Goal: Task Accomplishment & Management: Use online tool/utility

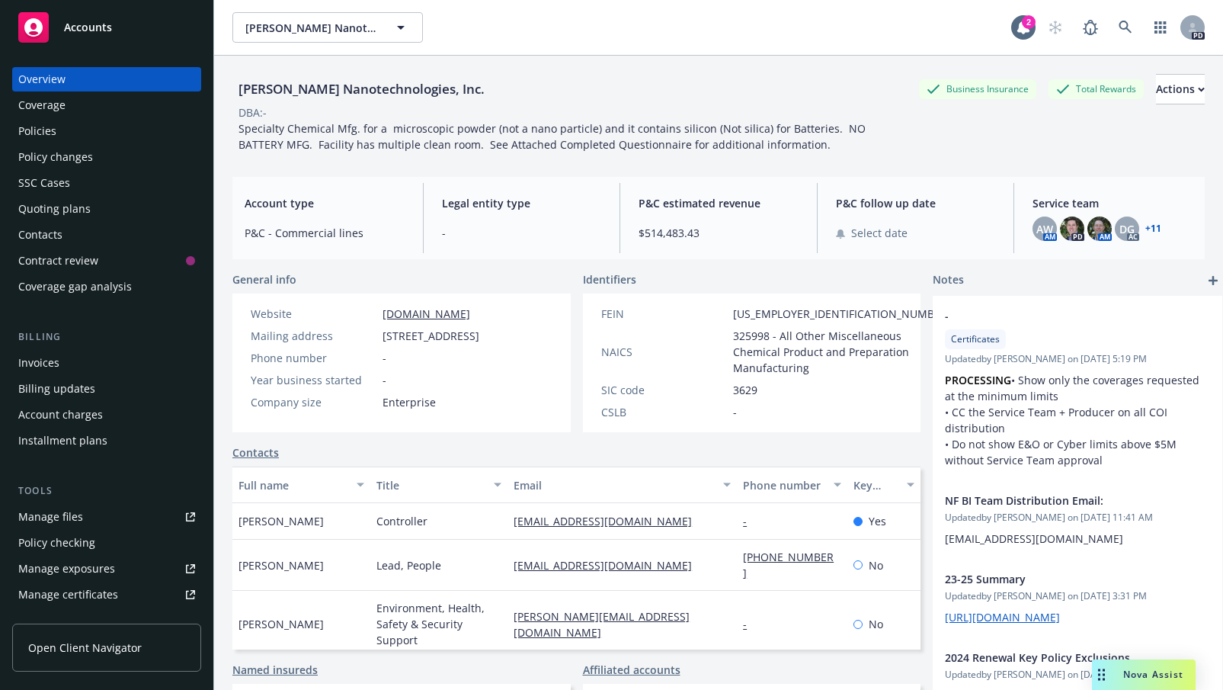
click at [38, 515] on div "Manage files" at bounding box center [50, 517] width 65 height 24
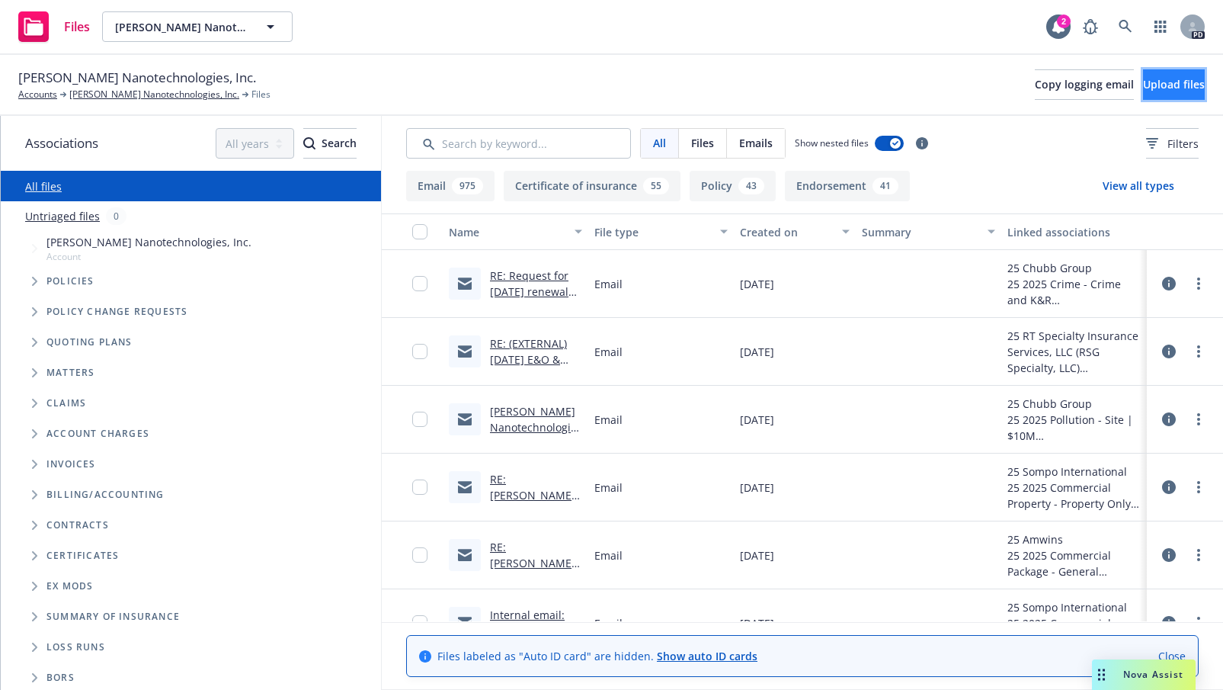
click at [1146, 80] on span "Upload files" at bounding box center [1174, 84] width 62 height 14
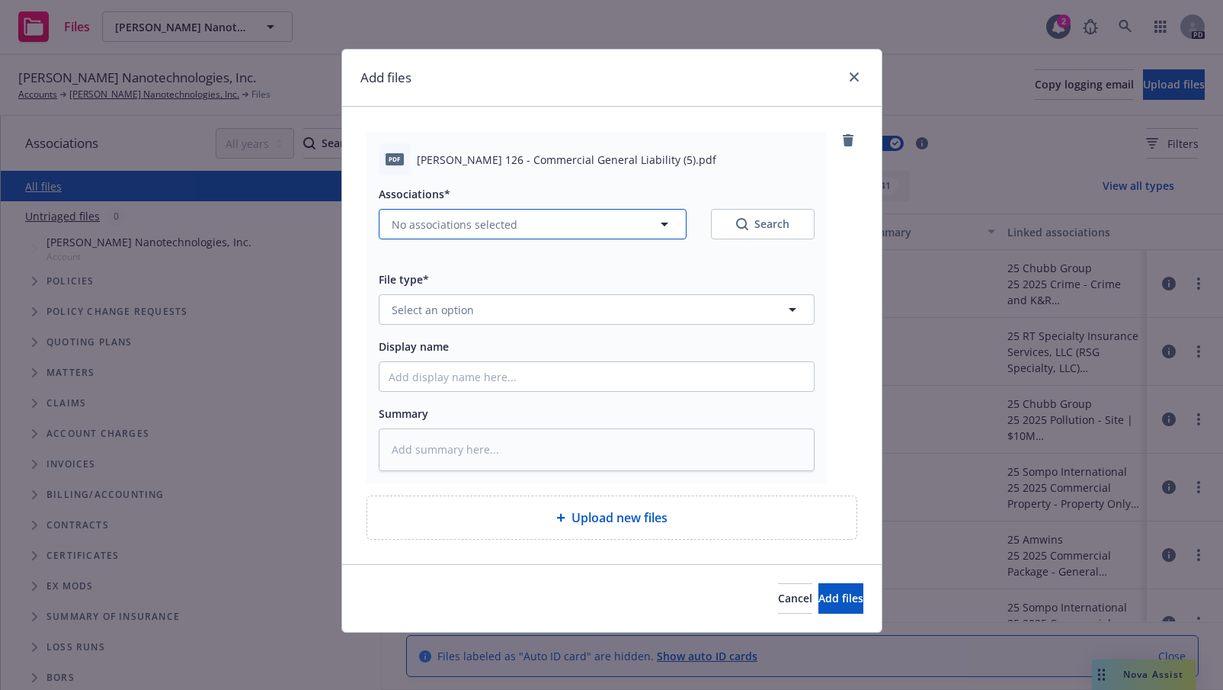
click at [665, 223] on icon "button" at bounding box center [664, 224] width 18 height 18
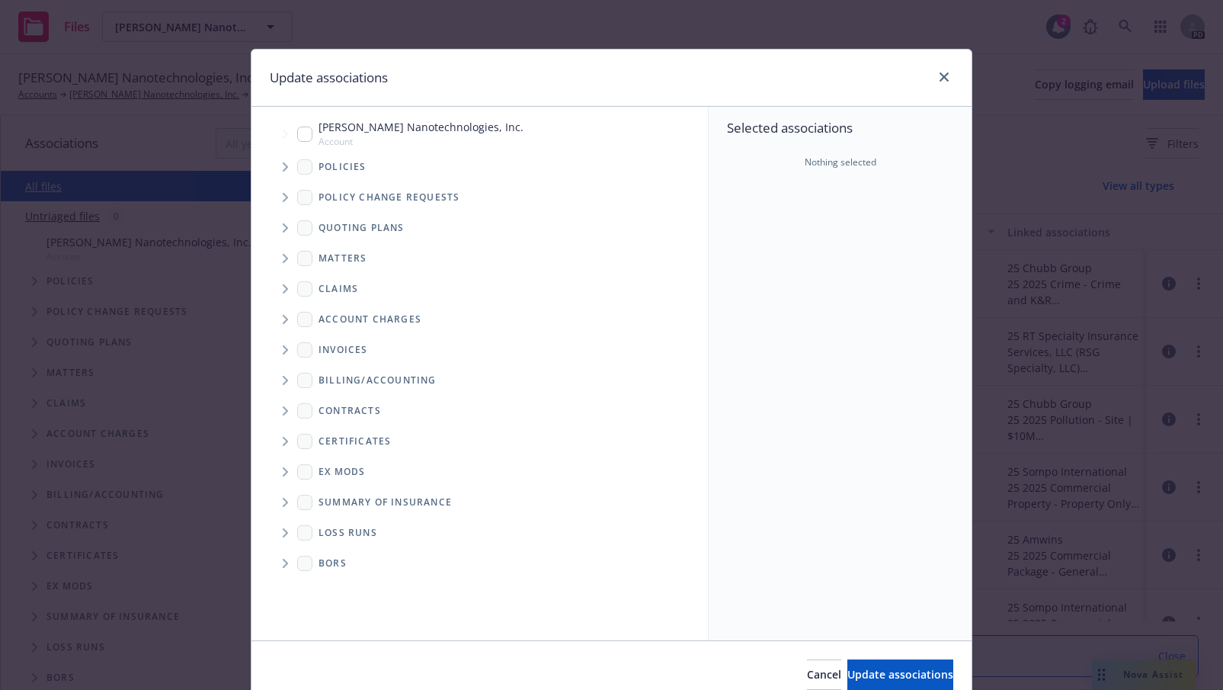
click at [274, 168] on span "Tree Example" at bounding box center [285, 167] width 24 height 24
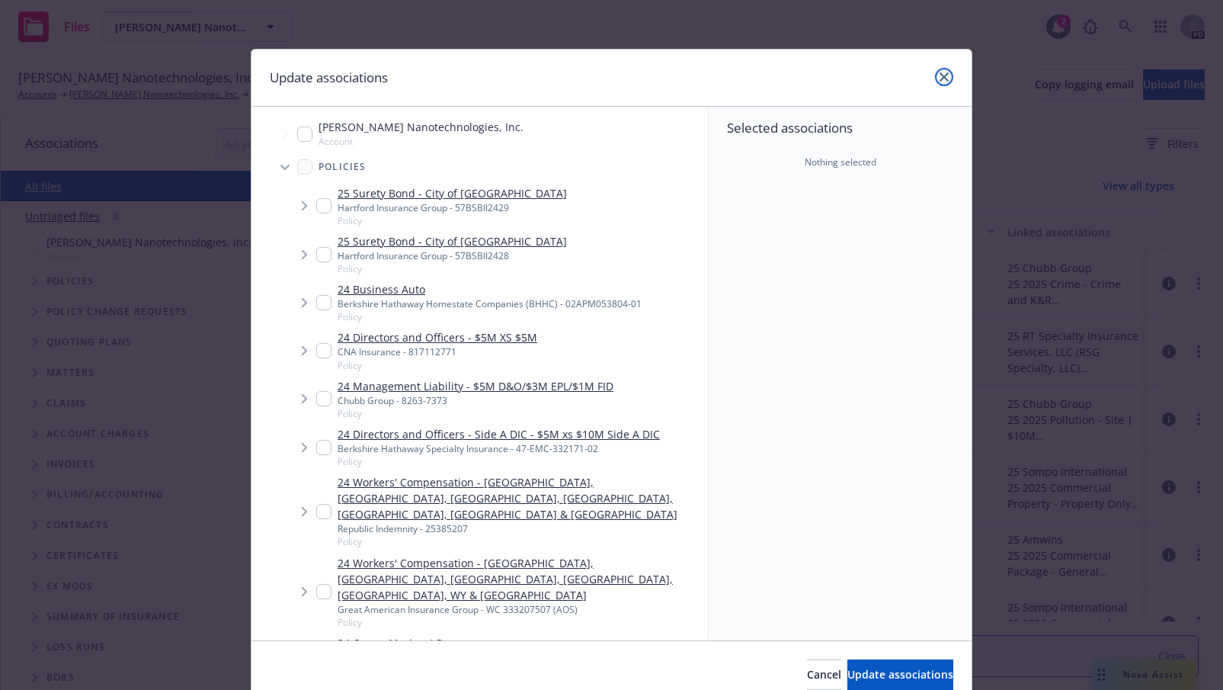
click at [940, 79] on icon "close" at bounding box center [944, 76] width 9 height 9
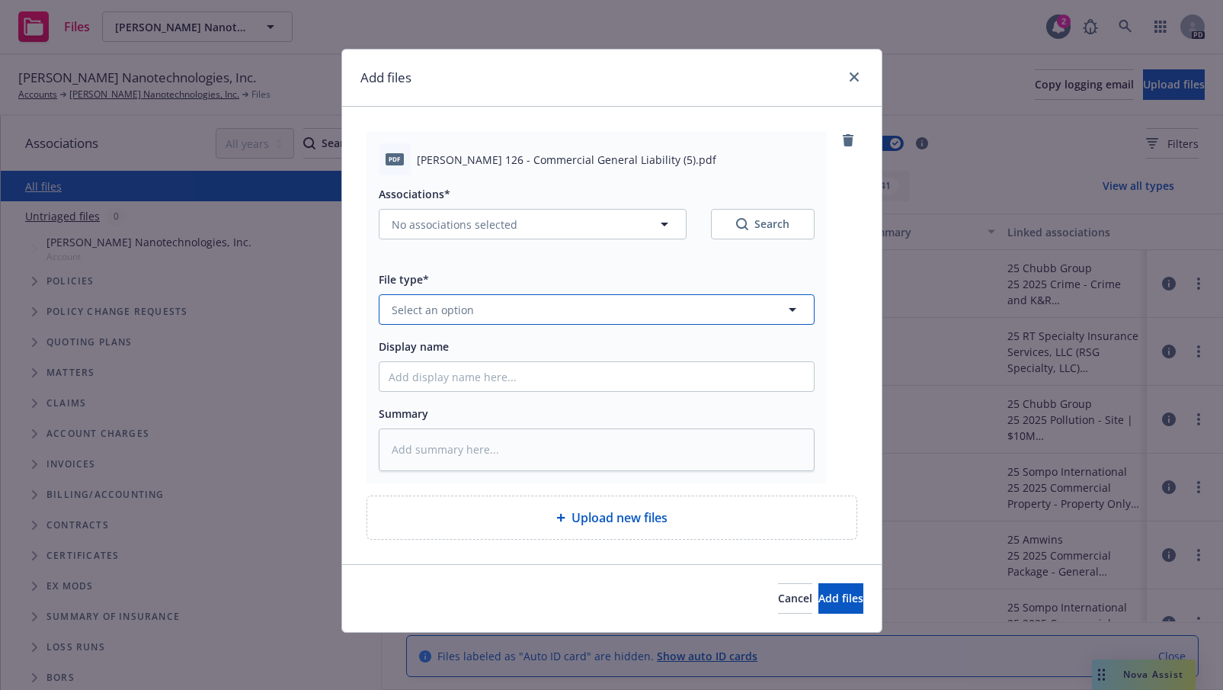
click at [793, 307] on icon "button" at bounding box center [792, 309] width 18 height 18
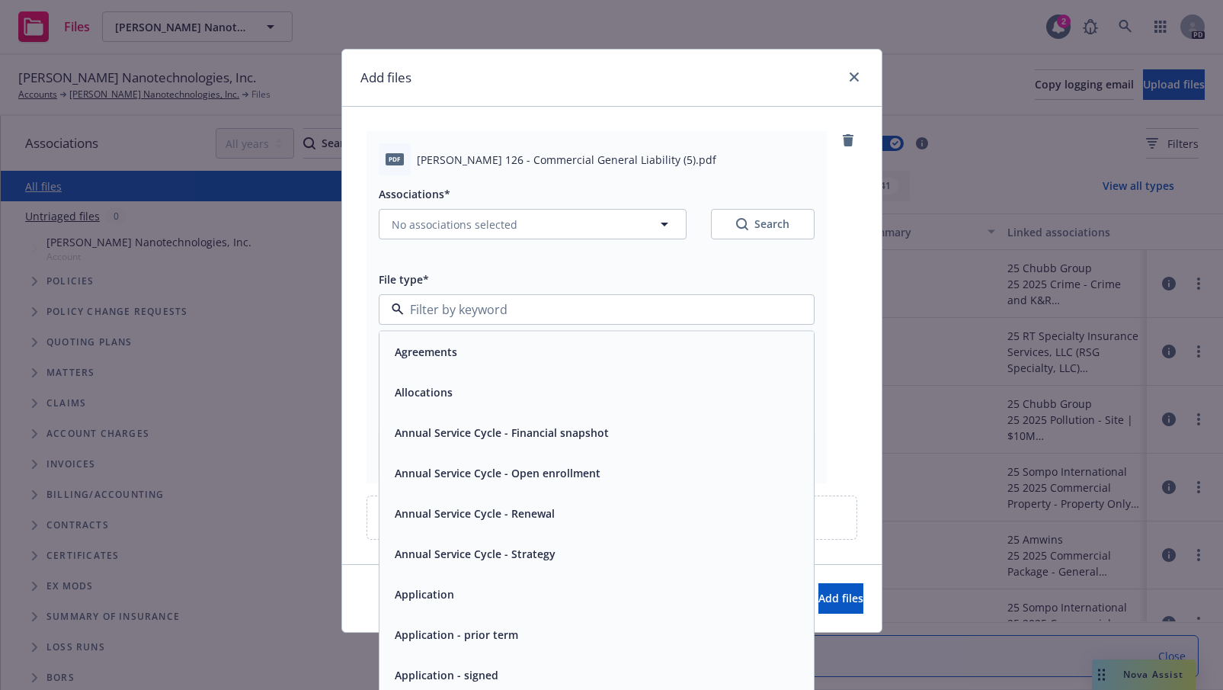
click at [515, 593] on div "Application" at bounding box center [597, 594] width 416 height 22
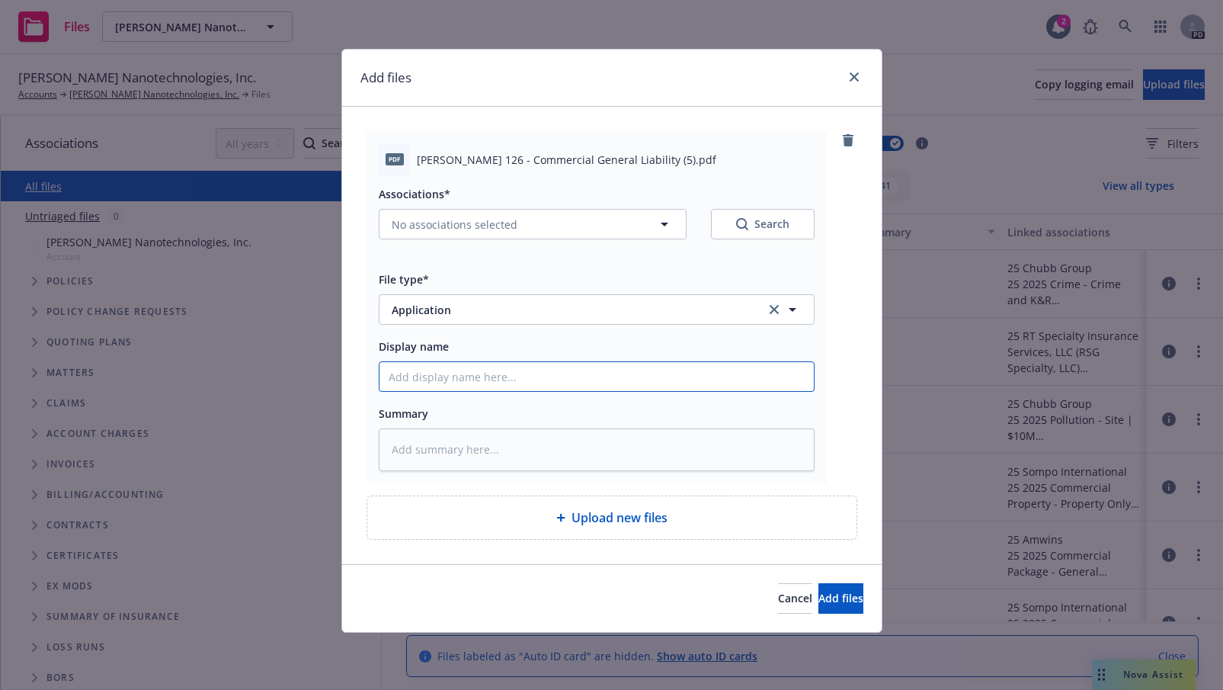
click at [490, 372] on input "Display name" at bounding box center [597, 376] width 434 height 29
type textarea "x"
type input "2"
type textarea "x"
type input "20"
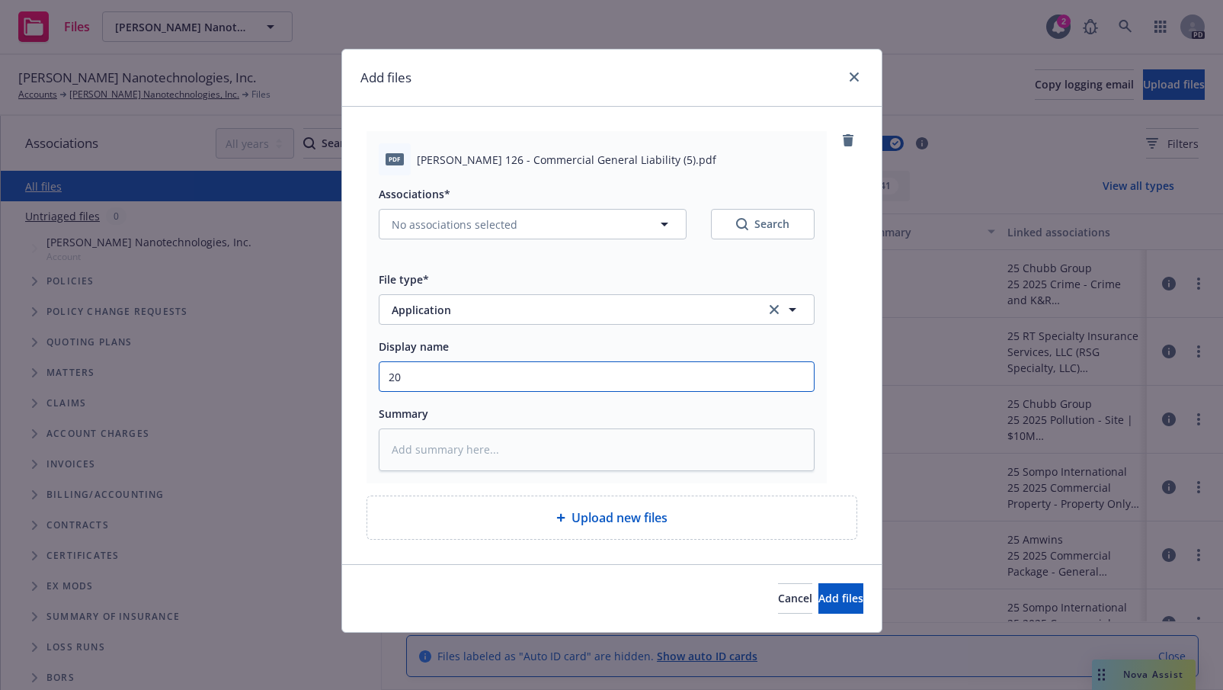
type textarea "x"
type input "202"
type textarea "x"
type input "2025"
type textarea "x"
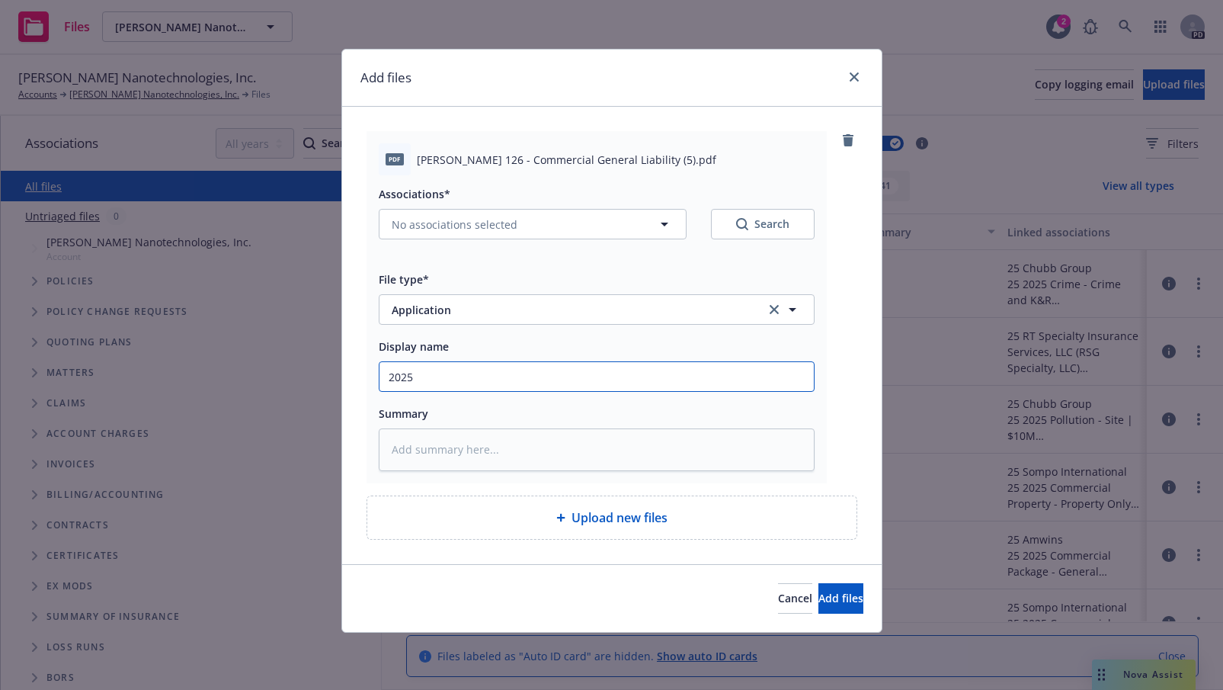
type input "2025-"
type textarea "x"
type input "2025-2"
type textarea "x"
type input "2025-26"
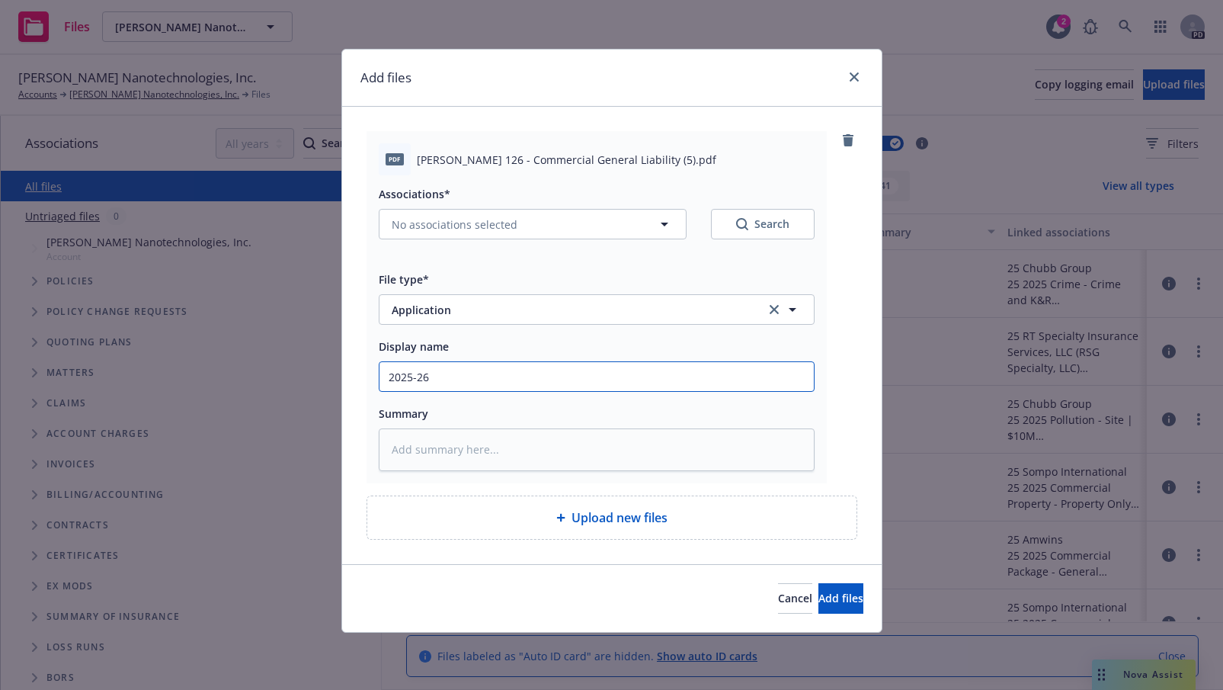
type textarea "x"
type input "2025-26"
type textarea "x"
type input "2025-26 A"
type textarea "x"
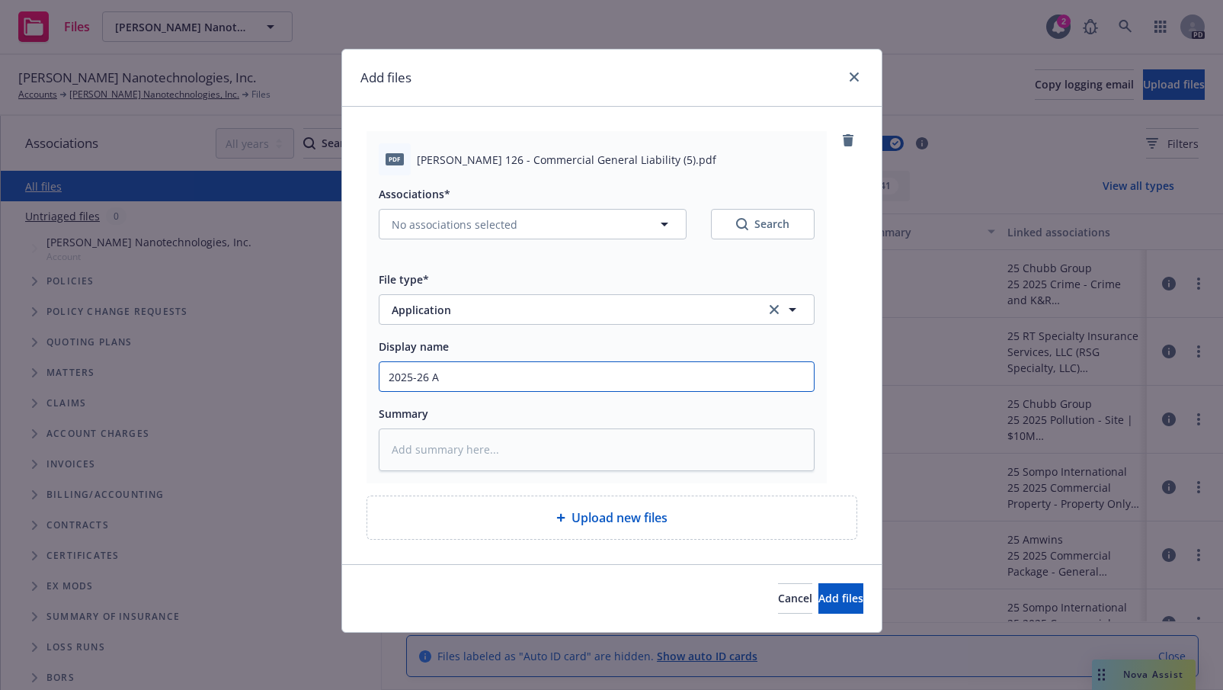
type input "2025-26 Ac"
type textarea "x"
type input "2025-26 Aco"
type textarea "x"
type input "2025-26 Acor"
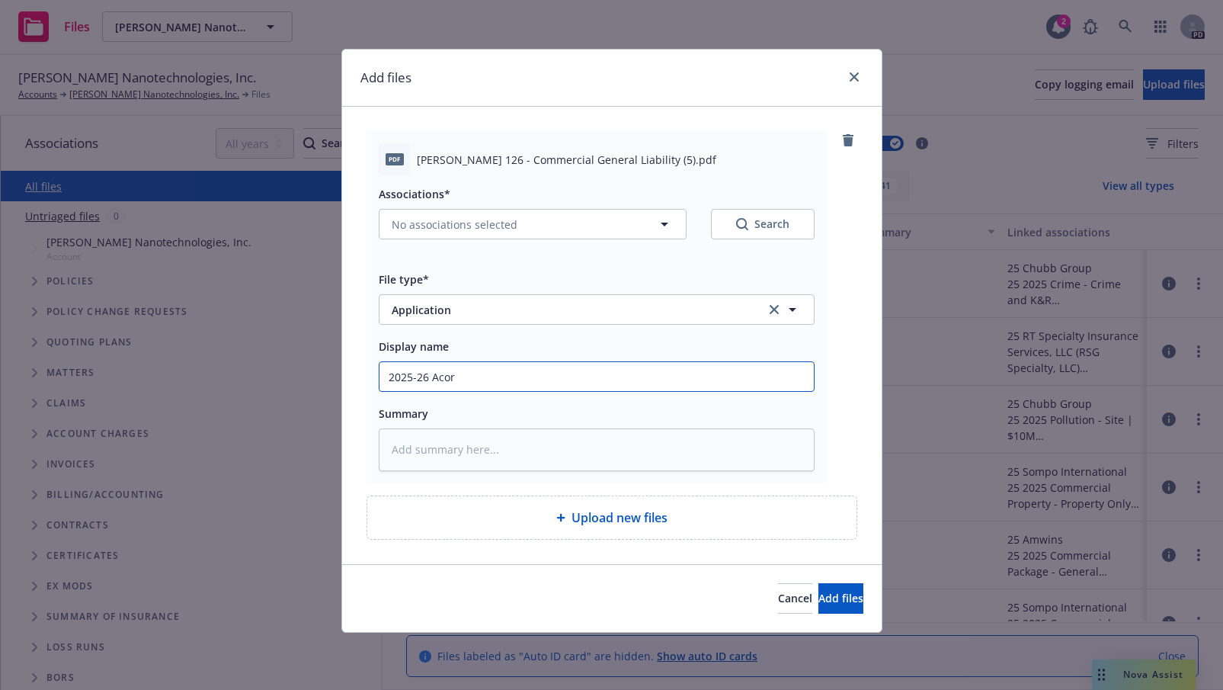
type textarea "x"
type input "2025-26 Acord"
type textarea "x"
type input "2025-26 Acord"
type textarea "x"
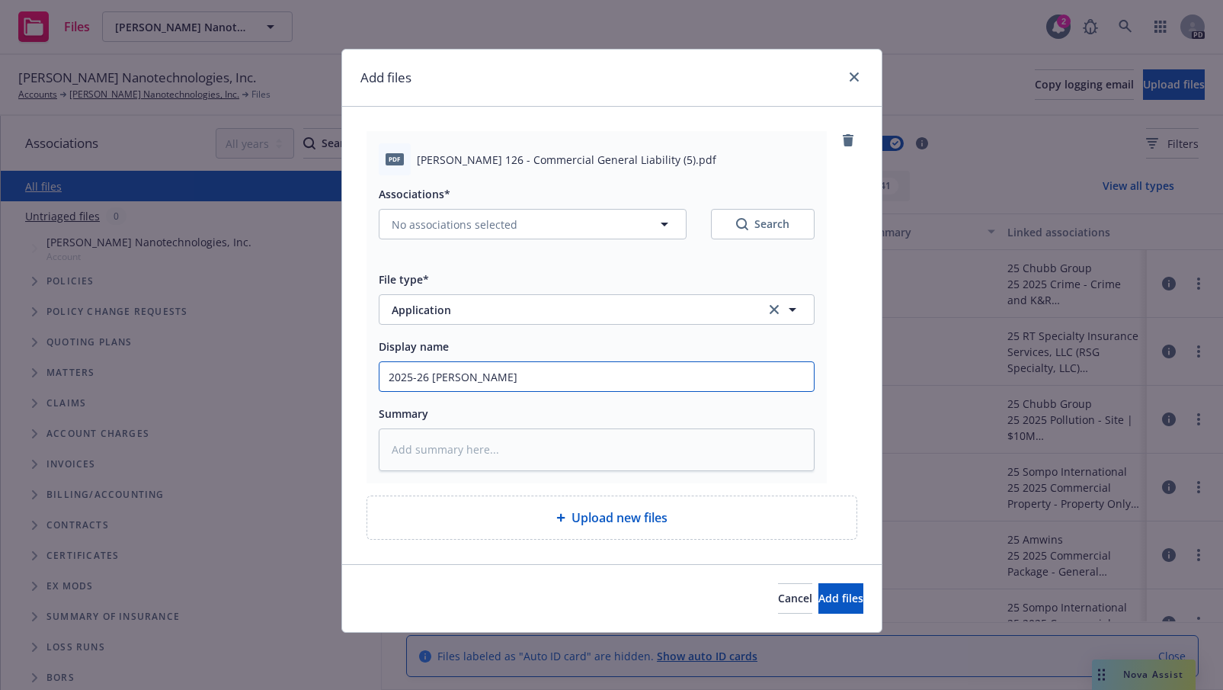
type input "2025-26 Acord 1"
type textarea "x"
type input "2025-26 Acord 12"
type textarea "x"
type input "2025-26 Acord 126"
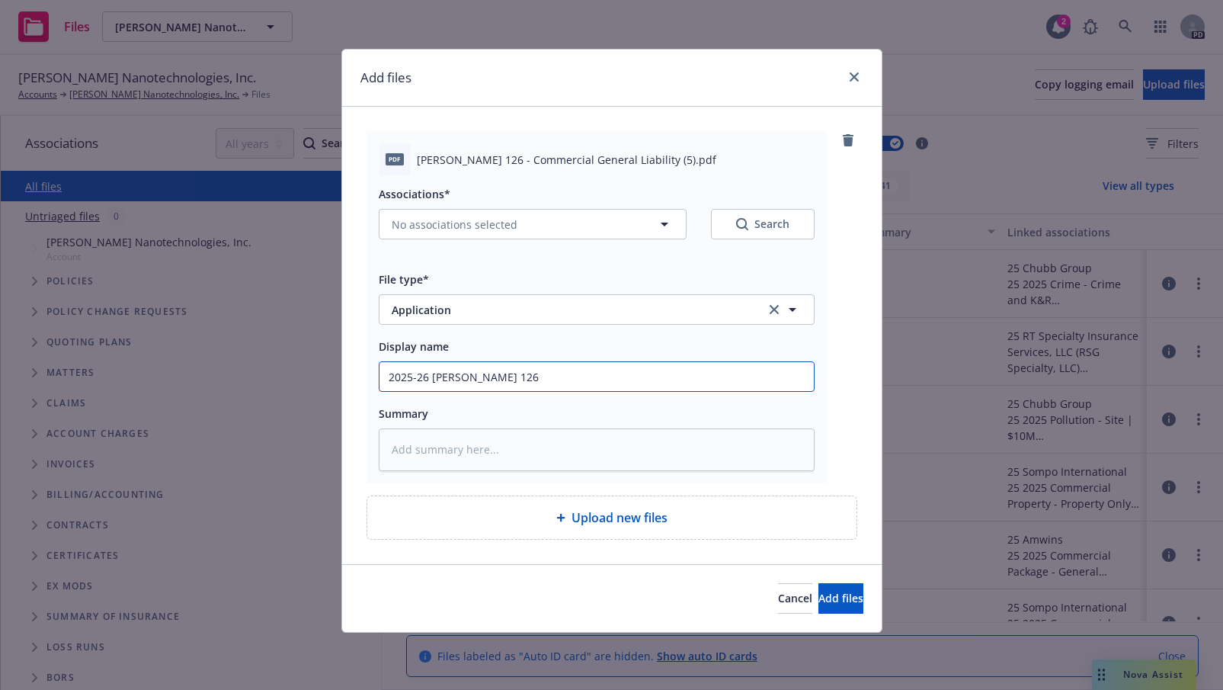
type textarea "x"
type input "2025-26 Acord 126"
click at [497, 444] on textarea at bounding box center [597, 449] width 436 height 43
drag, startPoint x: 812, startPoint y: 596, endPoint x: 546, endPoint y: 606, distance: 265.4
click at [549, 607] on div "Cancel Add files" at bounding box center [611, 598] width 503 height 30
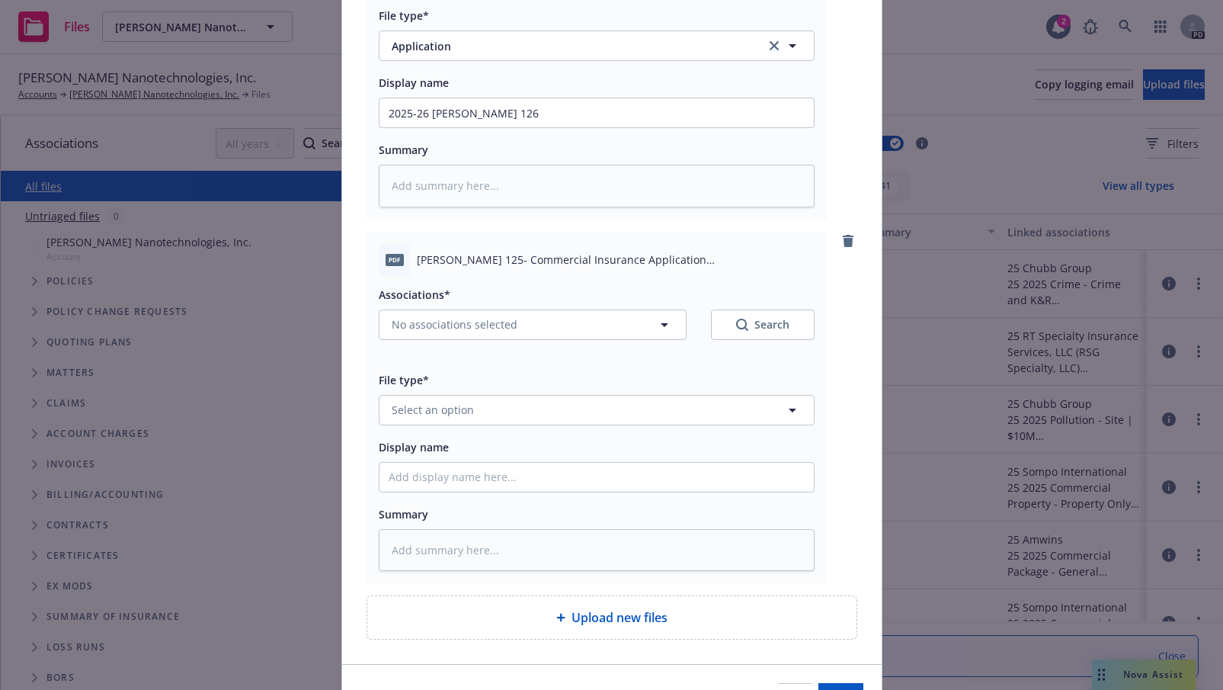
scroll to position [268, 0]
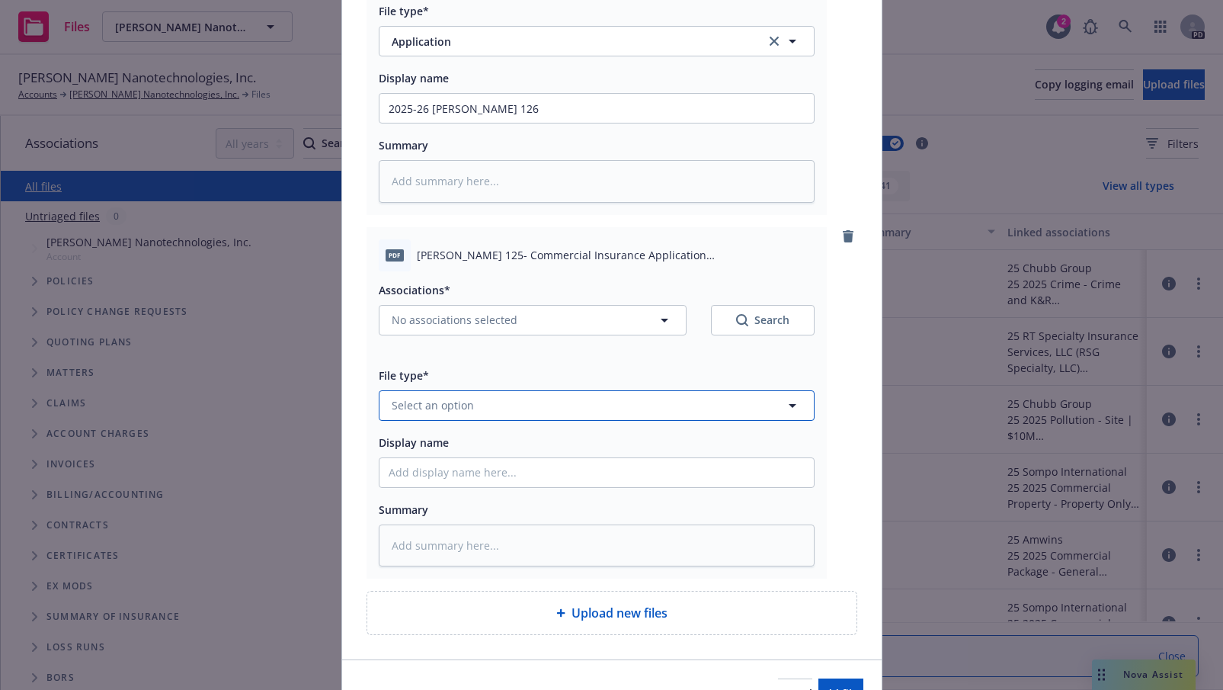
click at [734, 402] on button "Select an option" at bounding box center [597, 405] width 436 height 30
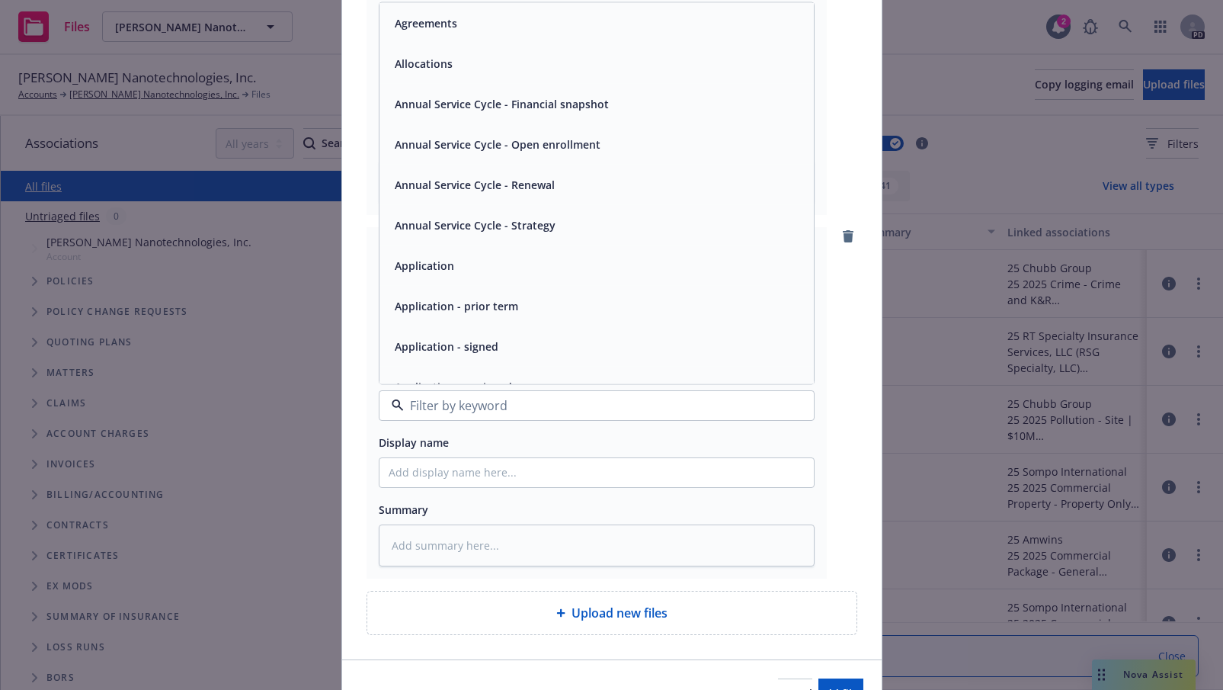
click at [479, 272] on div "Application" at bounding box center [597, 265] width 416 height 22
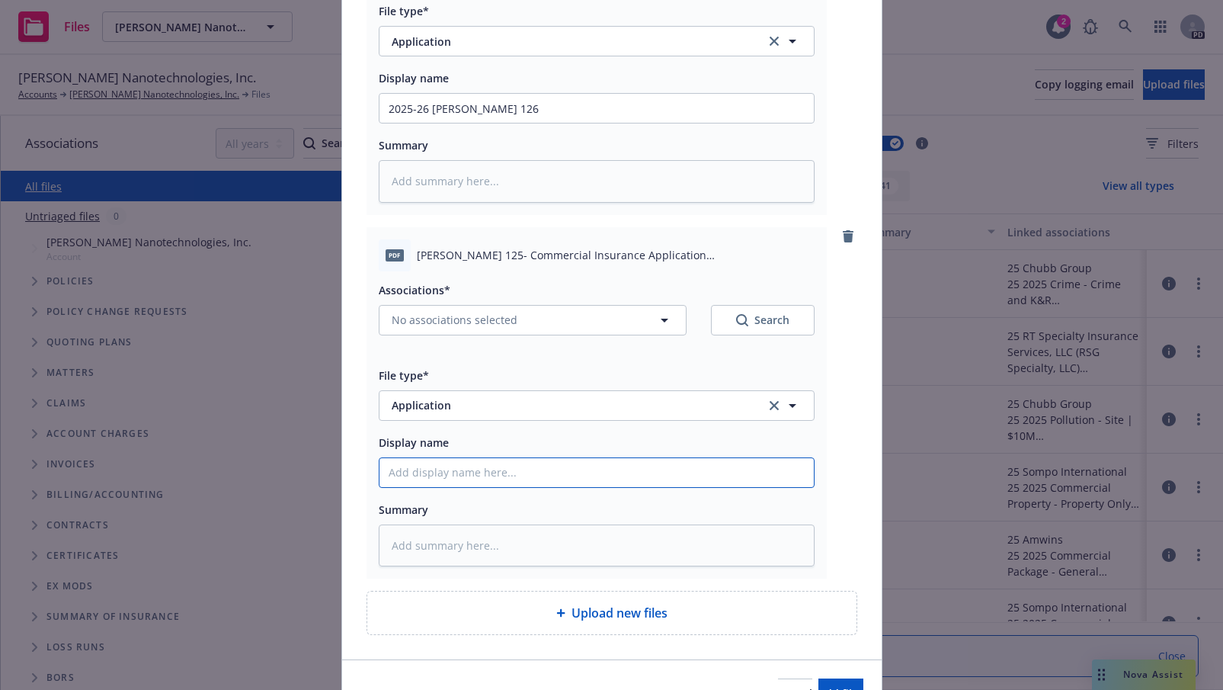
click at [442, 476] on input "Display name" at bounding box center [597, 472] width 434 height 29
type textarea "x"
type input "2"
type textarea "x"
type input "20"
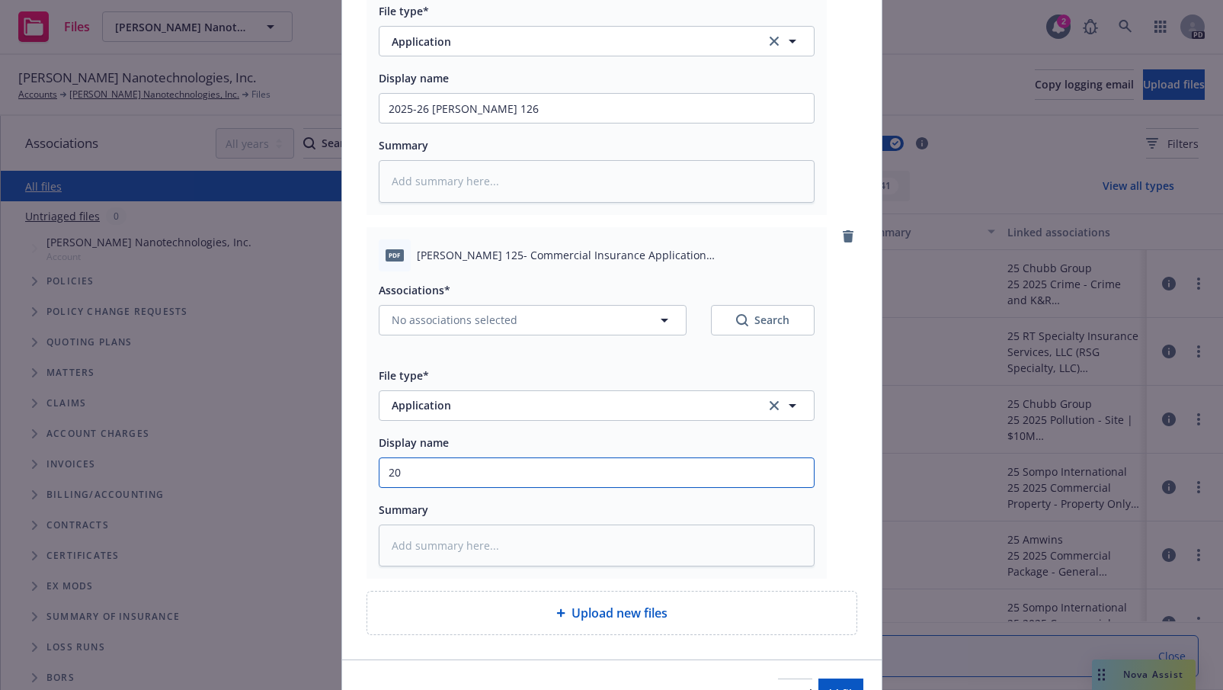
type textarea "x"
type input "202"
type textarea "x"
type input "2025"
type textarea "x"
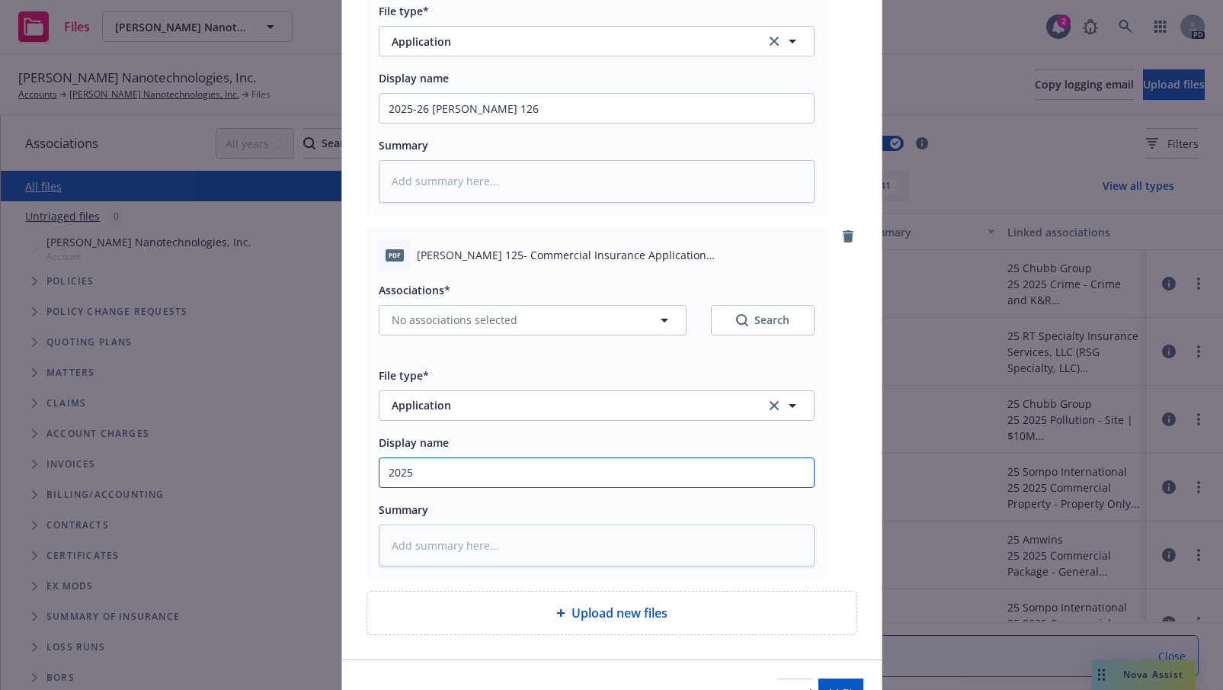
type input "2025-"
type textarea "x"
type input "2025-2"
type textarea "x"
type input "2025-23"
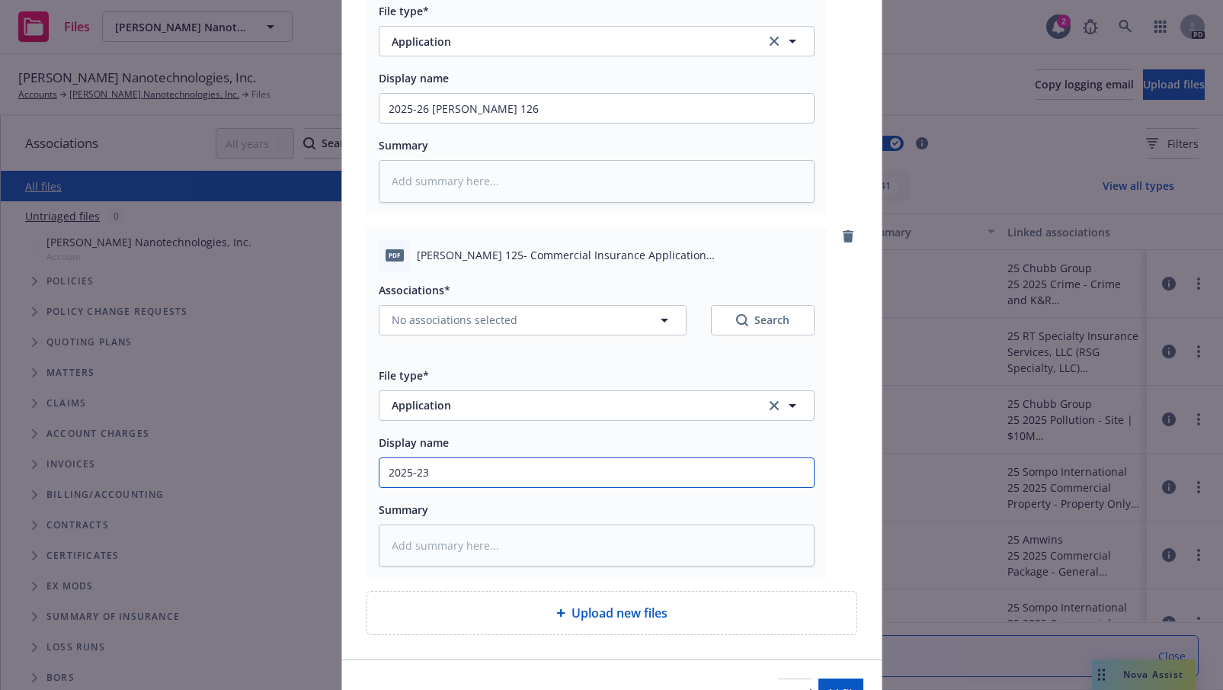
type textarea "x"
type input "2025-236"
type textarea "x"
type input "2025-236"
type textarea "x"
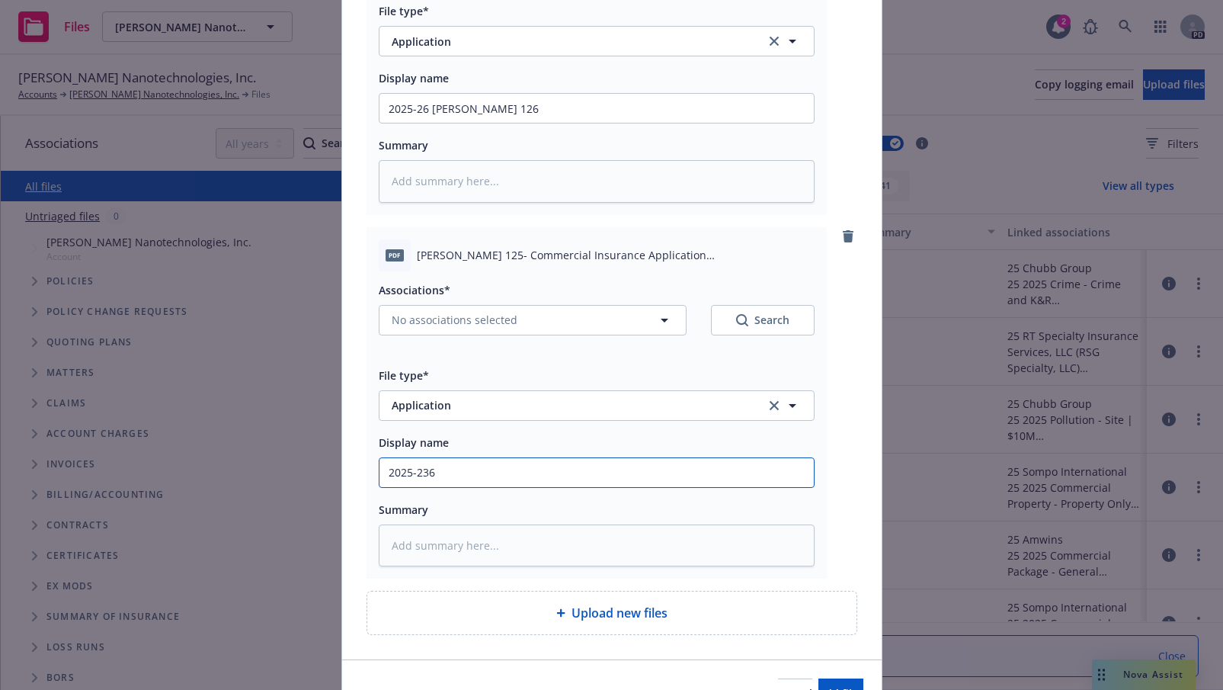
type input "2025-236 A"
type textarea "x"
type input "2025-236 Ac"
type textarea "x"
type input "2025-236 Aco"
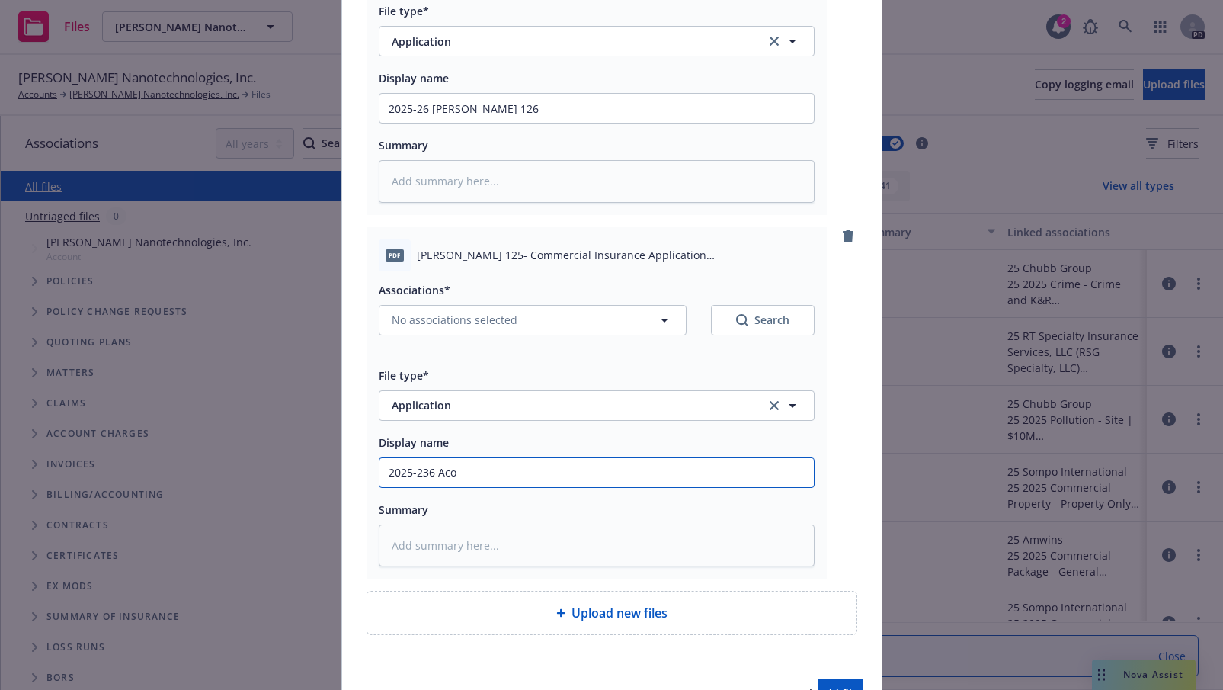
type textarea "x"
type input "2025-236 Acor"
type textarea "x"
type input "2025-236 Acord"
type textarea "x"
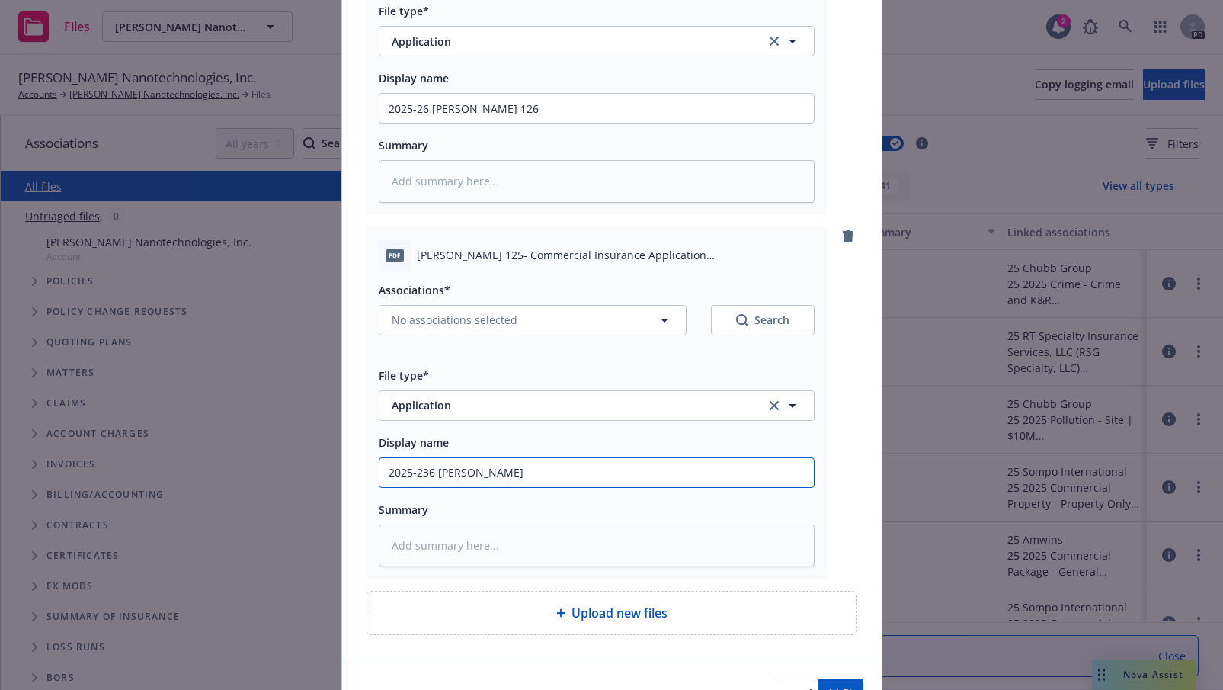
type input "2025-236 Acord"
type textarea "x"
type input "2025-236 Acord 1"
type textarea "x"
type input "2025-236 Acord 12"
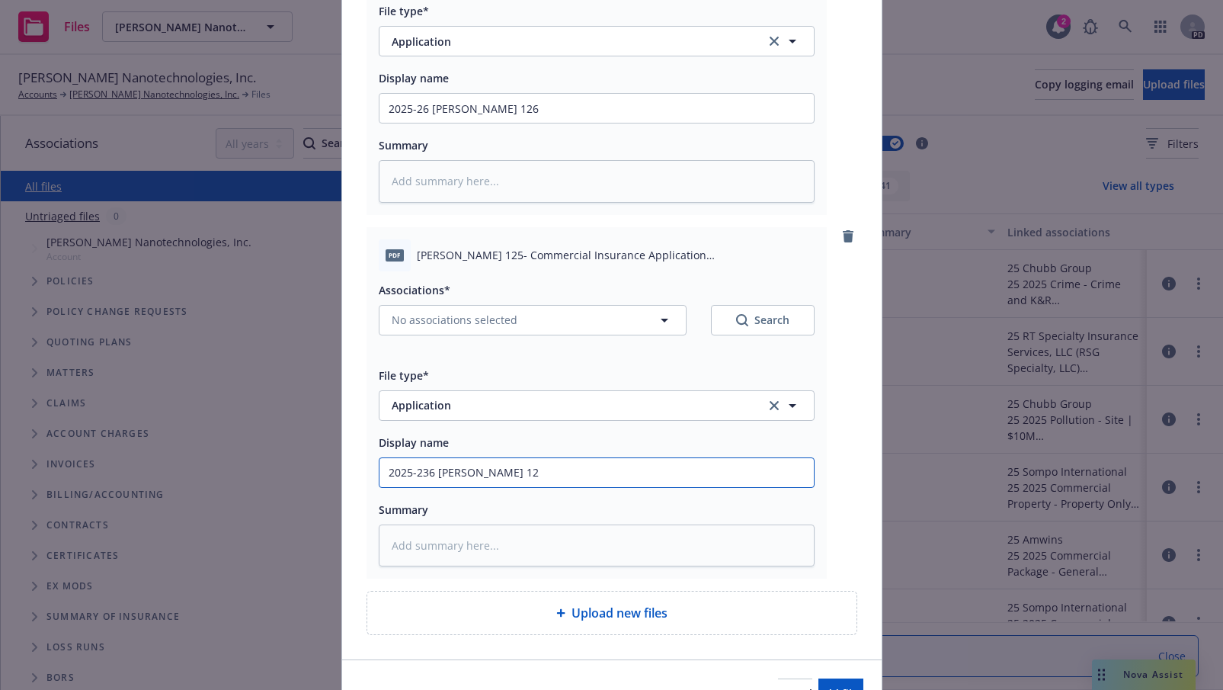
type textarea "x"
type input "2025-236 Acord 125"
type textarea "x"
type input "2025-236 Acord 125"
type textarea "x"
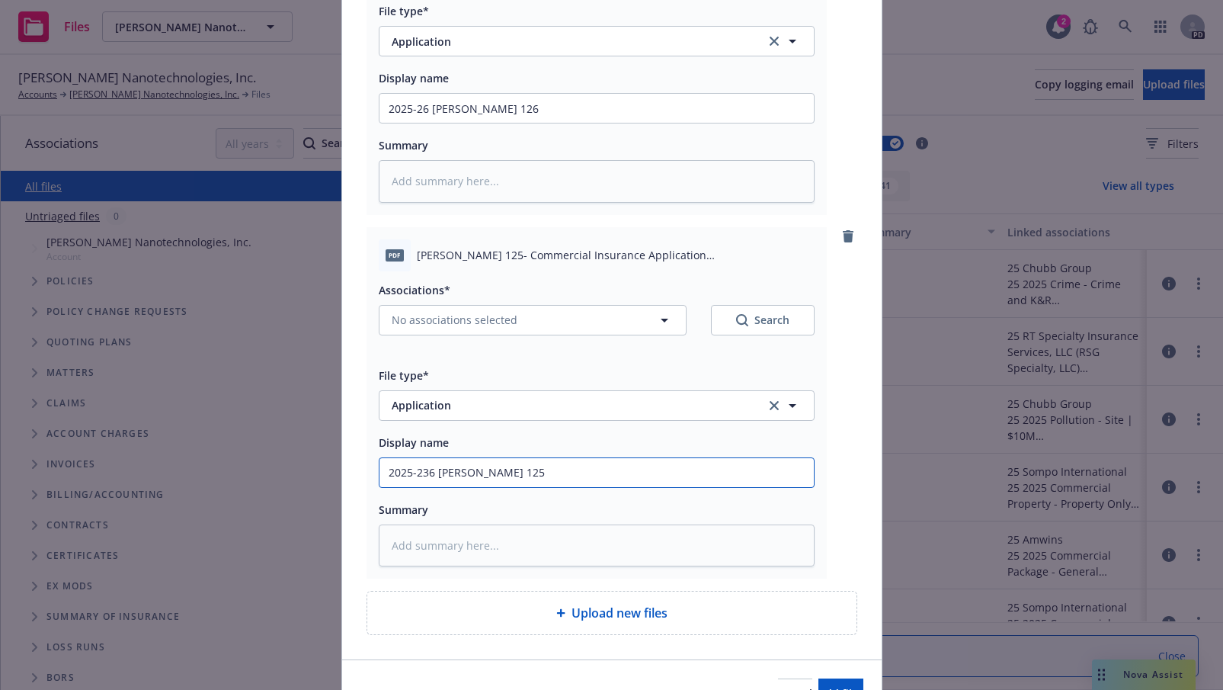
type input "2025-236 Acord 125 C"
type textarea "x"
type input "2025-236 Acord 125 Co"
type textarea "x"
type input "2025-236 Acord 125 Com"
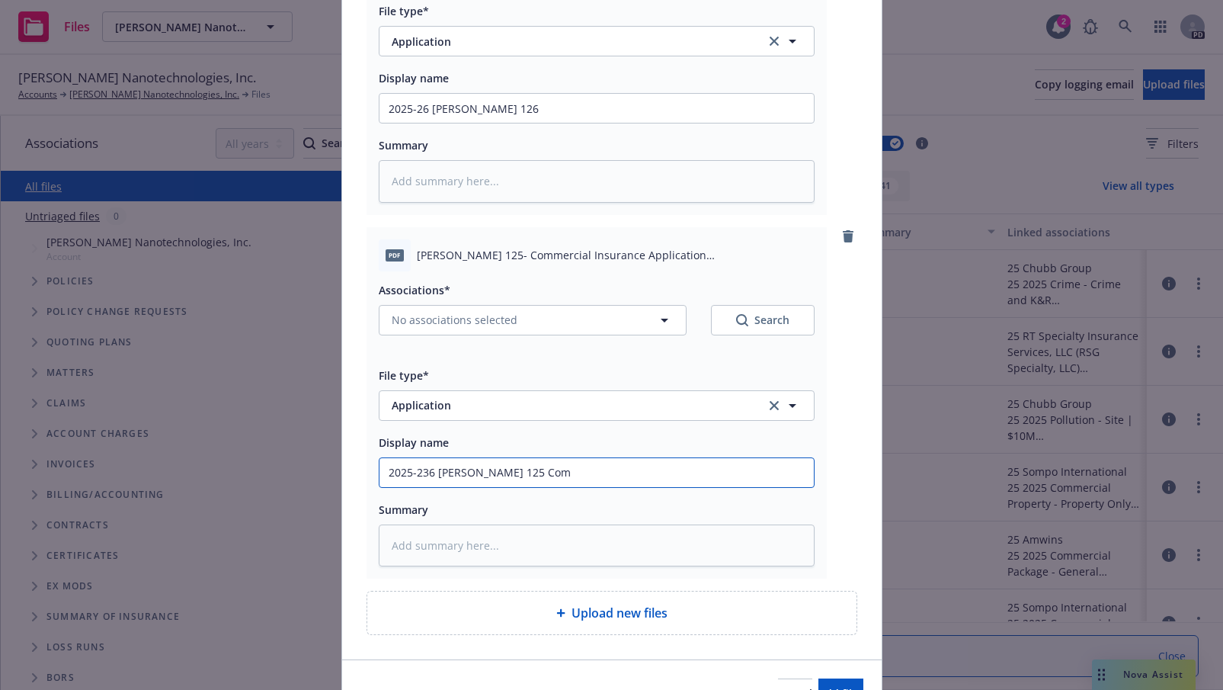
type textarea "x"
type input "2025-236 Acord 125 Comm"
type textarea "x"
type input "2025-236 Acord 125 Comme"
type textarea "x"
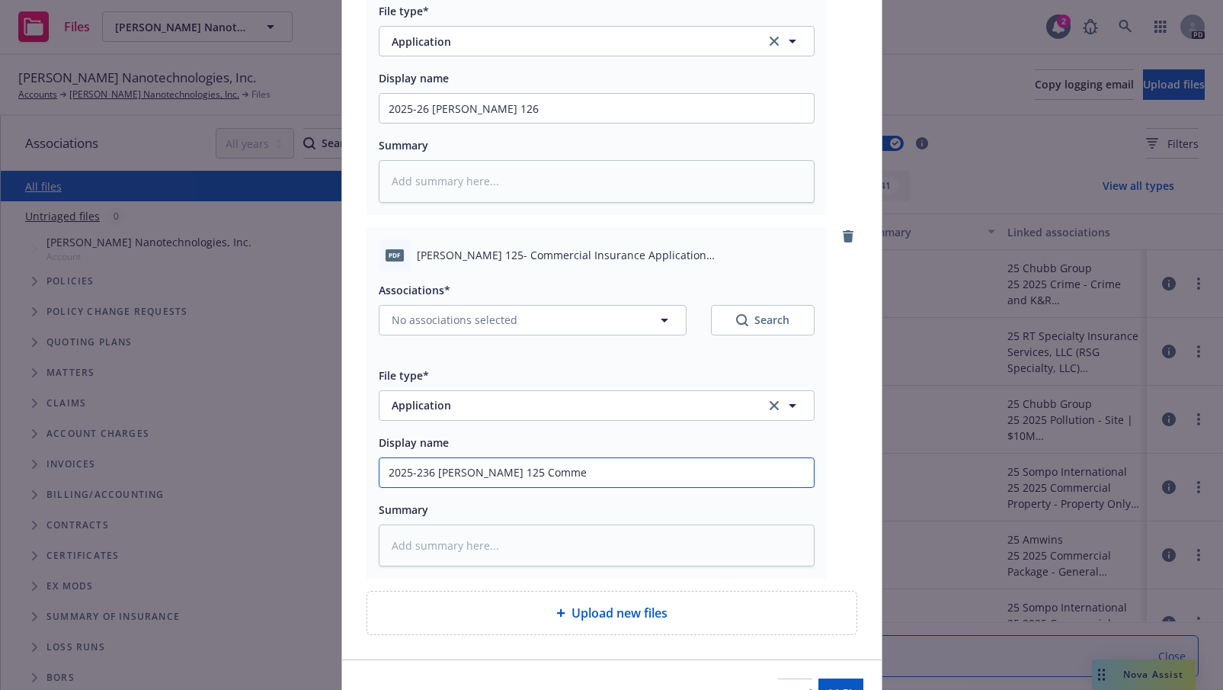
type input "2025-236 Acord 125 Commev"
type textarea "x"
type input "2025-236 Acord 125 Commevi"
type textarea "x"
type input "2025-236 Acord 125 Commevia"
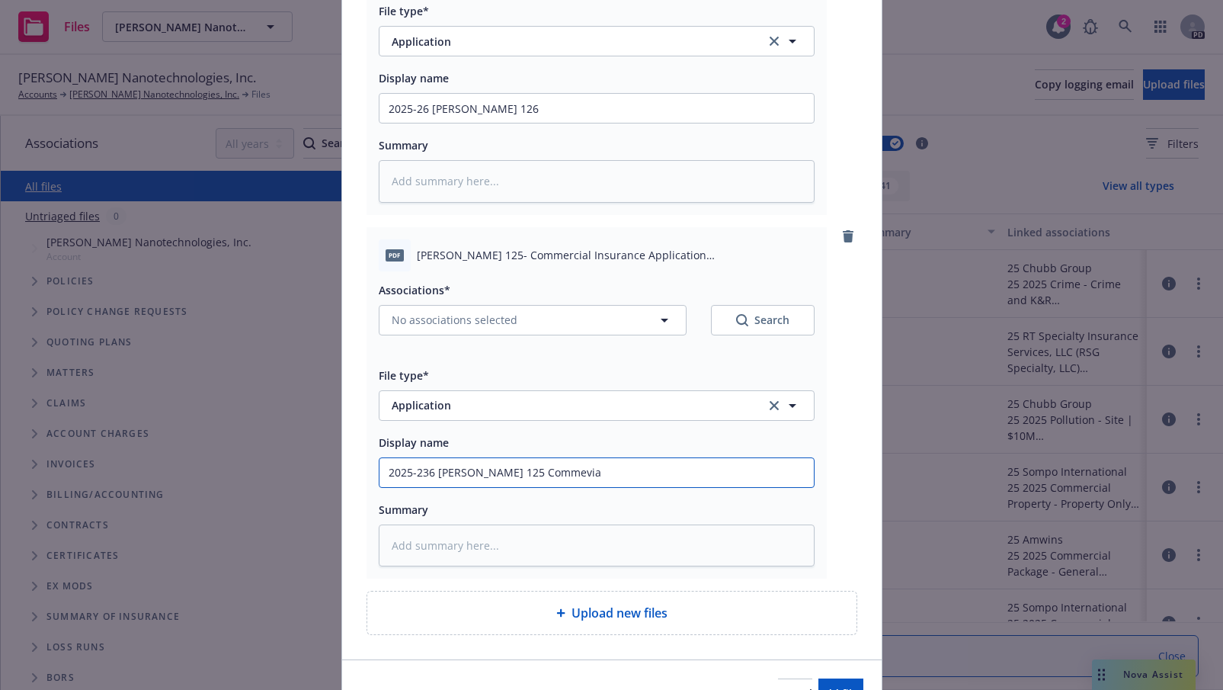
type textarea "x"
type input "2025-236 Acord 125 Commevian"
type textarea "x"
type input "2025-236 Acord 125 Commevianl"
type textarea "x"
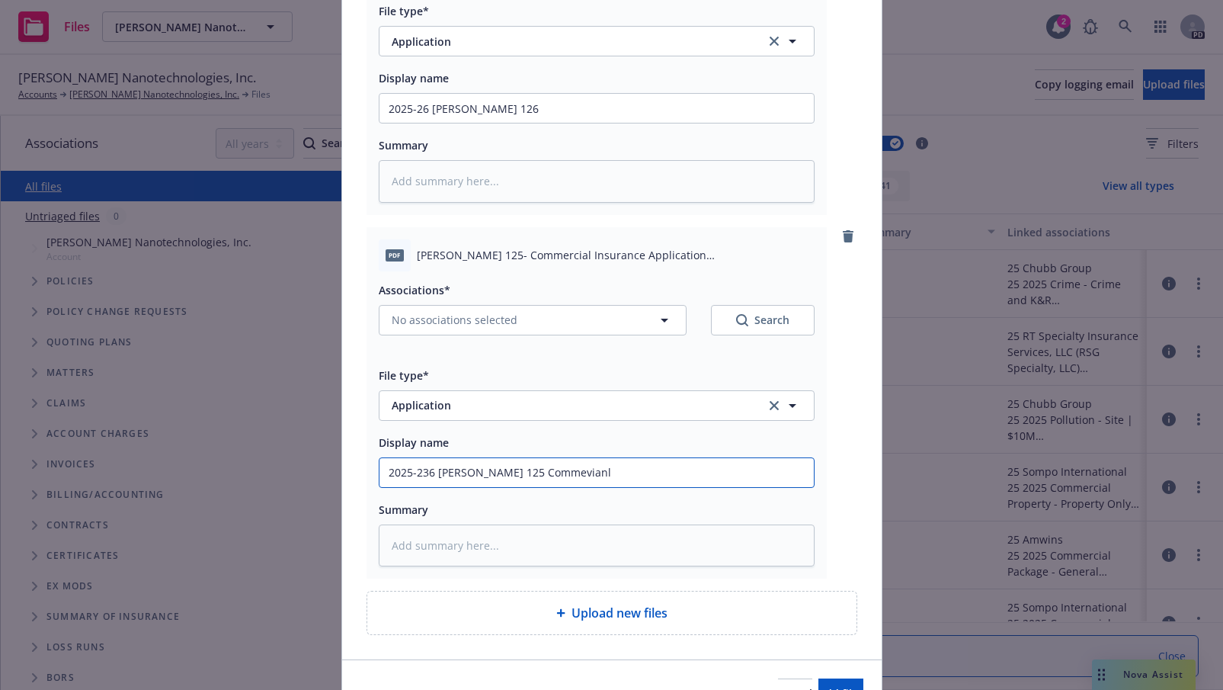
type input "2025-236 Acord 125 Commevian"
type textarea "x"
type input "2025-236 Acord 125 Commevia"
type textarea "x"
type input "2025-236 Acord 125 Commevi"
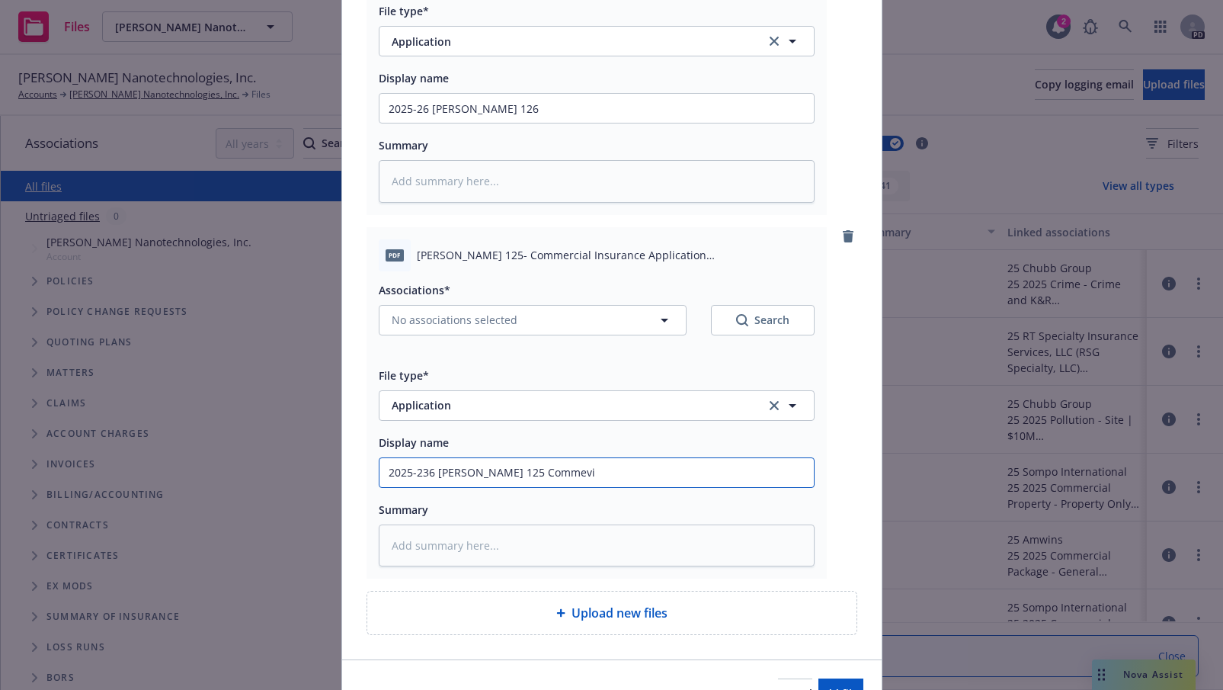
type textarea "x"
type input "2025-236 Acord 125 Commev"
type textarea "x"
type input "2025-236 Acord 125 Comme"
type textarea "x"
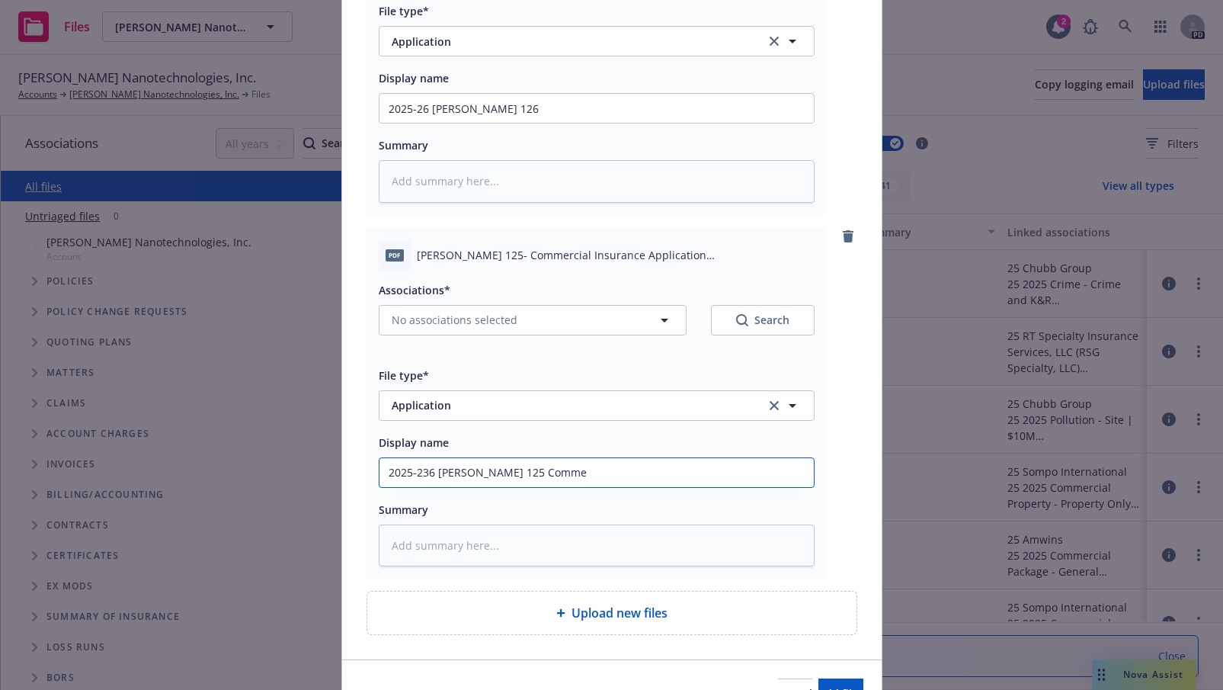
type input "2025-236 Acord 125 Commer"
type textarea "x"
type input "2025-236 Acord 125 Commerc"
type textarea "x"
type input "2025-236 Acord 125 Commerci"
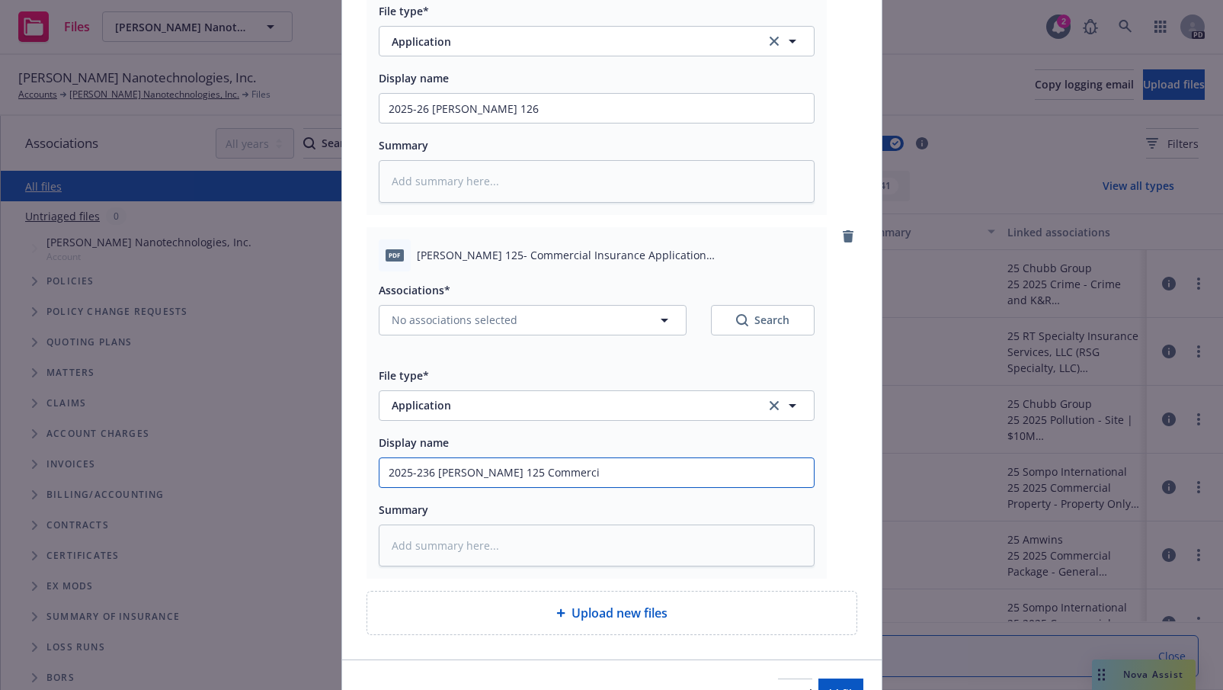
type textarea "x"
type input "2025-236 Acord 125 Commercia"
type textarea "x"
type input "2025-236 Acord 125 Commercial"
type textarea "x"
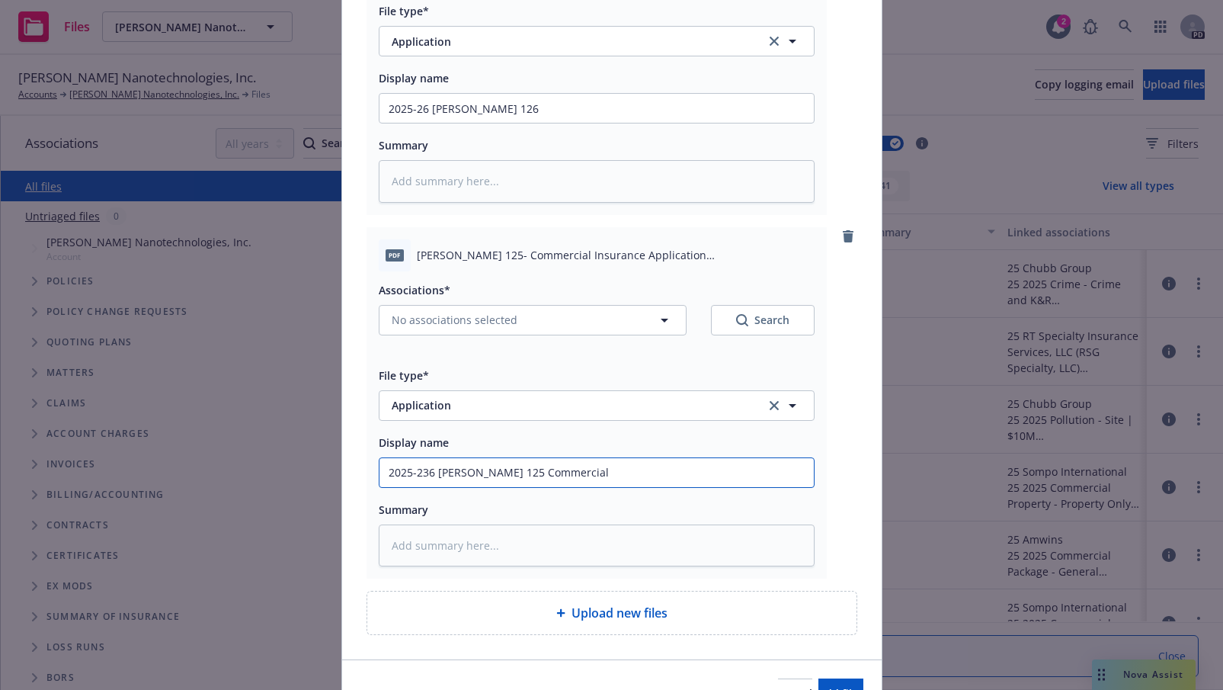
type input "2025-236 Acord 125 Commercial"
type textarea "x"
type input "2025-236 Acord 125 Commercial I"
type textarea "x"
type input "2025-236 Acord 125 Commercial Ins"
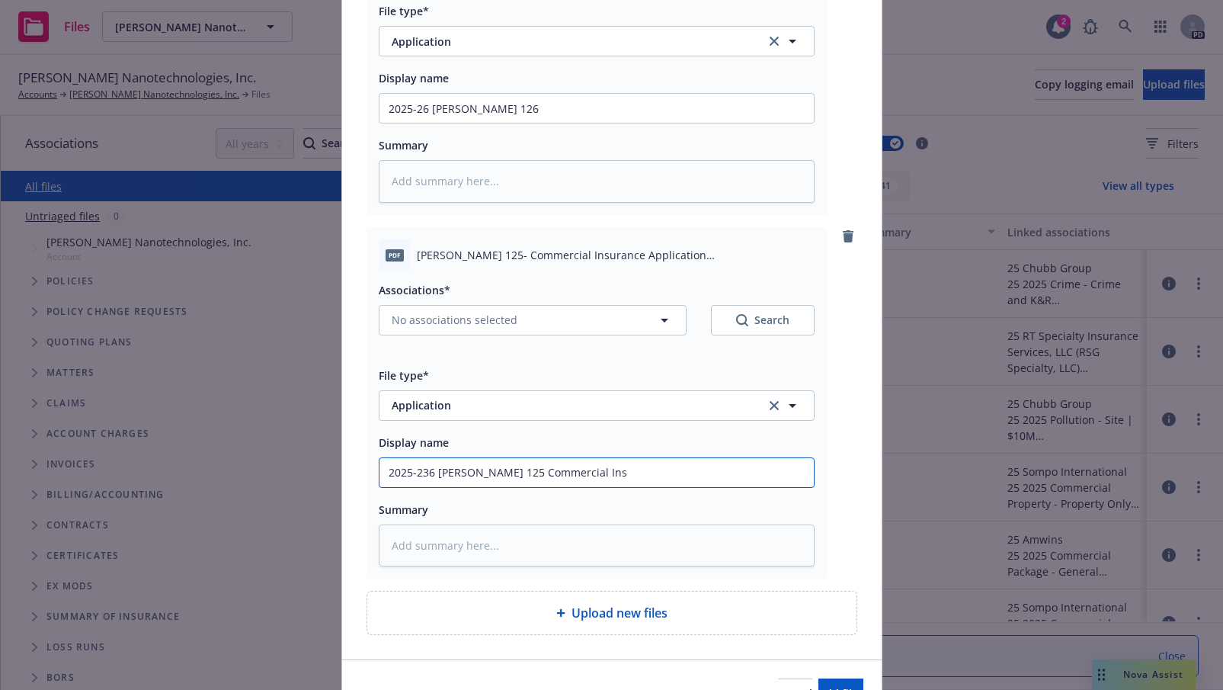
type textarea "x"
type input "2025-236 Acord 125 Commercial Insu"
type textarea "x"
type input "2025-236 Acord 125 Commercial Insur"
type textarea "x"
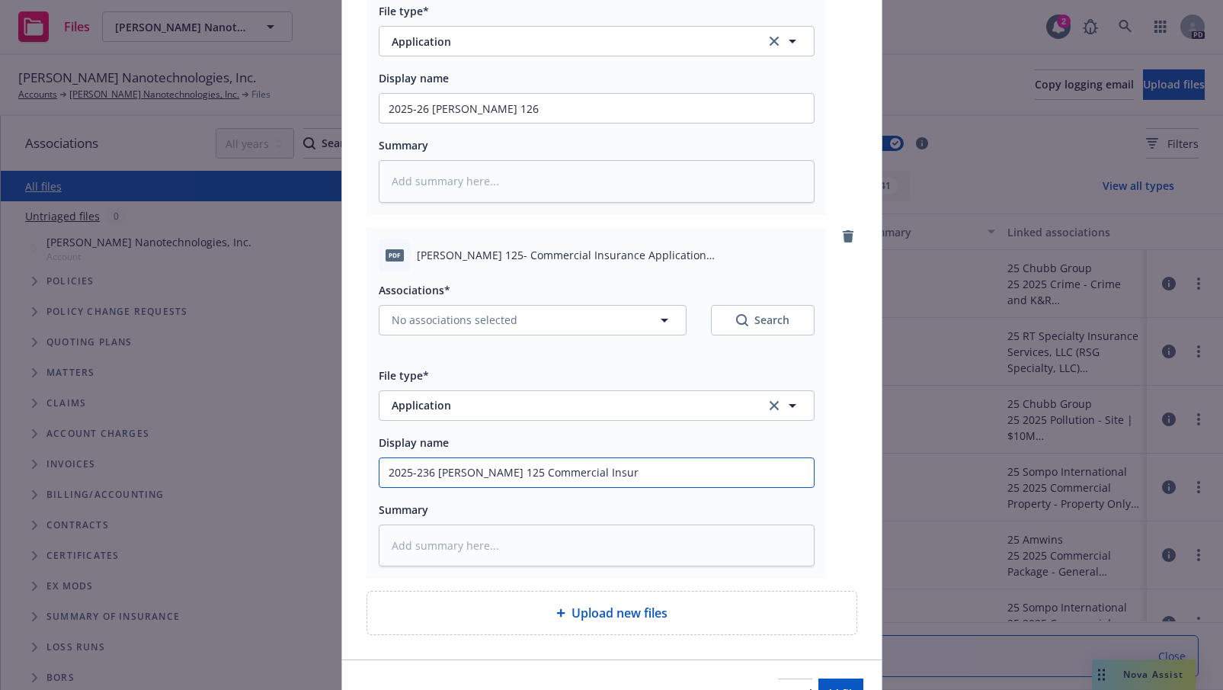
type input "2025-236 Acord 125 Commercial Insura"
type textarea "x"
type input "2025-236 Acord 125 Commercial Insuran"
type textarea "x"
type input "2025-236 Acord 125 Commercial Insuranc"
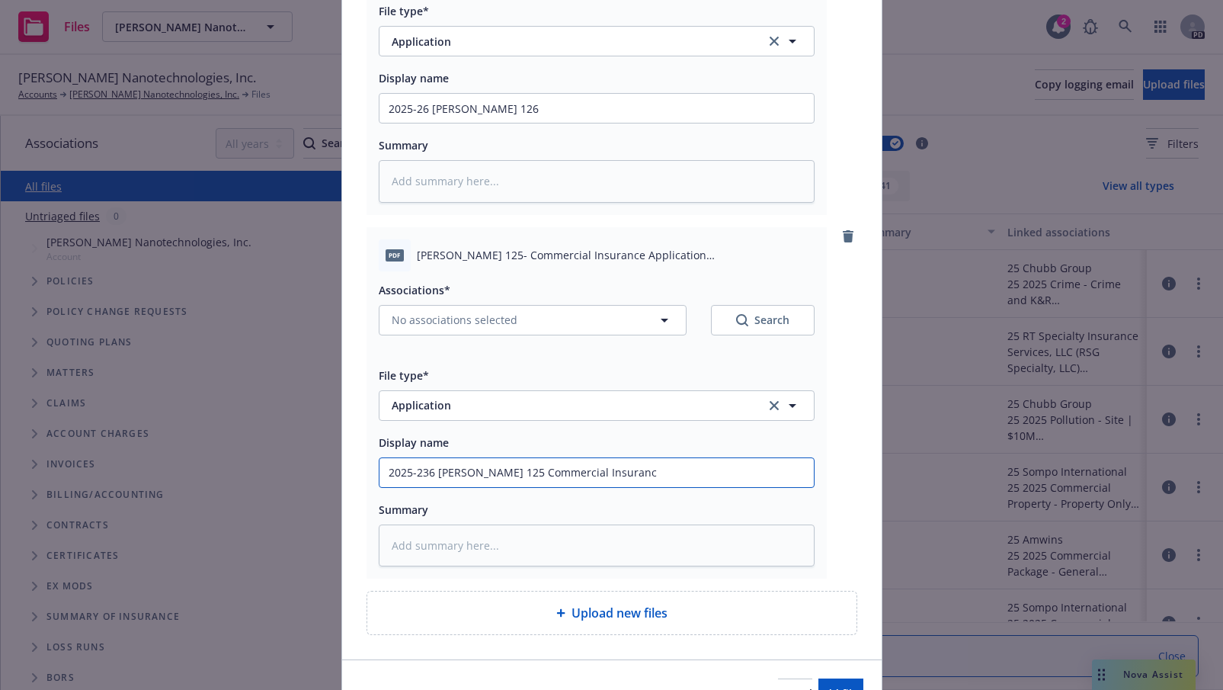
type textarea "x"
type input "2025-236 Acord 125 Commercial Insurance"
type textarea "x"
type input "2025-236 Acord 125 Commercial Insurance"
type textarea "x"
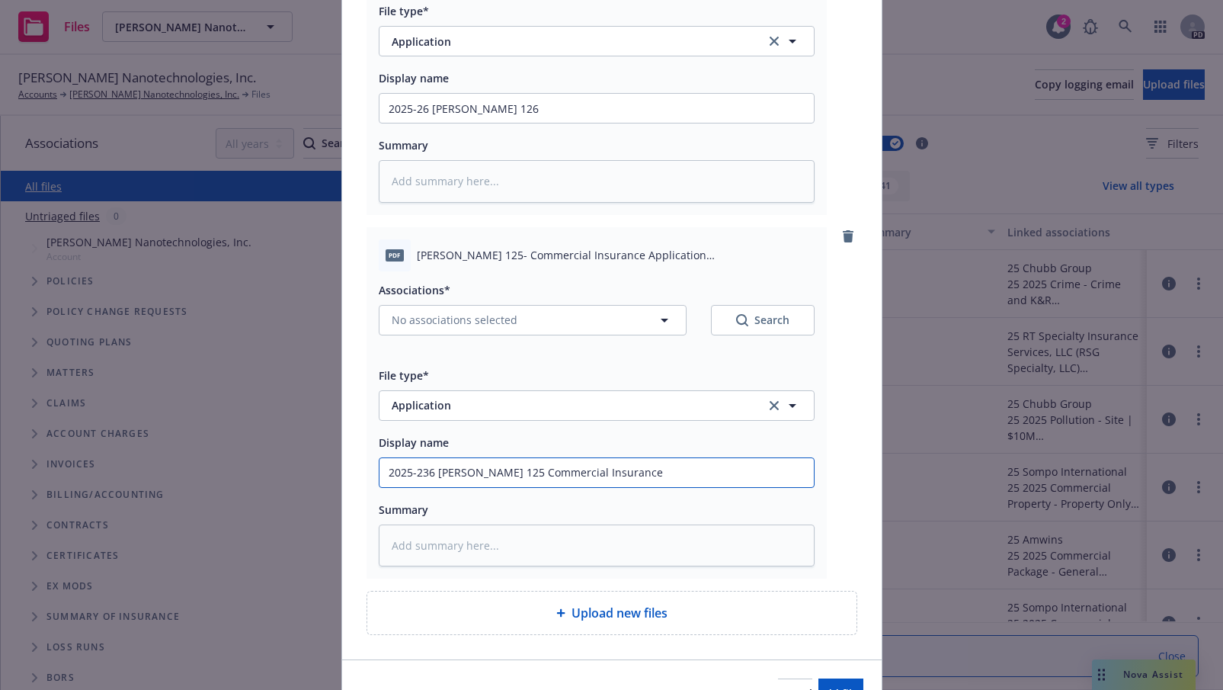
type input "2025-236 Acord 125 Commercial Insurance A"
type textarea "x"
type input "2025-236 Acord 125 Commercial Insurance Ap"
type textarea "x"
type input "2025-236 Acord 125 Commercial Insurance App"
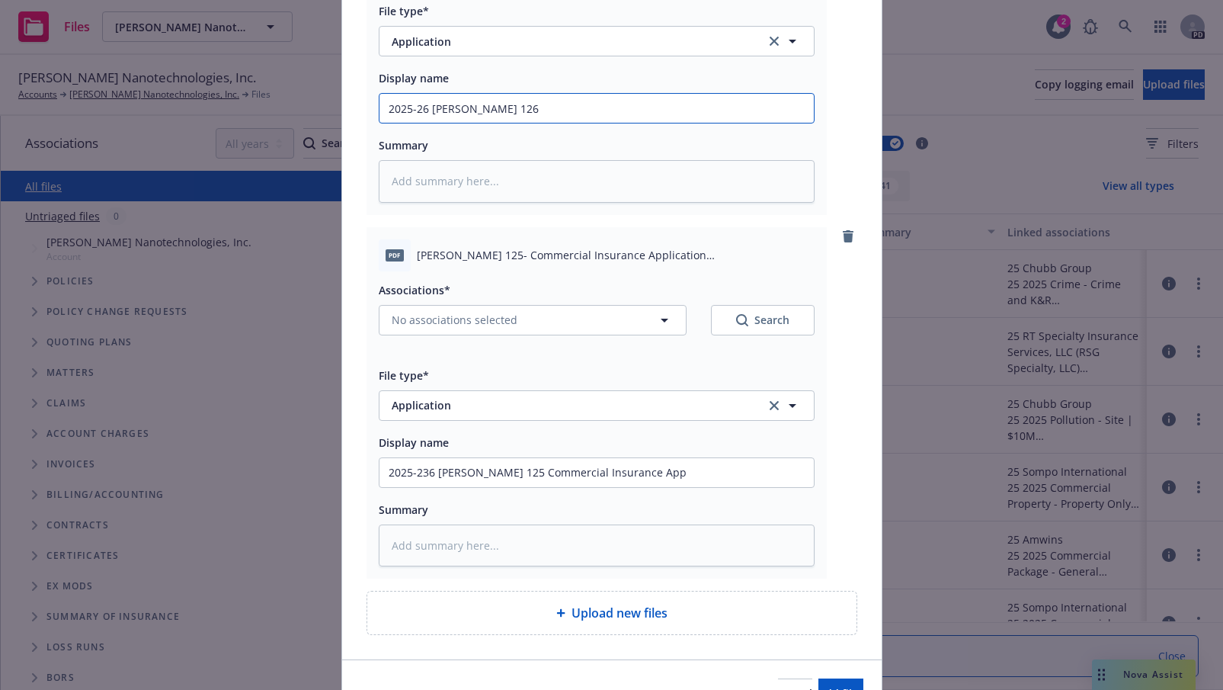
click at [500, 107] on input "2025-26 Acord 126" at bounding box center [597, 108] width 434 height 29
type textarea "x"
type input "2025-26 Acord 126 G"
type textarea "x"
type input "2025-26 Acord 126 Ge"
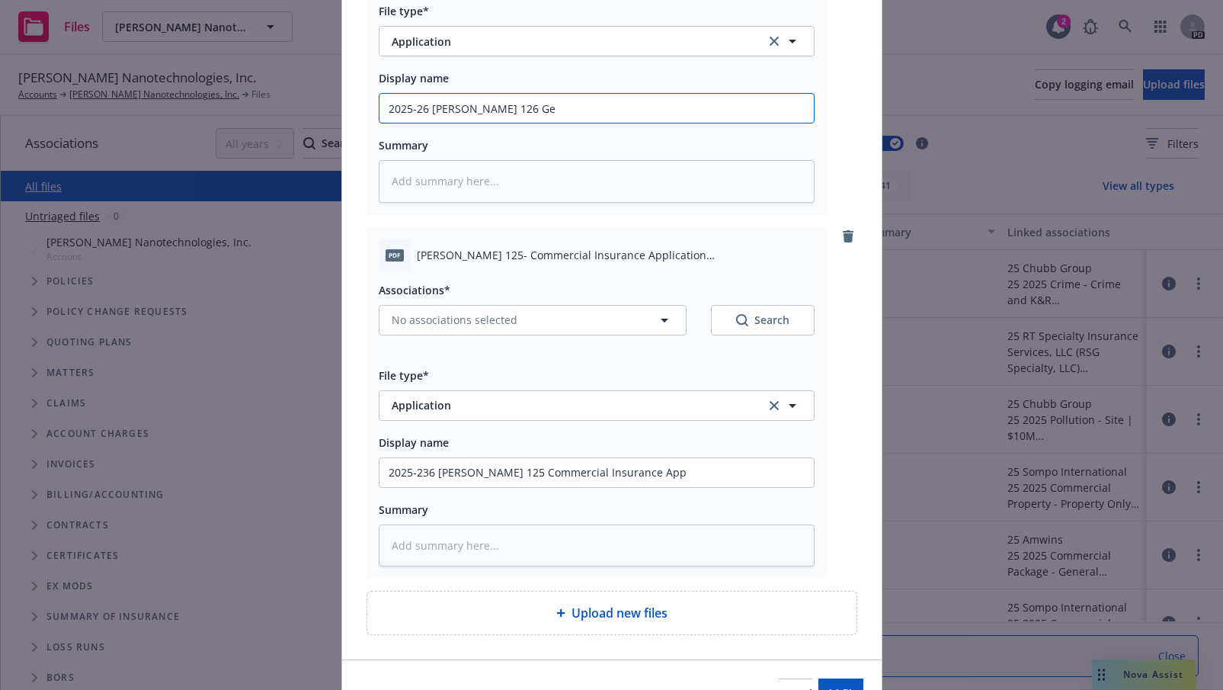
type textarea "x"
type input "2025-26 Acord 126 Gen"
type textarea "x"
type input "2025-26 Acord 126 Gene"
type textarea "x"
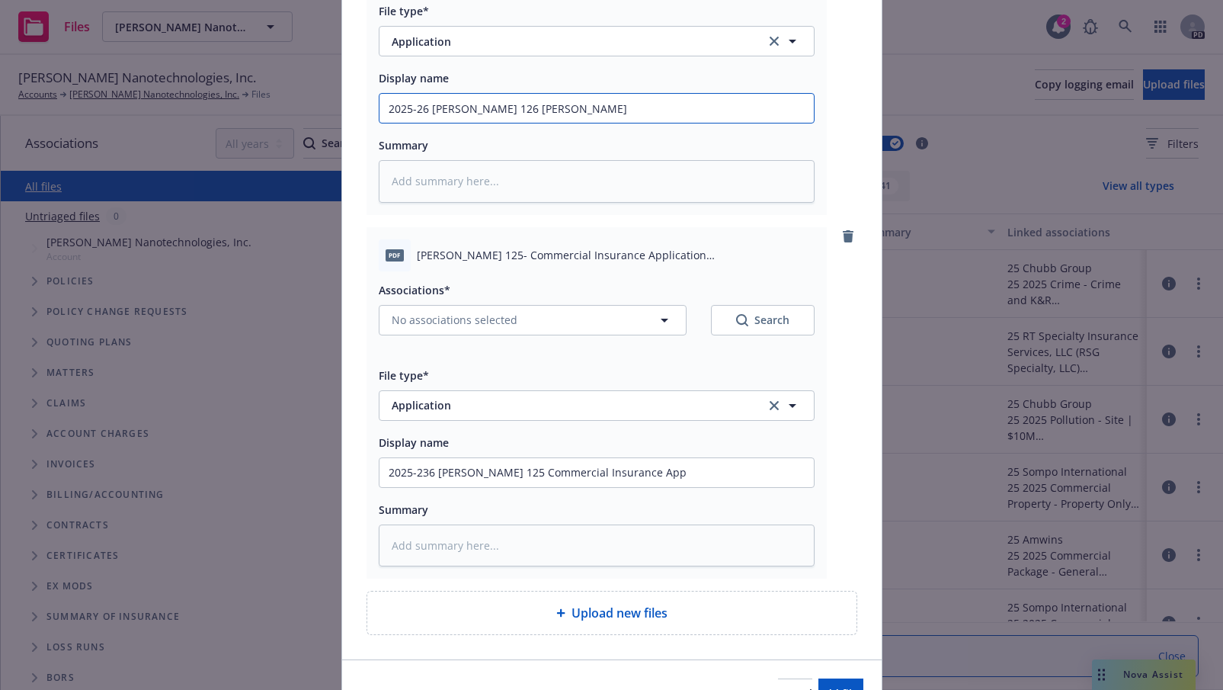
type input "2025-26 Acord 126 Gener"
type textarea "x"
type input "2025-26 Acord 126 Genera"
type textarea "x"
type input "2025-26 Acord 126 General"
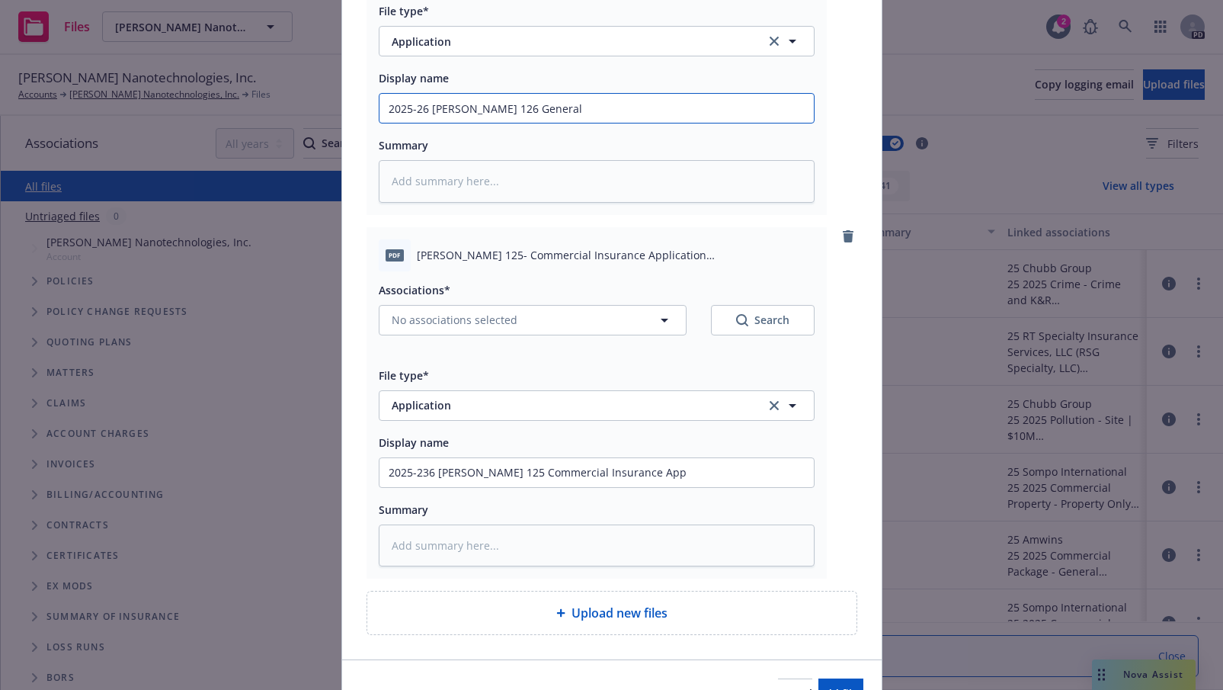
type textarea "x"
type input "2025-26 Acord 126 General"
type textarea "x"
type input "2025-26 Acord 126 General L"
type textarea "x"
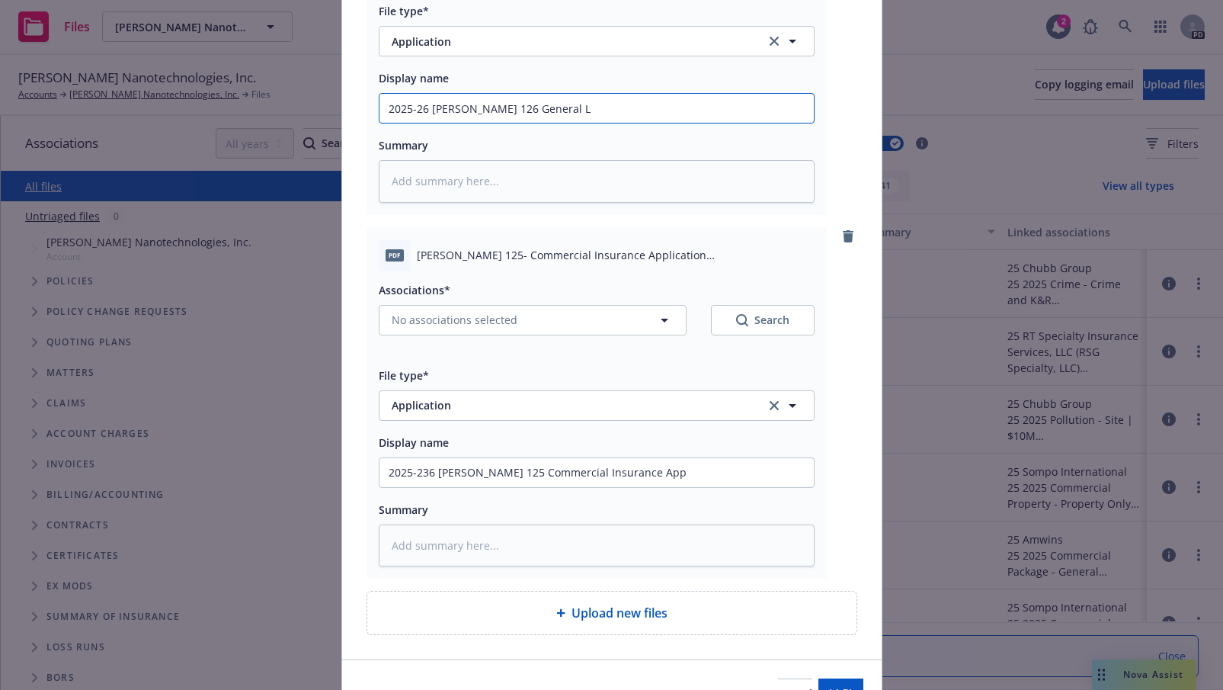
type input "2025-26 Acord 126 General Li"
type textarea "x"
type input "2025-26 Acord 126 General Lia"
type textarea "x"
type input "2025-26 Acord 126 General Liab"
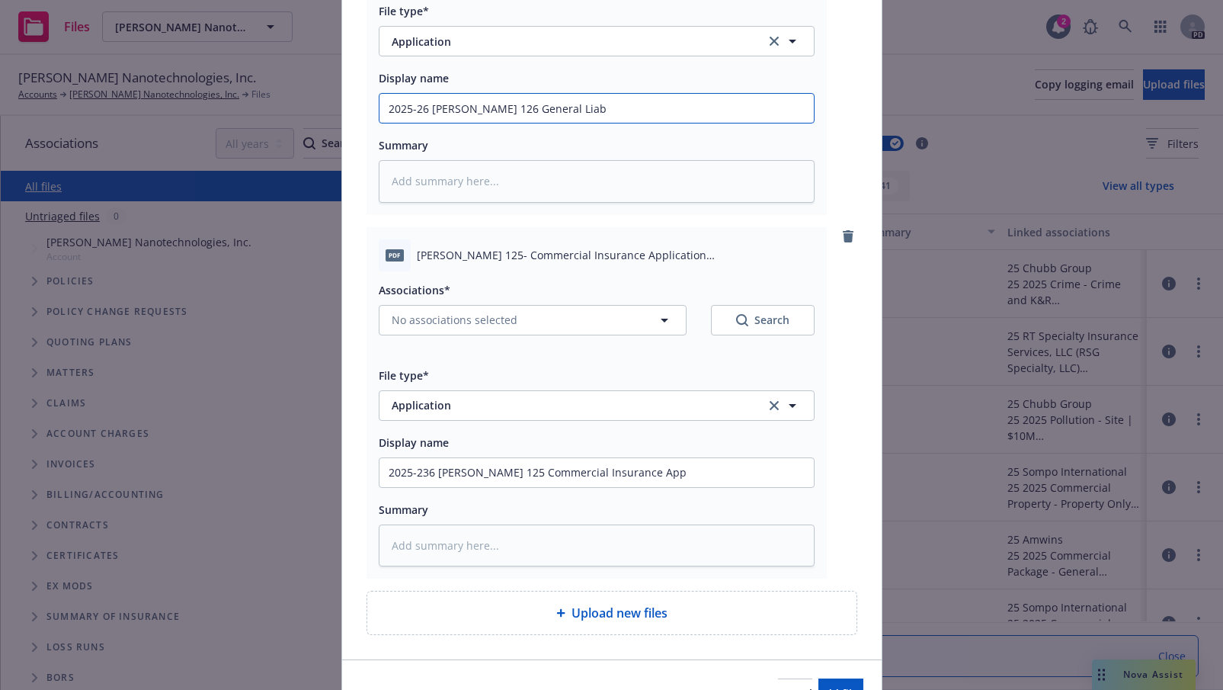
type textarea "x"
type input "2025-26 Acord 126 General Liabi"
type textarea "x"
type input "2025-26 Acord 126 General Liabil"
type textarea "x"
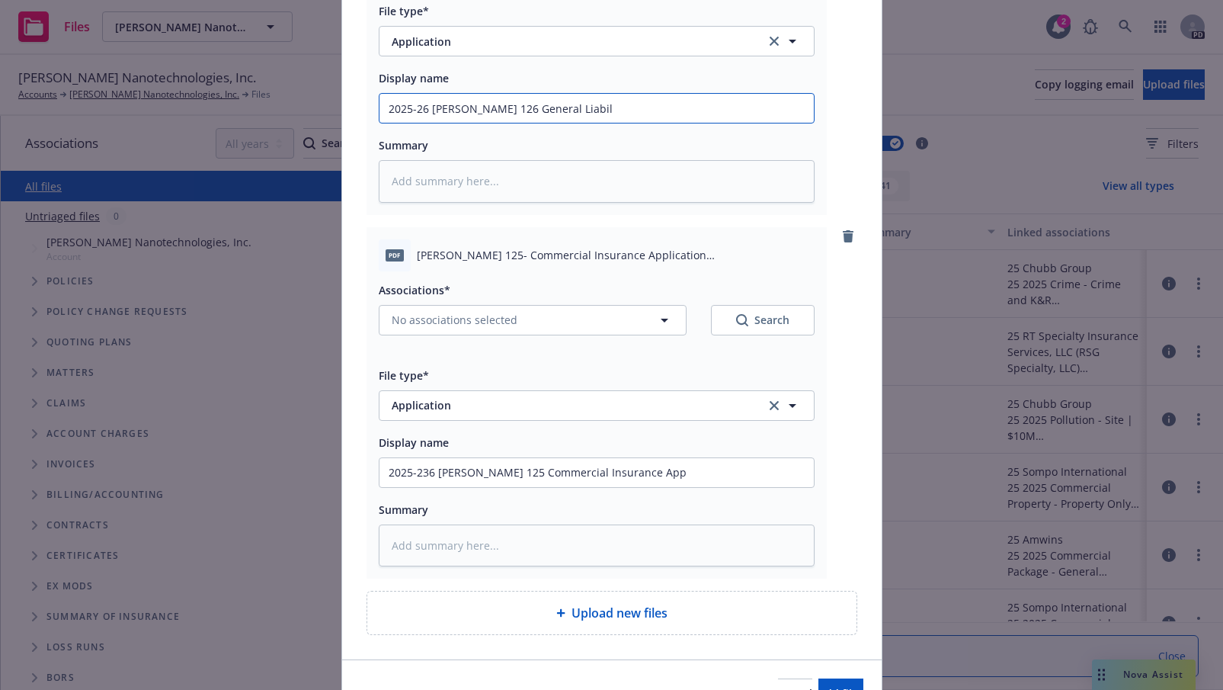
type input "2025-26 Acord 126 General Liabili"
type textarea "x"
type input "2025-26 Acord 126 General Liabilit"
type textarea "x"
type input "2025-26 Acord 126 General Liability"
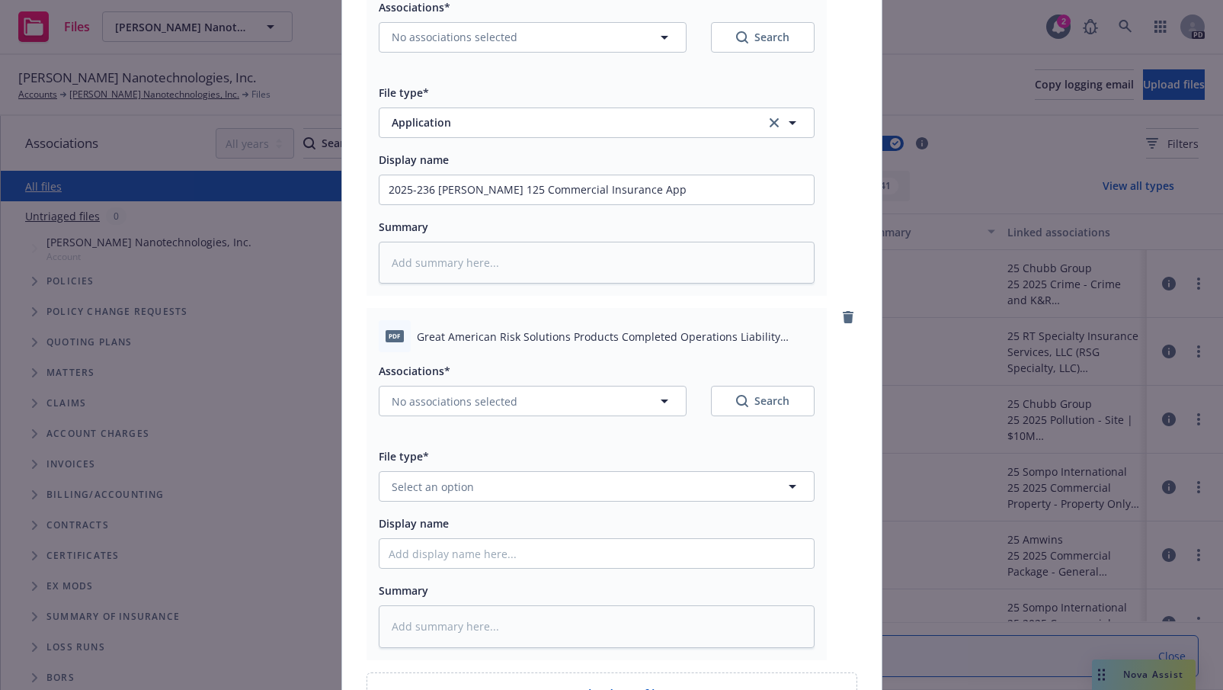
scroll to position [553, 0]
click at [453, 484] on span "Select an option" at bounding box center [433, 484] width 82 height 16
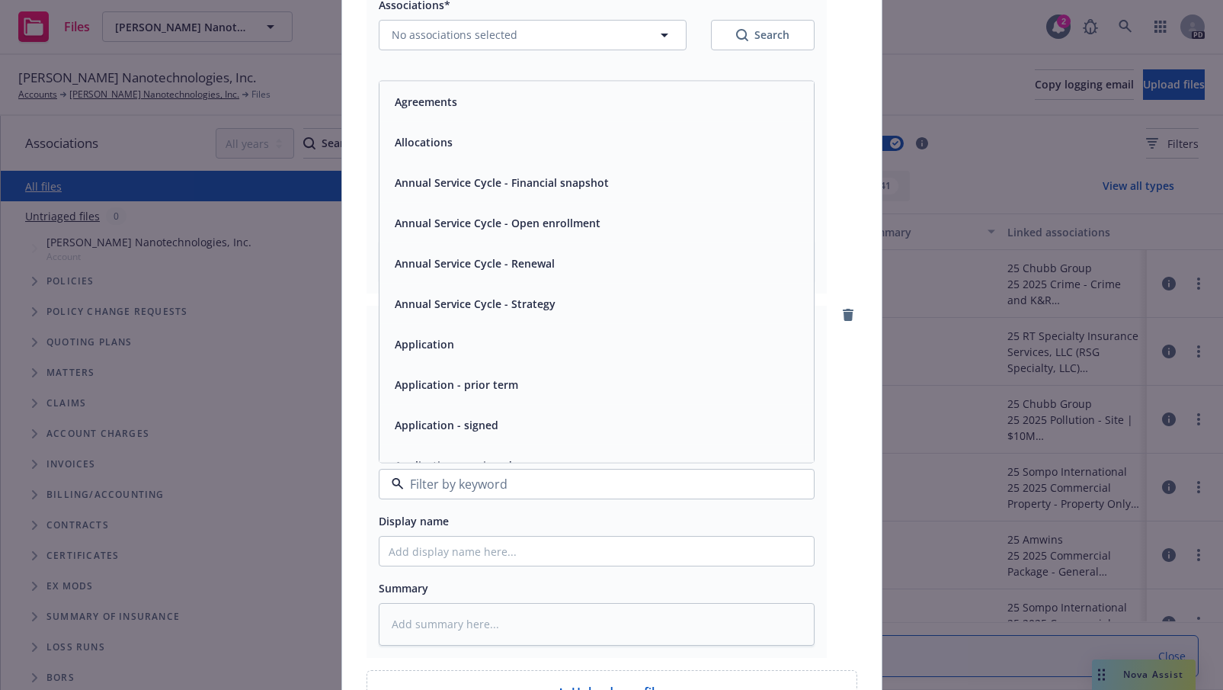
click at [417, 339] on span "Application" at bounding box center [424, 344] width 59 height 16
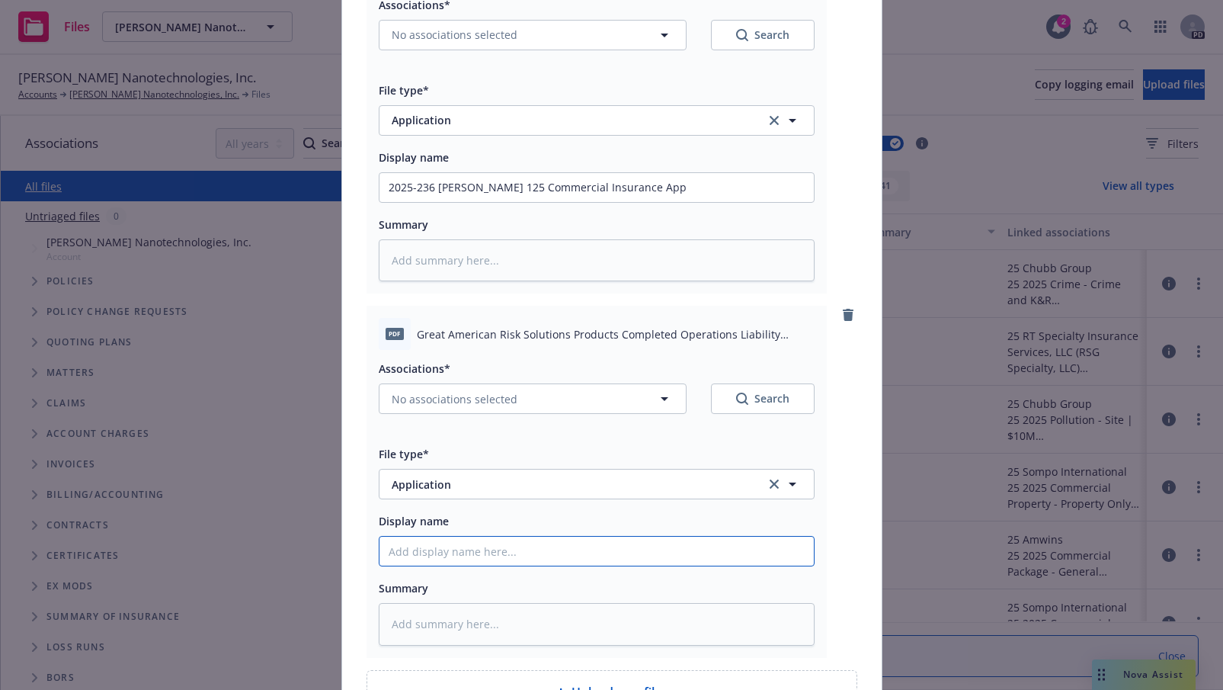
click at [408, 547] on input "Display name" at bounding box center [597, 551] width 434 height 29
type textarea "x"
type input "2"
type textarea "x"
type input "20"
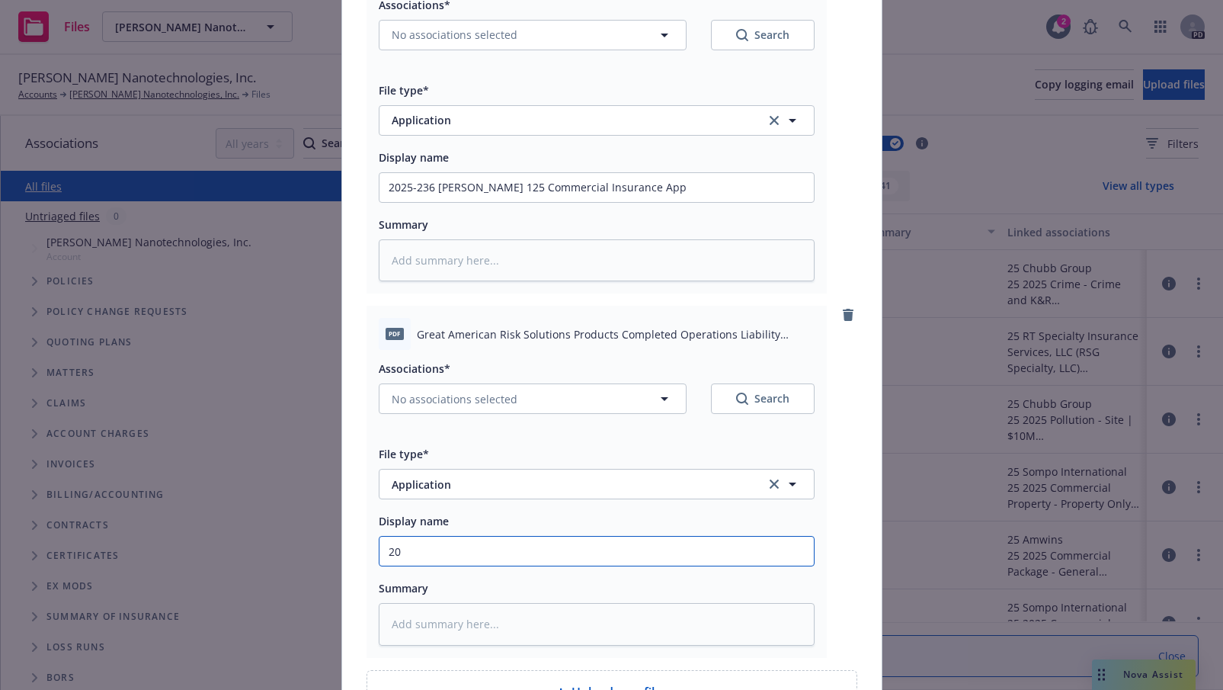
type textarea "x"
type input "202"
type textarea "x"
type input "2025"
type textarea "x"
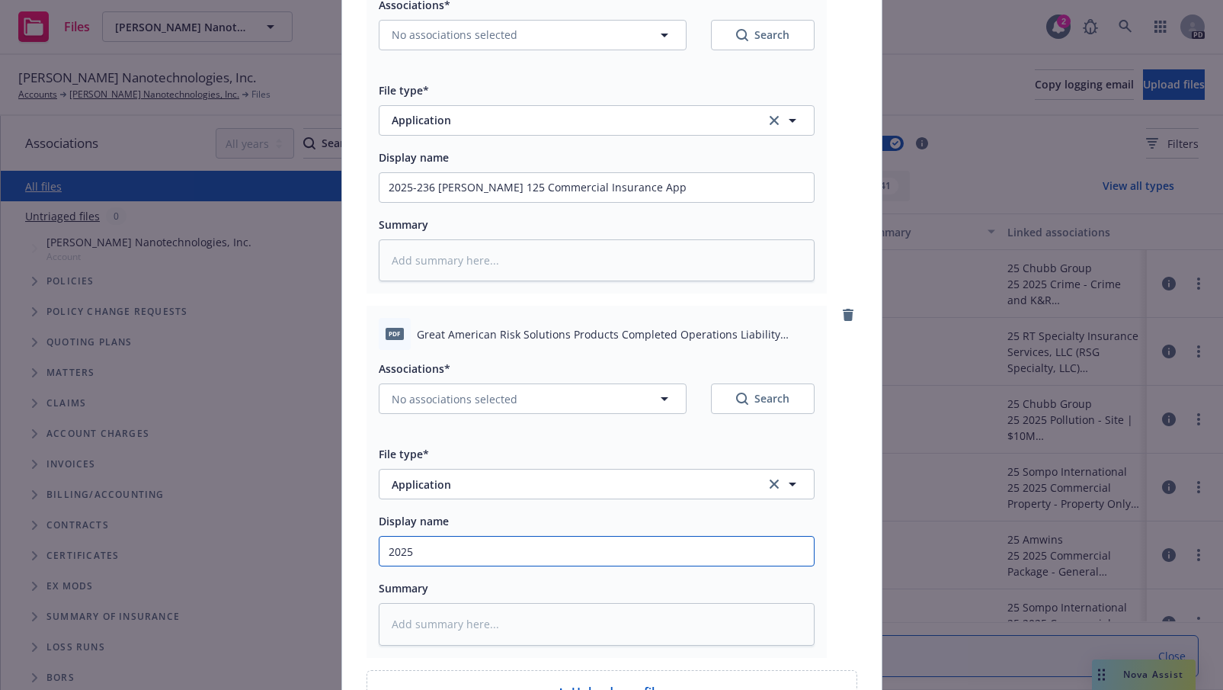
type input "2025-"
type textarea "x"
type input "2025-2"
type textarea "x"
type input "2025-26"
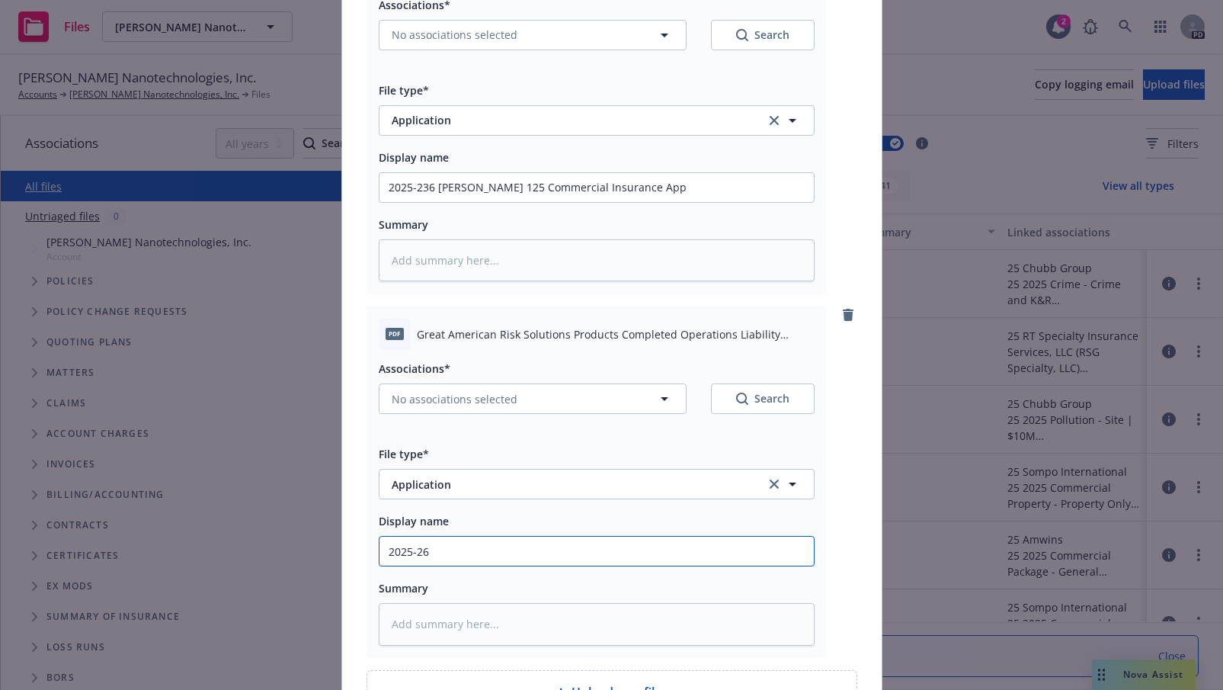
type textarea "x"
type input "2025-26"
type textarea "x"
type input "2025-26 G"
type textarea "x"
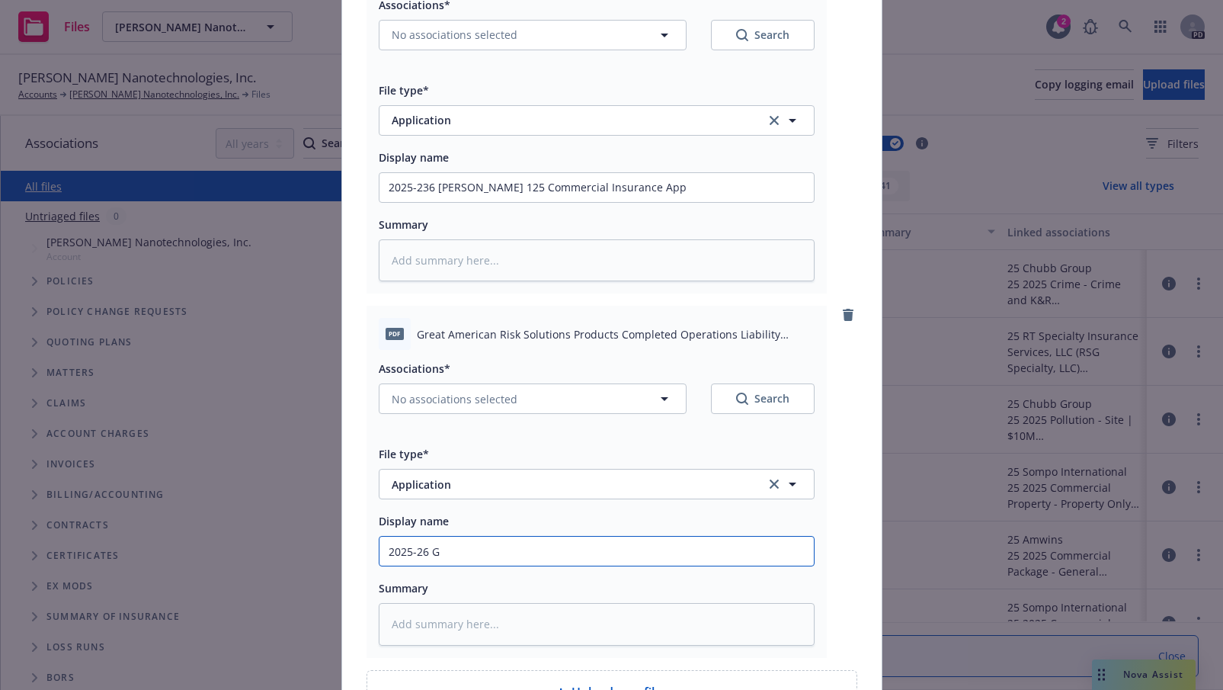
type input "2025-26 Gr"
type textarea "x"
type input "2025-26 Gre"
type textarea "x"
type input "2025-26 Grea"
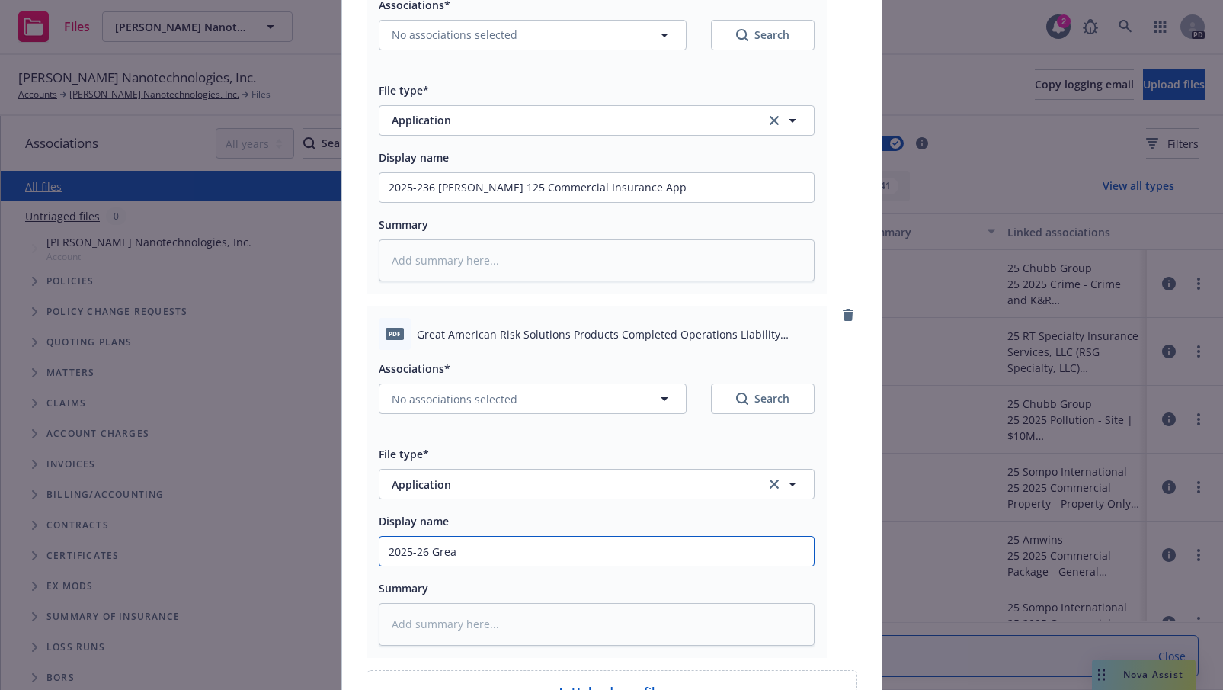
type textarea "x"
type input "2025-26 Great"
click at [400, 620] on textarea at bounding box center [597, 624] width 436 height 43
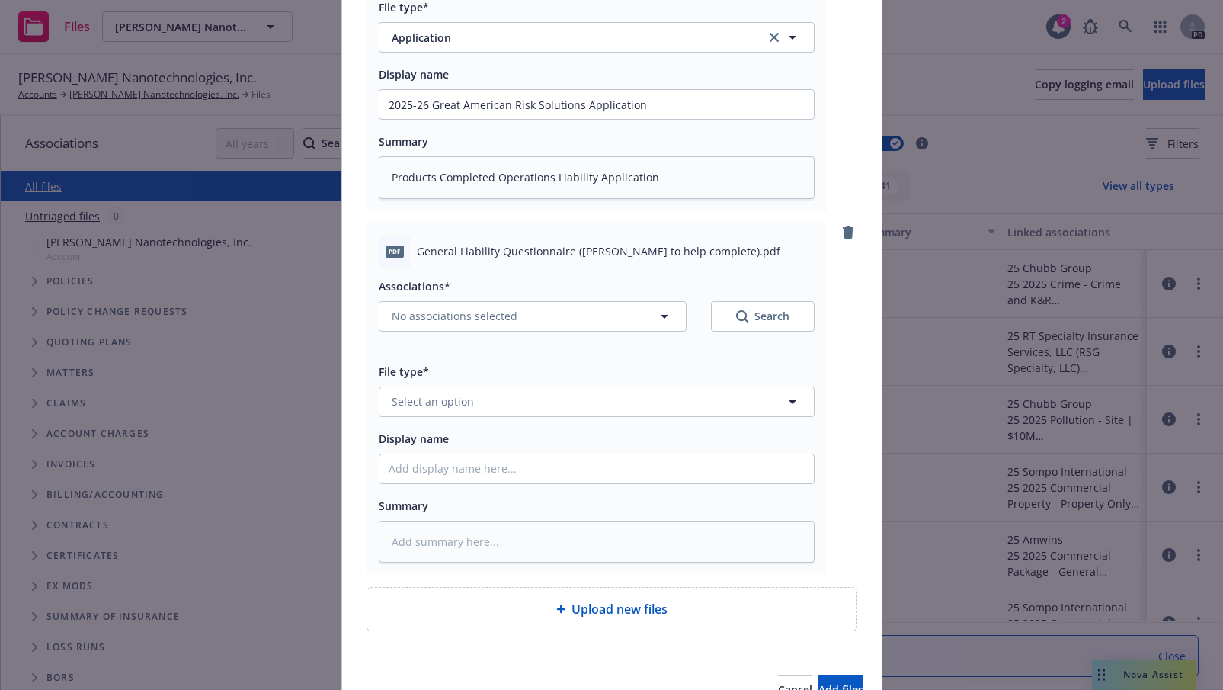
scroll to position [1034, 0]
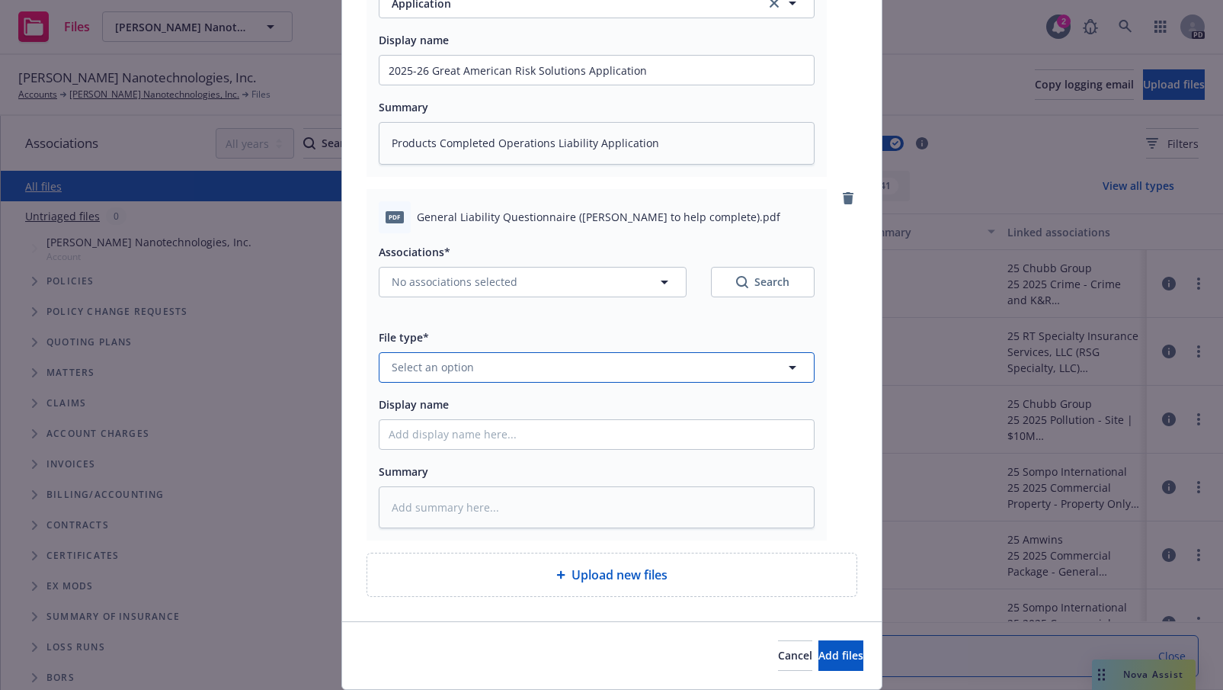
click at [434, 356] on button "Select an option" at bounding box center [597, 367] width 436 height 30
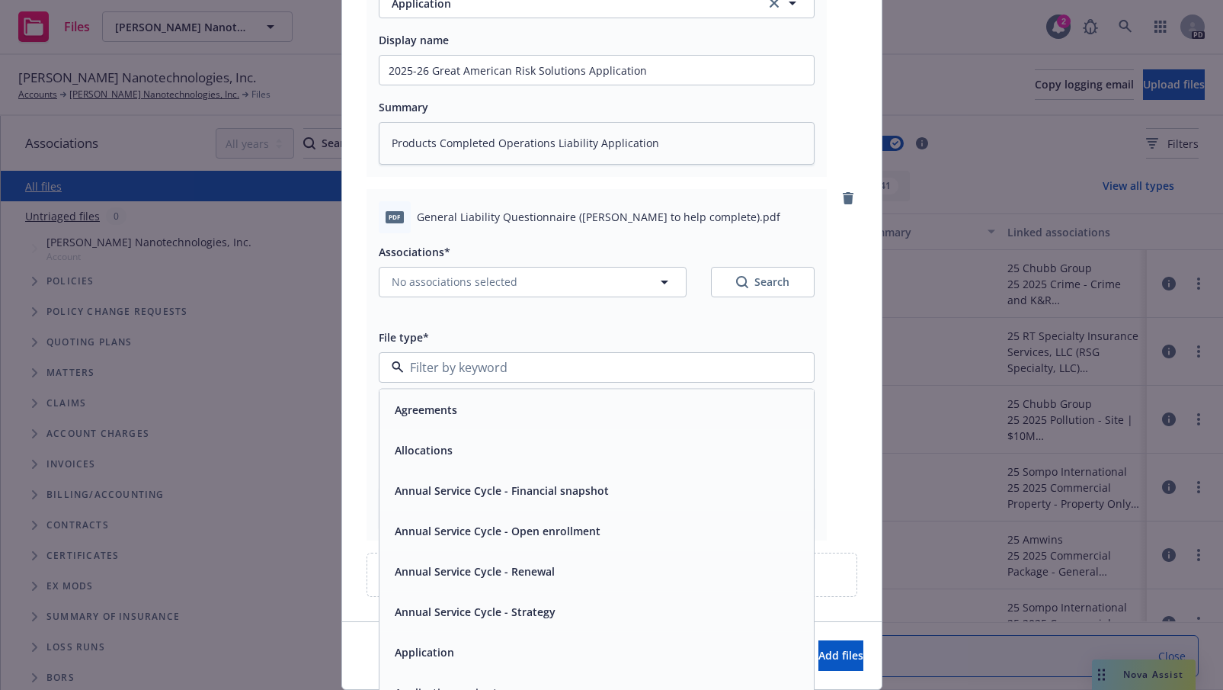
click at [437, 645] on span "Application" at bounding box center [424, 651] width 59 height 16
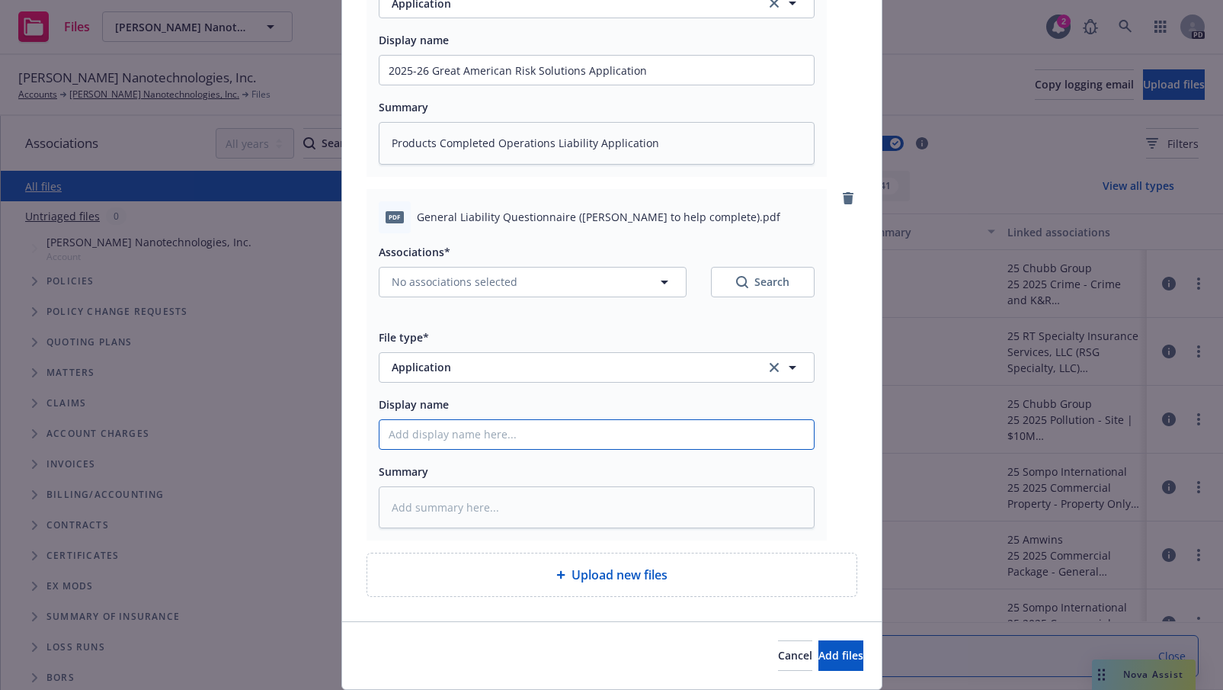
click at [467, 425] on input "Display name" at bounding box center [597, 434] width 434 height 29
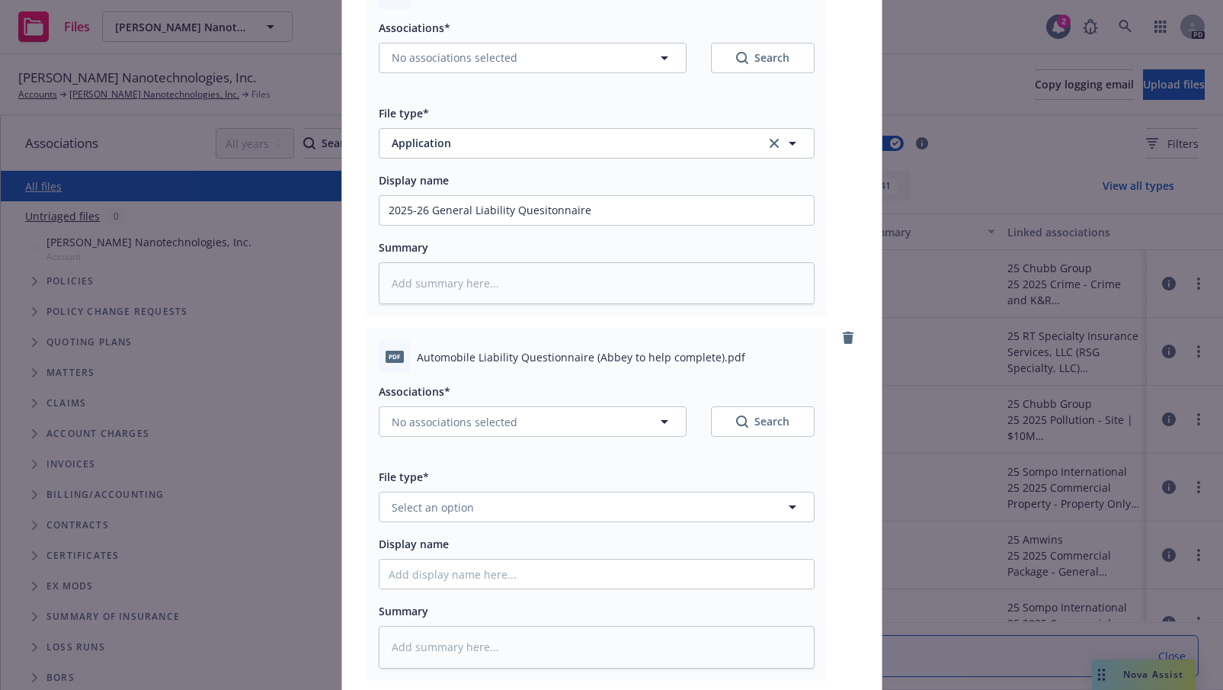
scroll to position [1448, 0]
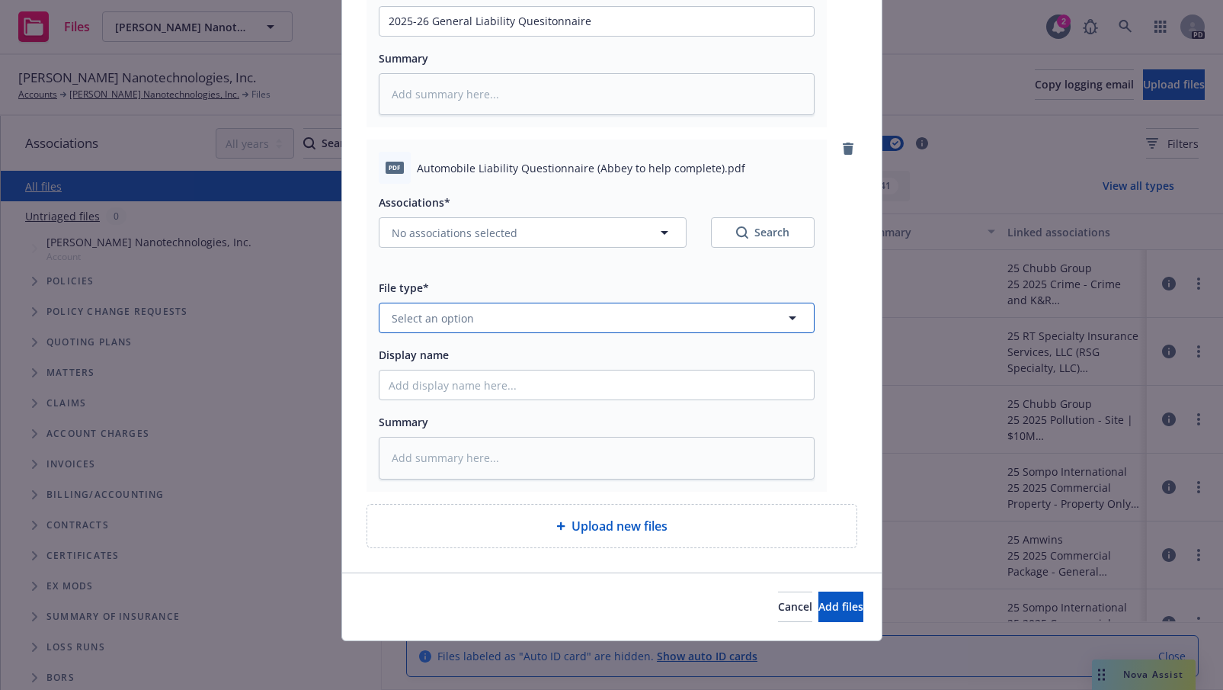
click at [484, 307] on button "Select an option" at bounding box center [597, 318] width 436 height 30
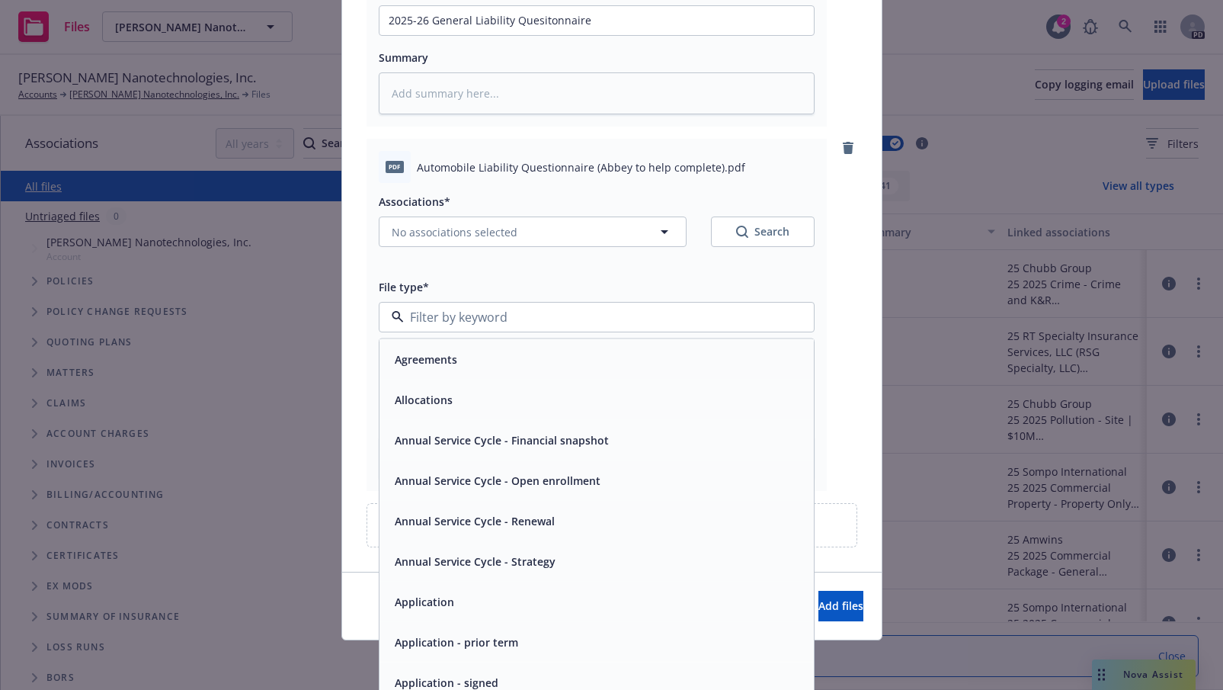
click at [441, 598] on span "Application" at bounding box center [424, 602] width 59 height 16
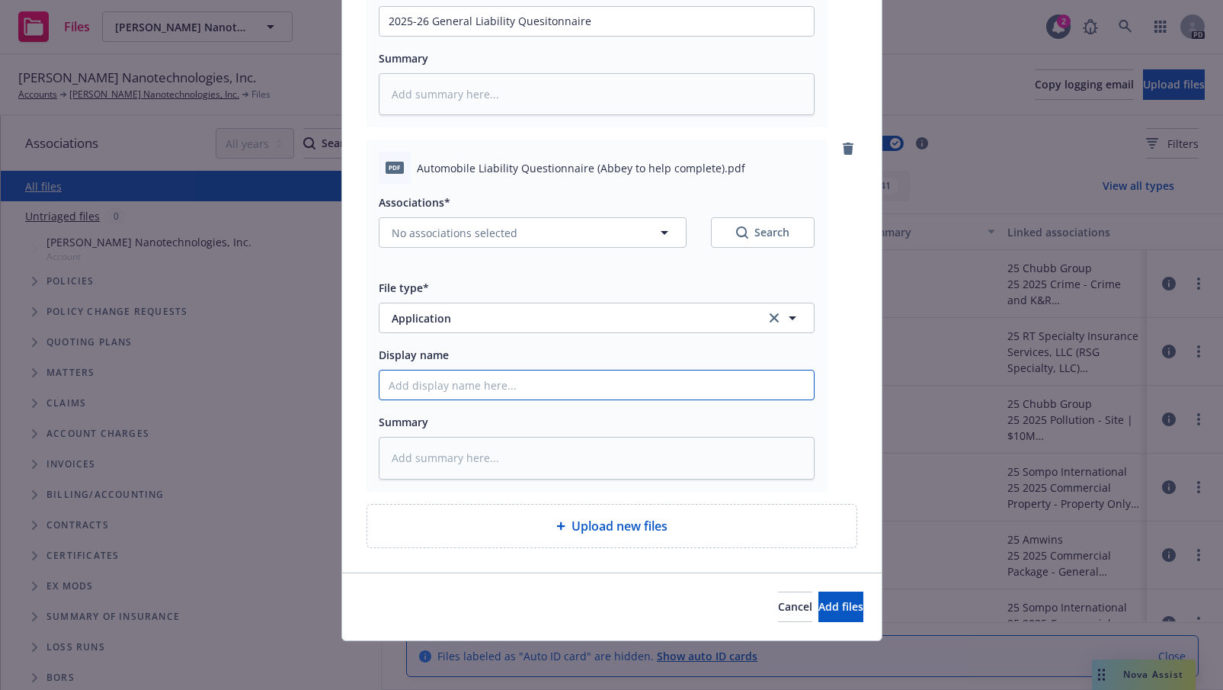
click at [434, 375] on input "Display name" at bounding box center [597, 384] width 434 height 29
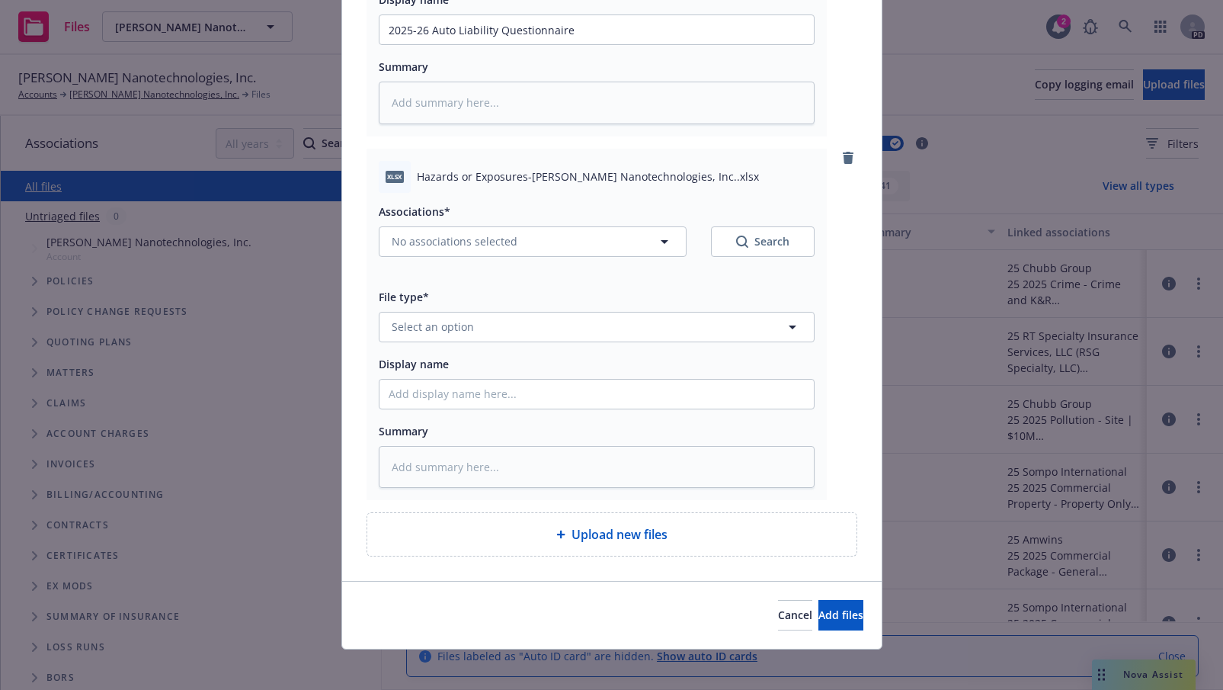
scroll to position [1811, 0]
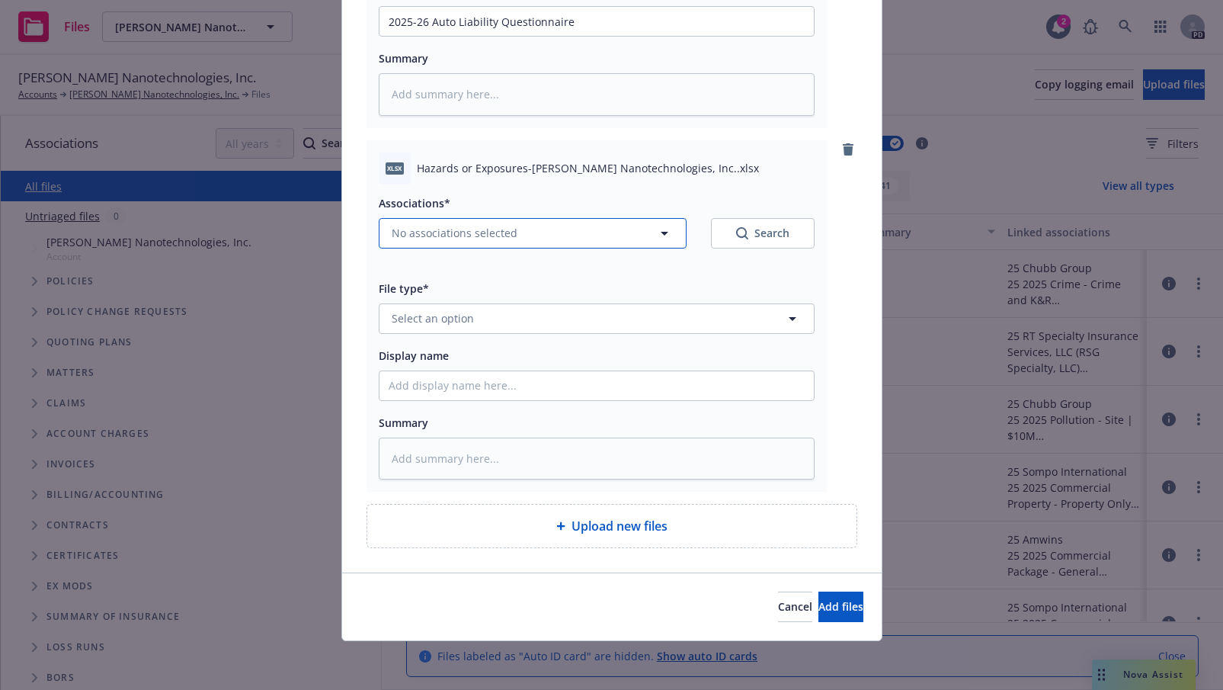
click at [665, 231] on button "No associations selected" at bounding box center [533, 233] width 308 height 30
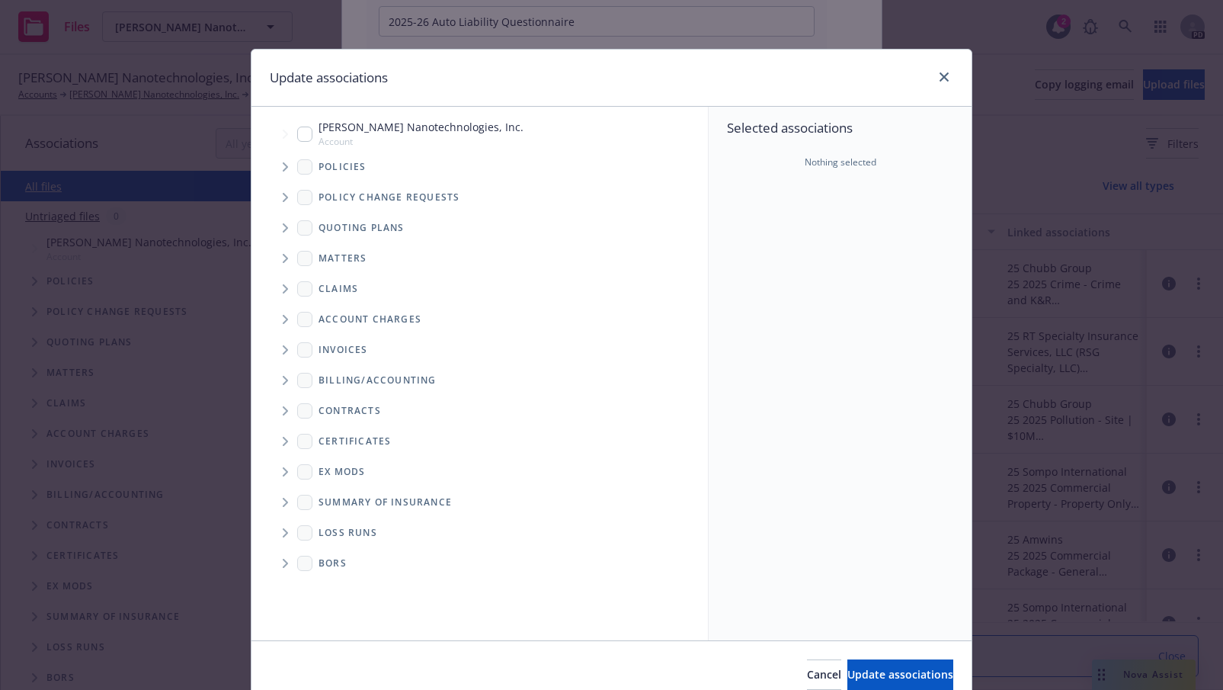
click at [283, 225] on icon "Tree Example" at bounding box center [286, 227] width 6 height 9
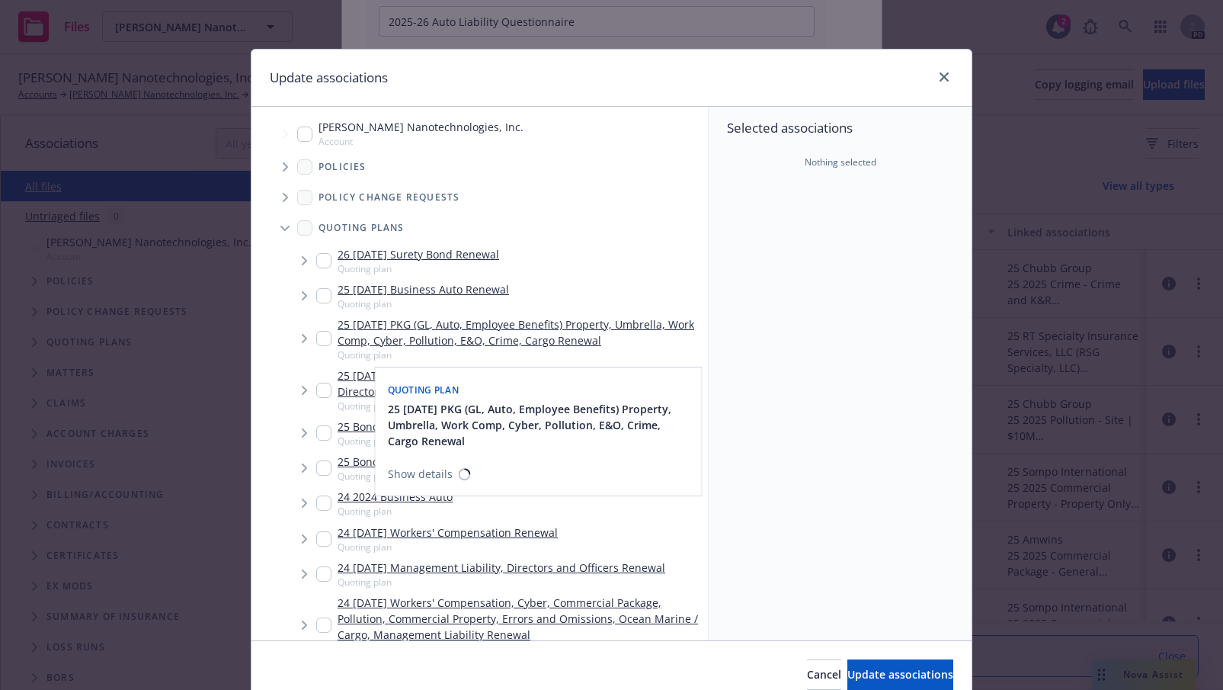
click at [318, 337] on input "Tree Example" at bounding box center [323, 338] width 15 height 15
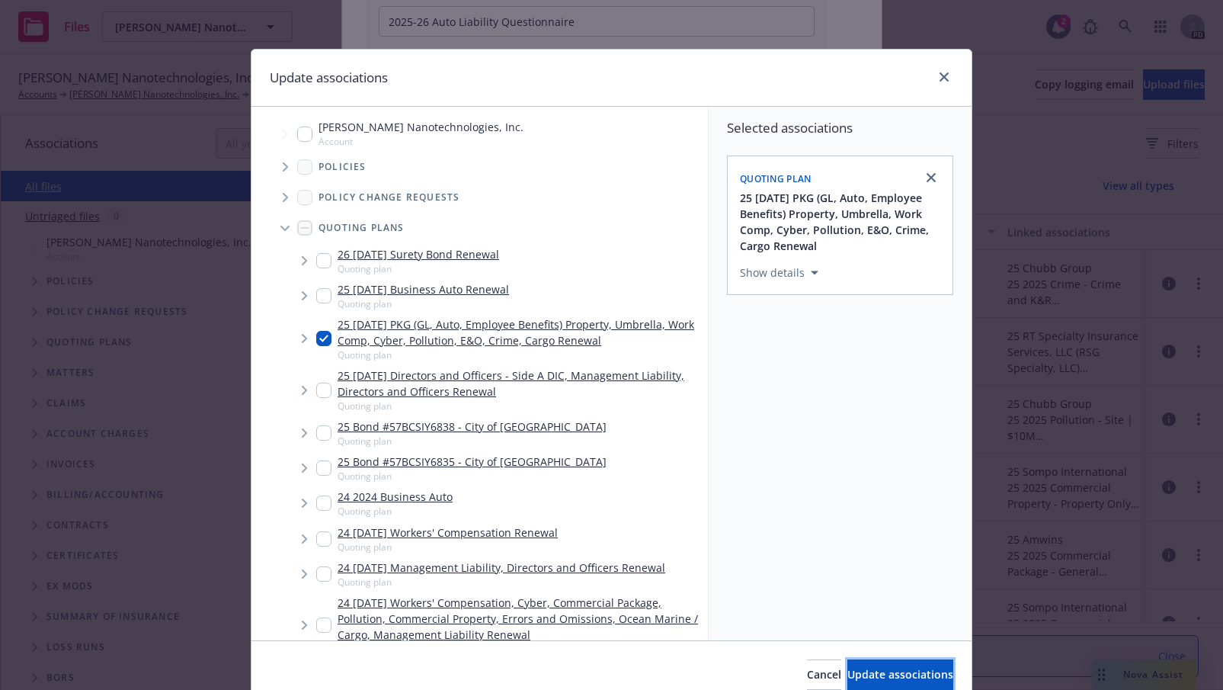
click at [854, 665] on button "Update associations" at bounding box center [901, 674] width 106 height 30
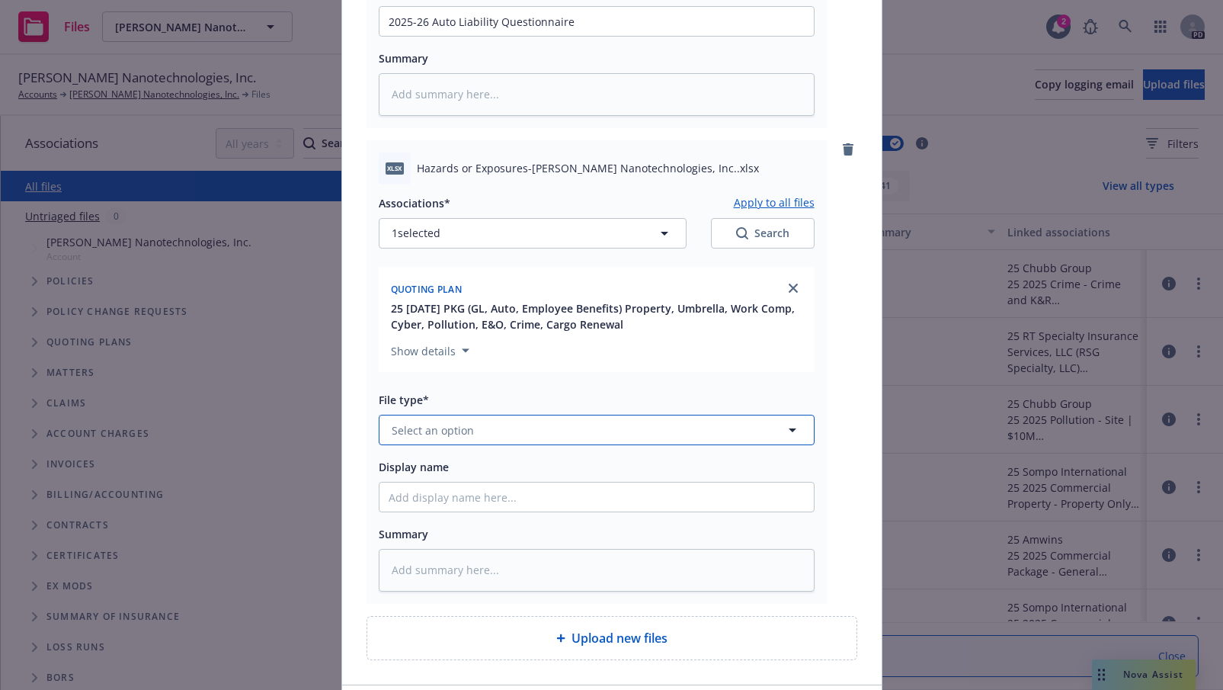
click at [454, 428] on span "Select an option" at bounding box center [433, 430] width 82 height 16
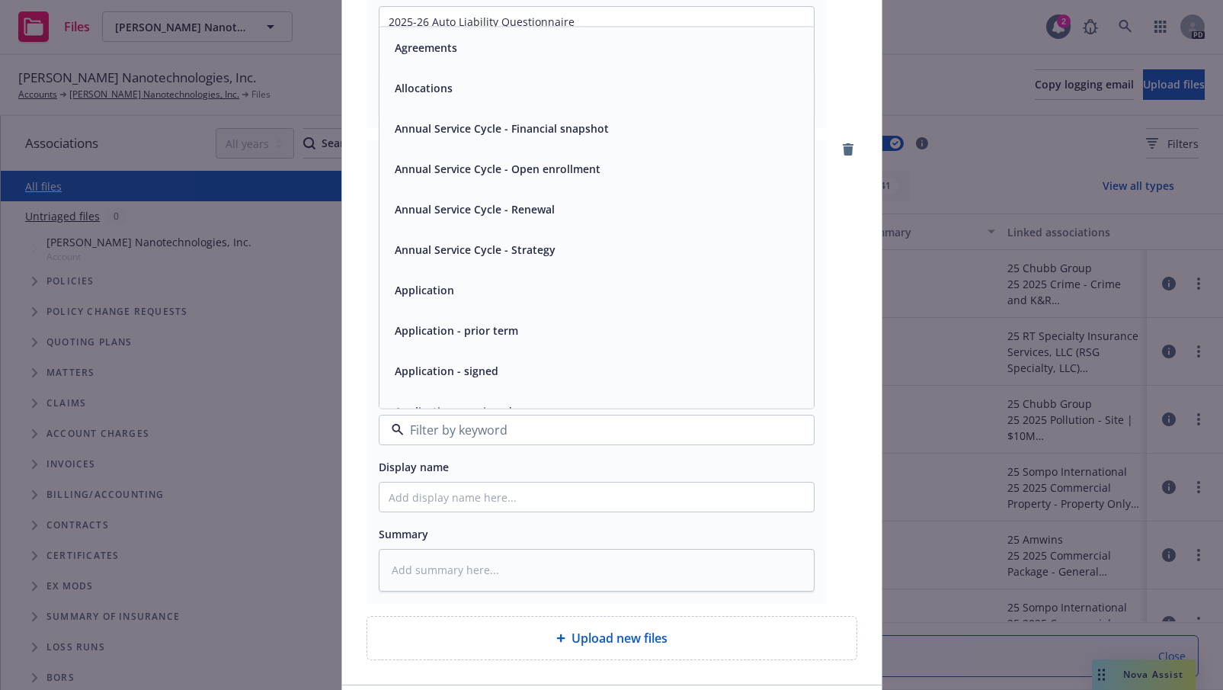
click at [424, 425] on input at bounding box center [594, 430] width 380 height 18
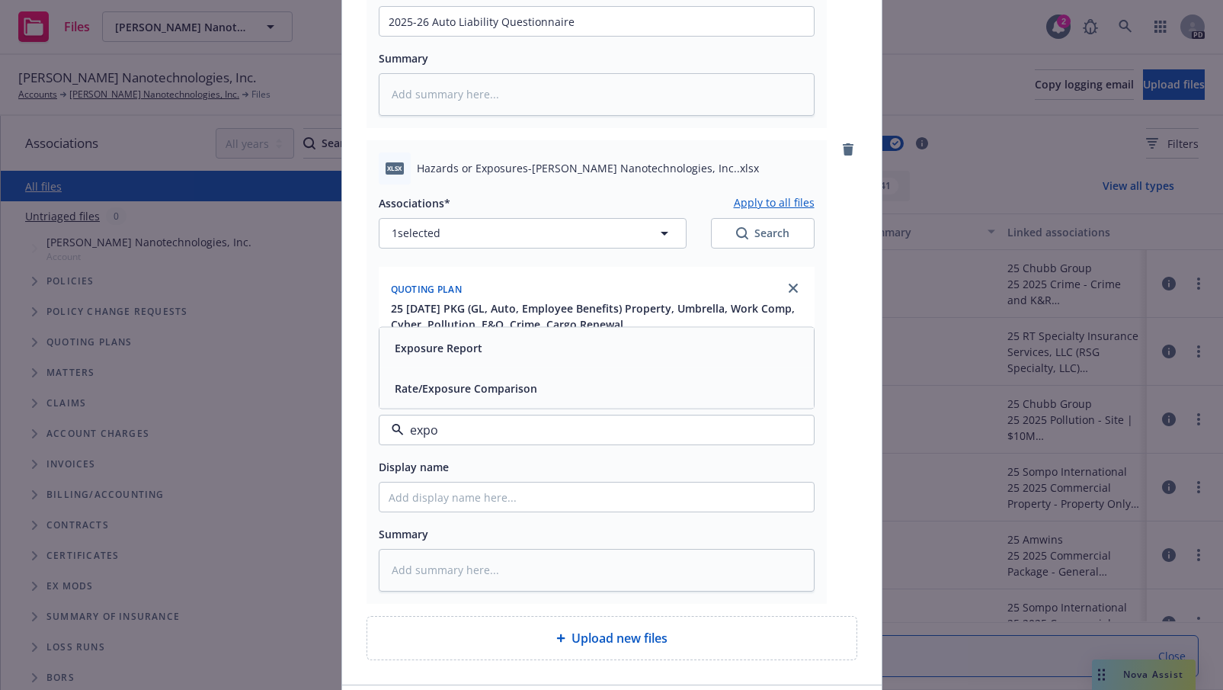
click at [438, 353] on span "Exposure Report" at bounding box center [439, 348] width 88 height 16
click at [412, 504] on input "Display name" at bounding box center [597, 496] width 434 height 29
click at [386, 569] on textarea at bounding box center [597, 570] width 436 height 43
click at [390, 572] on textarea at bounding box center [597, 570] width 436 height 43
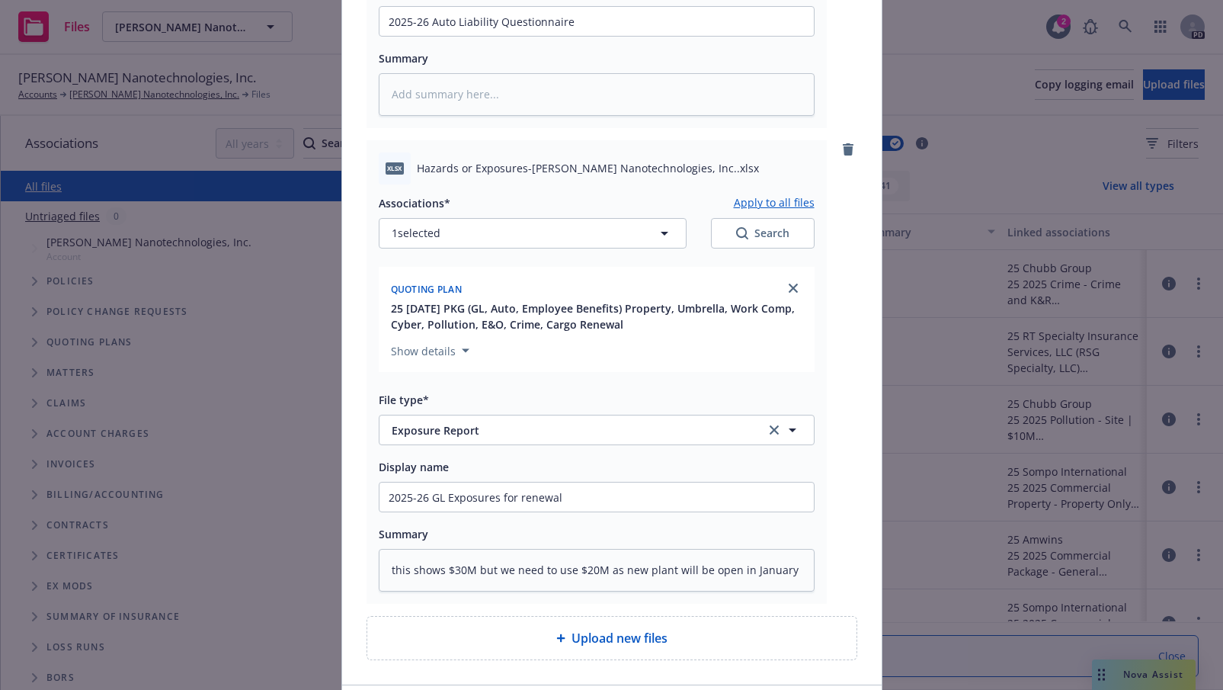
click at [836, 499] on div "xlsx Hazards or Exposures-Sila Nanotechnologies, Inc..xlsx Associations* Apply …" at bounding box center [612, 371] width 491 height 463
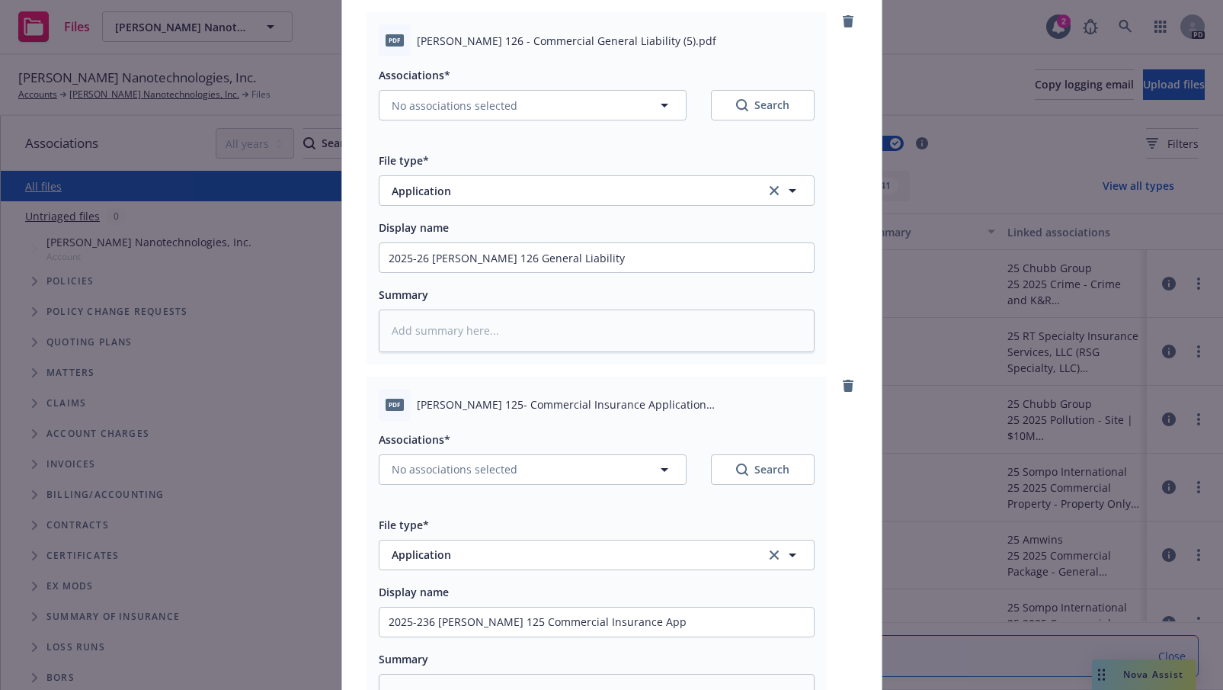
scroll to position [0, 0]
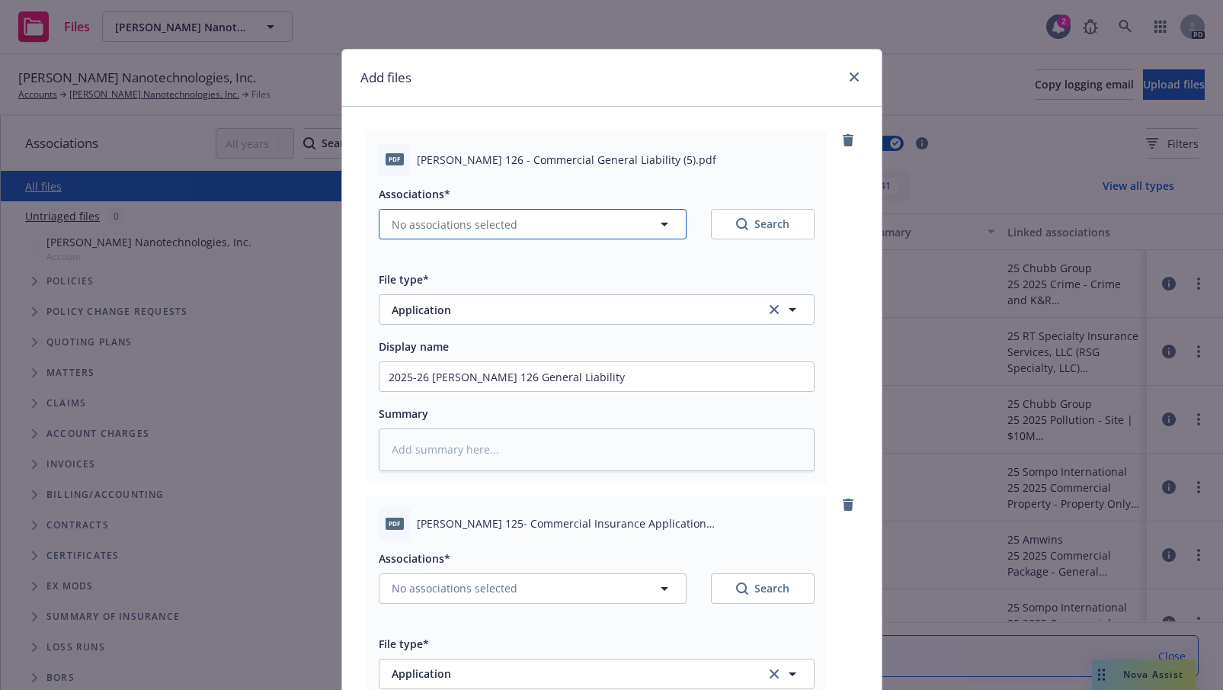
click at [659, 226] on icon "button" at bounding box center [664, 224] width 18 height 18
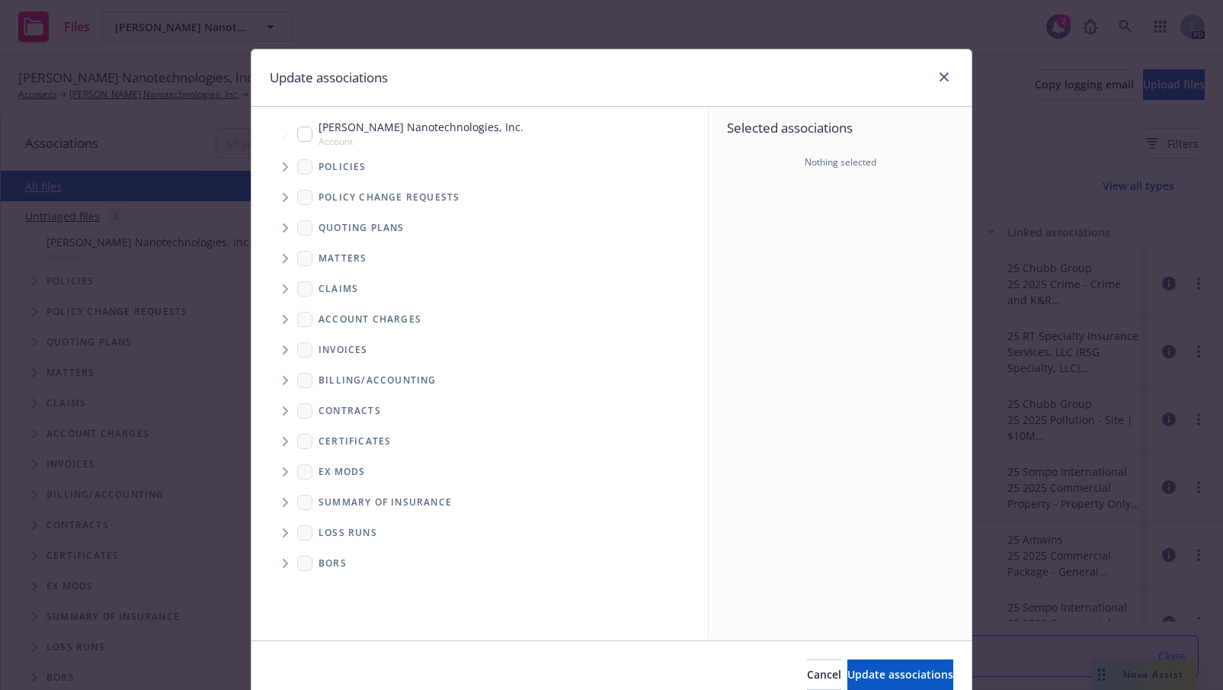
click at [283, 229] on icon "Tree Example" at bounding box center [285, 227] width 5 height 9
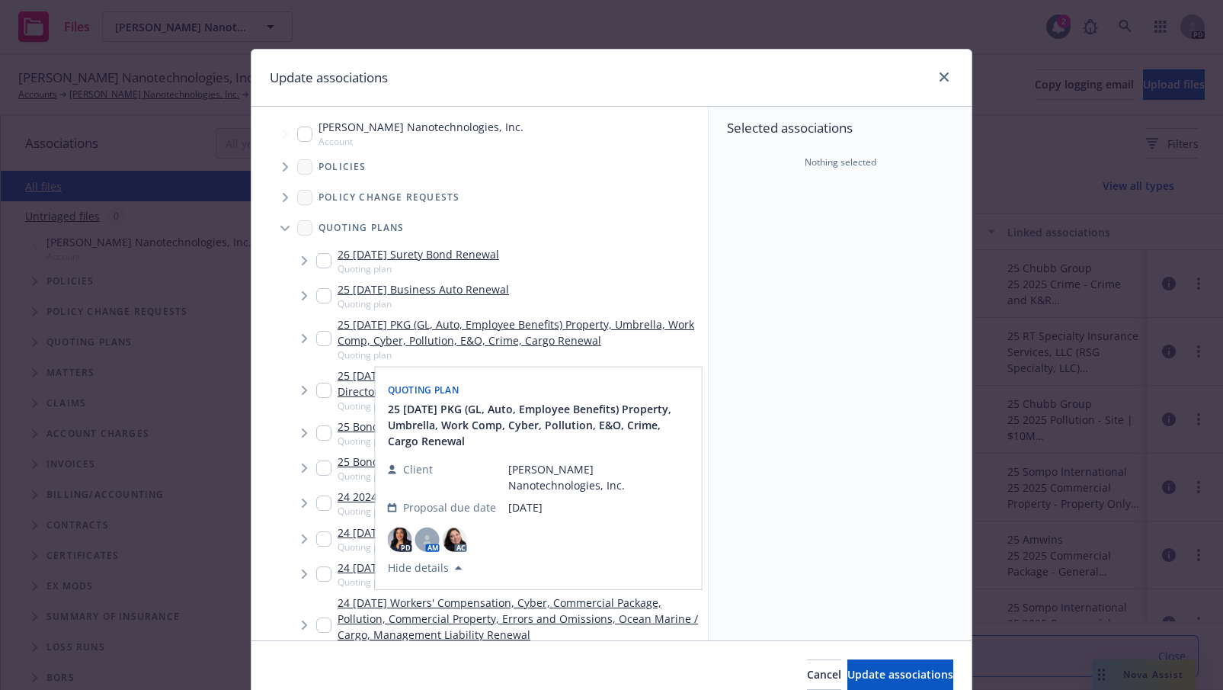
click at [316, 340] on input "Tree Example" at bounding box center [323, 338] width 15 height 15
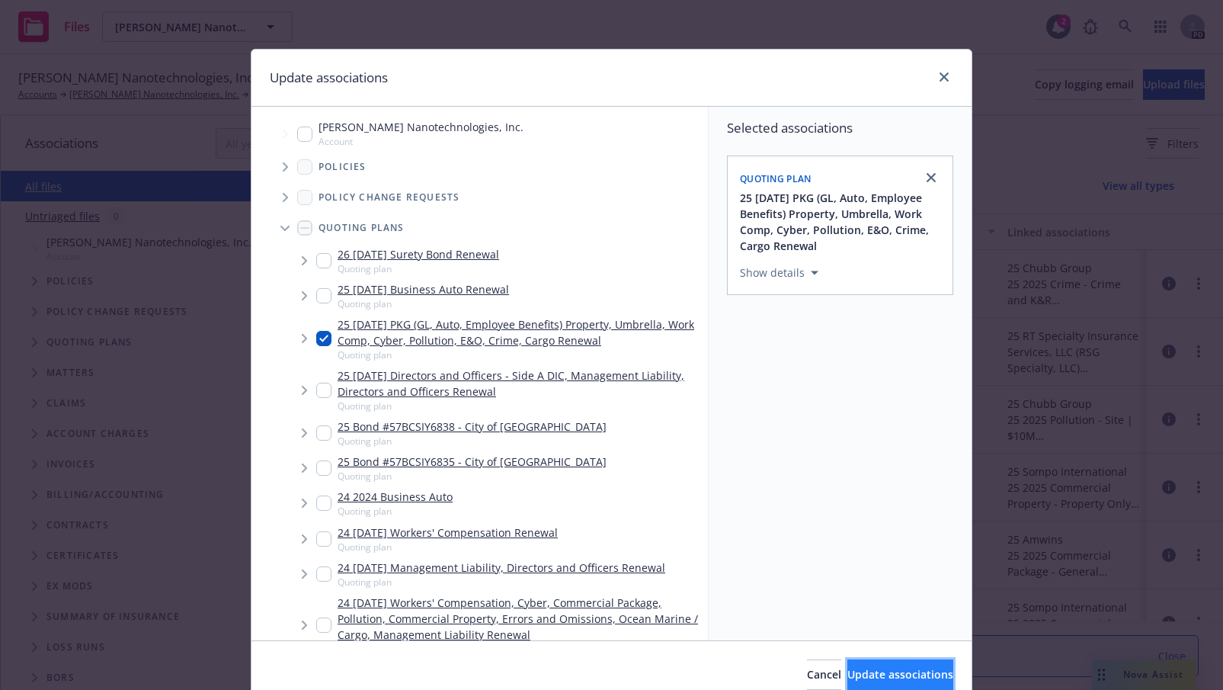
click at [874, 671] on span "Update associations" at bounding box center [901, 674] width 106 height 14
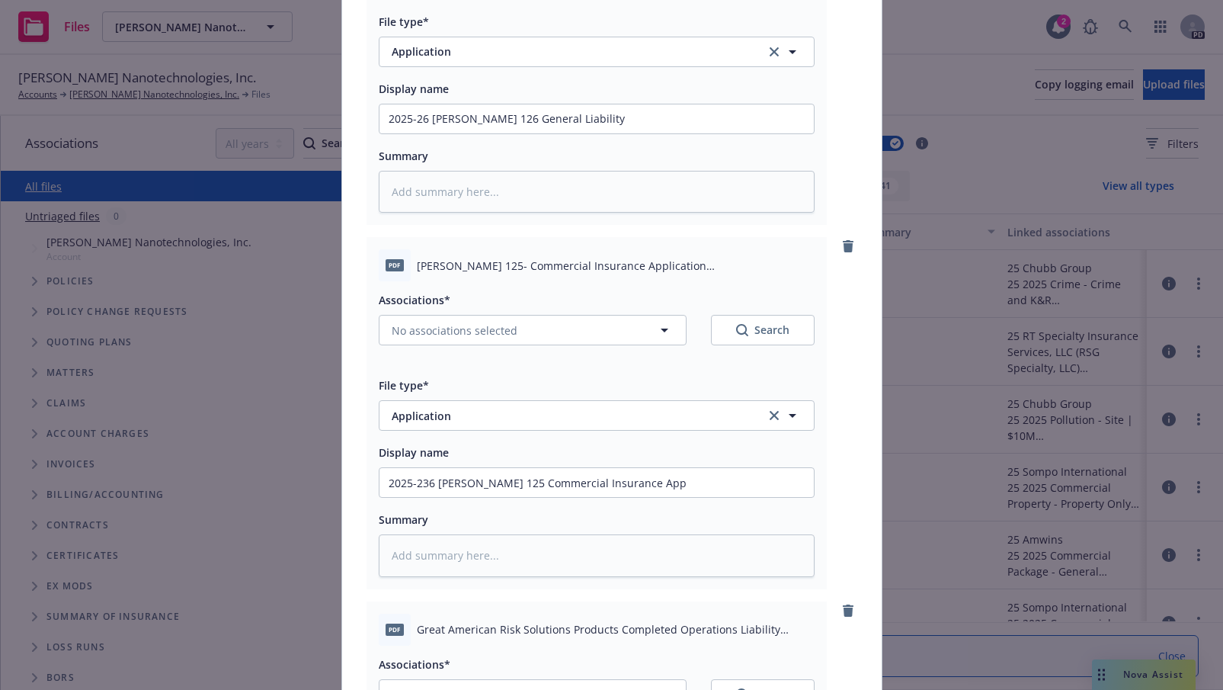
scroll to position [378, 0]
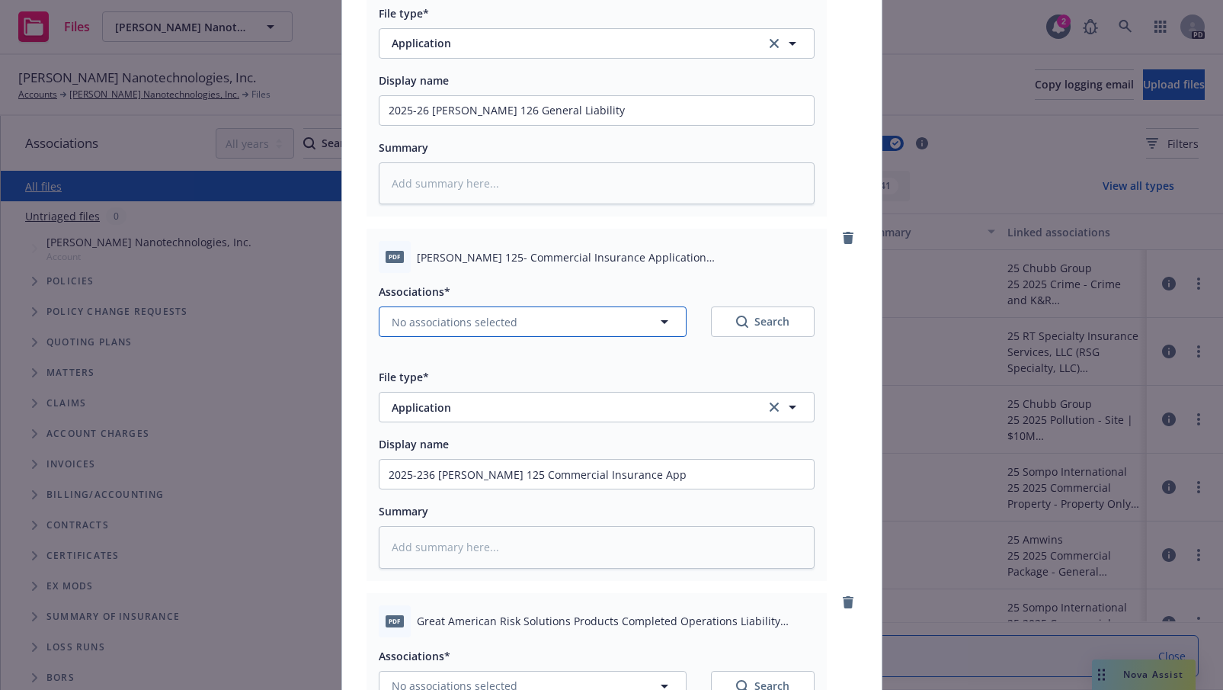
click at [659, 319] on icon "button" at bounding box center [664, 321] width 18 height 18
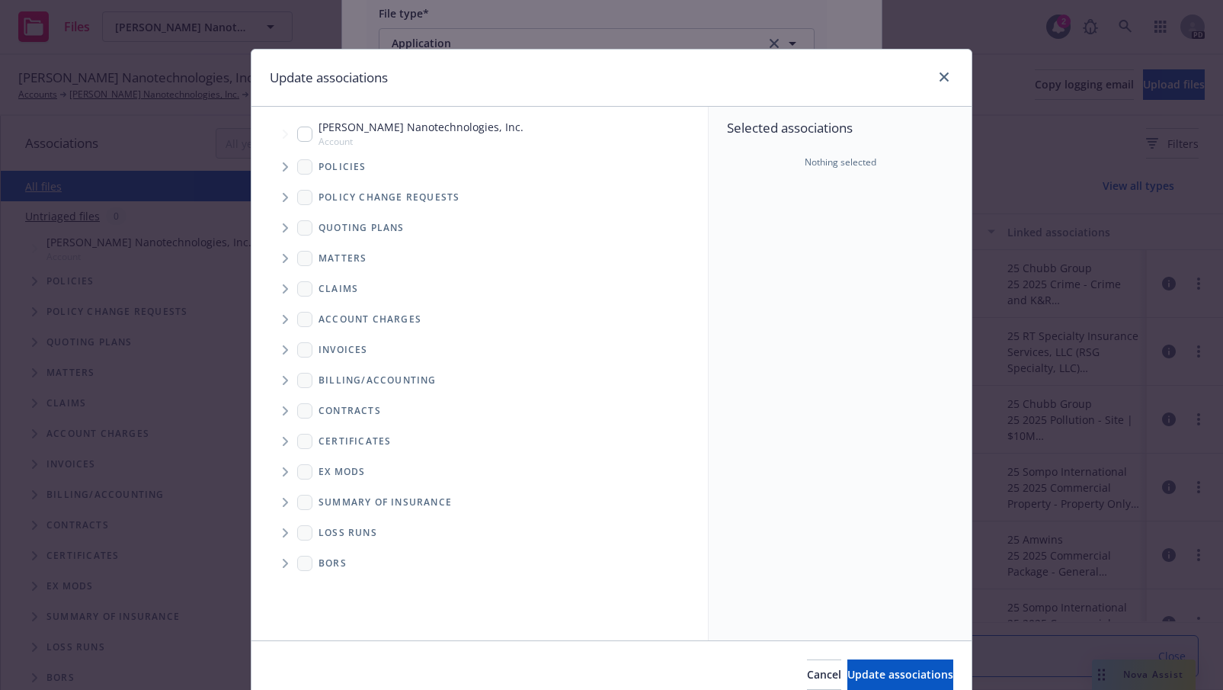
click at [279, 232] on span "Tree Example" at bounding box center [285, 228] width 24 height 24
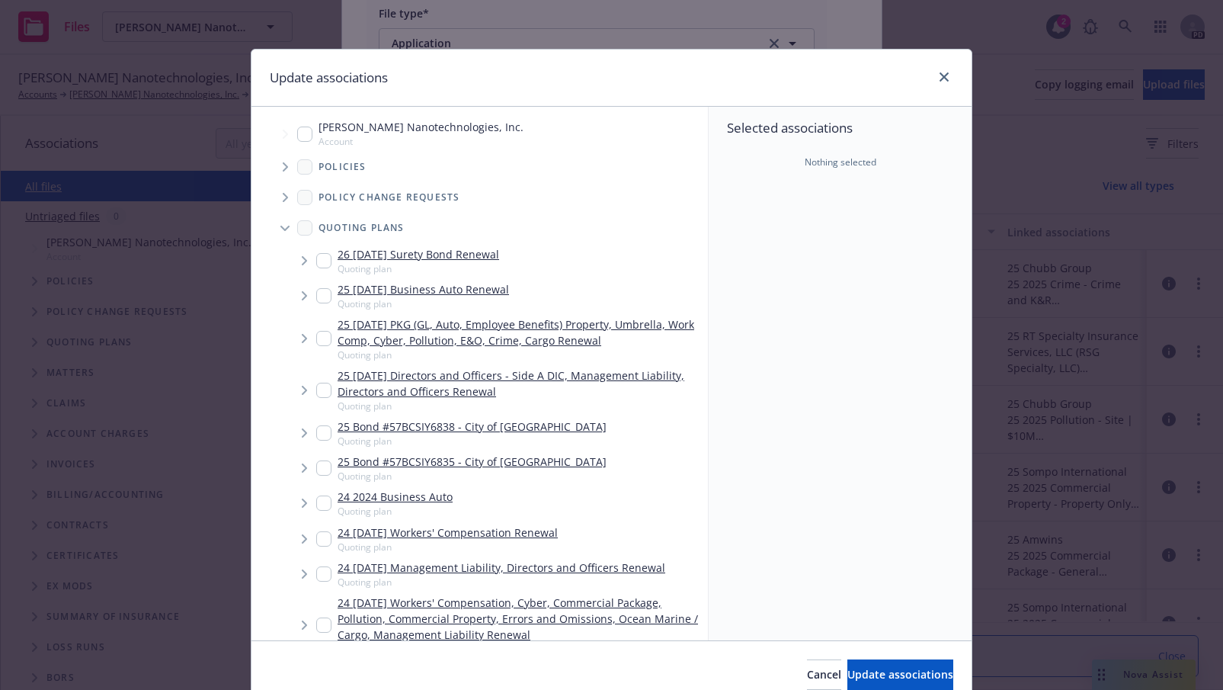
click at [316, 341] on input "Tree Example" at bounding box center [323, 338] width 15 height 15
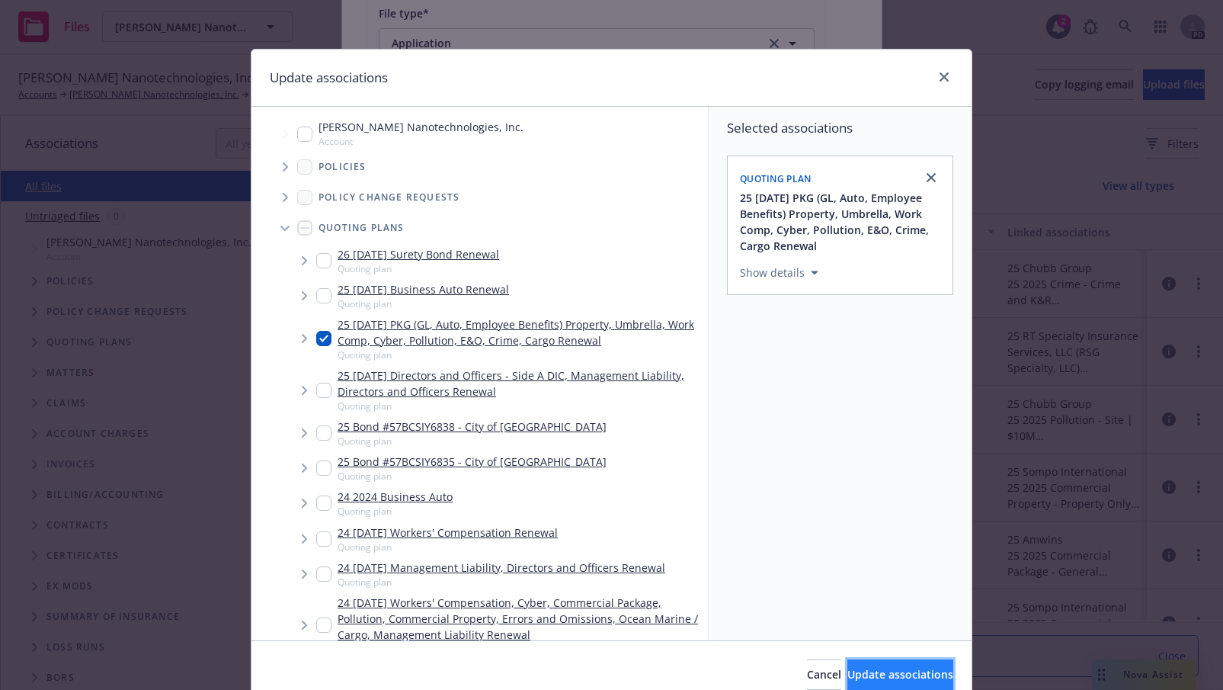
click at [873, 671] on span "Update associations" at bounding box center [901, 674] width 106 height 14
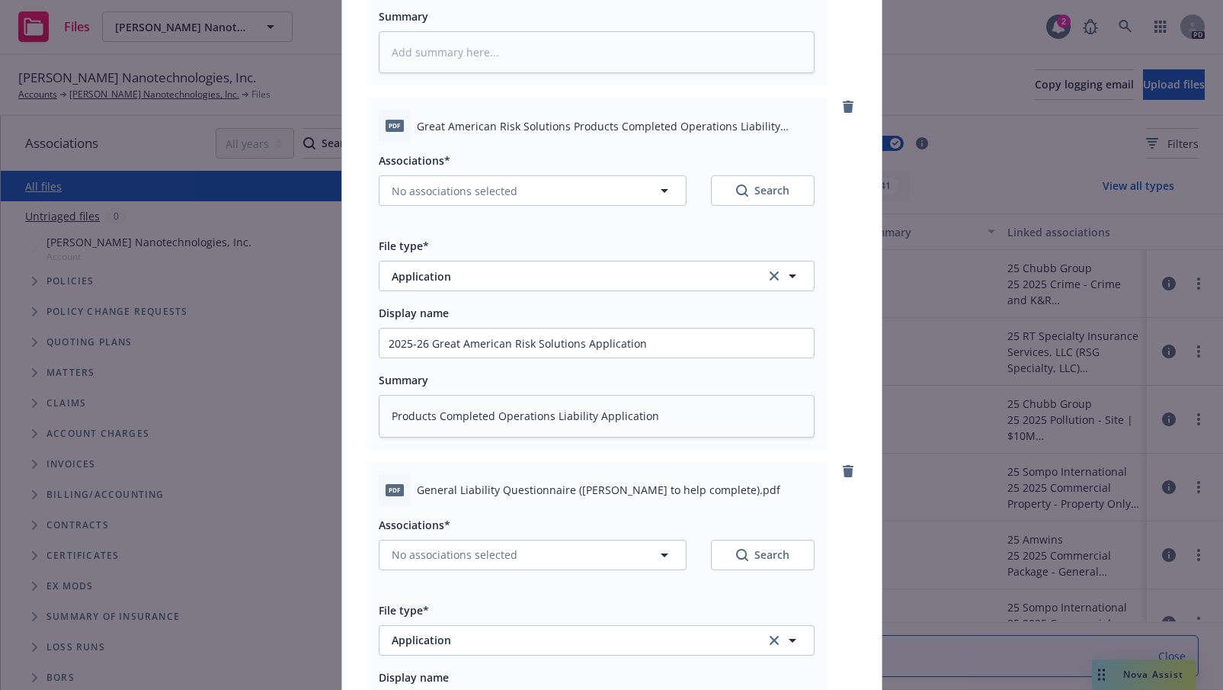
scroll to position [1010, 0]
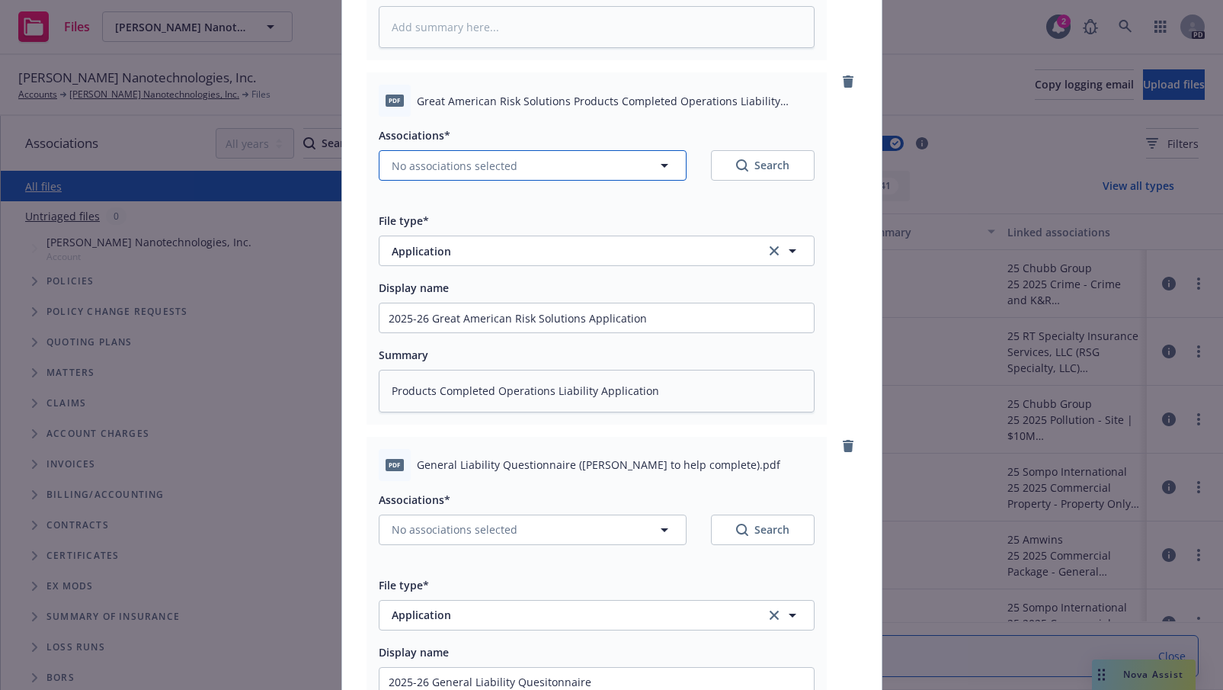
click at [657, 171] on icon "button" at bounding box center [664, 165] width 18 height 18
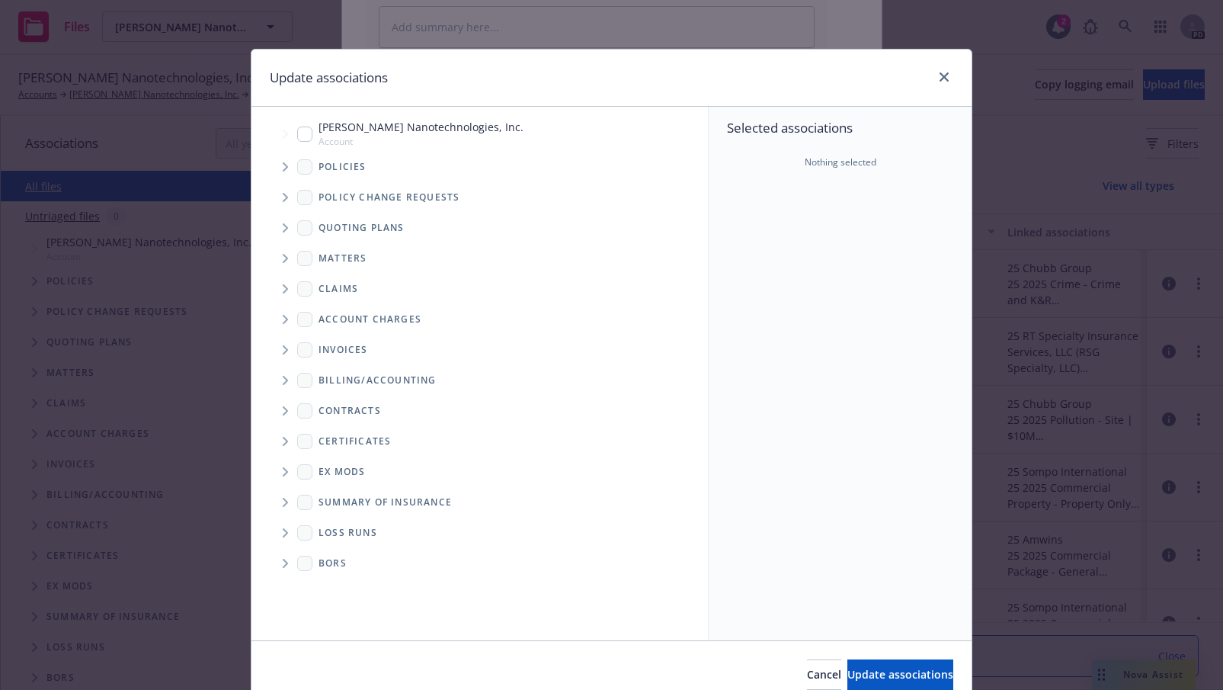
click at [283, 229] on icon "Tree Example" at bounding box center [286, 227] width 6 height 9
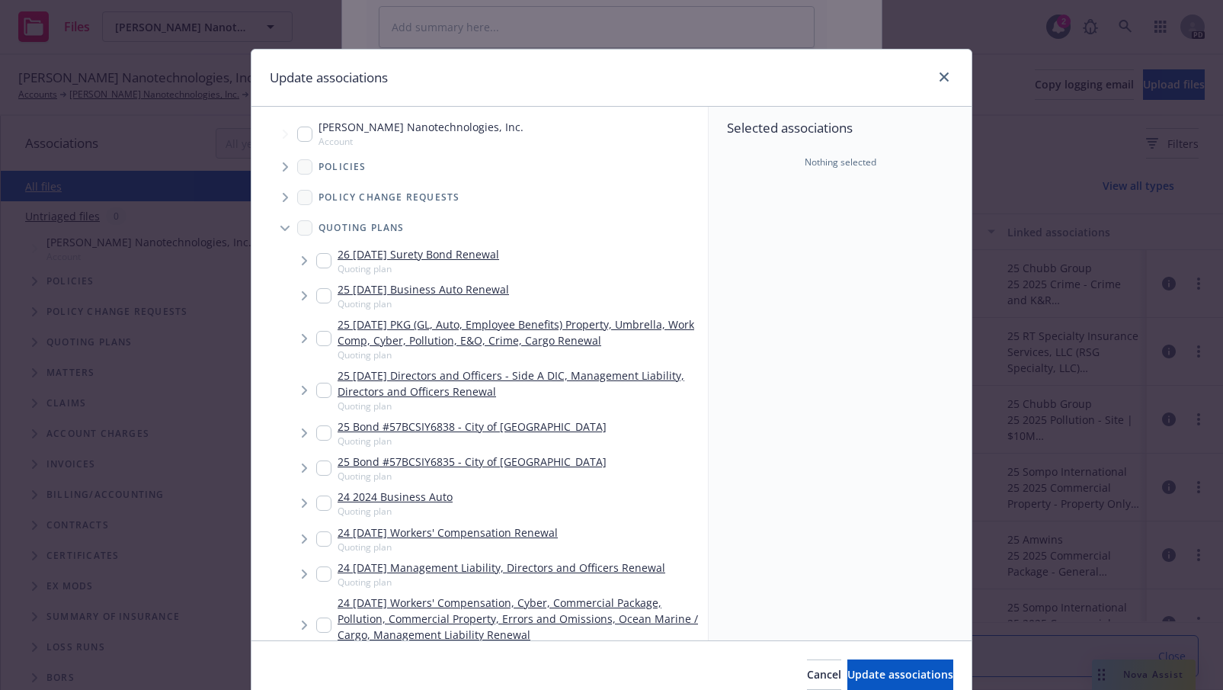
click at [317, 341] on input "Tree Example" at bounding box center [323, 338] width 15 height 15
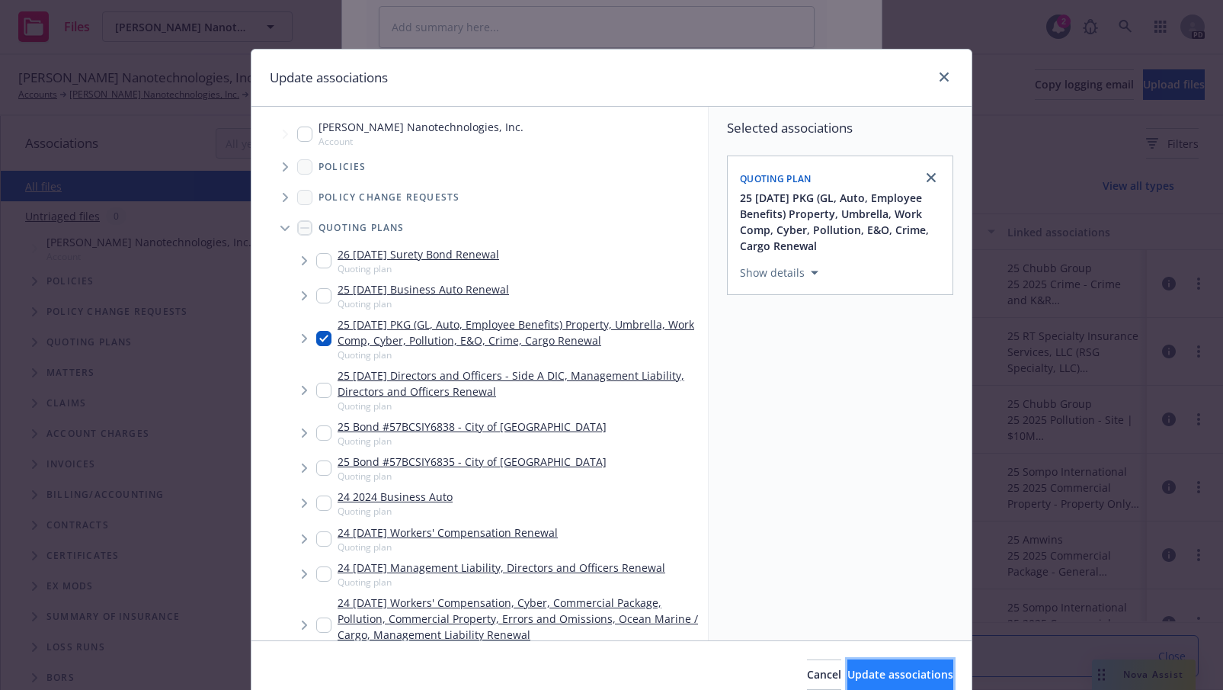
click at [859, 669] on span "Update associations" at bounding box center [901, 674] width 106 height 14
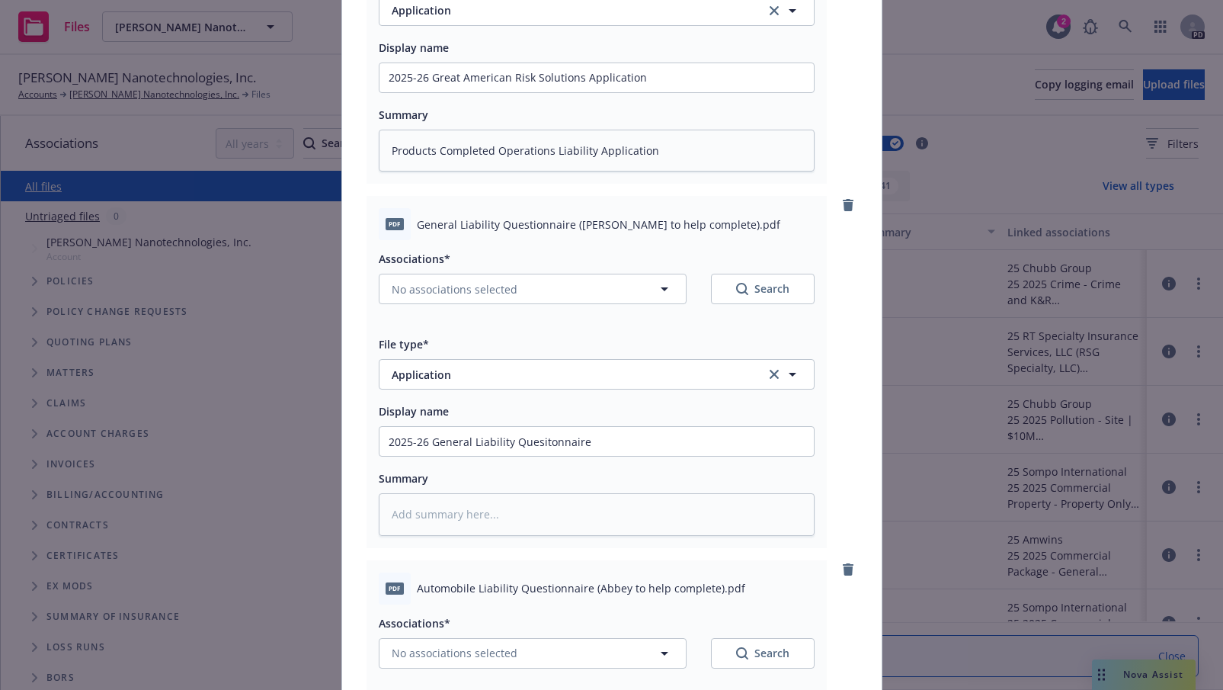
scroll to position [1367, 0]
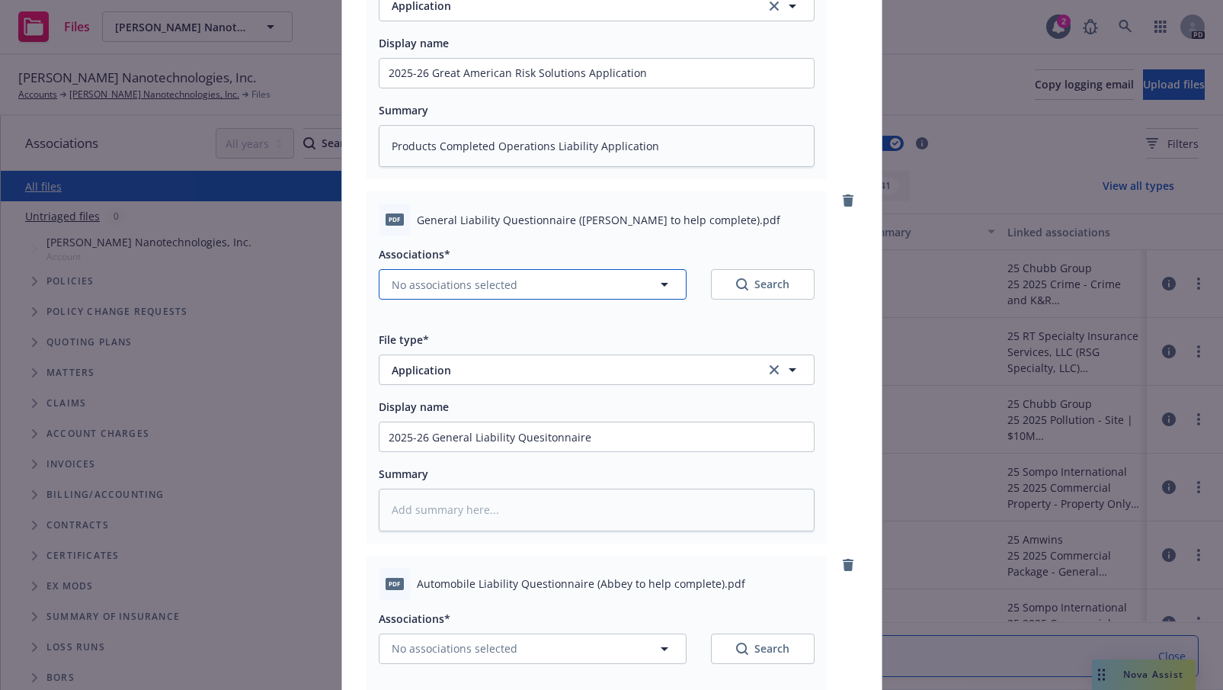
click at [661, 280] on icon "button" at bounding box center [664, 284] width 18 height 18
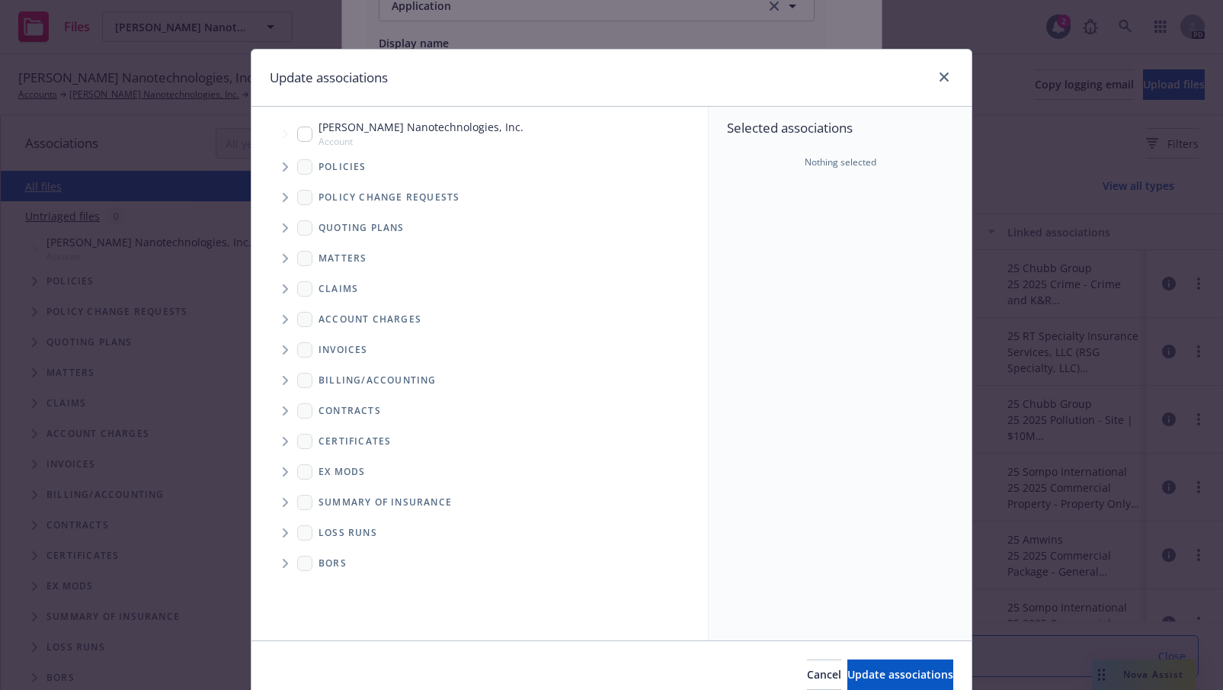
click at [283, 226] on icon "Tree Example" at bounding box center [285, 227] width 5 height 9
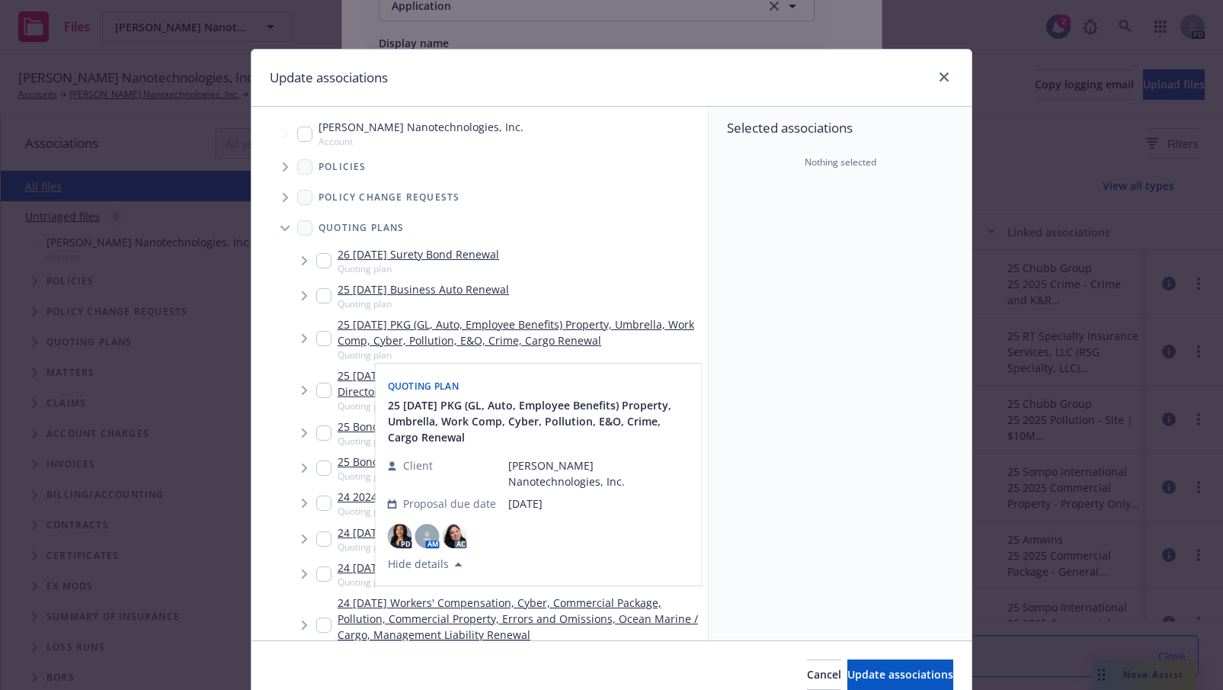
click at [316, 333] on input "Tree Example" at bounding box center [323, 338] width 15 height 15
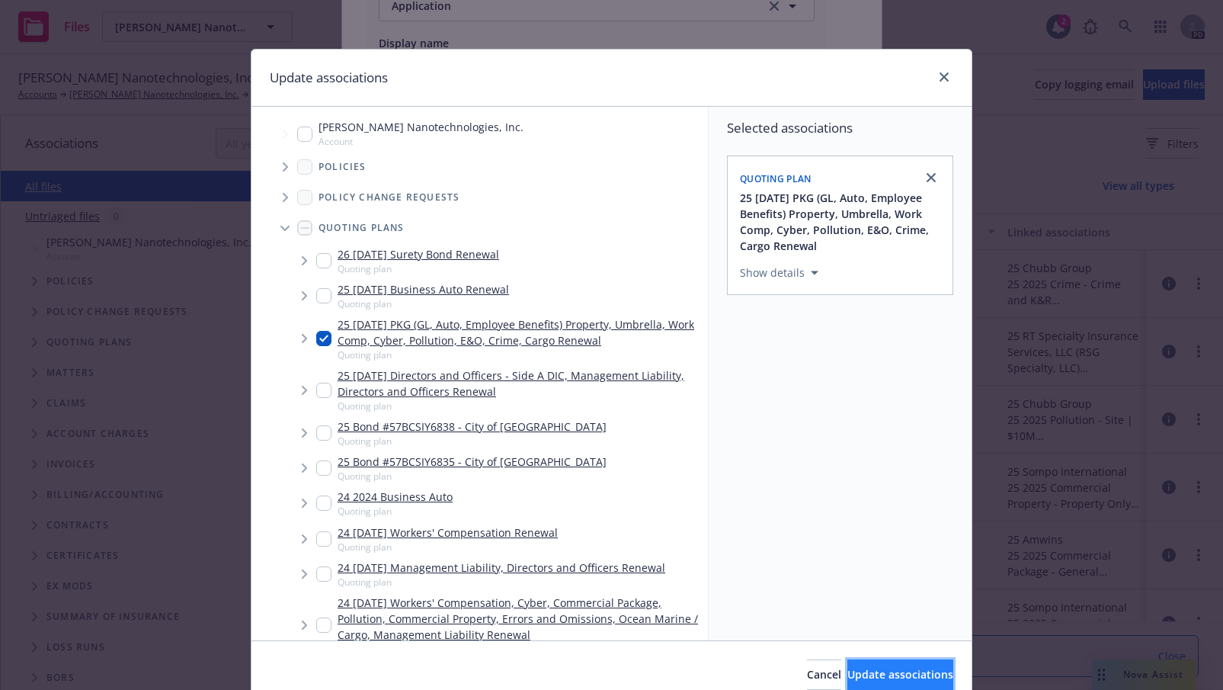
click at [859, 673] on span "Update associations" at bounding box center [901, 674] width 106 height 14
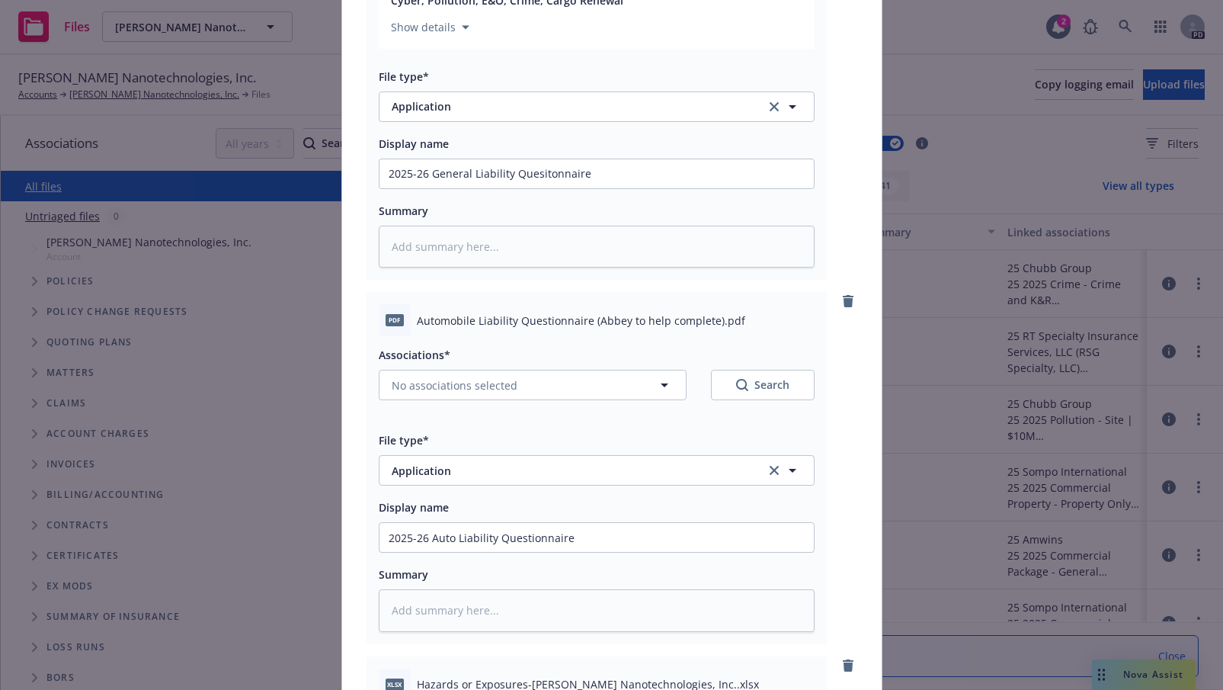
scroll to position [1774, 0]
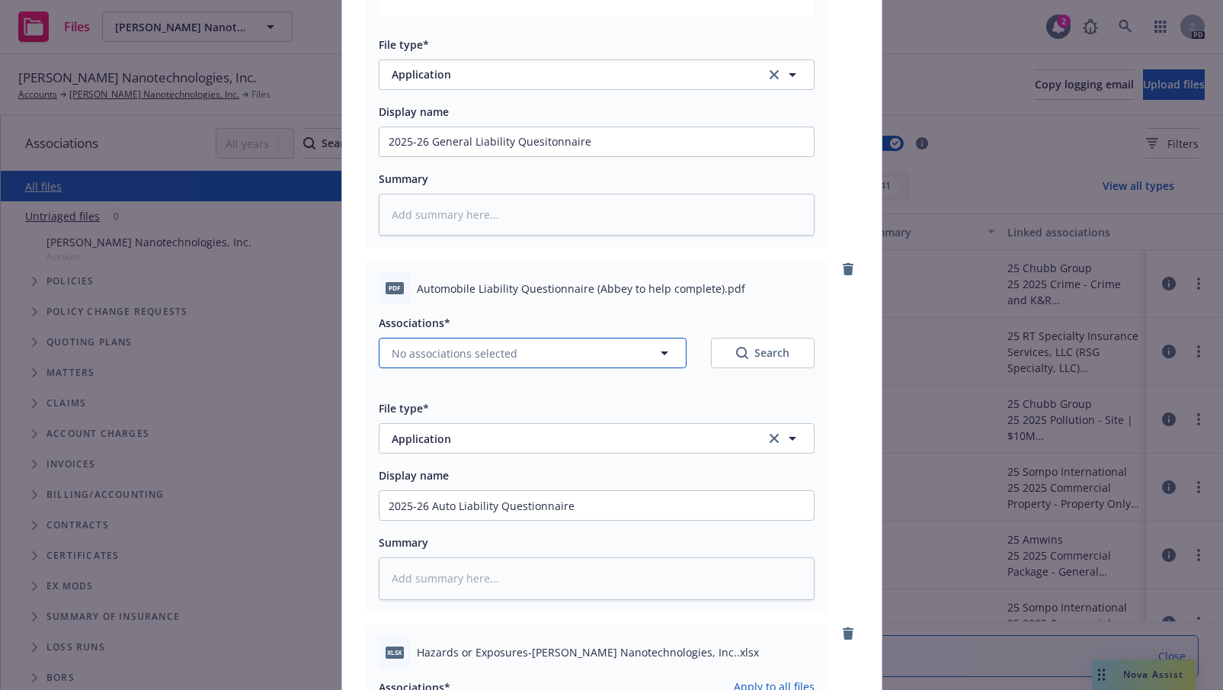
click at [659, 356] on icon "button" at bounding box center [664, 353] width 18 height 18
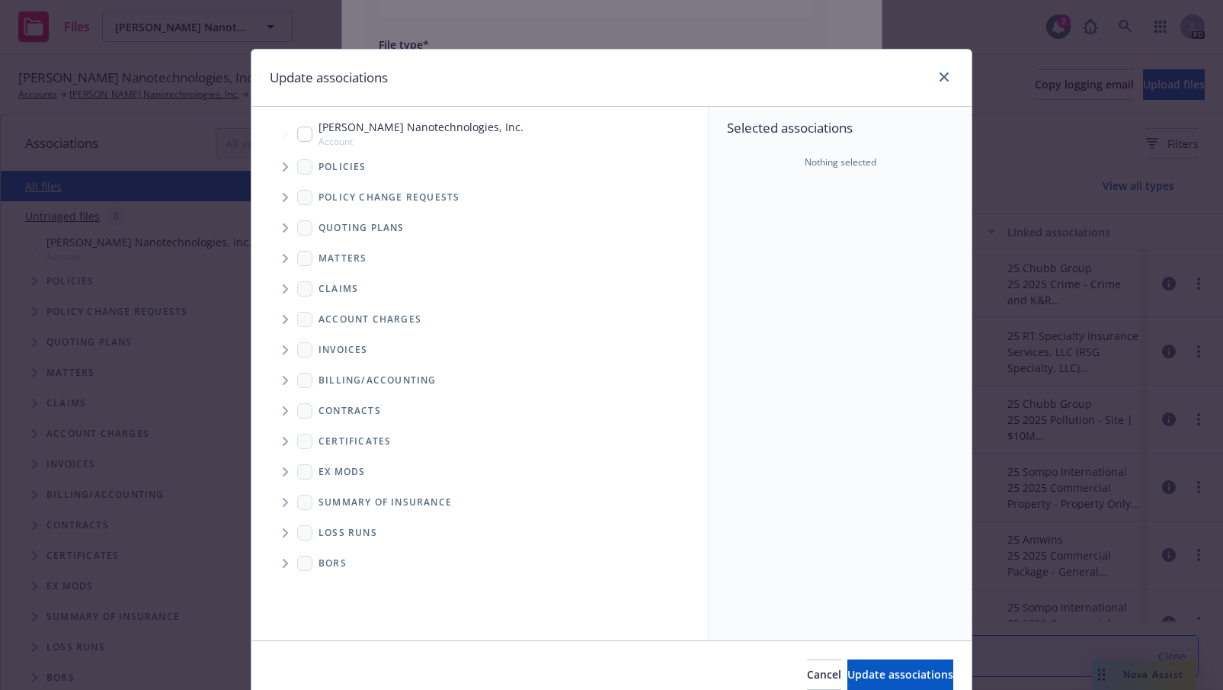
click at [283, 230] on icon "Tree Example" at bounding box center [286, 227] width 6 height 9
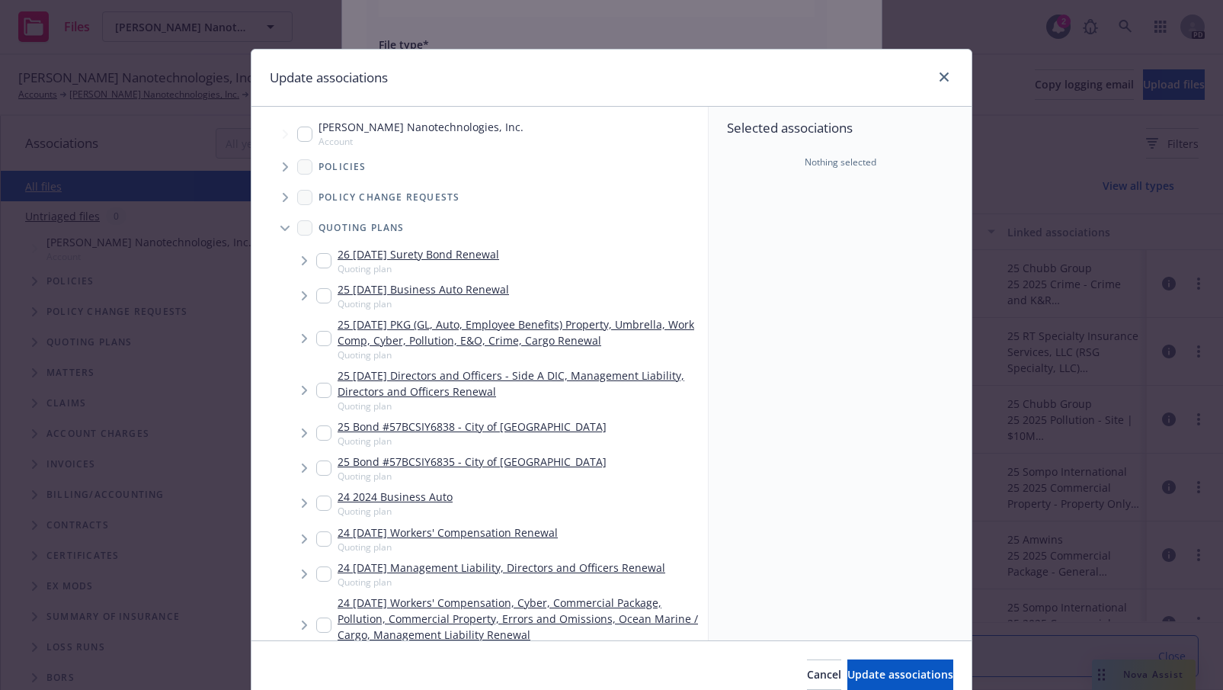
click at [447, 322] on link "25 [DATE] PKG (GL, Auto, Employee Benefits) Property, Umbrella, Work Comp, Cybe…" at bounding box center [520, 332] width 364 height 32
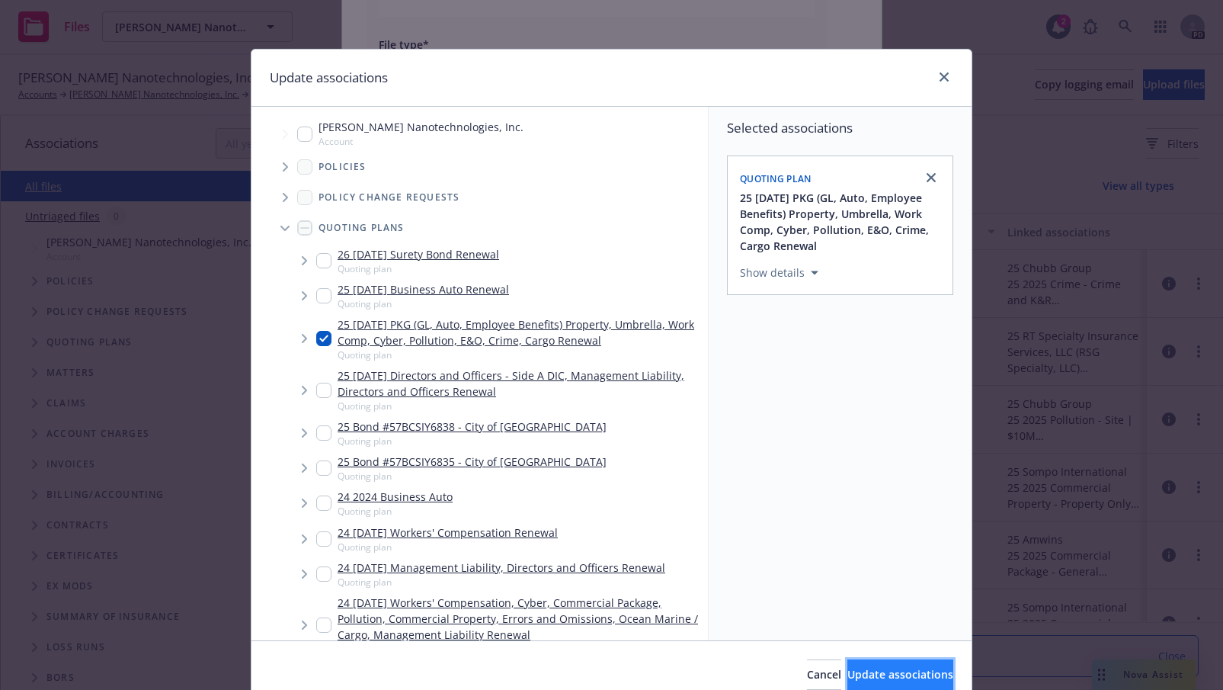
click at [883, 675] on span "Update associations" at bounding box center [901, 674] width 106 height 14
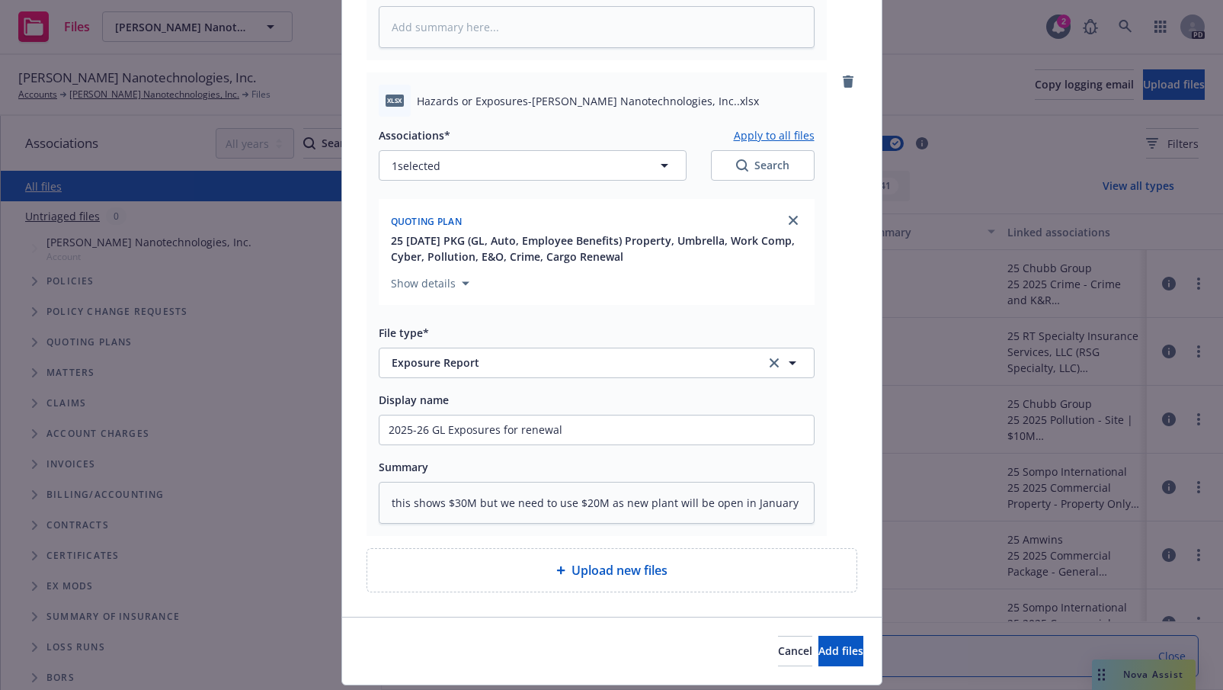
scroll to position [2482, 0]
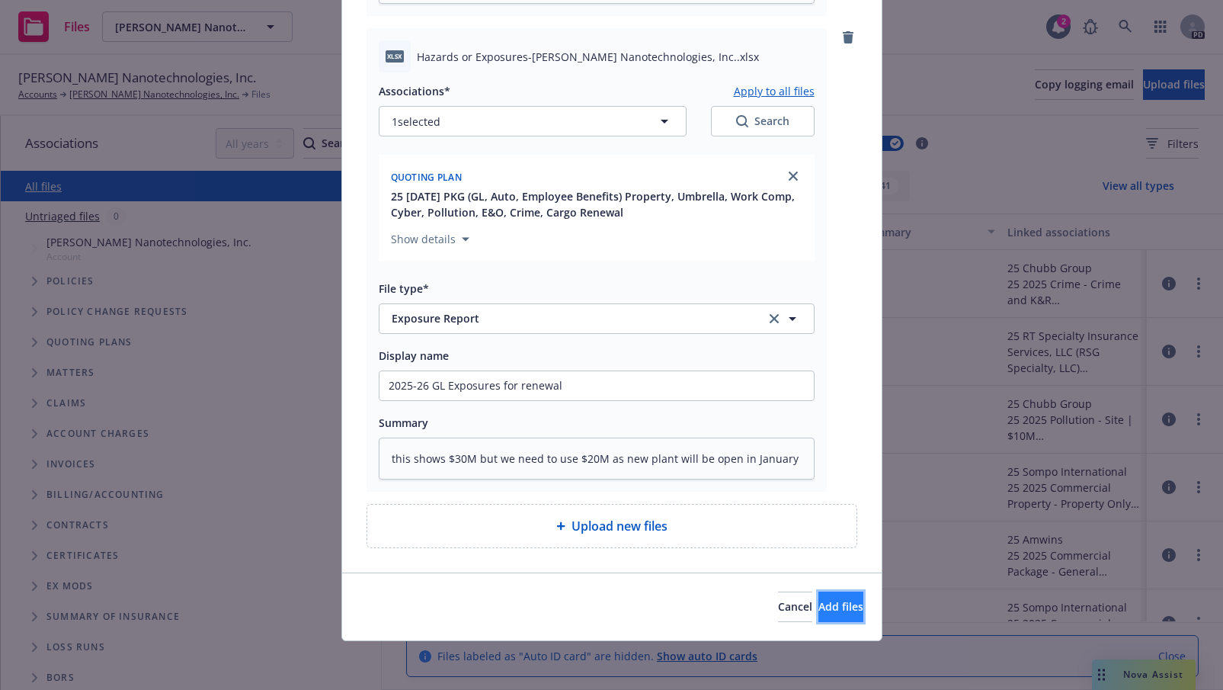
click at [819, 608] on span "Add files" at bounding box center [841, 606] width 45 height 14
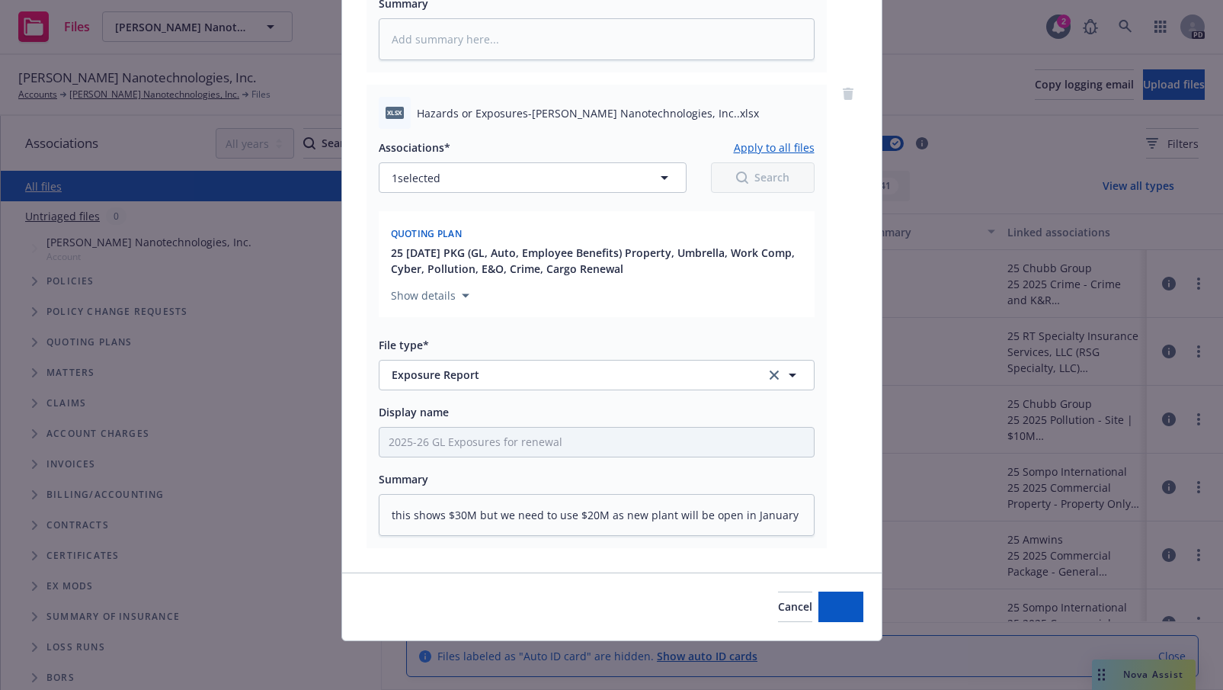
scroll to position [2426, 0]
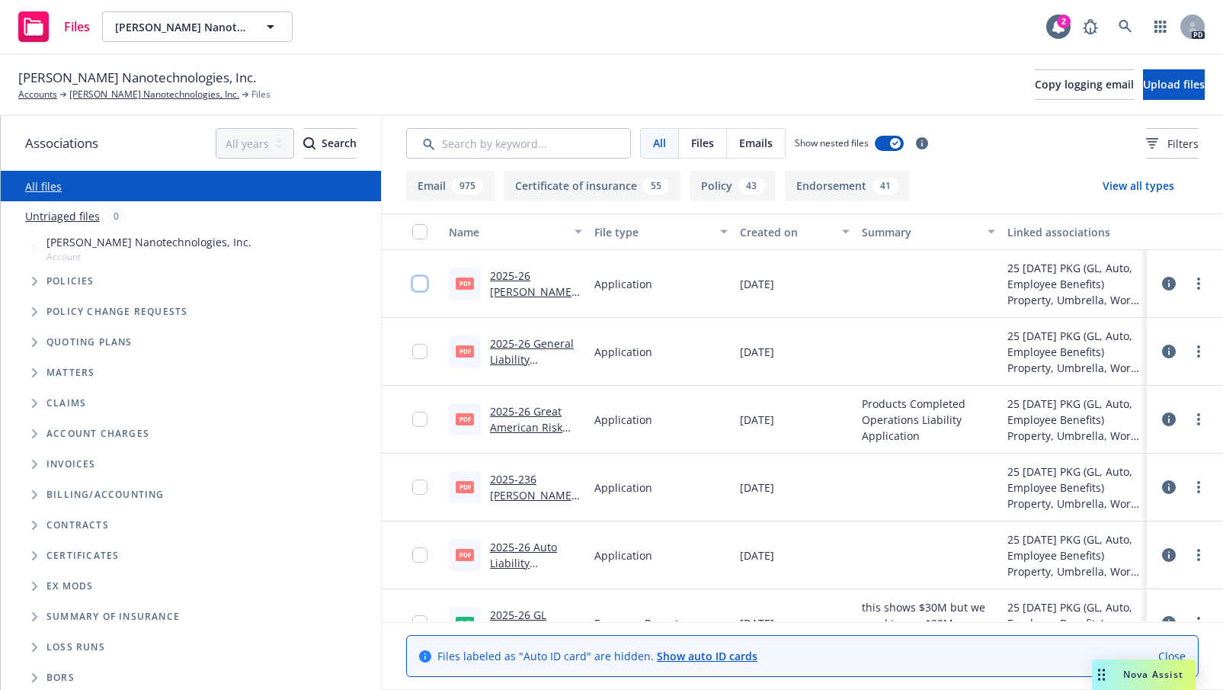
click at [421, 282] on input "checkbox" at bounding box center [419, 283] width 15 height 15
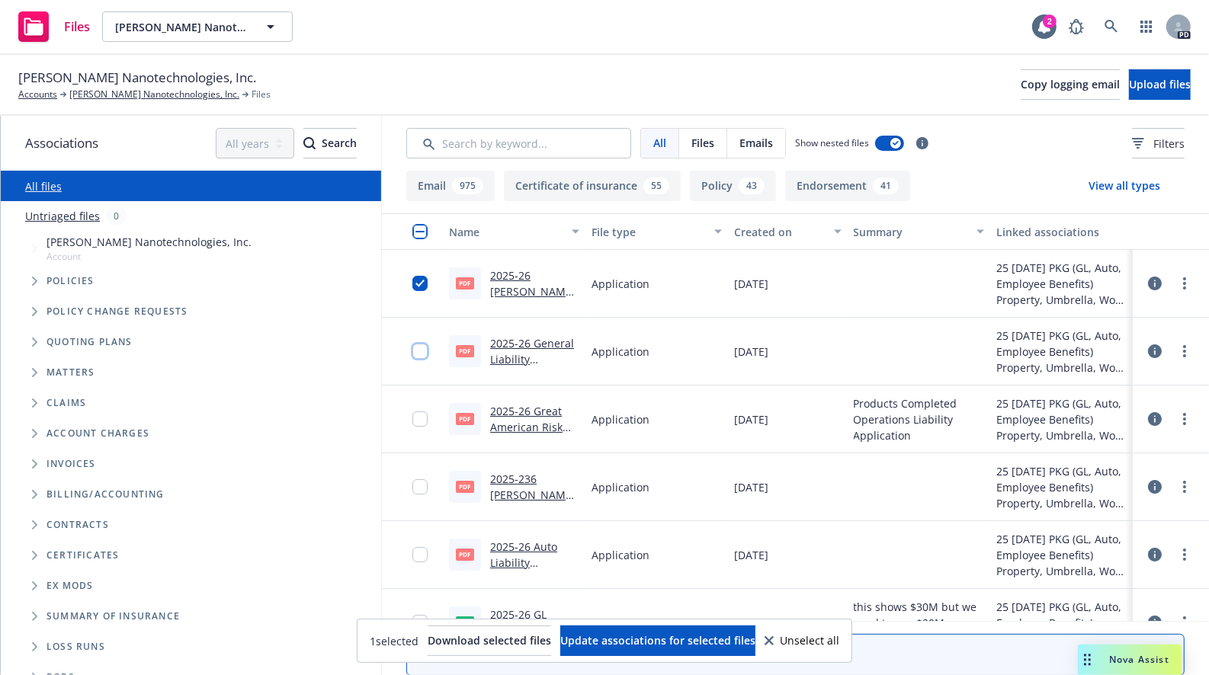
click at [416, 349] on input "checkbox" at bounding box center [419, 351] width 15 height 15
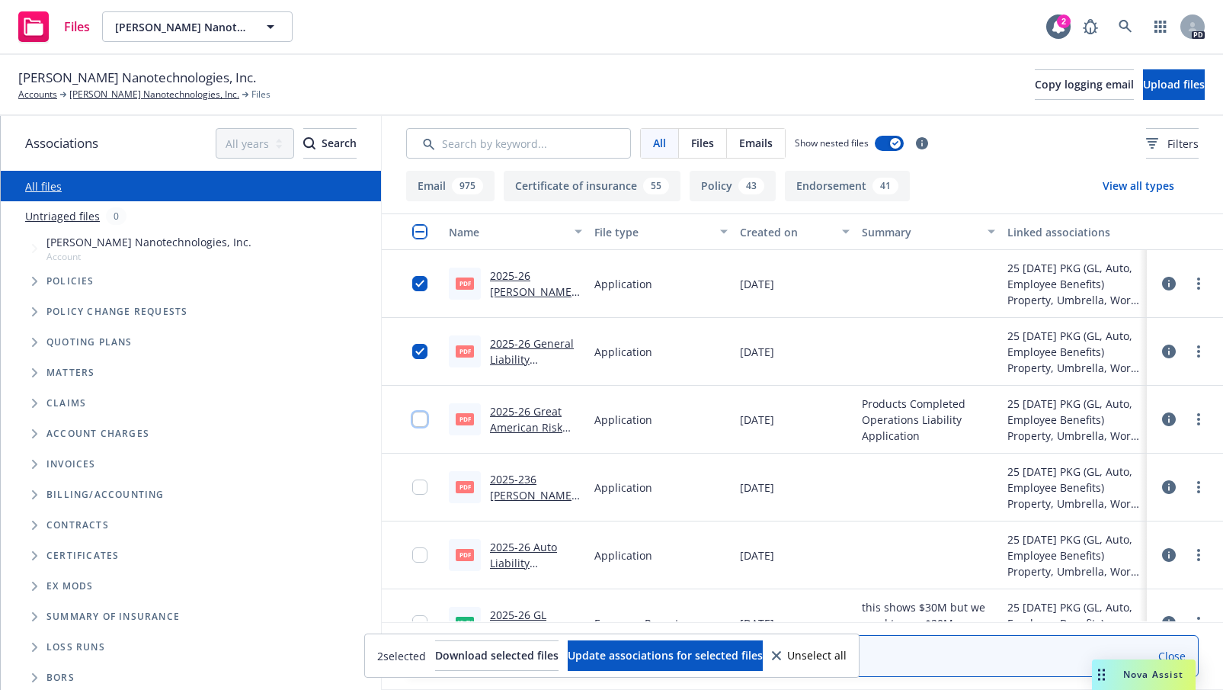
click at [421, 424] on input "checkbox" at bounding box center [419, 419] width 15 height 15
click at [416, 489] on input "checkbox" at bounding box center [419, 486] width 15 height 15
click at [420, 553] on input "checkbox" at bounding box center [419, 554] width 15 height 15
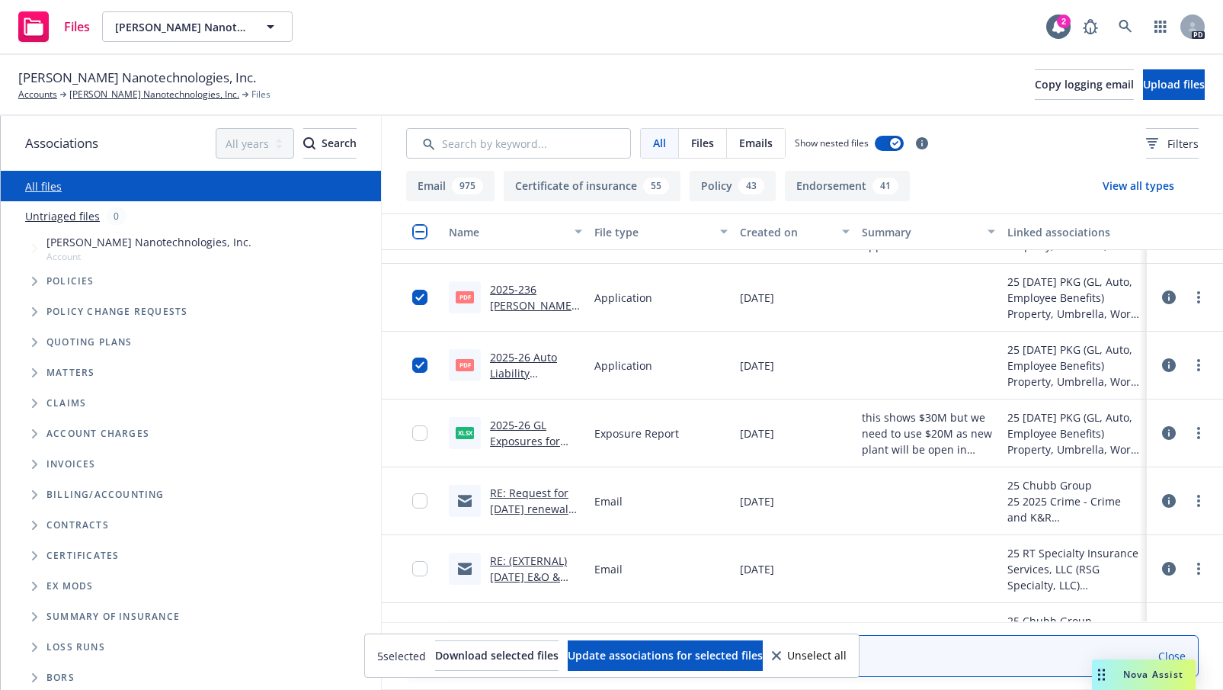
scroll to position [191, 0]
click at [425, 431] on input "checkbox" at bounding box center [419, 431] width 15 height 15
click at [436, 652] on span "Download selected files" at bounding box center [496, 655] width 123 height 14
click at [17, 123] on div "Associations All years 2027 2026 2025 2024 2023 2022 2021 2020 2019 2018 2017 2…" at bounding box center [191, 143] width 380 height 55
click at [104, 88] on link "[PERSON_NAME] Nanotechnologies, Inc." at bounding box center [154, 95] width 170 height 14
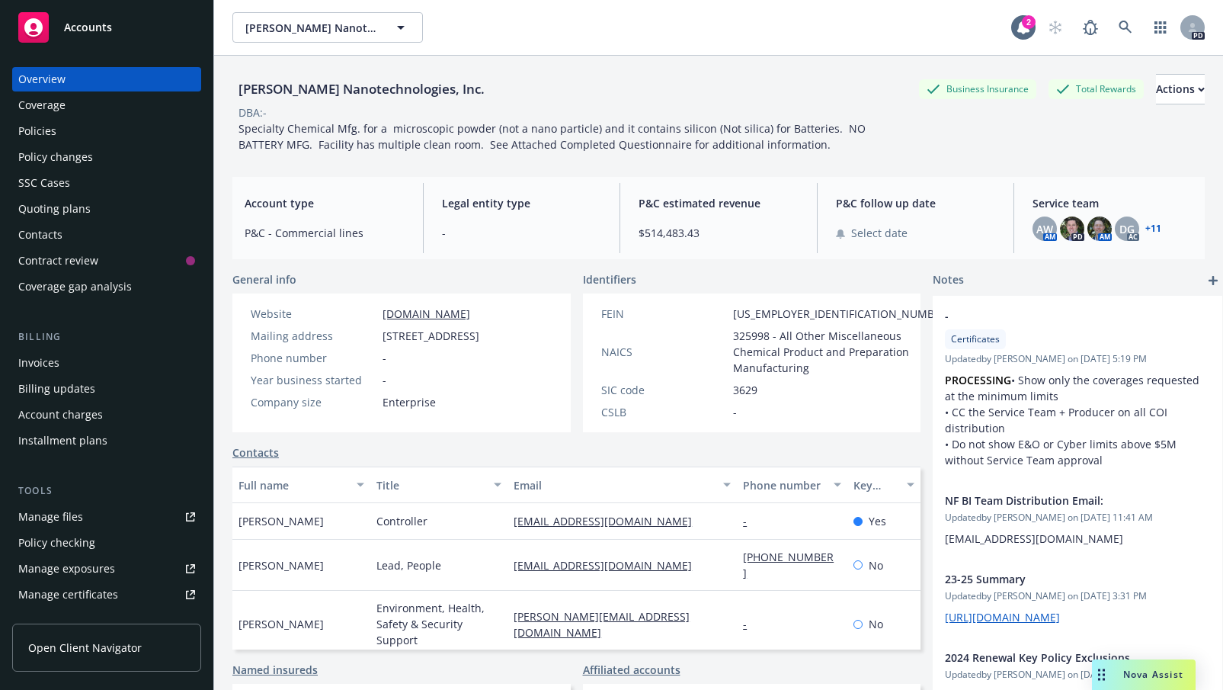
click at [38, 202] on div "Quoting plans" at bounding box center [54, 209] width 72 height 24
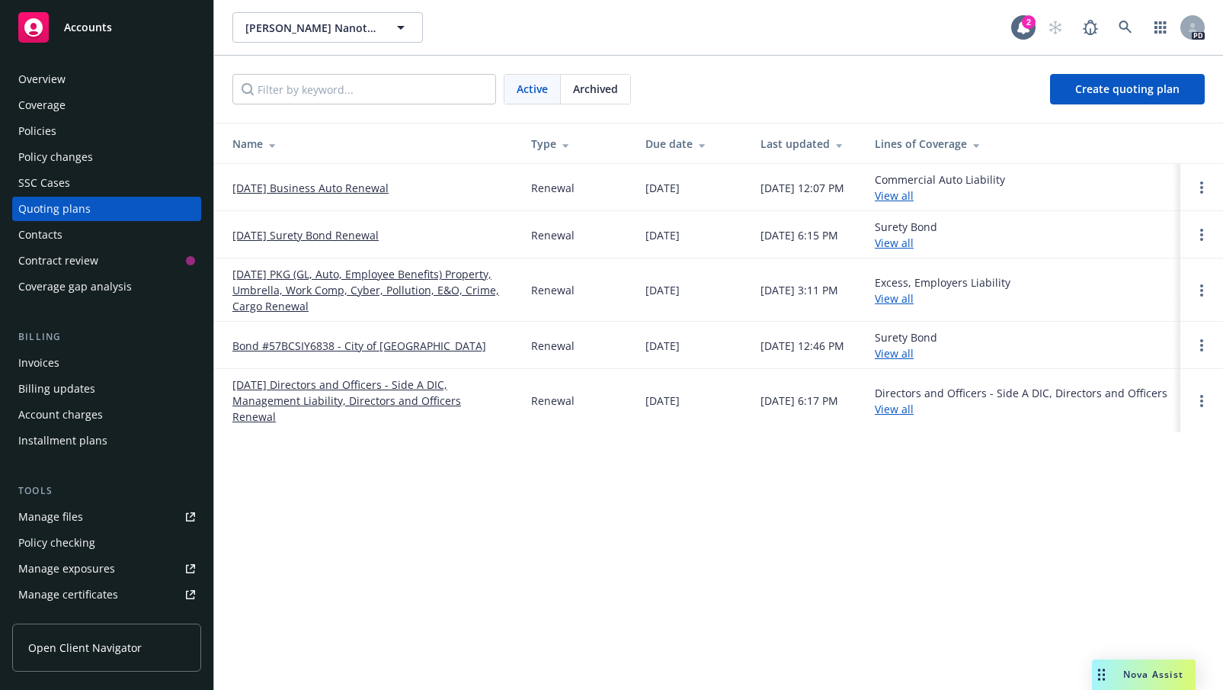
click at [293, 276] on link "11/30/25 PKG (GL, Auto, Employee Benefits) Property, Umbrella, Work Comp, Cyber…" at bounding box center [369, 290] width 274 height 48
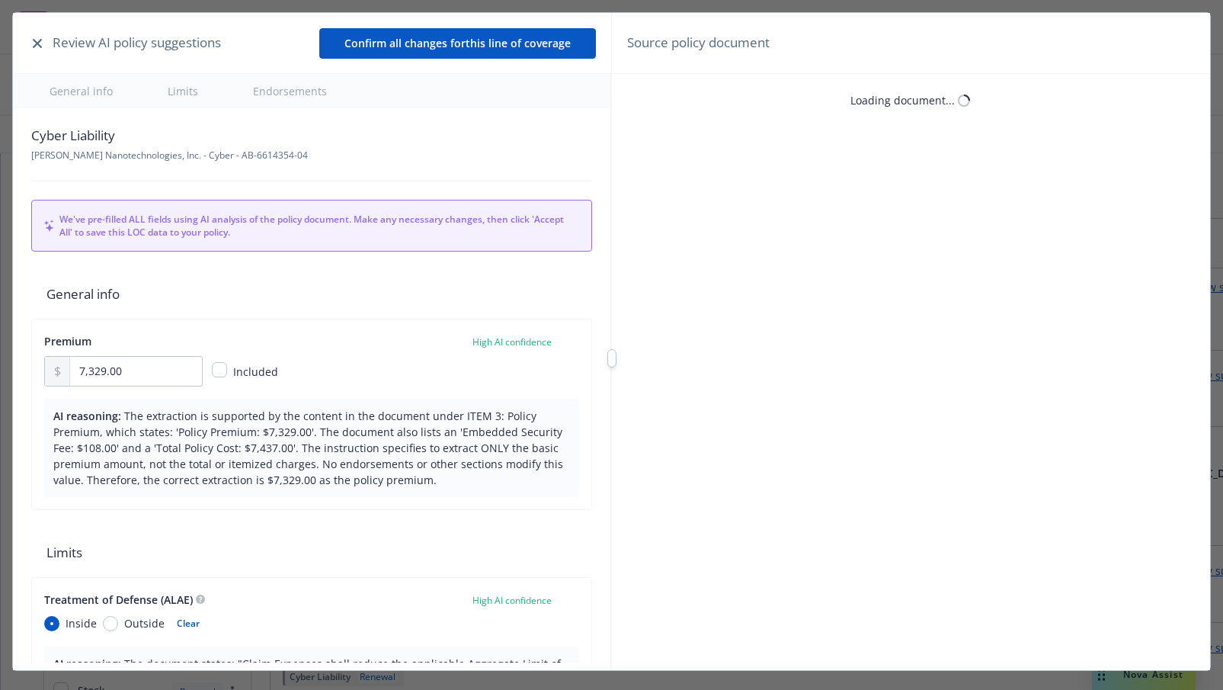
type textarea "x"
click at [38, 40] on icon "button" at bounding box center [37, 43] width 9 height 9
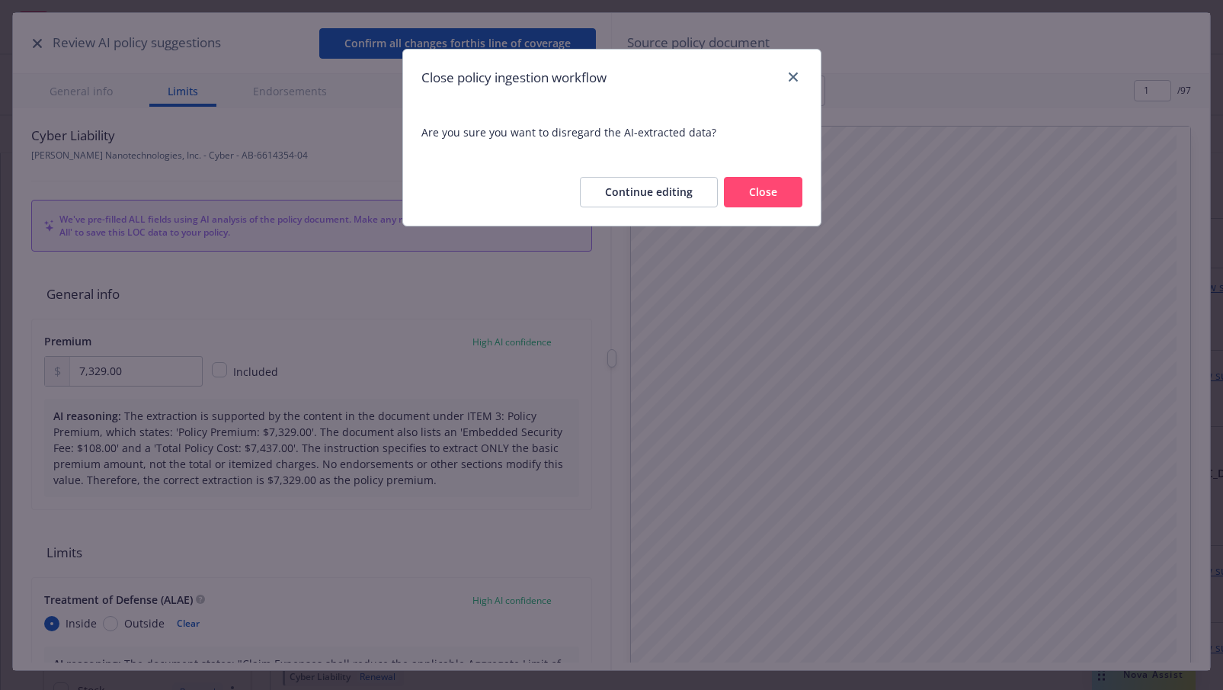
click at [766, 187] on button "Close" at bounding box center [763, 192] width 79 height 30
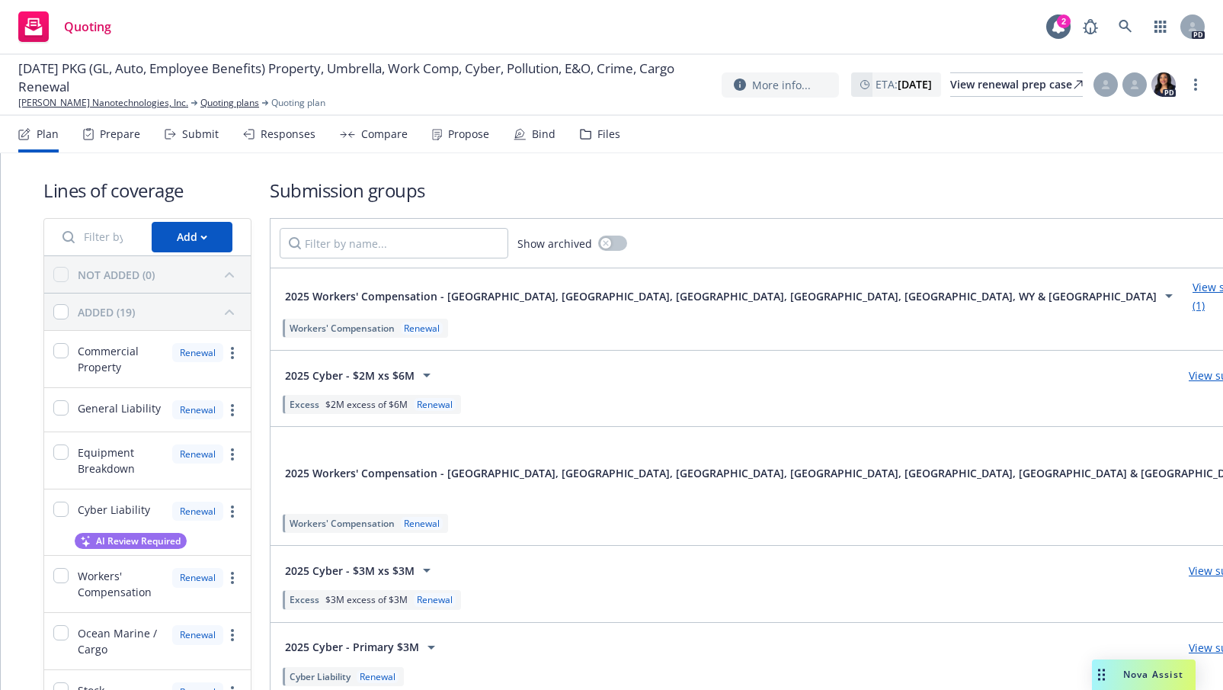
click at [44, 132] on div "Plan" at bounding box center [48, 134] width 22 height 12
click at [198, 128] on div "Submit" at bounding box center [200, 134] width 37 height 12
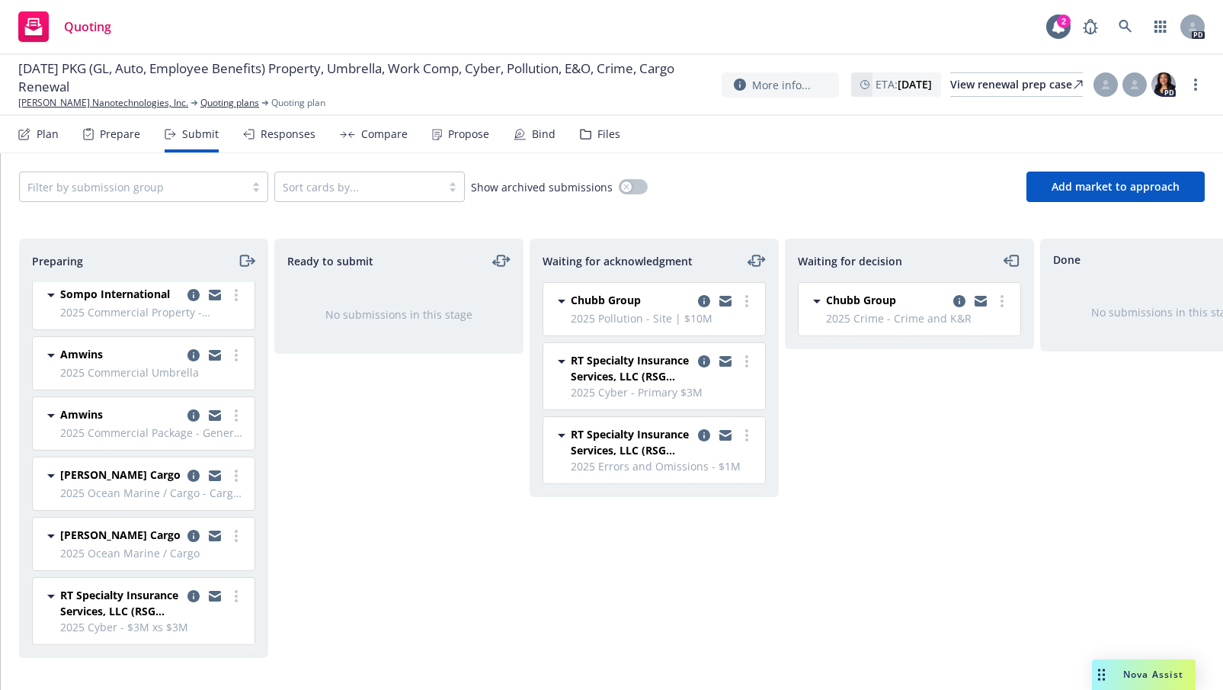
scroll to position [240, 0]
click at [227, 409] on link "more" at bounding box center [236, 415] width 18 height 18
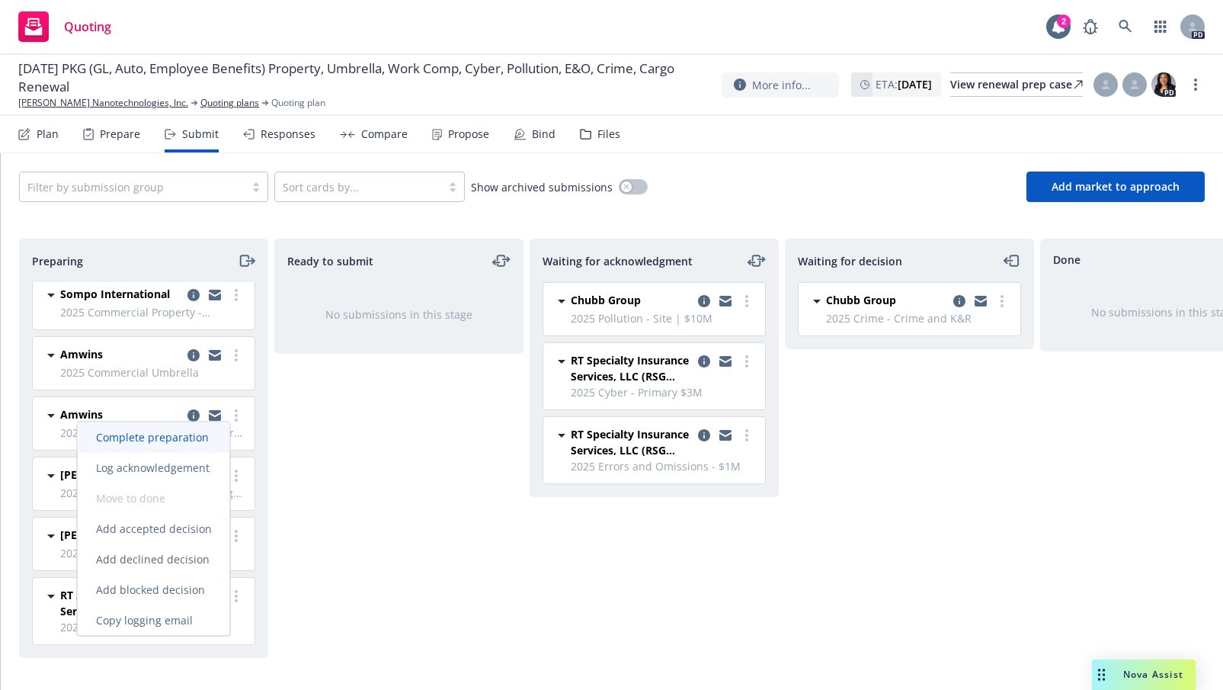
click at [176, 430] on span "Complete preparation" at bounding box center [152, 437] width 149 height 14
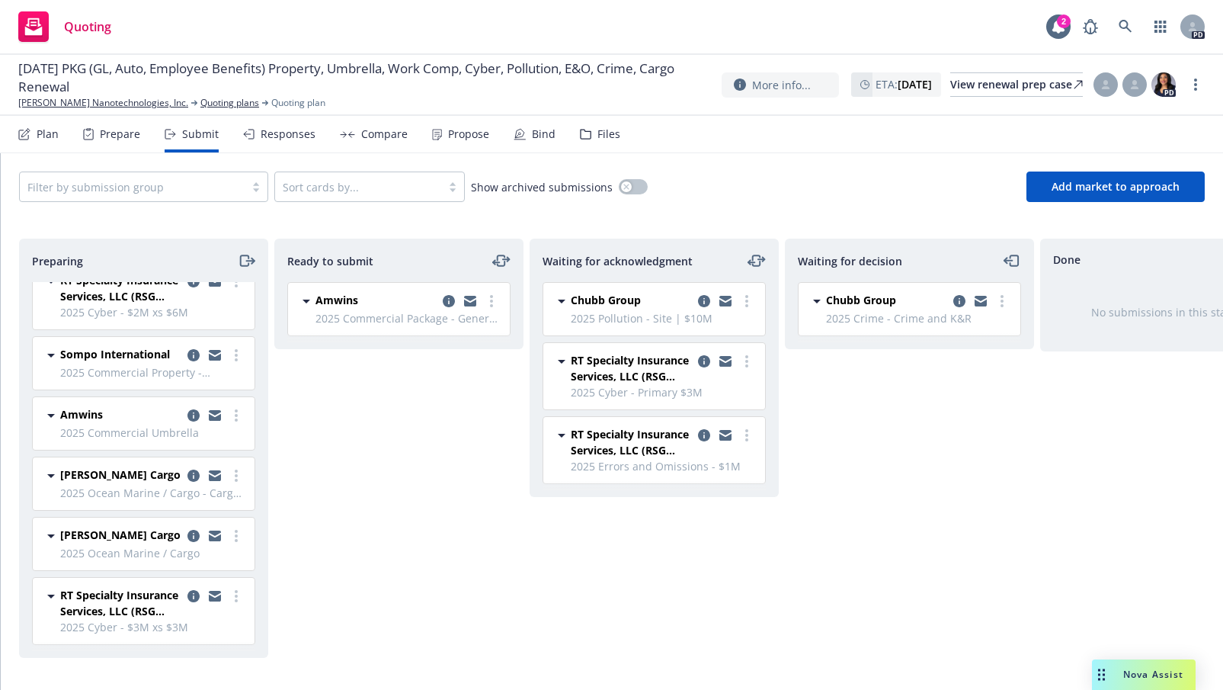
scroll to position [185, 0]
click at [494, 305] on link "more" at bounding box center [491, 301] width 18 height 18
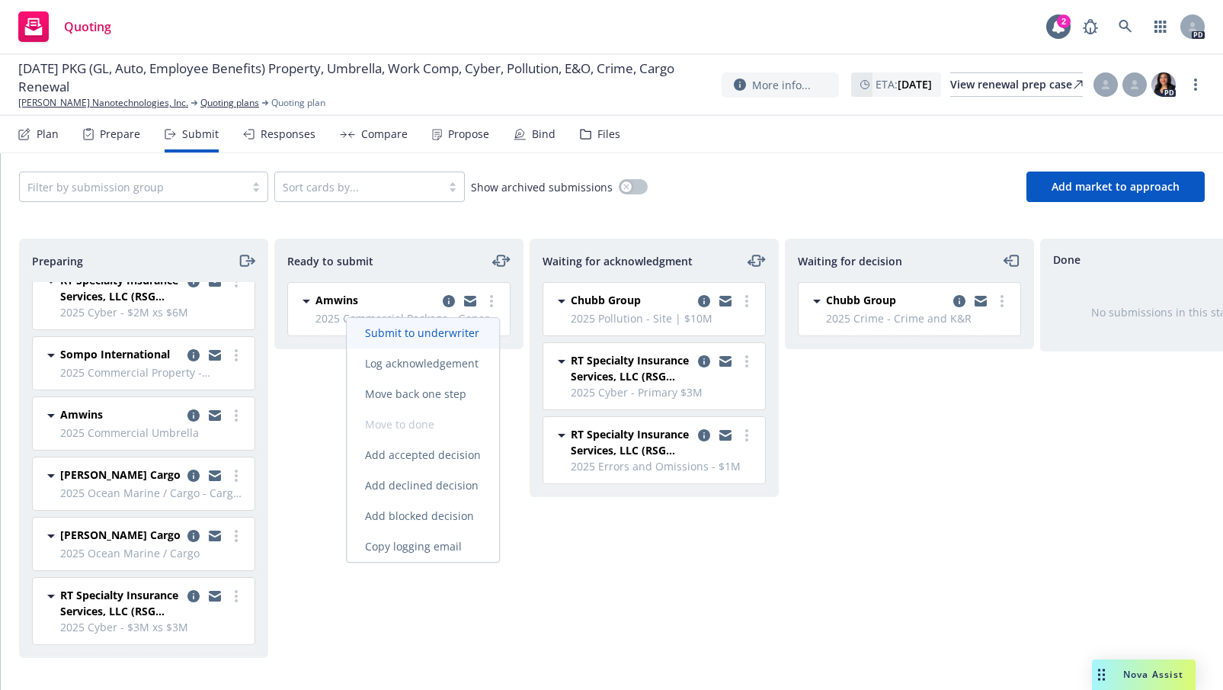
click at [428, 336] on span "Submit to underwriter" at bounding box center [422, 332] width 151 height 14
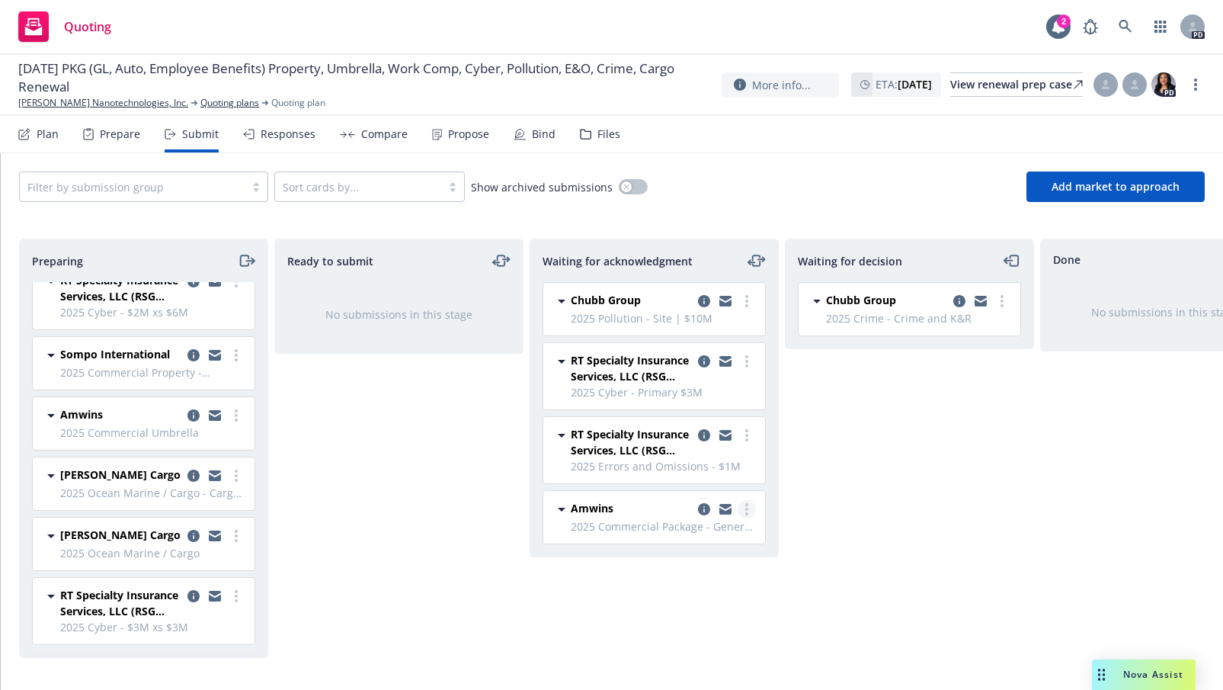
click at [747, 508] on icon "more" at bounding box center [746, 509] width 3 height 12
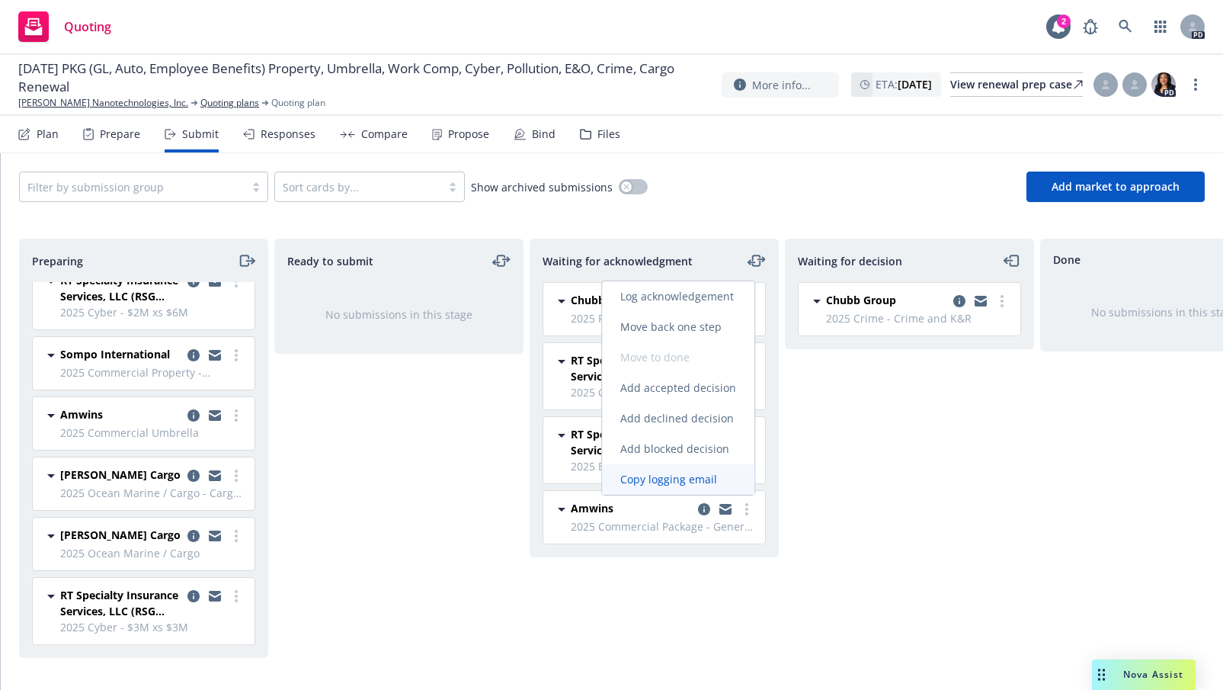
click at [697, 485] on span "Copy logging email" at bounding box center [668, 479] width 133 height 14
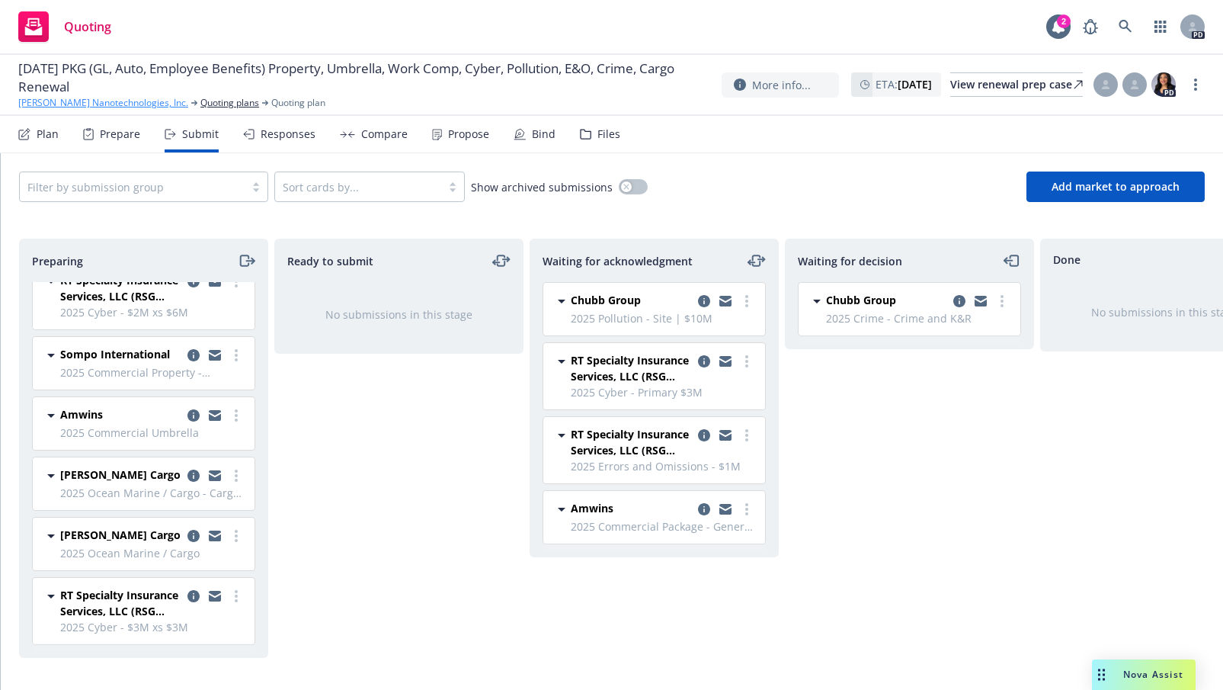
click at [99, 99] on link "[PERSON_NAME] Nanotechnologies, Inc." at bounding box center [103, 103] width 170 height 14
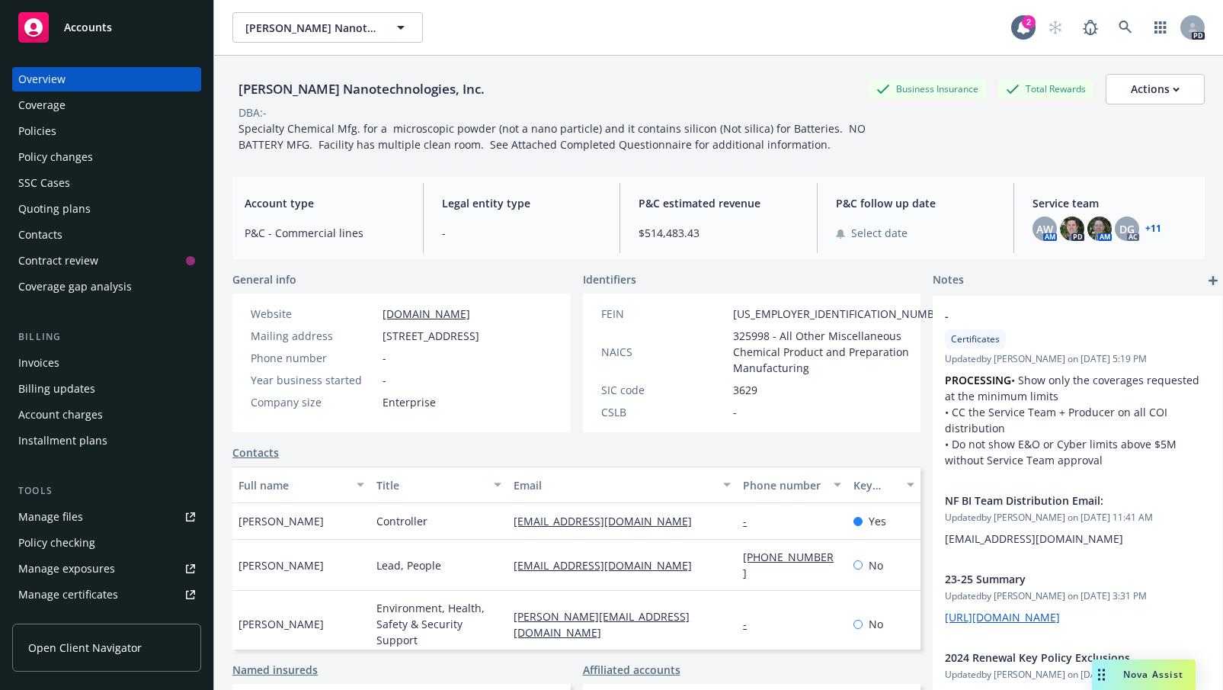
click at [24, 133] on div "Policies" at bounding box center [37, 131] width 38 height 24
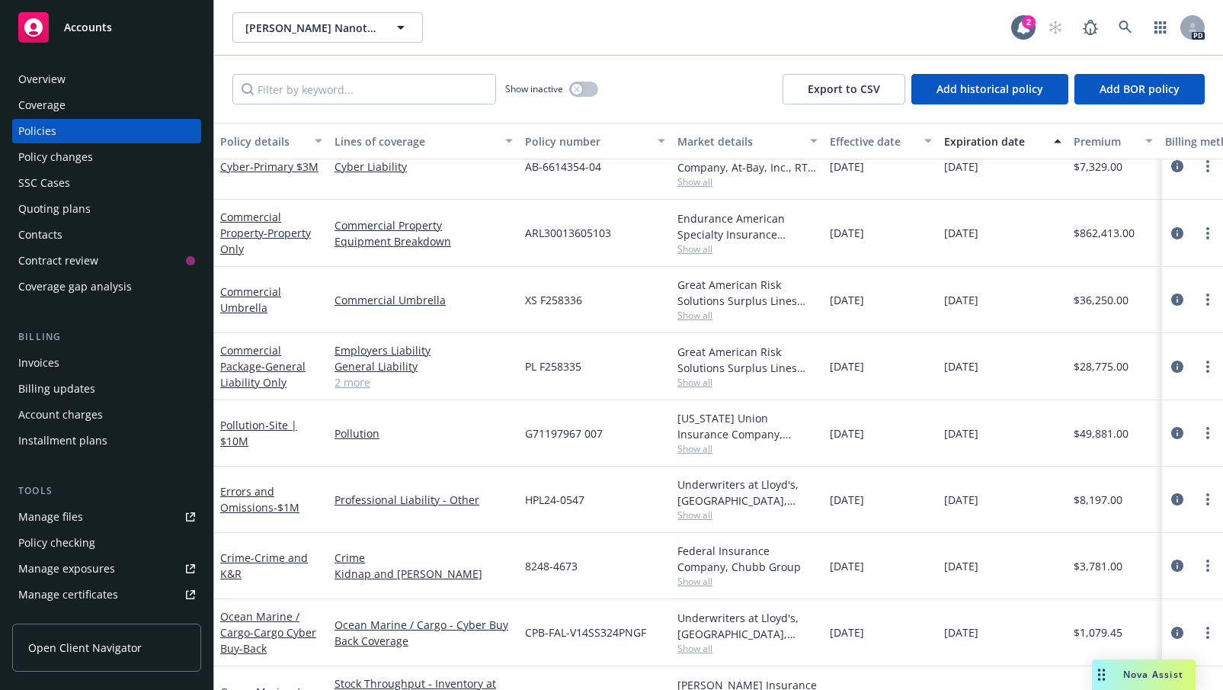
scroll to position [473, 0]
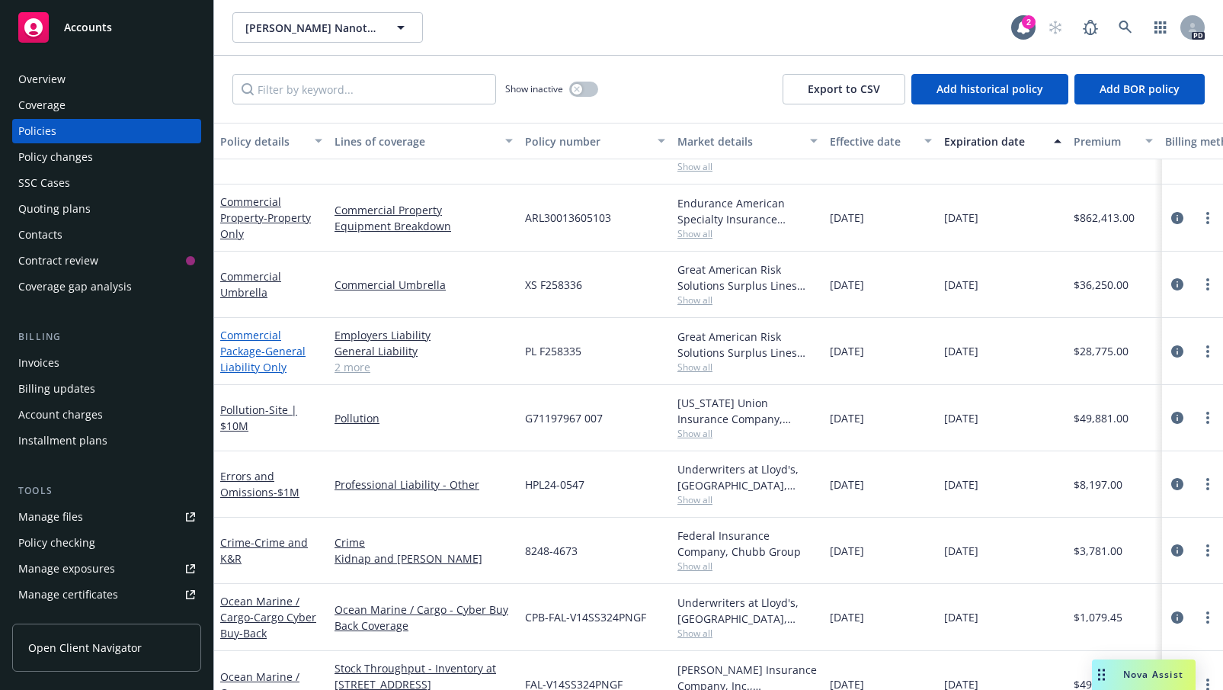
click at [238, 347] on link "Commercial Package - General Liability Only" at bounding box center [262, 351] width 85 height 46
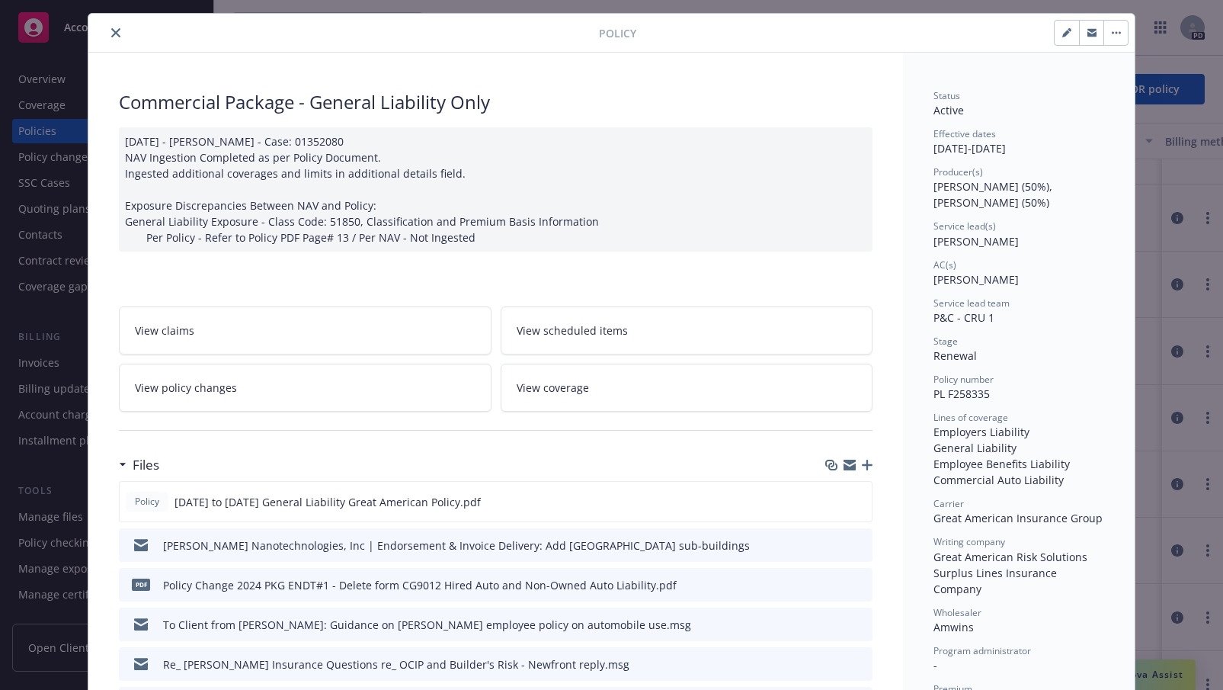
scroll to position [21, 0]
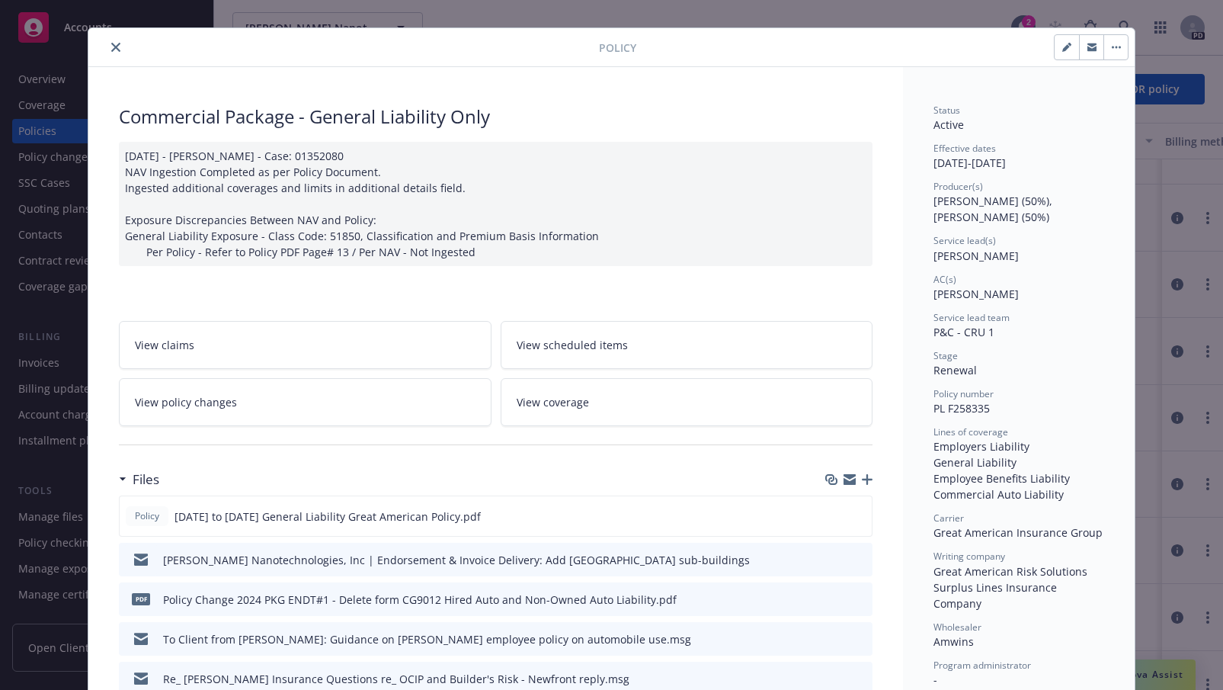
click at [111, 46] on icon "close" at bounding box center [115, 47] width 9 height 9
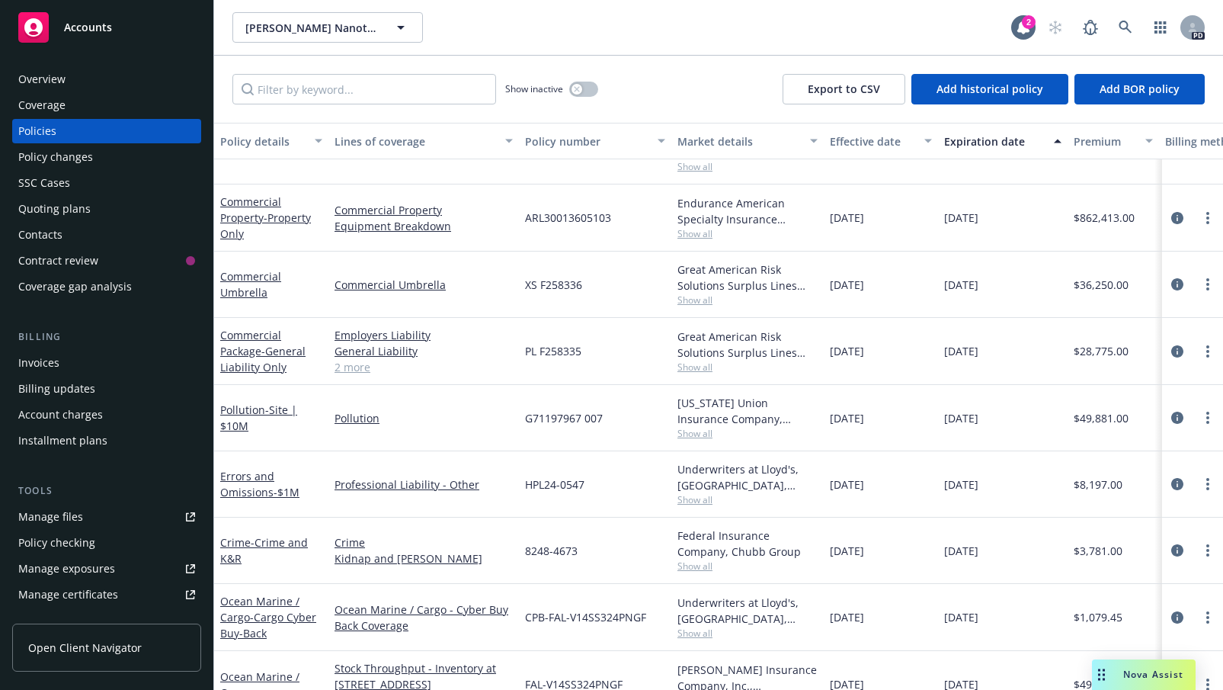
click at [61, 513] on div "Manage files" at bounding box center [50, 517] width 65 height 24
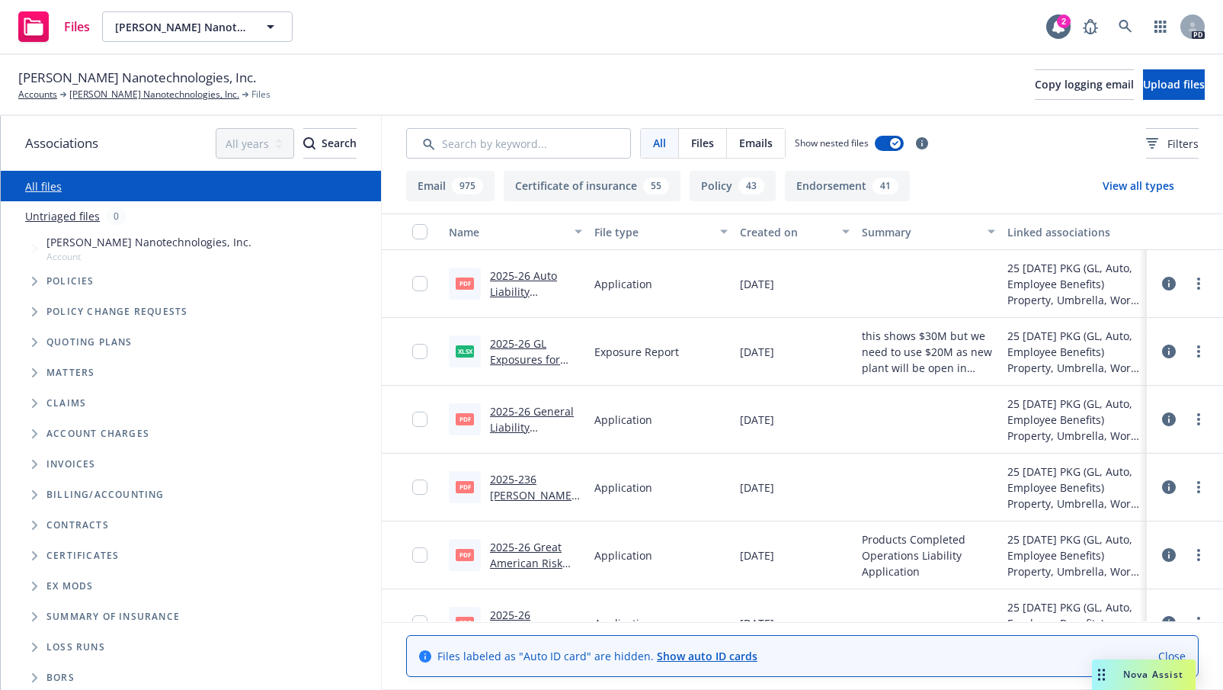
click at [517, 57] on div "[PERSON_NAME] Nanotechnologies, Inc. Accounts [PERSON_NAME] Nanotechnologies, I…" at bounding box center [611, 85] width 1223 height 61
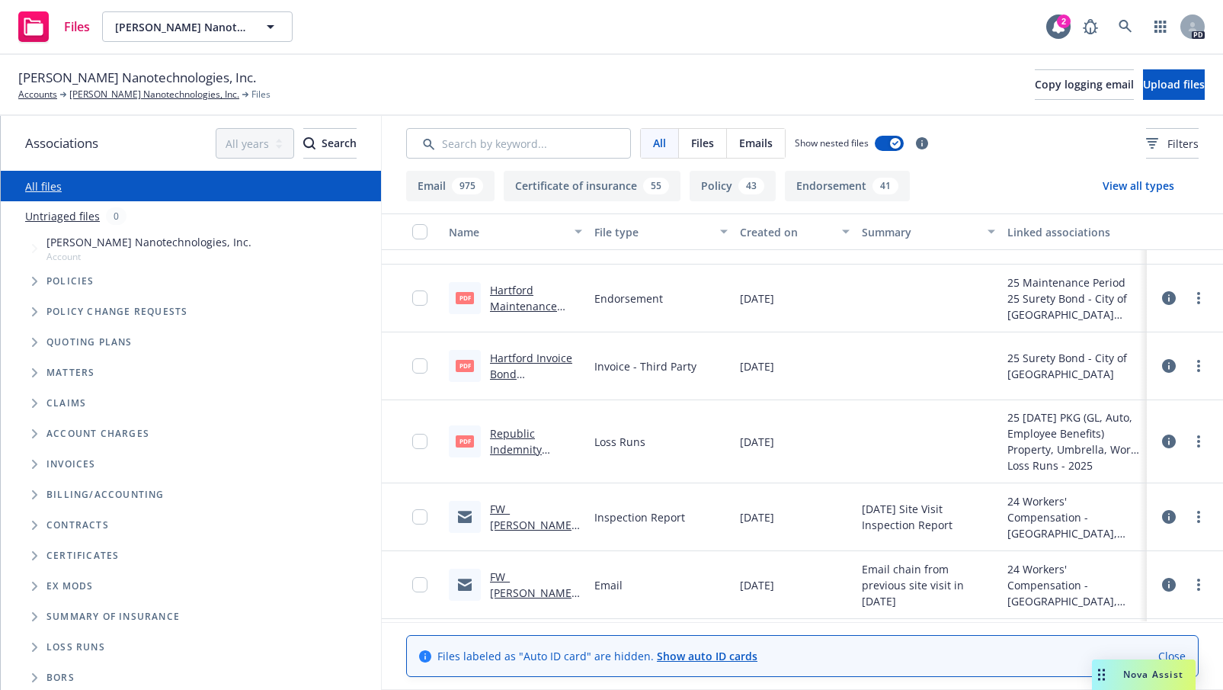
scroll to position [6365, 0]
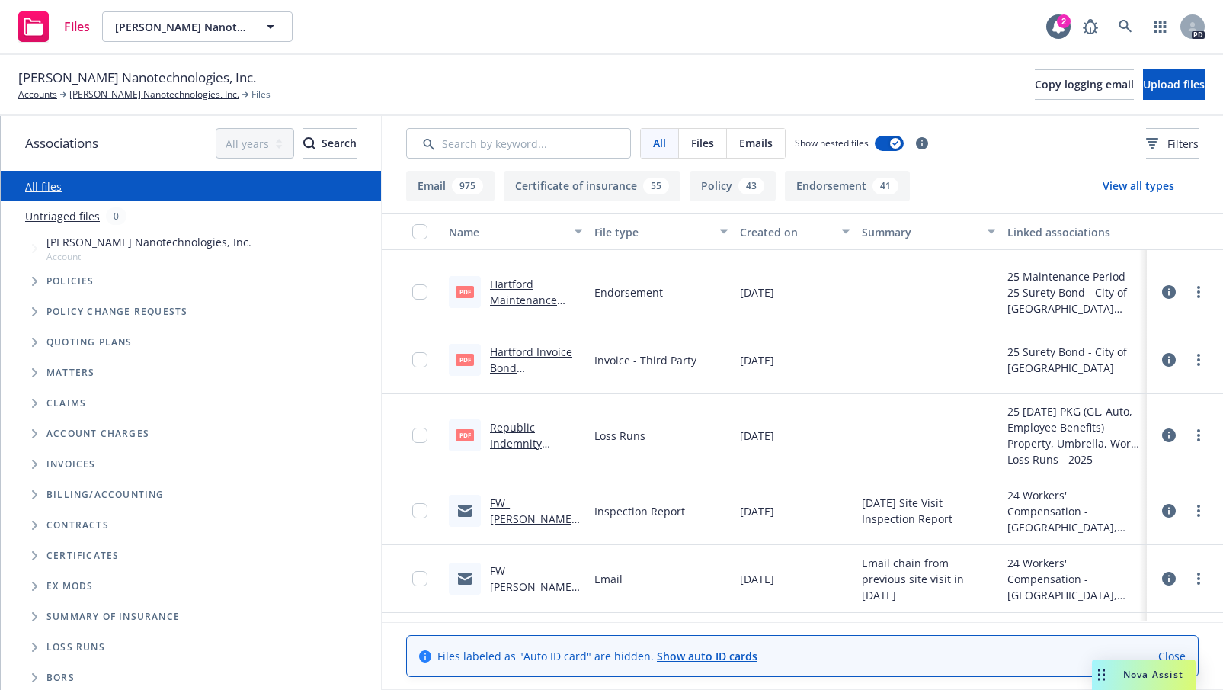
click at [504, 432] on link "Republic Indemnity Company of America WC 2019 - 2025 Loss Runs - Valued 2025-07…" at bounding box center [529, 483] width 79 height 127
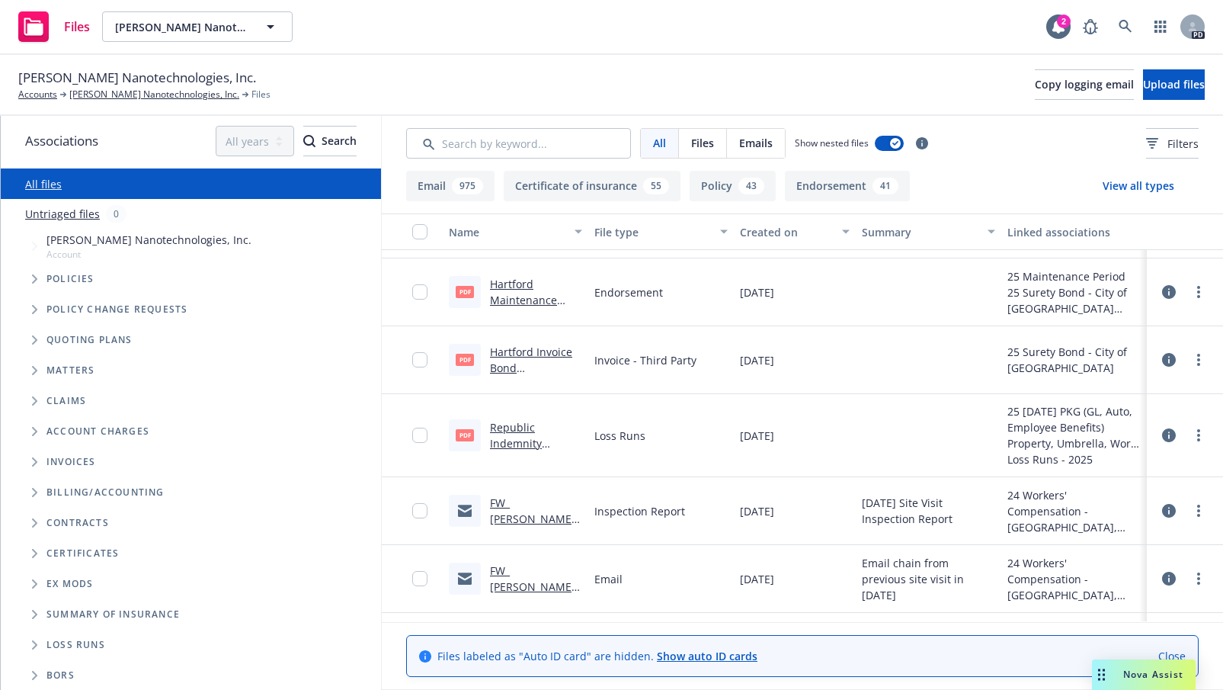
click at [35, 280] on icon "Tree Example" at bounding box center [34, 278] width 5 height 9
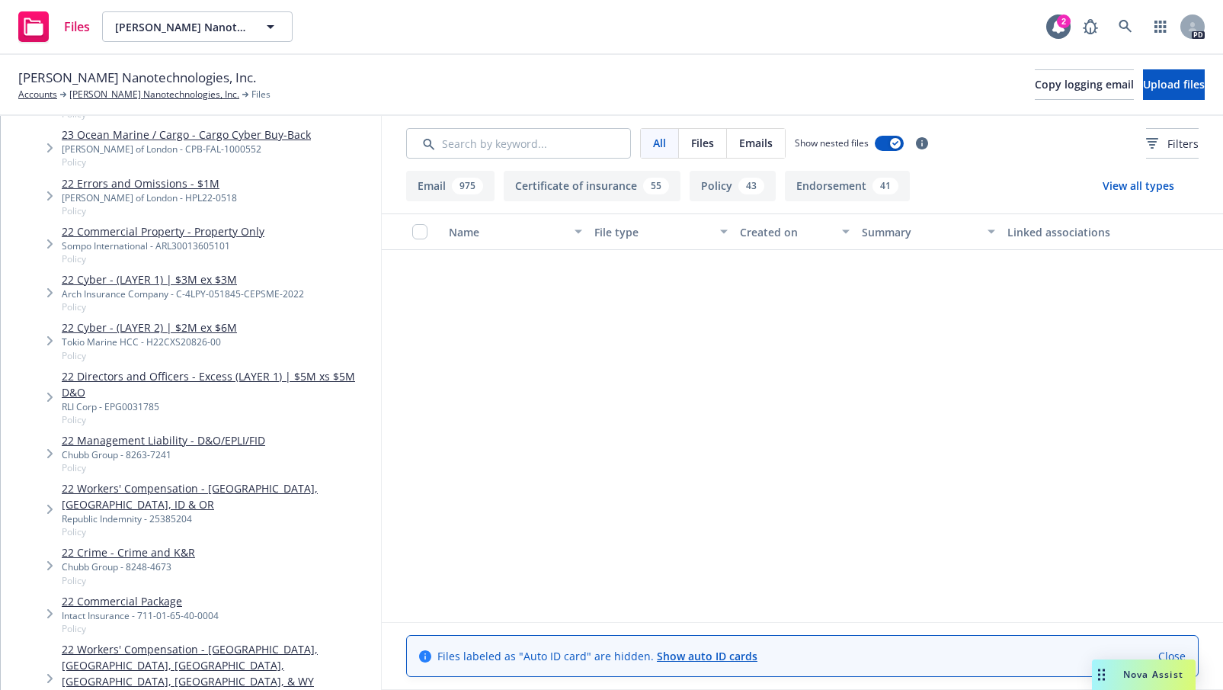
scroll to position [1708, 0]
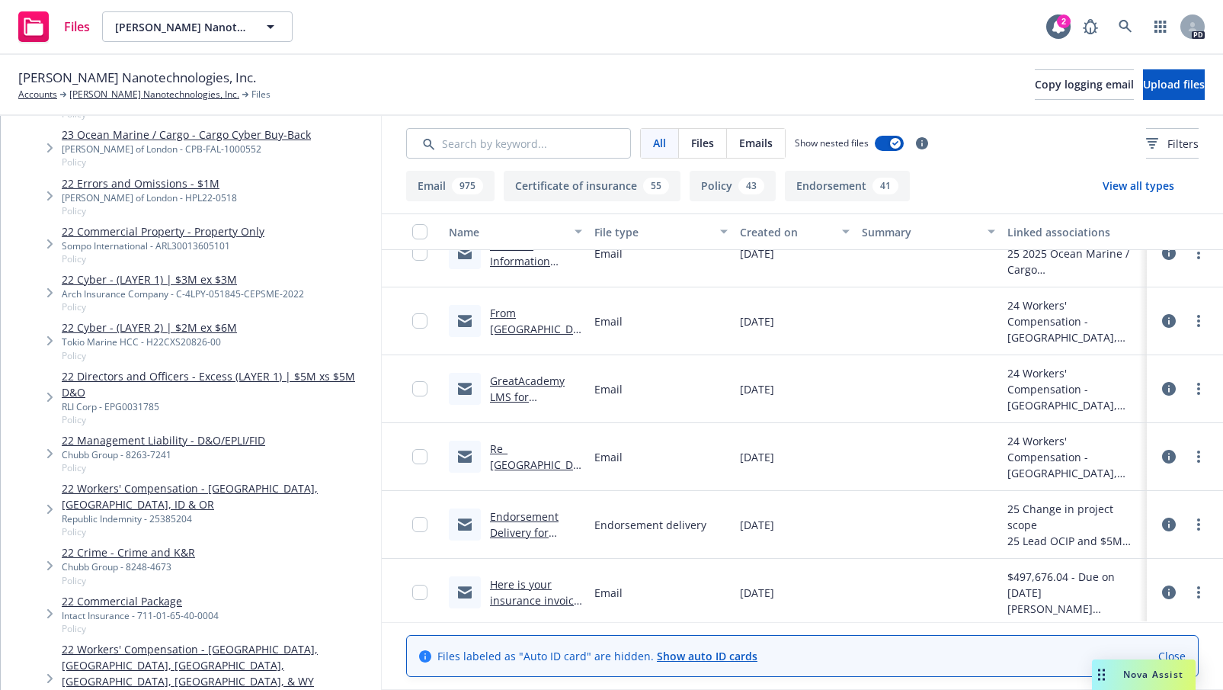
click at [108, 593] on link "22 Commercial Package" at bounding box center [140, 601] width 157 height 16
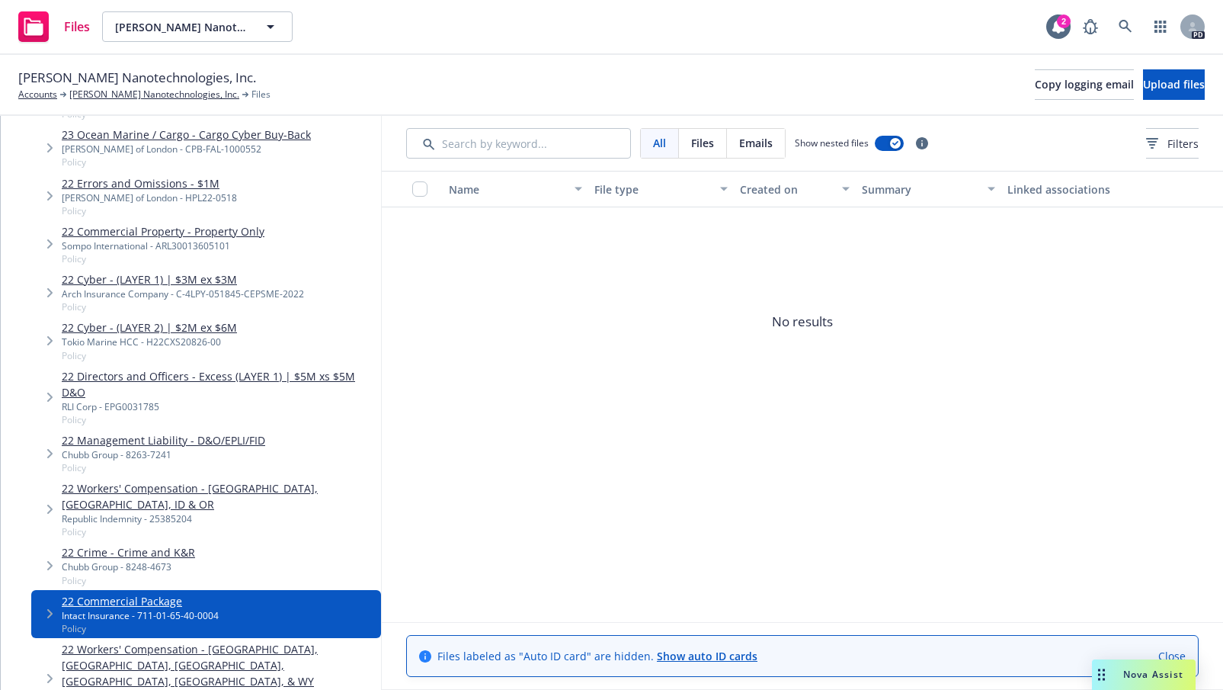
click at [51, 601] on span "Tree Example" at bounding box center [49, 613] width 24 height 24
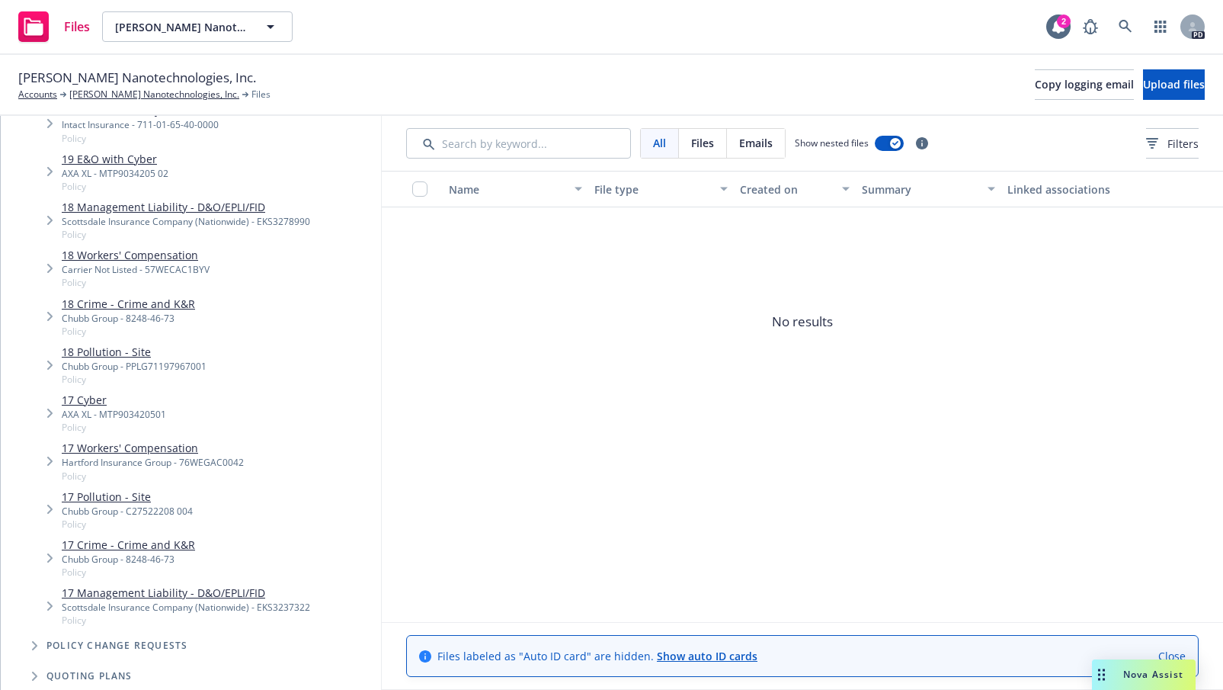
scroll to position [4719, 0]
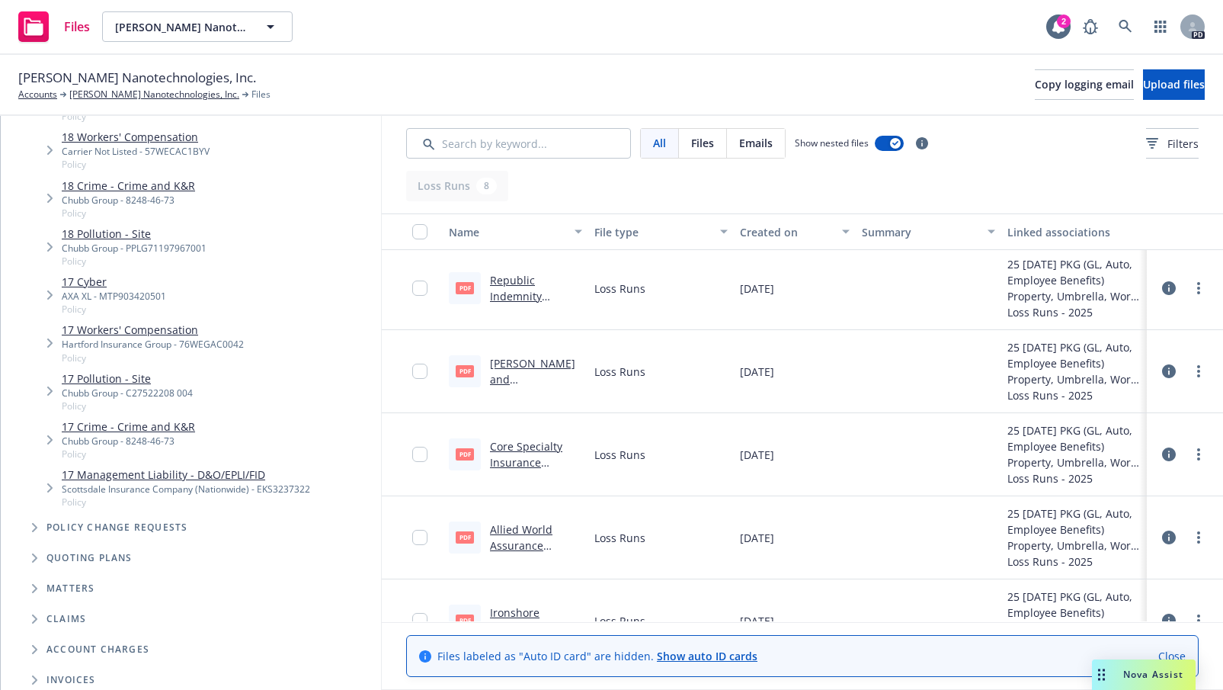
scroll to position [184, 0]
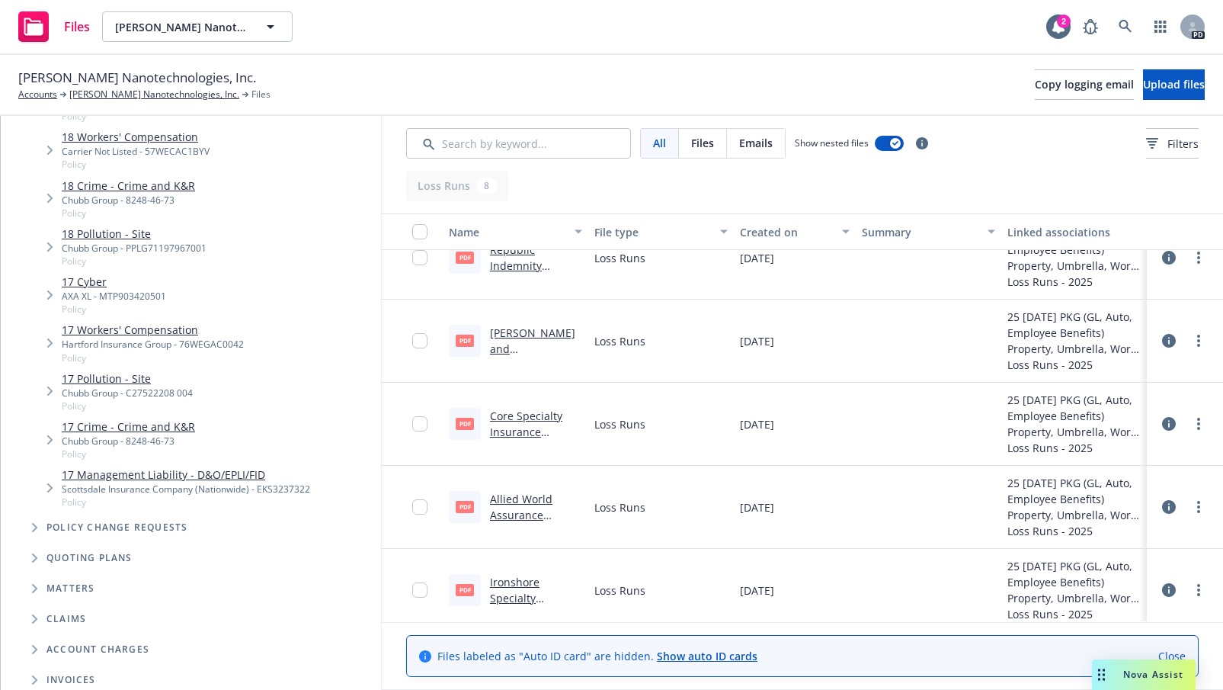
click at [534, 328] on link "Crum and Forster Insurance Company Owners Controlled Insurance Program (OCIP) 2…" at bounding box center [535, 420] width 91 height 191
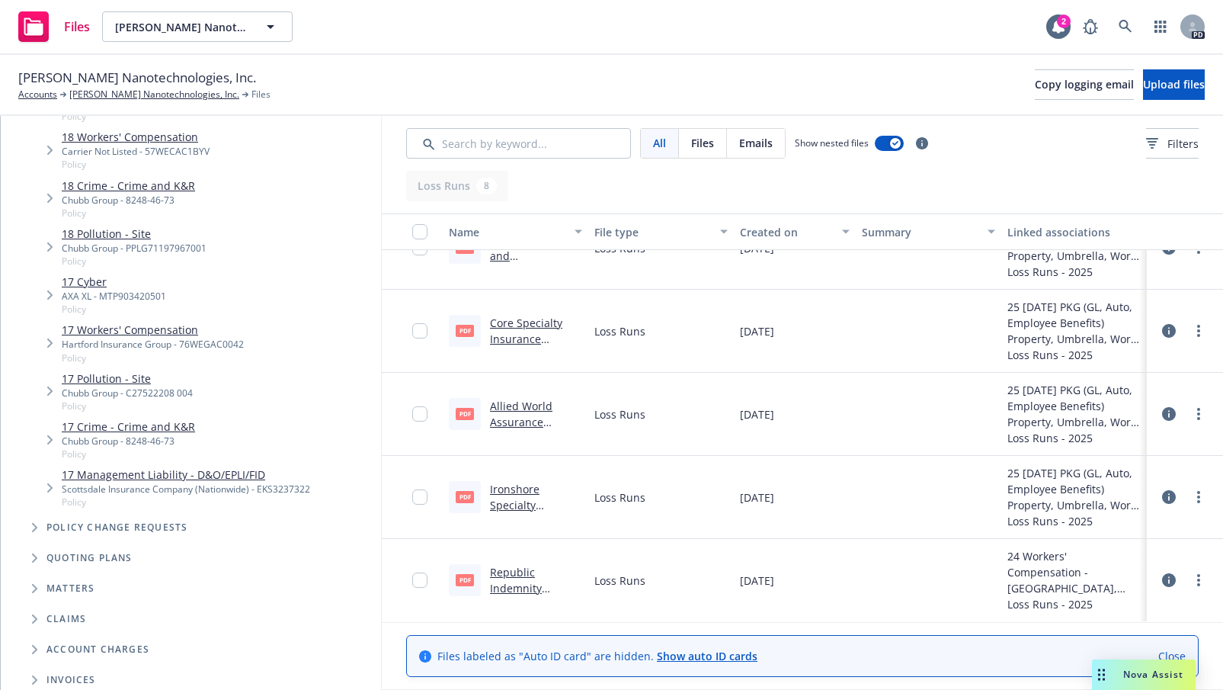
scroll to position [261, 0]
click at [512, 489] on link "Ironshore Specialty Insurance Co Pollution 24-26 Loss runs - Valued 07-03-2025.…" at bounding box center [528, 536] width 76 height 111
click at [505, 321] on link "Core Specialty Insurance Holdings, Inc. Owners Controlled Insurance Program (OC…" at bounding box center [529, 402] width 79 height 175
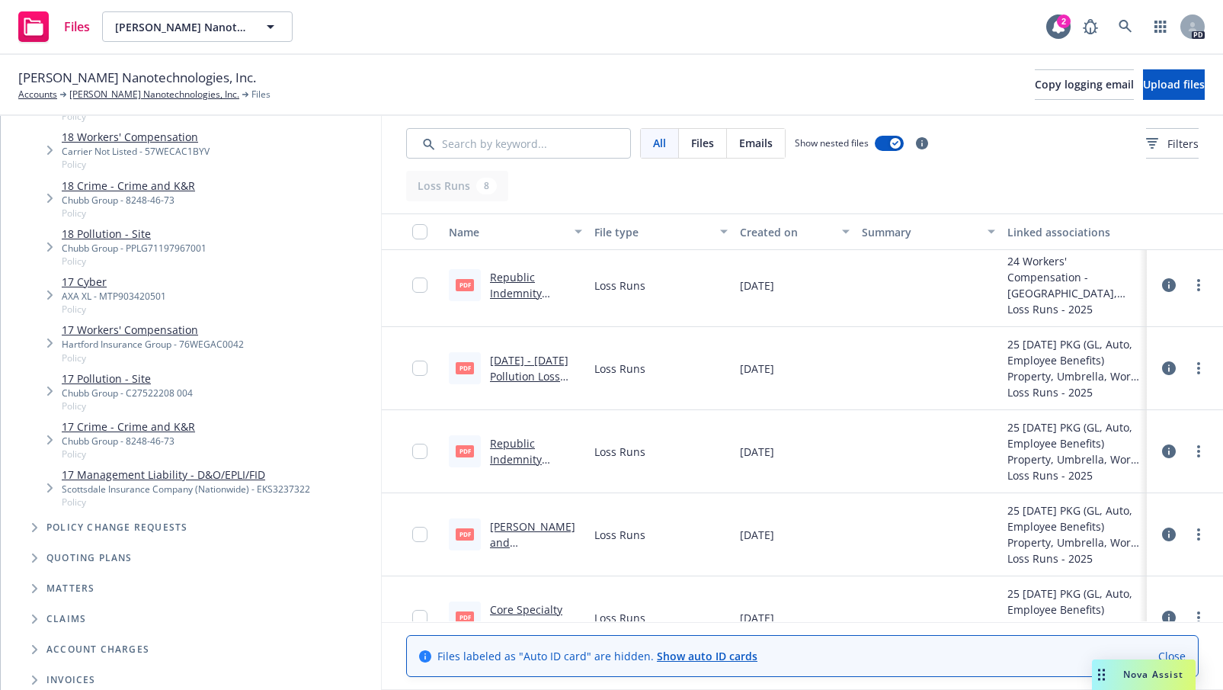
scroll to position [0, 0]
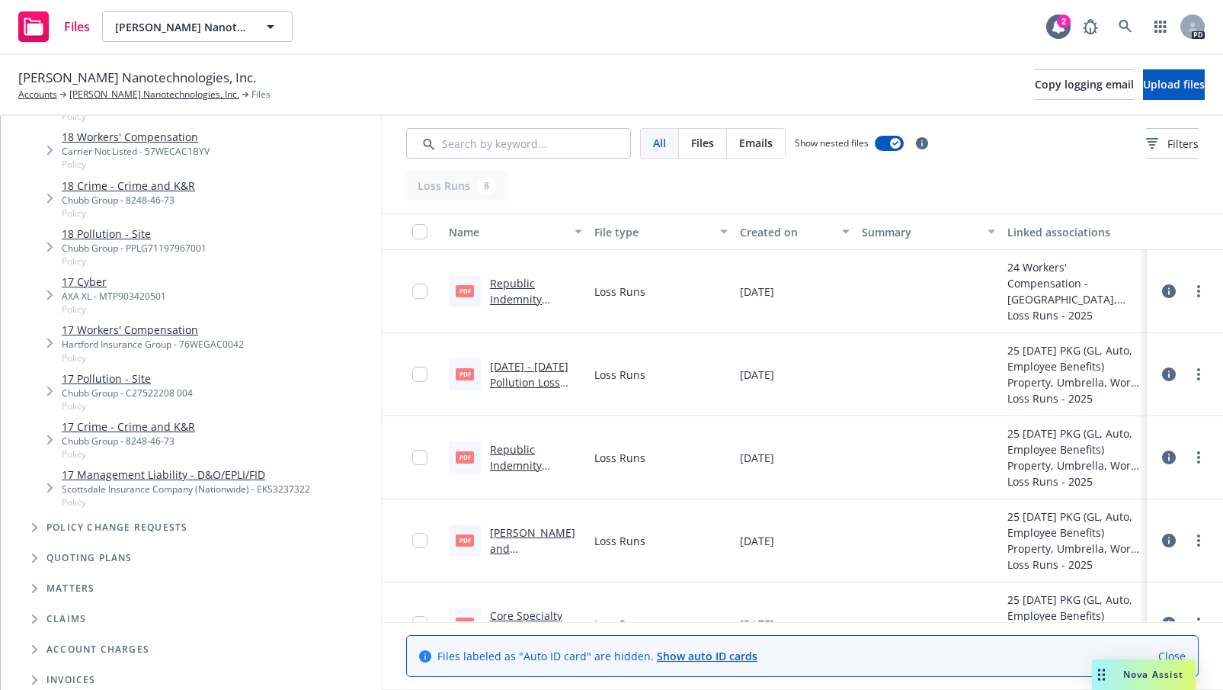
click at [512, 458] on link "Republic Indemnity Company of America WC 2019 - 2025 Loss Runs - Valued 2025-07…" at bounding box center [529, 505] width 79 height 127
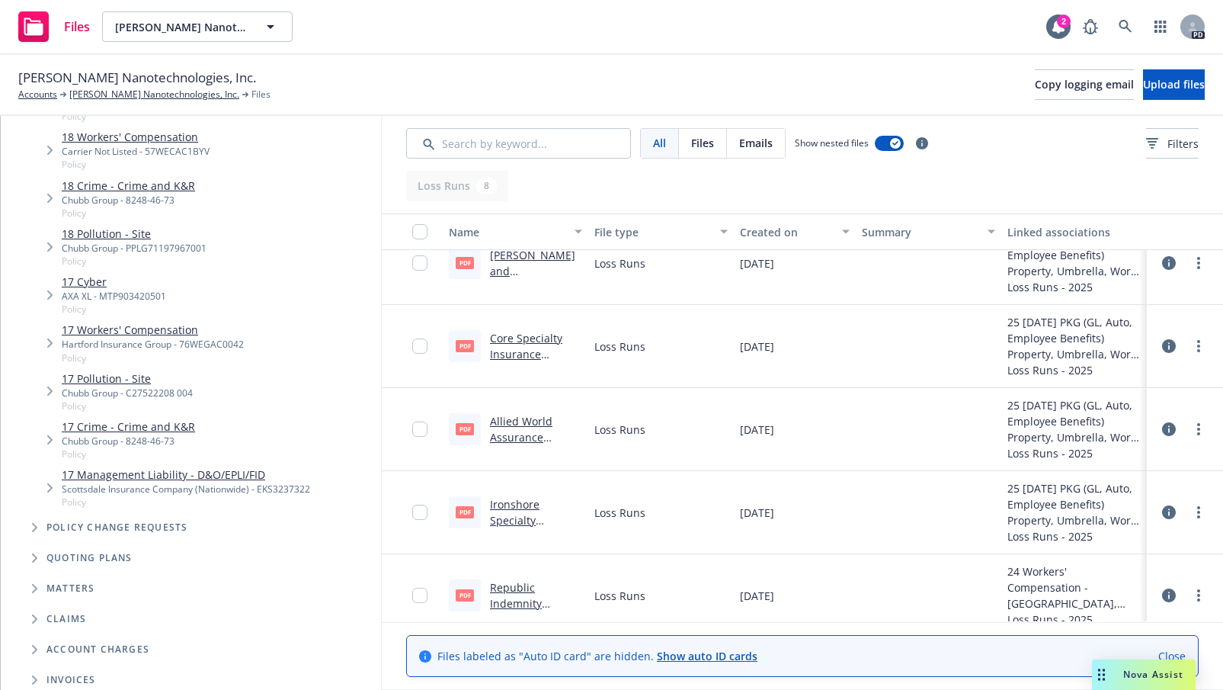
scroll to position [261, 0]
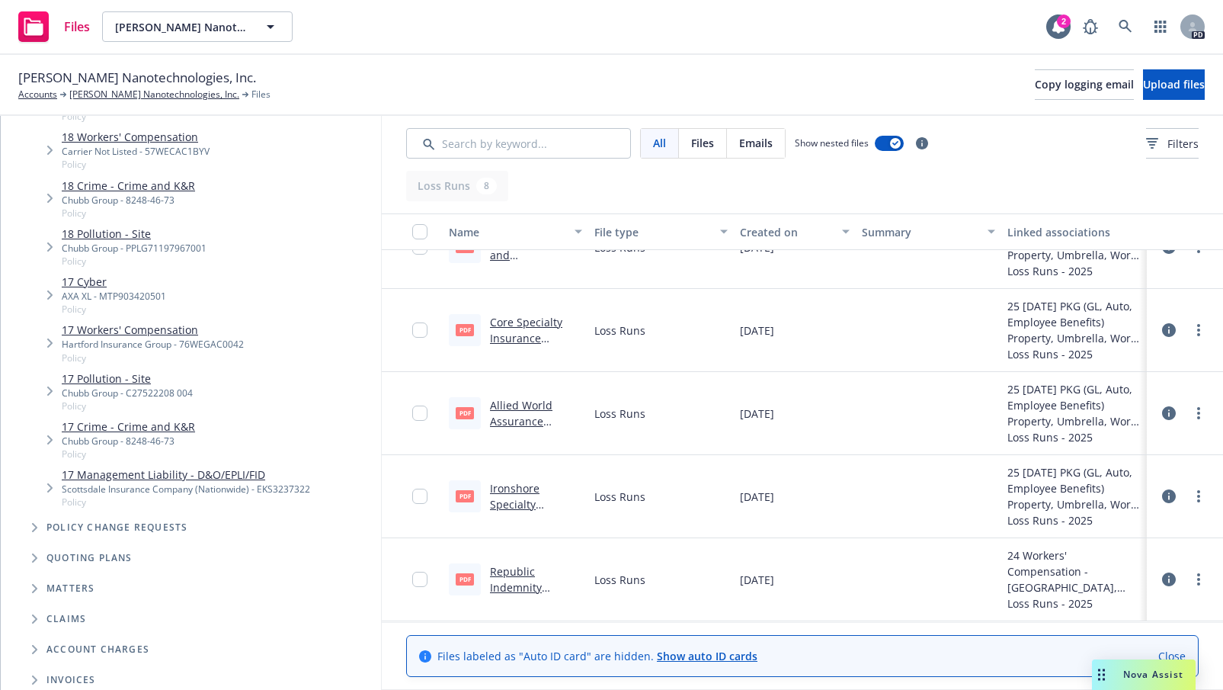
click at [492, 486] on link "Ironshore Specialty Insurance Co Pollution 24-26 Loss runs - Valued 07-03-2025.…" at bounding box center [528, 536] width 76 height 111
click at [512, 405] on link "Allied World Assurance Company, AG Owners Controlled Insurance Program (OCIP) 2…" at bounding box center [529, 485] width 79 height 175
click at [682, 85] on div "Sila Nanotechnologies, Inc. Accounts Sila Nanotechnologies, Inc. Files Copy log…" at bounding box center [611, 85] width 1187 height 34
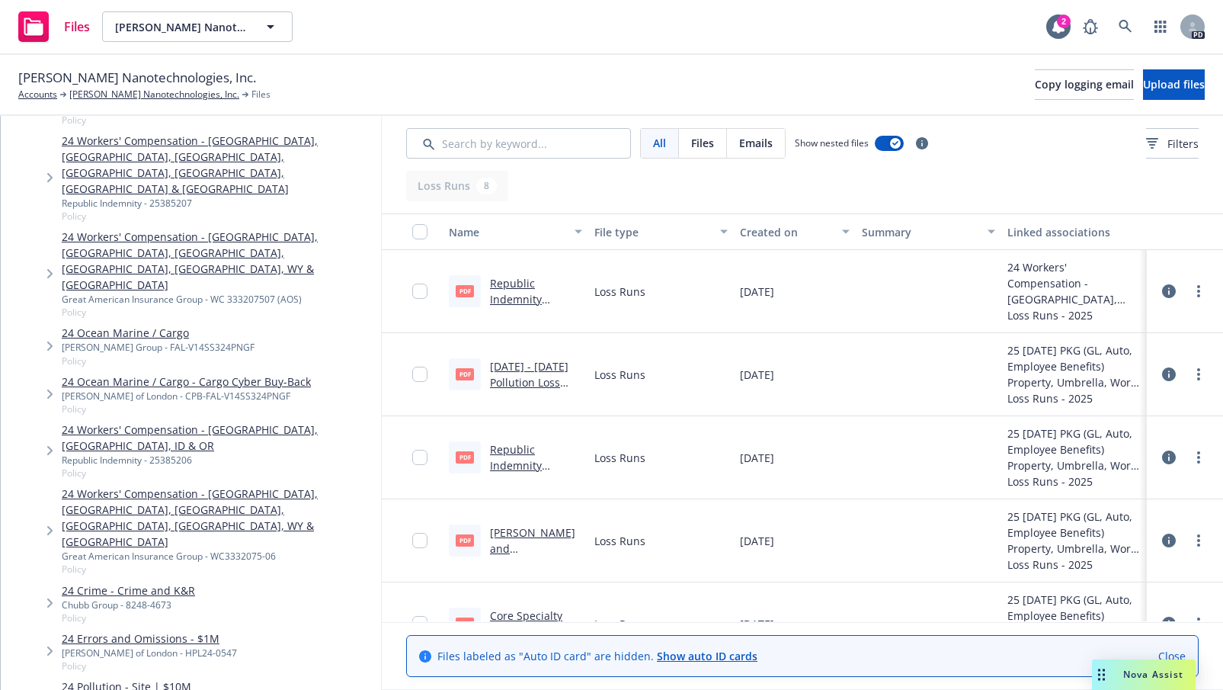
scroll to position [0, 0]
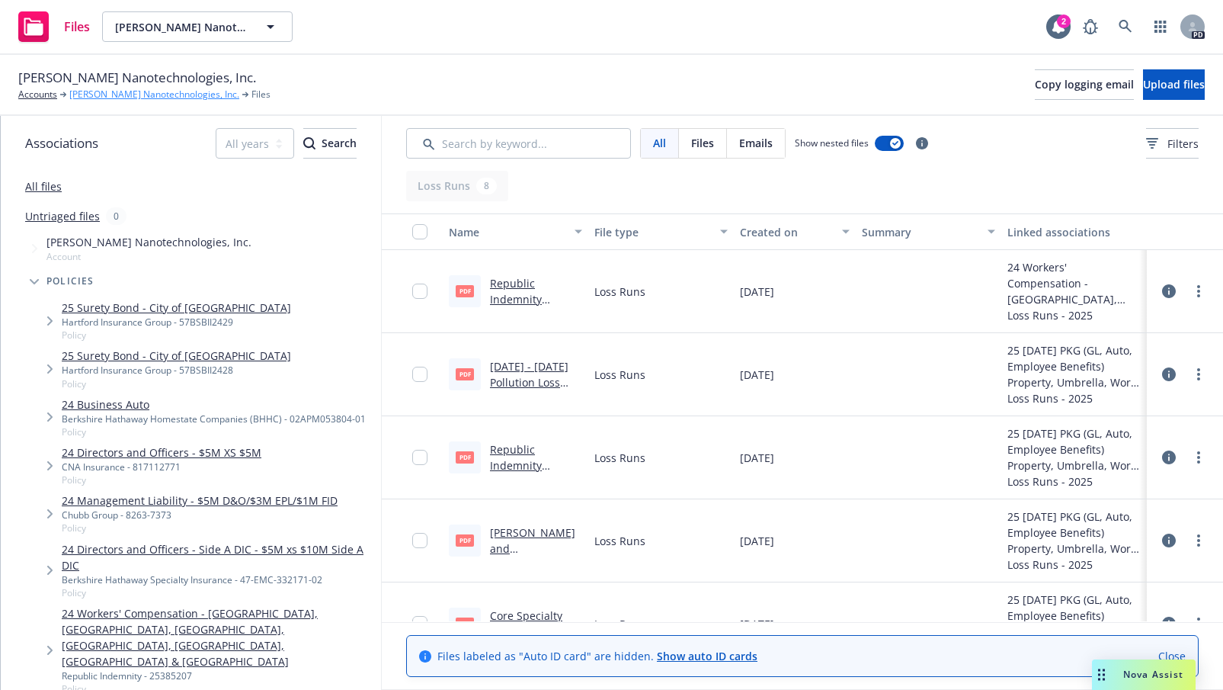
click at [94, 94] on link "[PERSON_NAME] Nanotechnologies, Inc." at bounding box center [154, 95] width 170 height 14
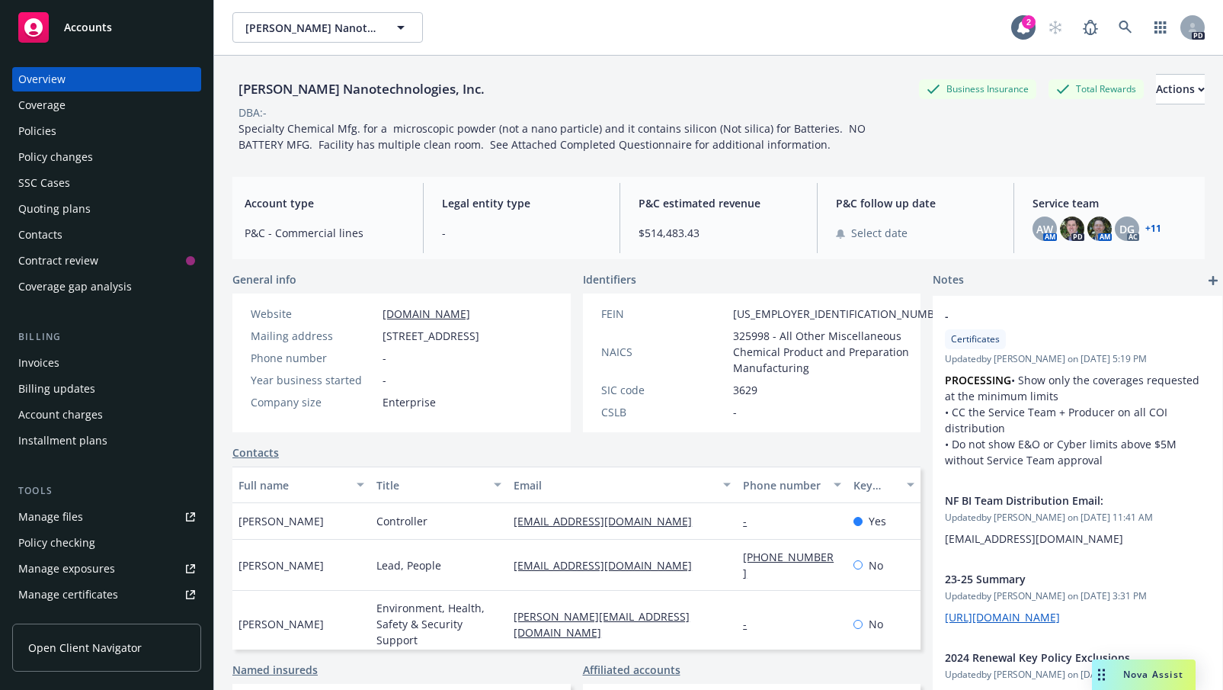
click at [50, 204] on div "Quoting plans" at bounding box center [54, 209] width 72 height 24
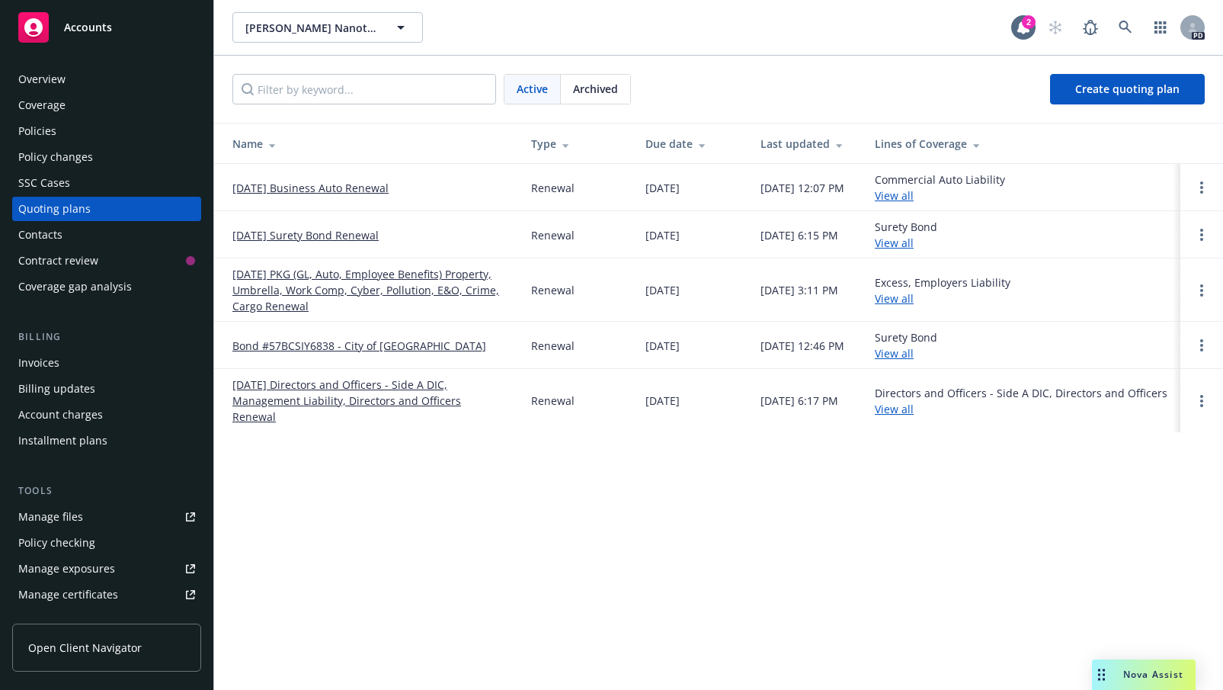
click at [305, 276] on link "[DATE] PKG (GL, Auto, Employee Benefits) Property, Umbrella, Work Comp, Cyber, …" at bounding box center [369, 290] width 274 height 48
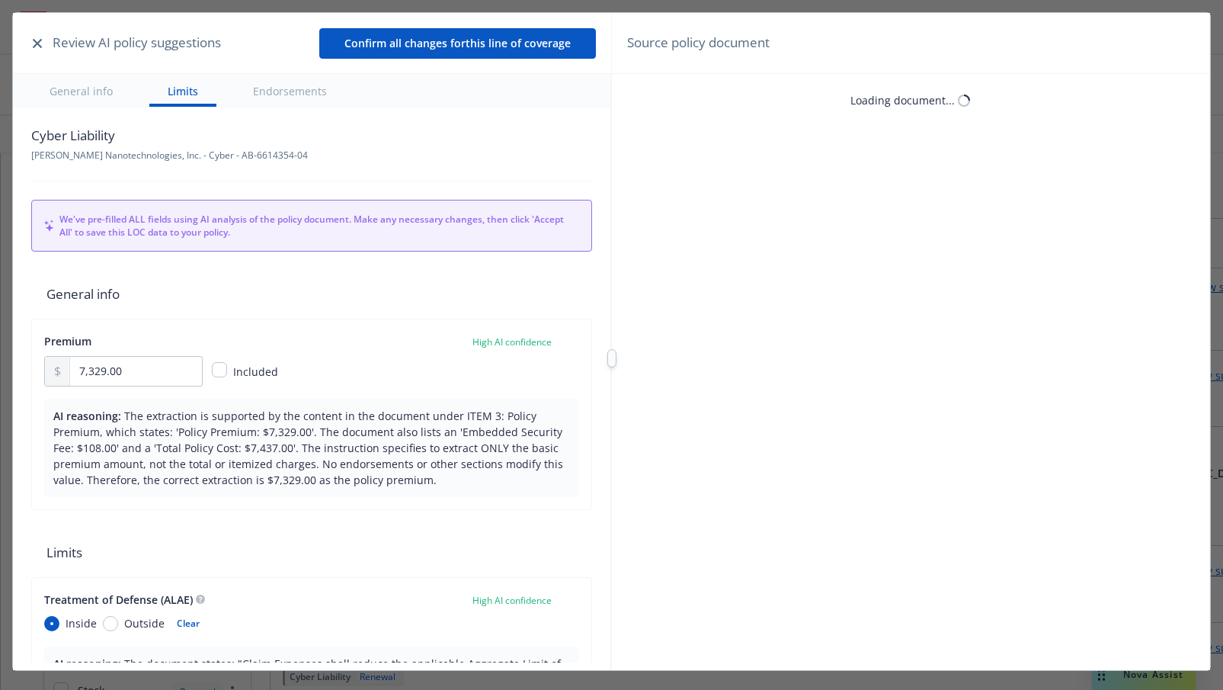
type textarea "x"
click at [34, 40] on icon "button" at bounding box center [37, 43] width 9 height 9
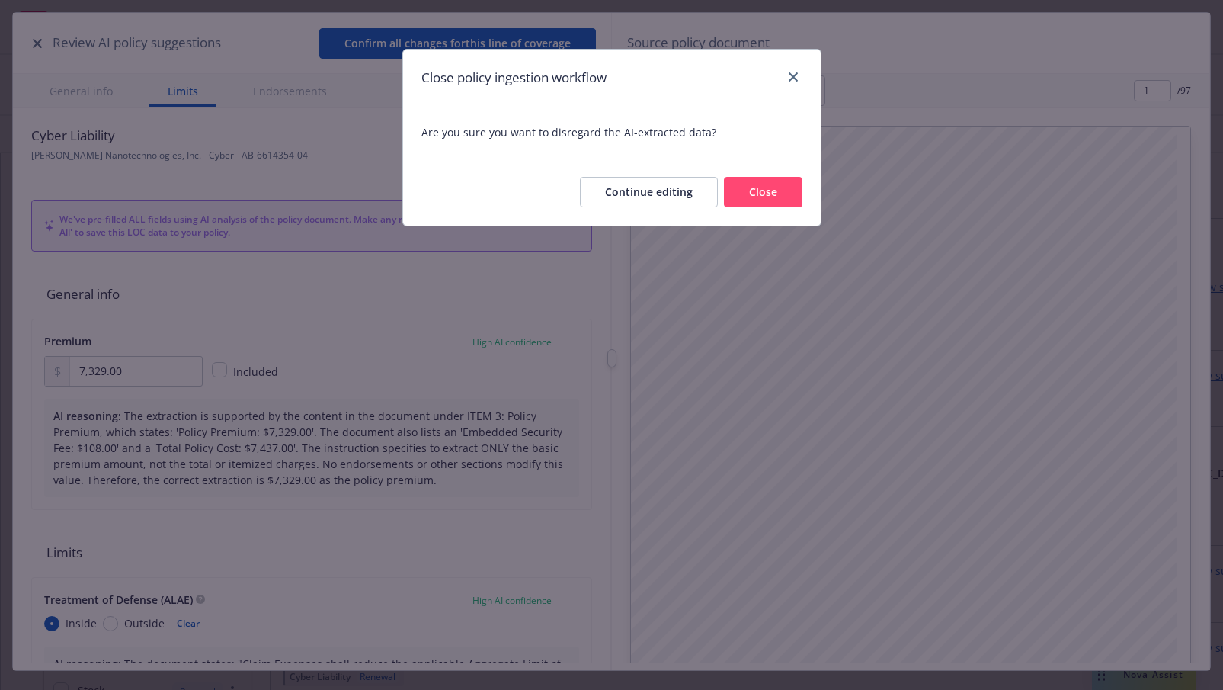
click at [764, 187] on button "Close" at bounding box center [763, 192] width 79 height 30
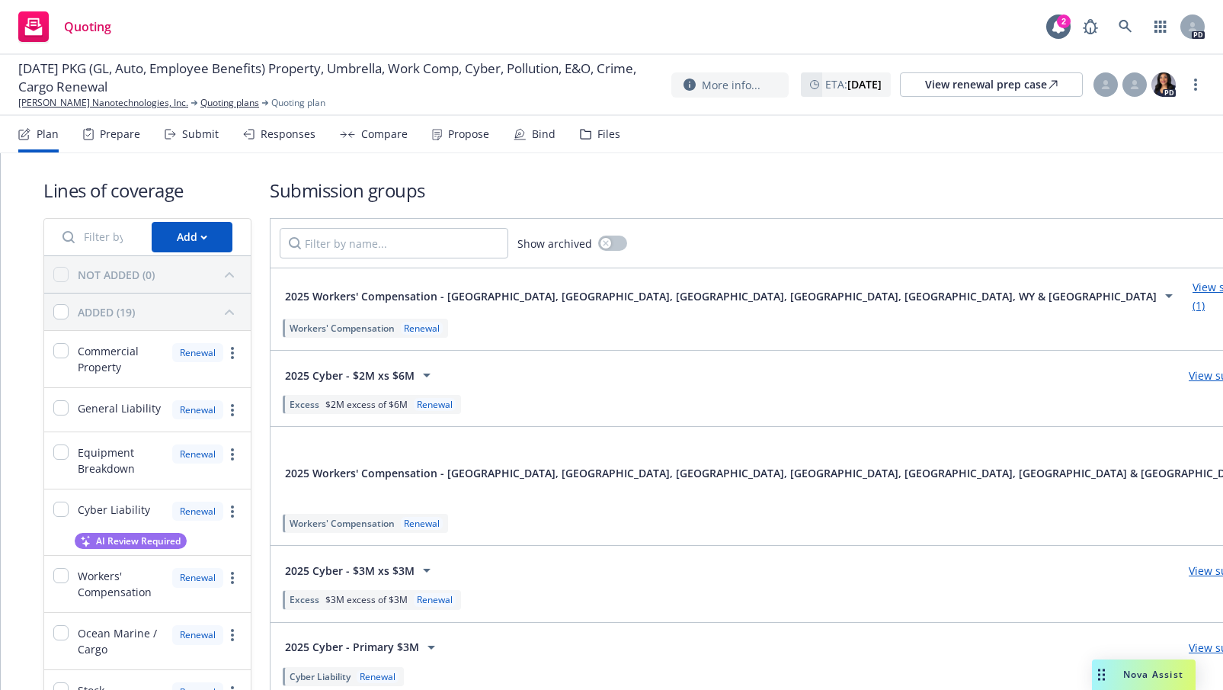
click at [192, 128] on div "Submit" at bounding box center [200, 134] width 37 height 12
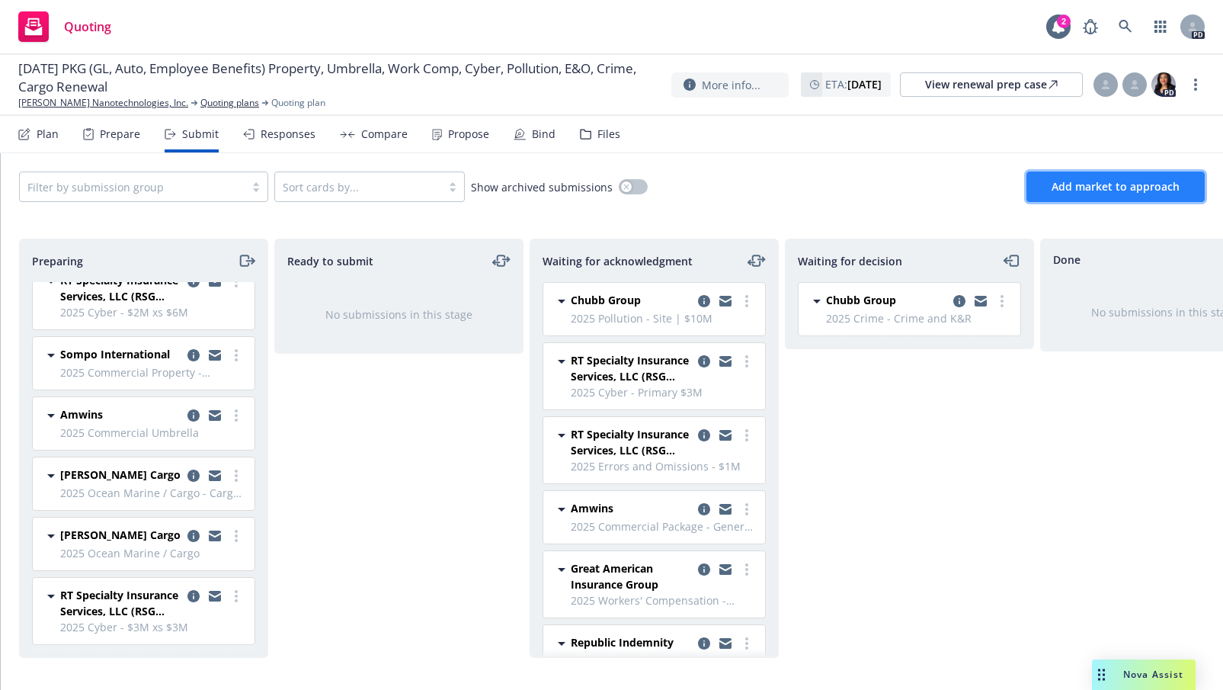
click at [1082, 184] on span "Add market to approach" at bounding box center [1116, 186] width 128 height 14
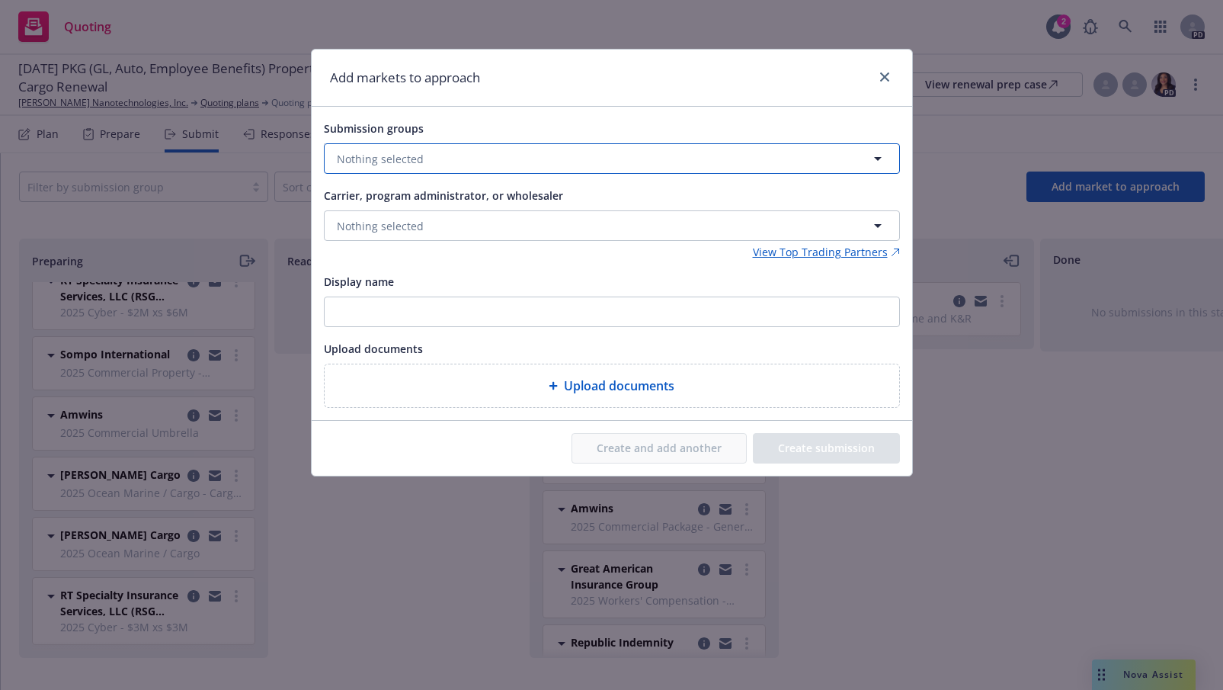
click at [879, 156] on icon "button" at bounding box center [878, 158] width 18 height 18
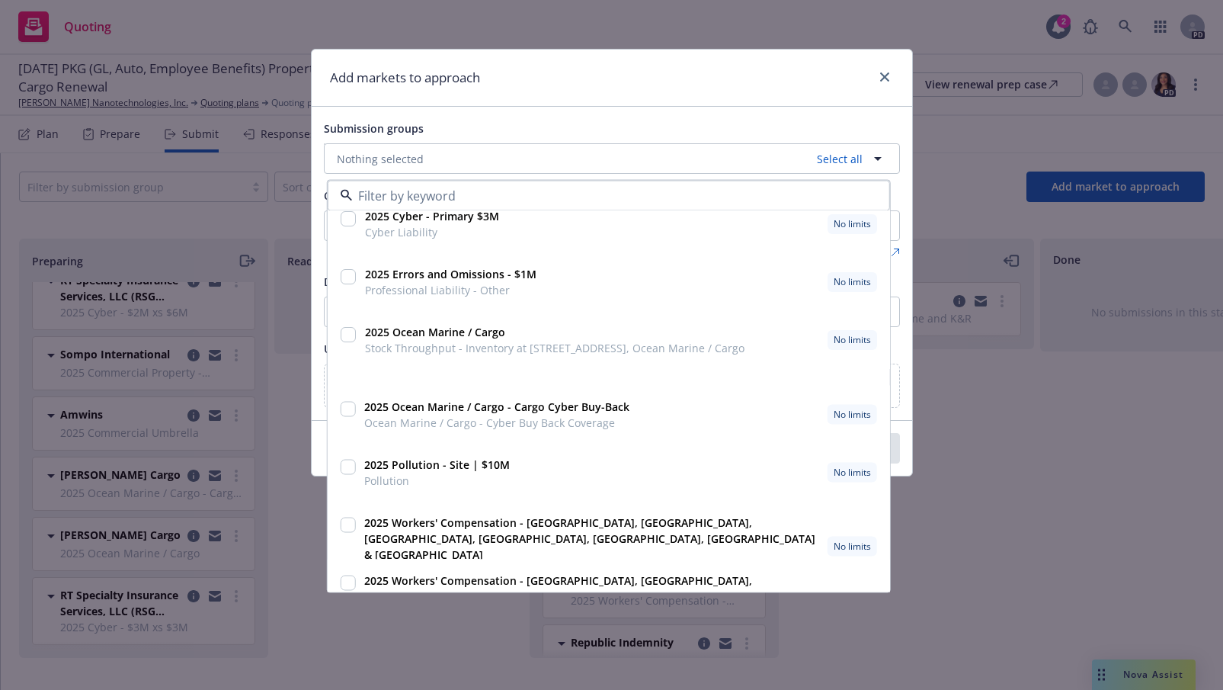
scroll to position [386, 0]
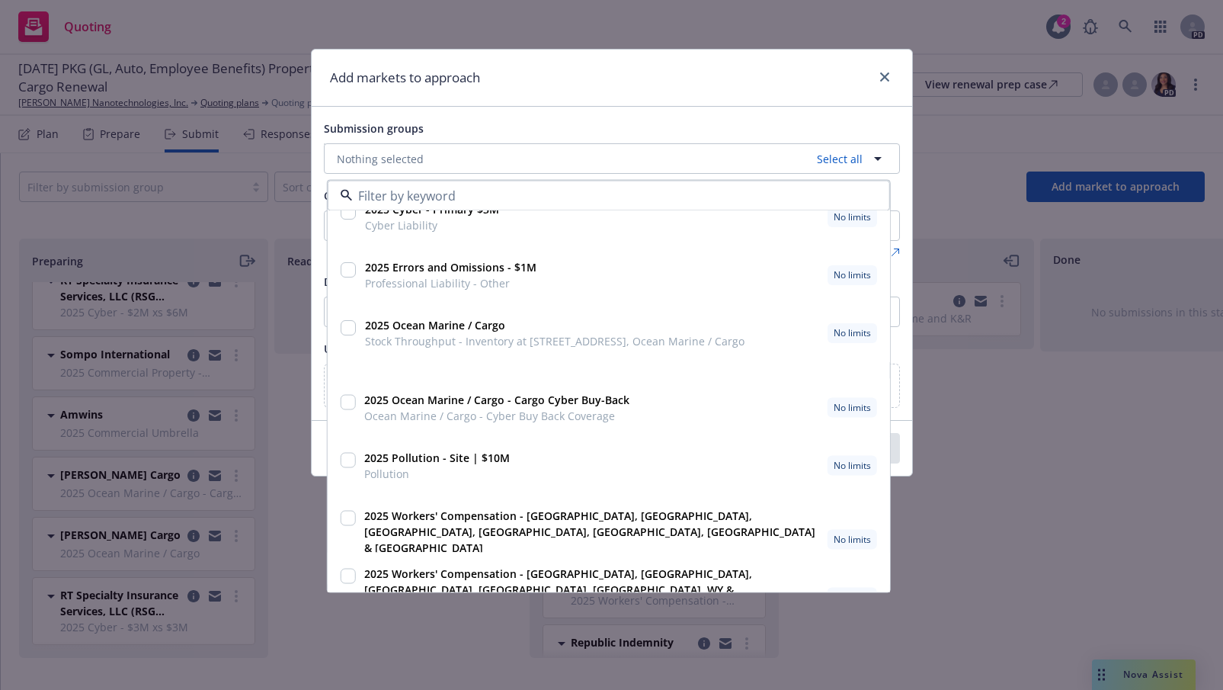
click at [351, 459] on input "checkbox" at bounding box center [347, 460] width 15 height 15
checkbox input "true"
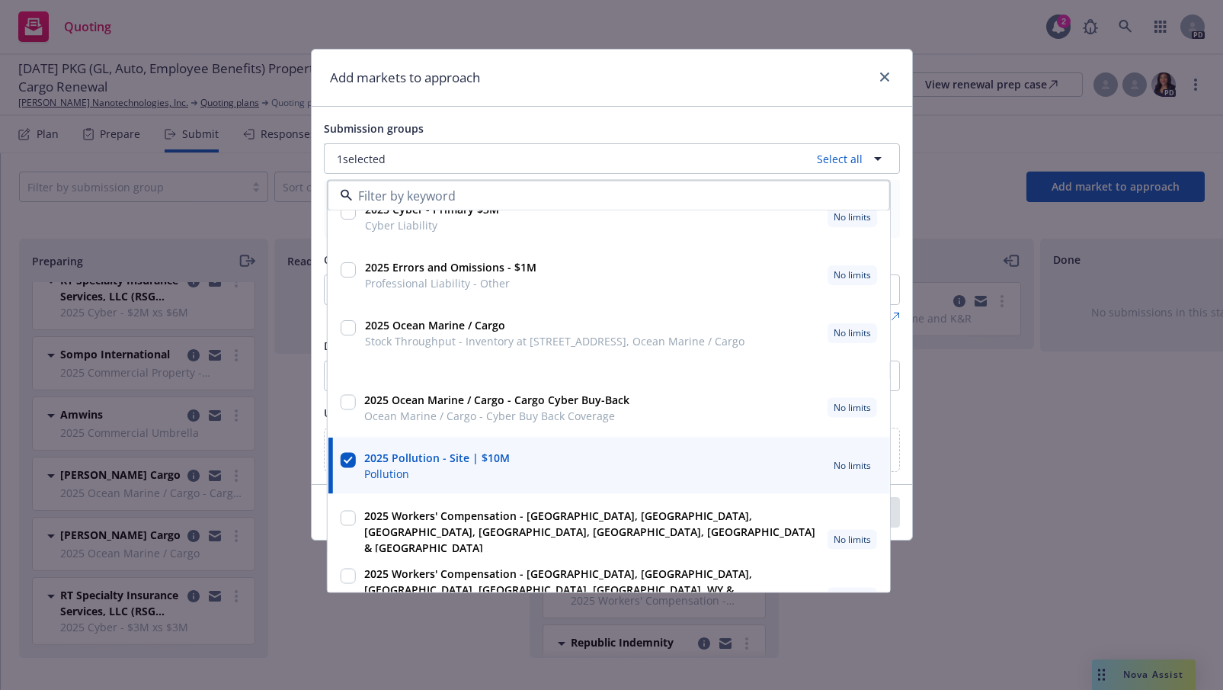
click at [997, 458] on div "Add markets to approach Submission groups 1 selected Select all 2025 Cyber - $3…" at bounding box center [611, 345] width 1223 height 690
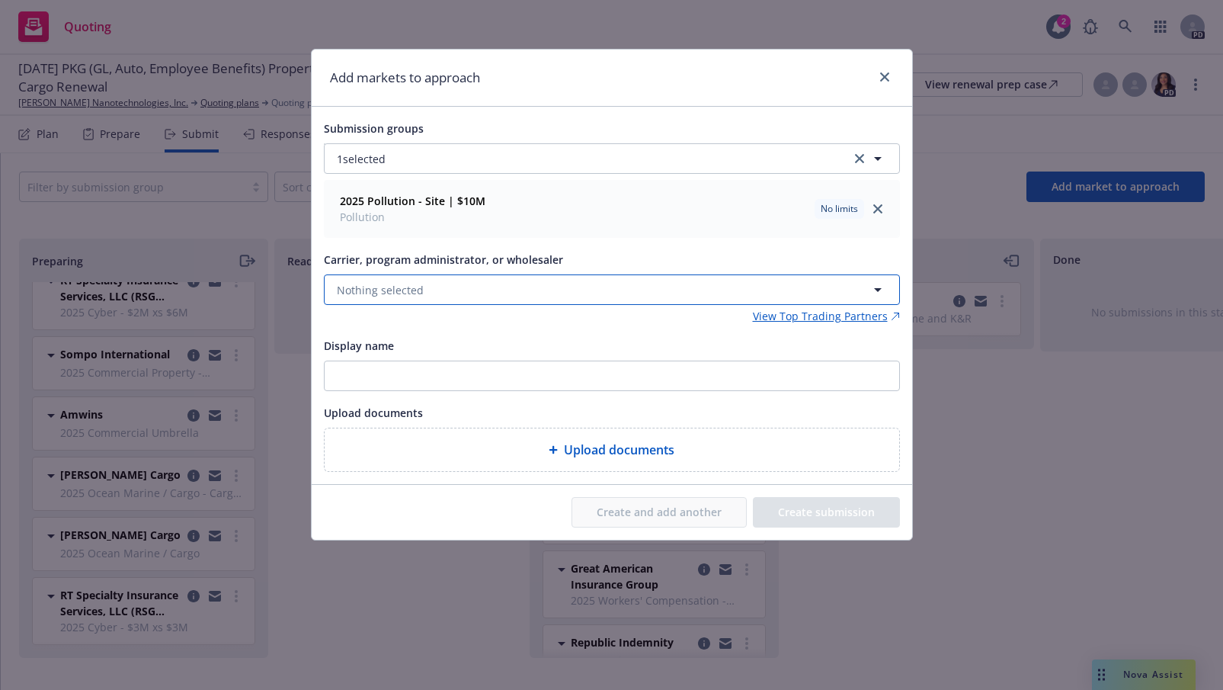
click at [871, 290] on icon "button" at bounding box center [878, 289] width 18 height 18
click at [512, 290] on button "Nothing selected" at bounding box center [612, 289] width 576 height 30
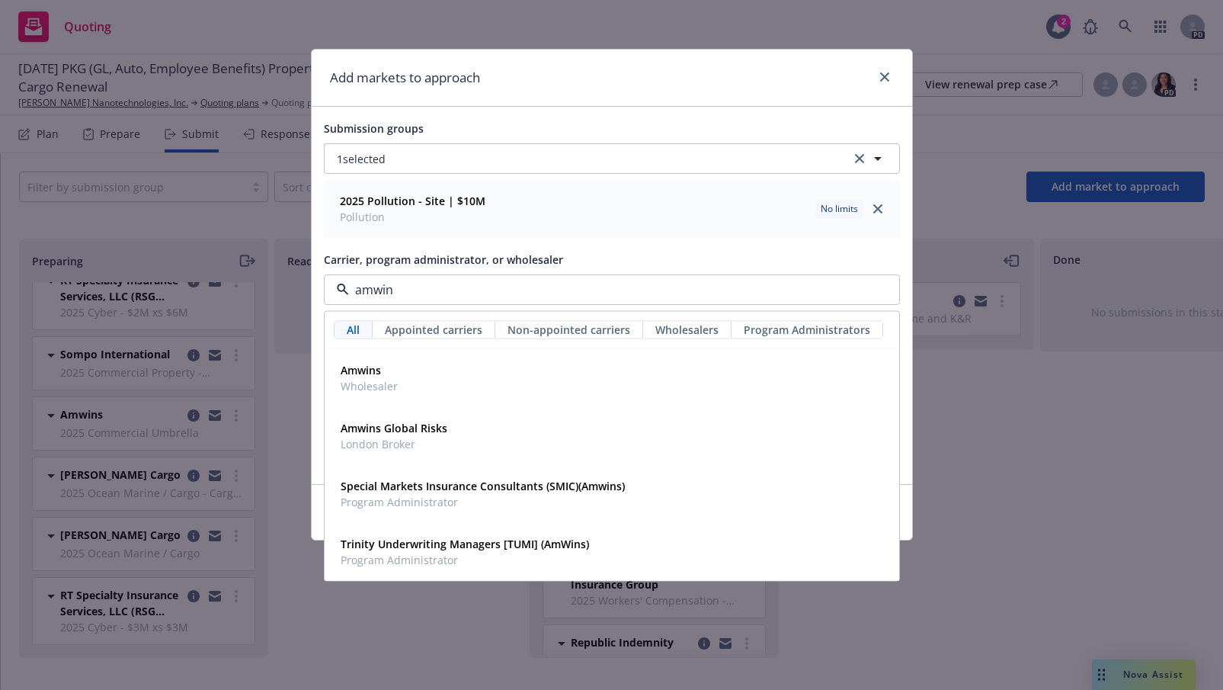
type input "amwins"
click at [370, 373] on strong "Amwins" at bounding box center [361, 370] width 40 height 14
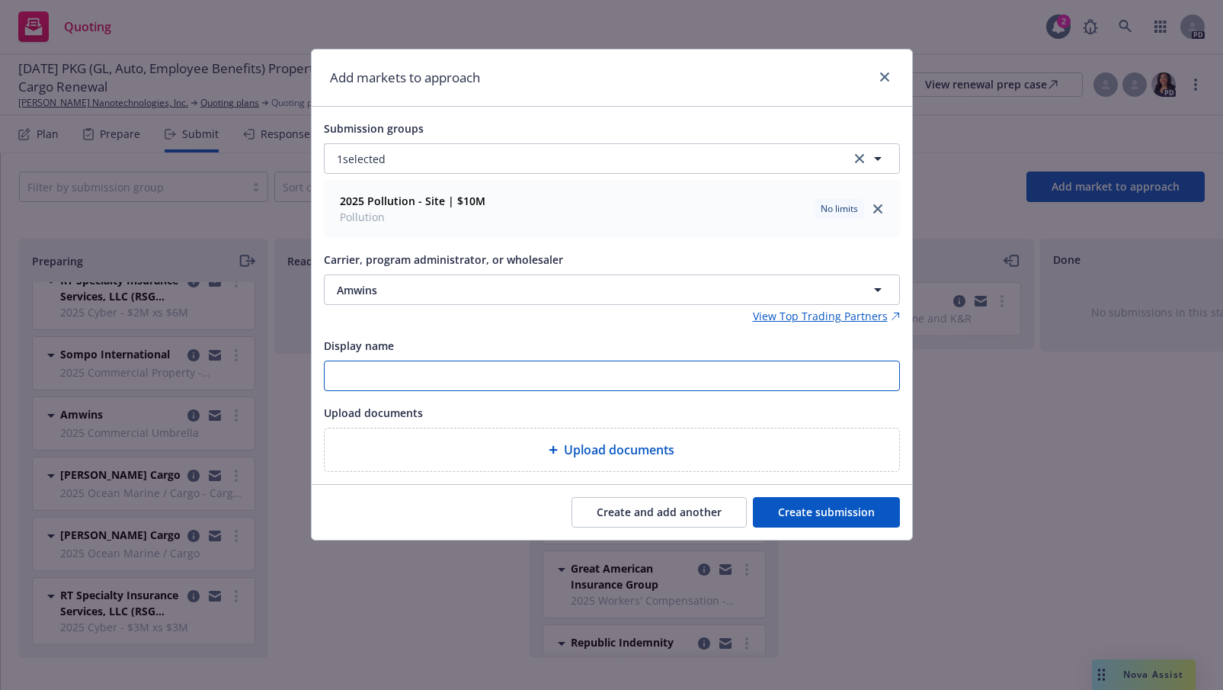
click at [372, 372] on input "Display name" at bounding box center [612, 375] width 575 height 29
type input "2025-26 Pollution submission"
click at [878, 72] on link "close" at bounding box center [885, 77] width 18 height 18
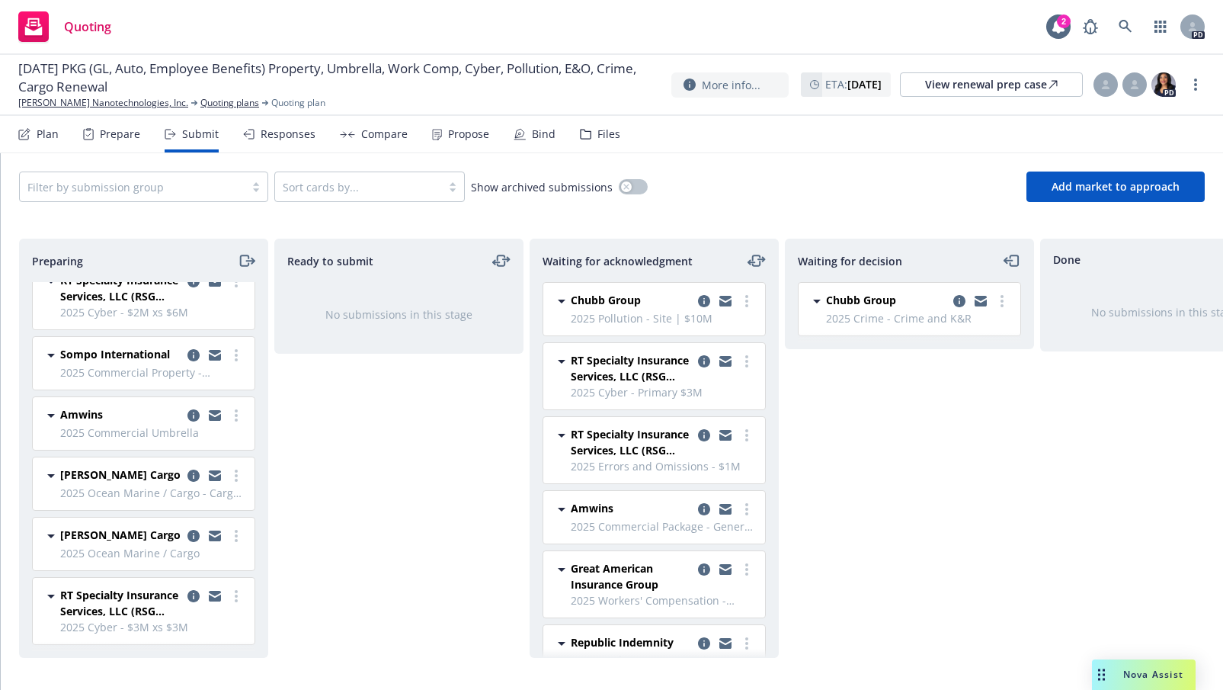
click at [755, 161] on div "Filter by submission group Sort cards by... Show archived submissions Add marke…" at bounding box center [612, 186] width 1222 height 67
click at [607, 128] on div "Files" at bounding box center [609, 134] width 23 height 12
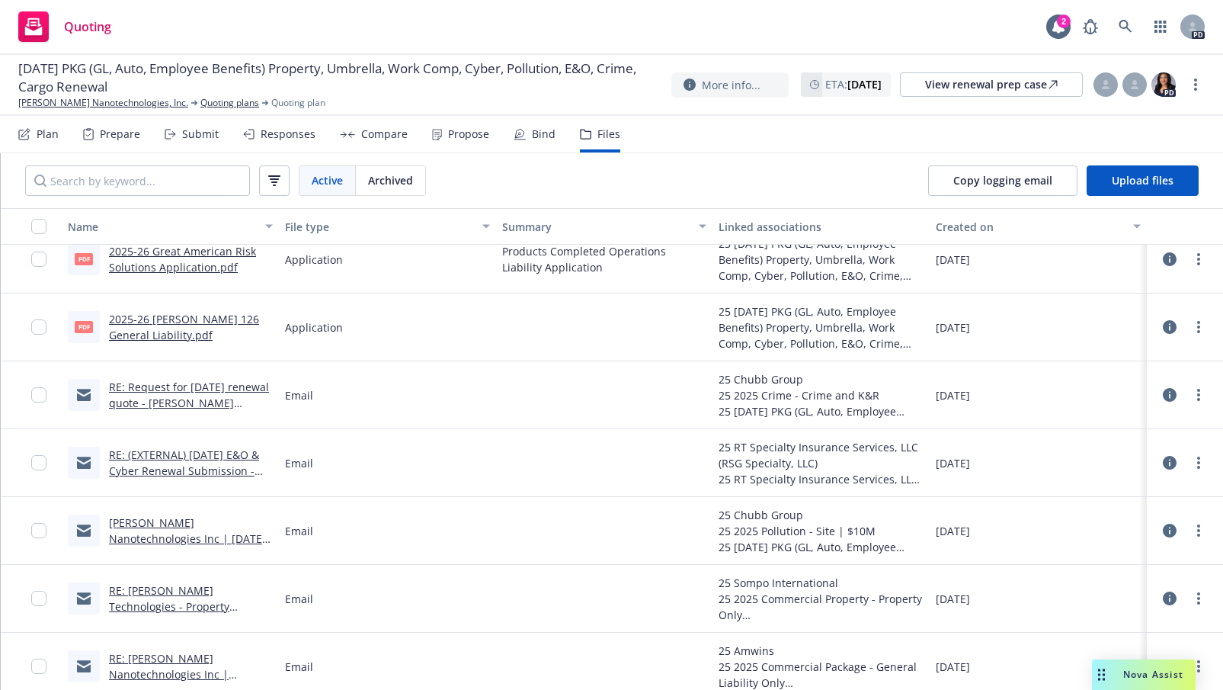
scroll to position [532, 0]
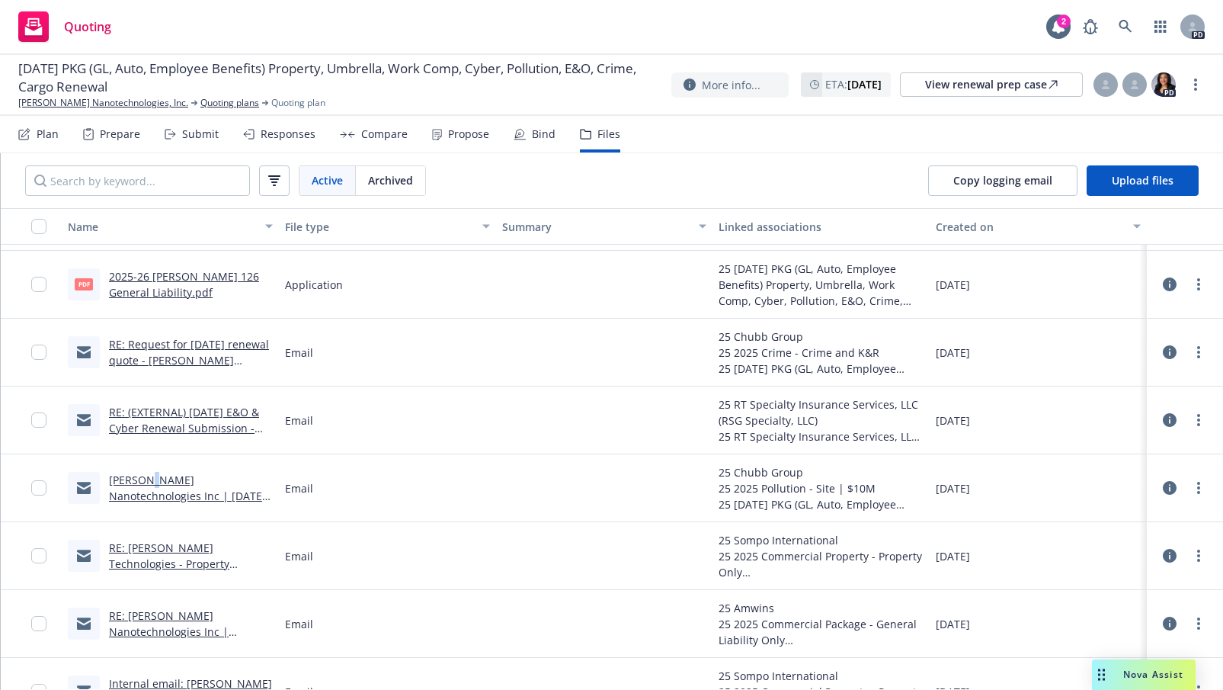
click at [146, 479] on link "Sila Nanotechnologies Inc | 11/30/2025 Site Pollution Renewal Submission" at bounding box center [187, 504] width 157 height 62
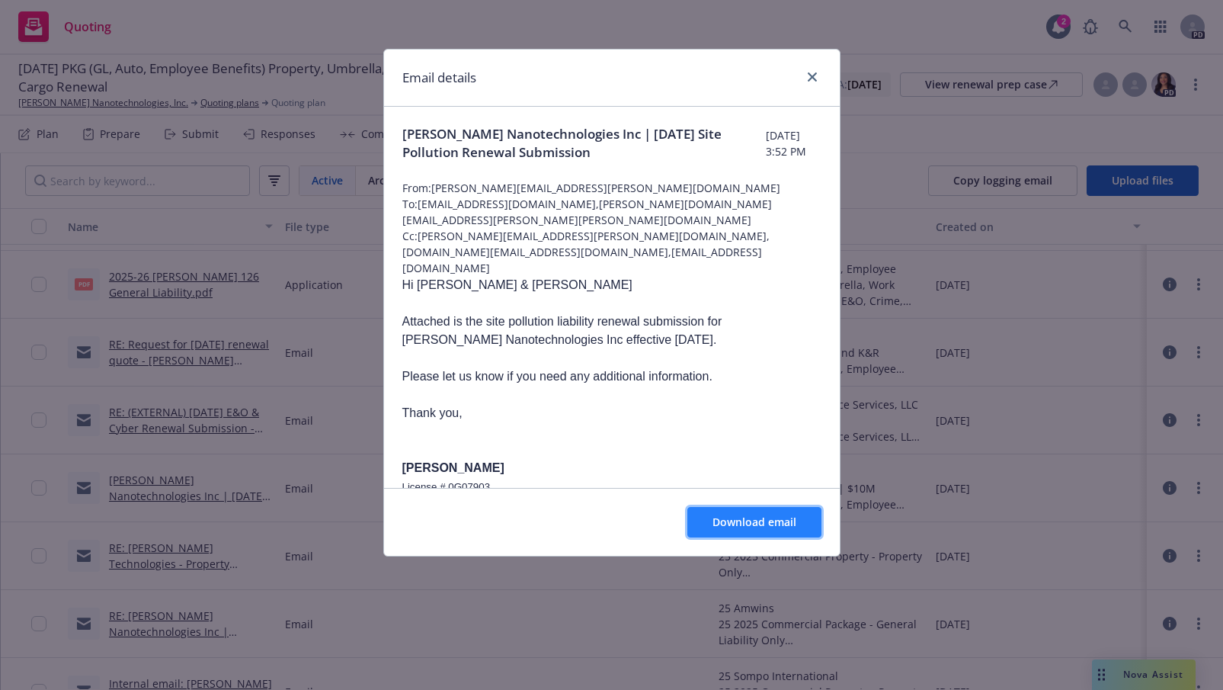
click at [743, 516] on span "Download email" at bounding box center [755, 521] width 84 height 14
click at [658, 88] on div "Email details" at bounding box center [612, 78] width 456 height 57
click at [808, 72] on icon "close" at bounding box center [812, 76] width 9 height 9
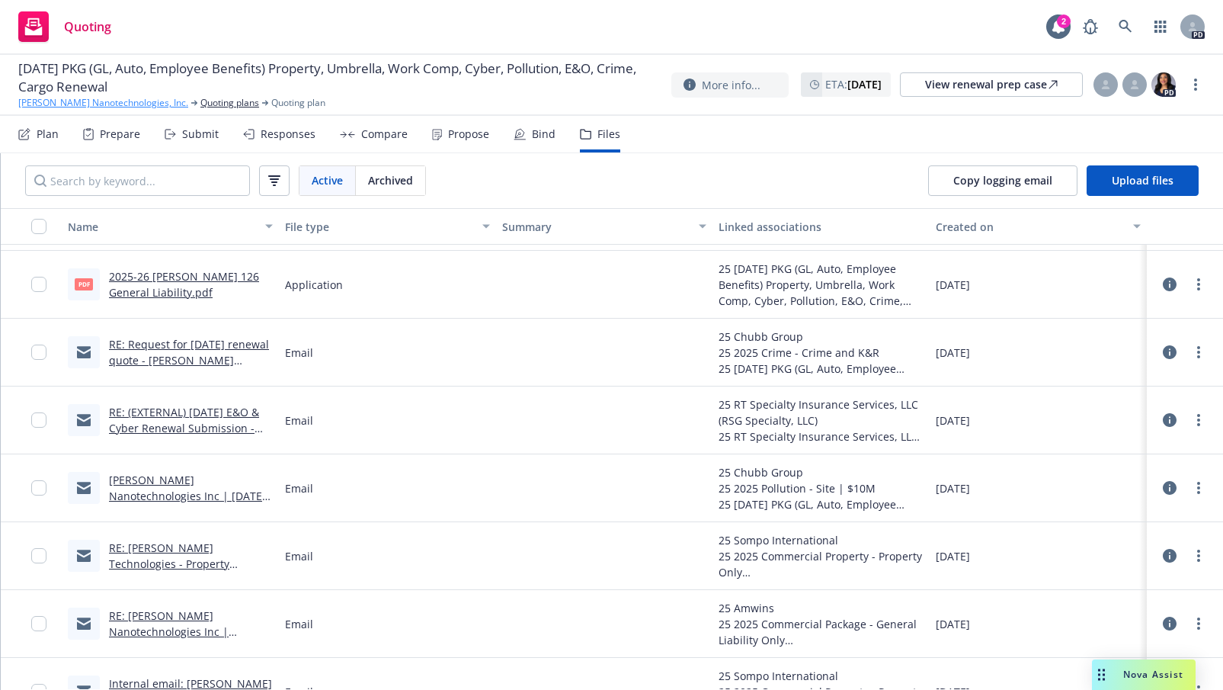
click at [93, 101] on link "[PERSON_NAME] Nanotechnologies, Inc." at bounding box center [103, 103] width 170 height 14
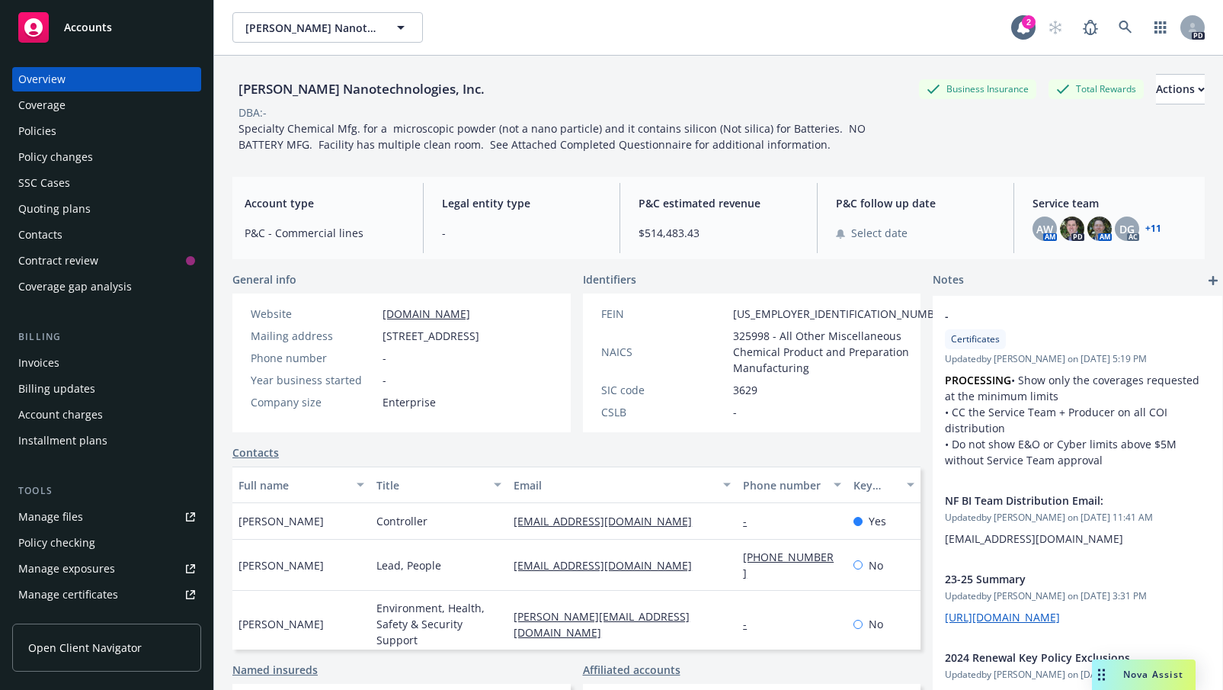
click at [36, 131] on div "Policies" at bounding box center [37, 131] width 38 height 24
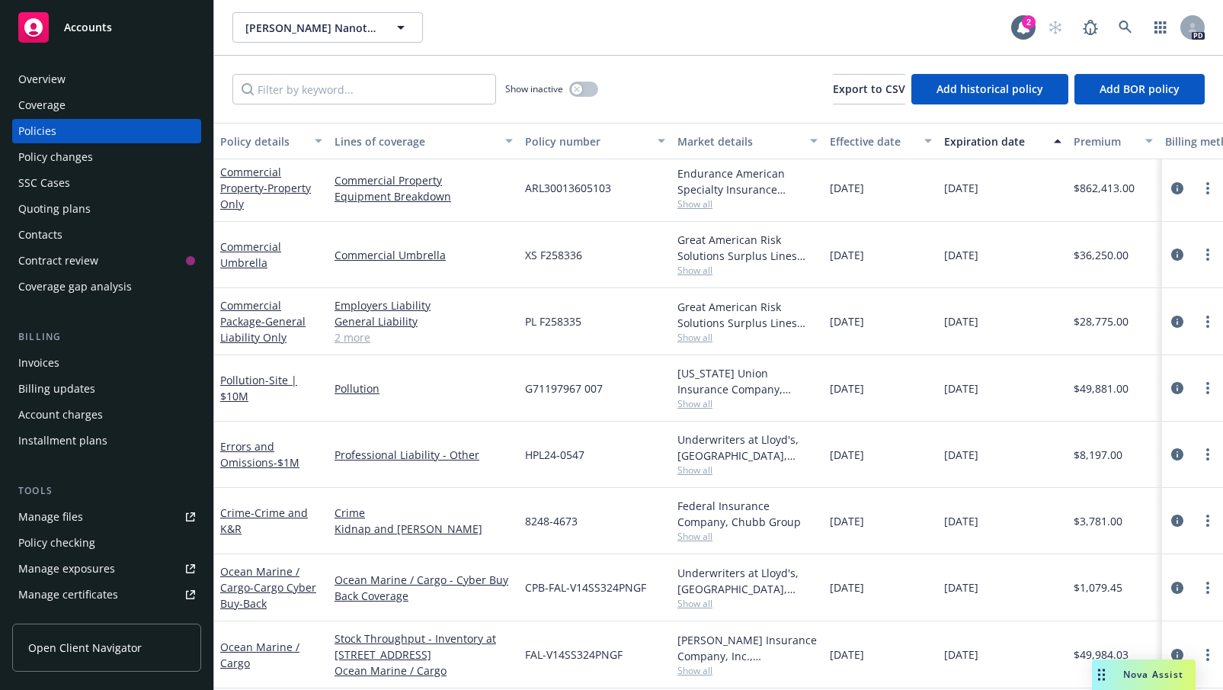
scroll to position [540, 0]
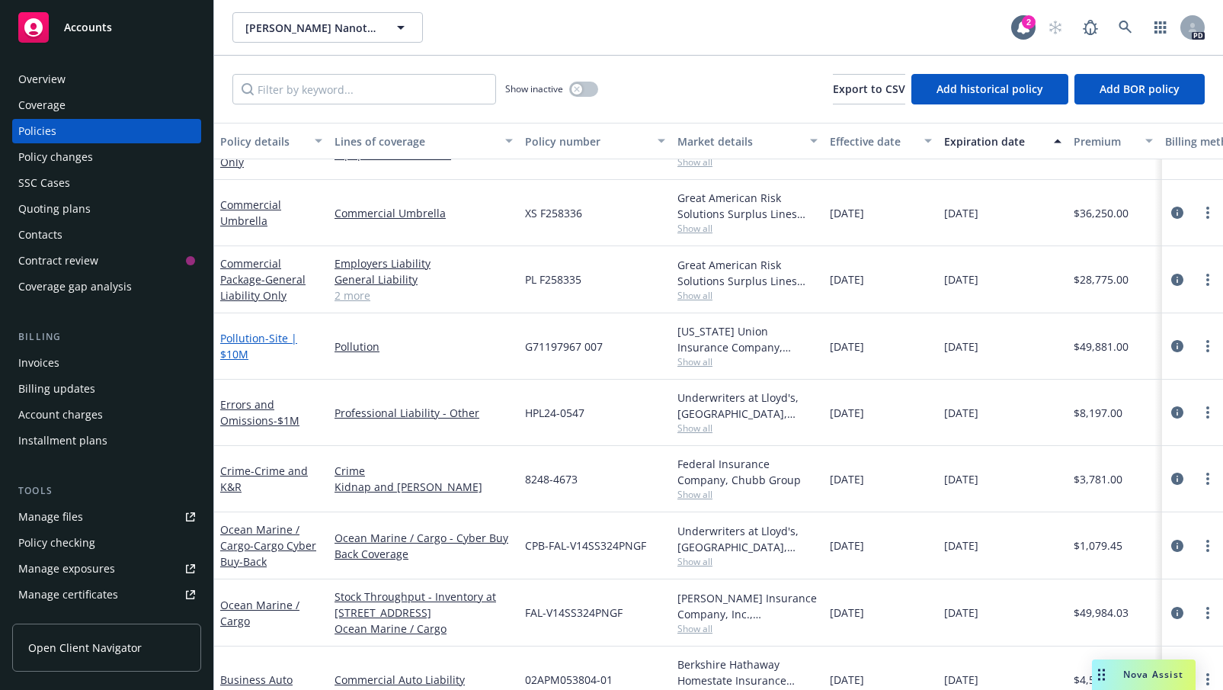
click at [240, 341] on link "Pollution - Site | $10M" at bounding box center [258, 346] width 77 height 30
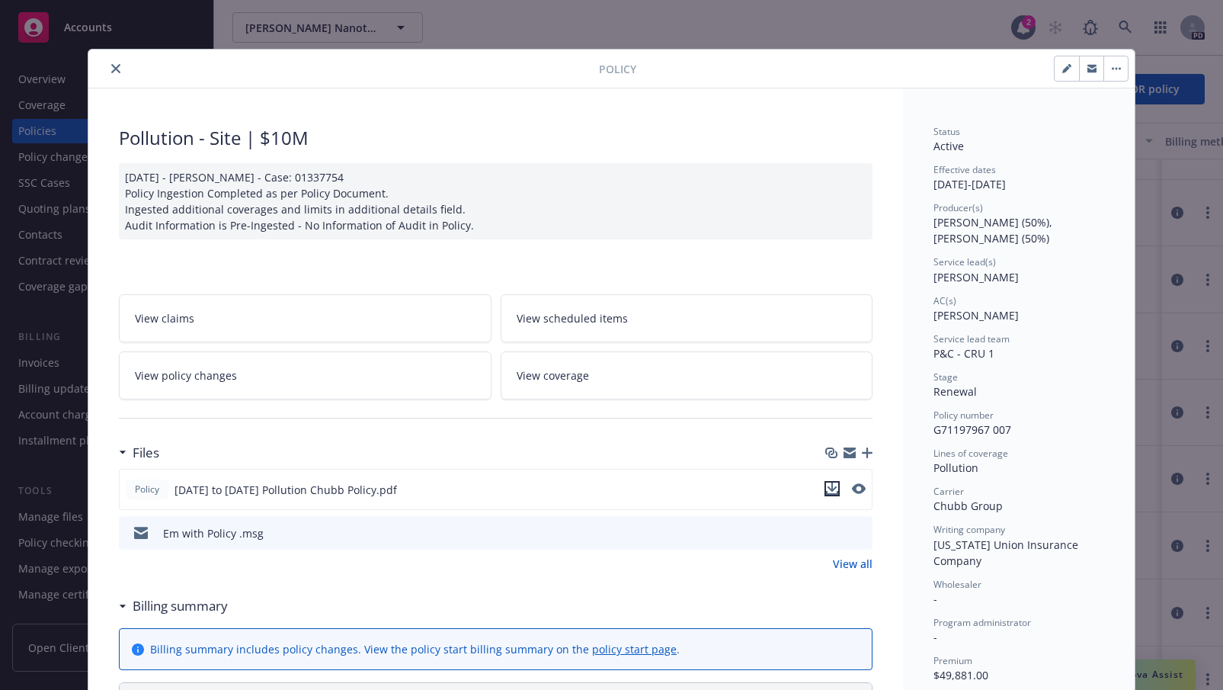
click at [828, 486] on icon "download file" at bounding box center [832, 488] width 12 height 12
click at [111, 66] on icon "close" at bounding box center [115, 68] width 9 height 9
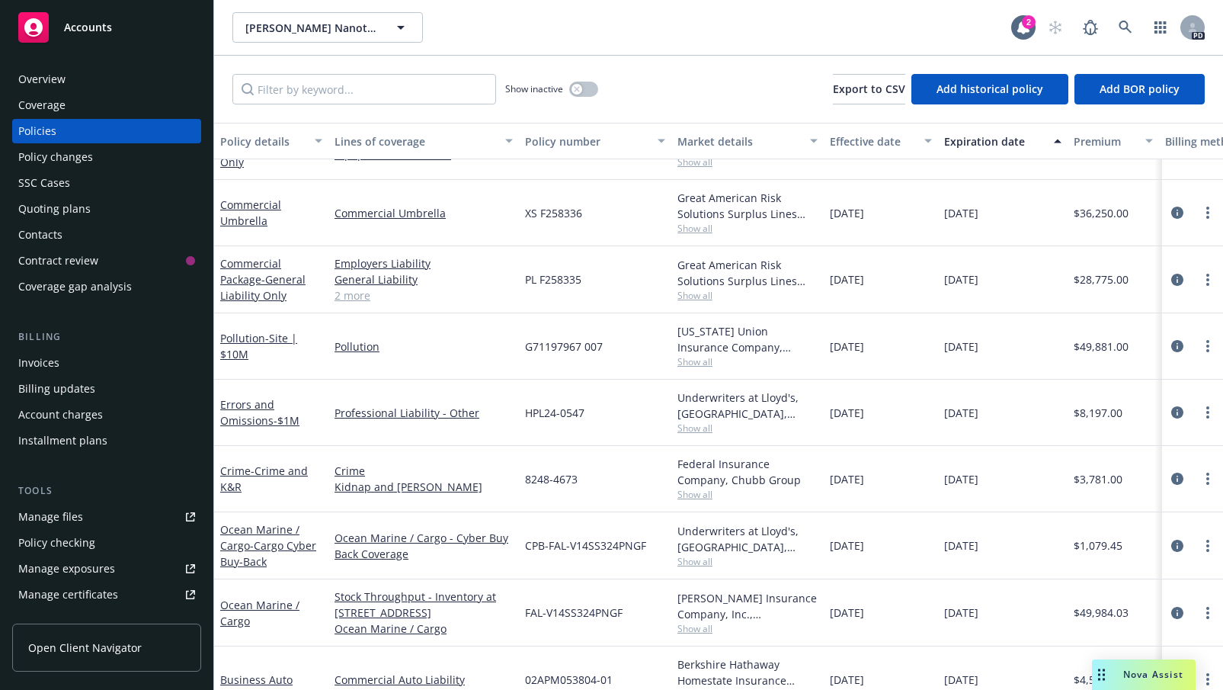
click at [43, 518] on div "Manage files" at bounding box center [50, 517] width 65 height 24
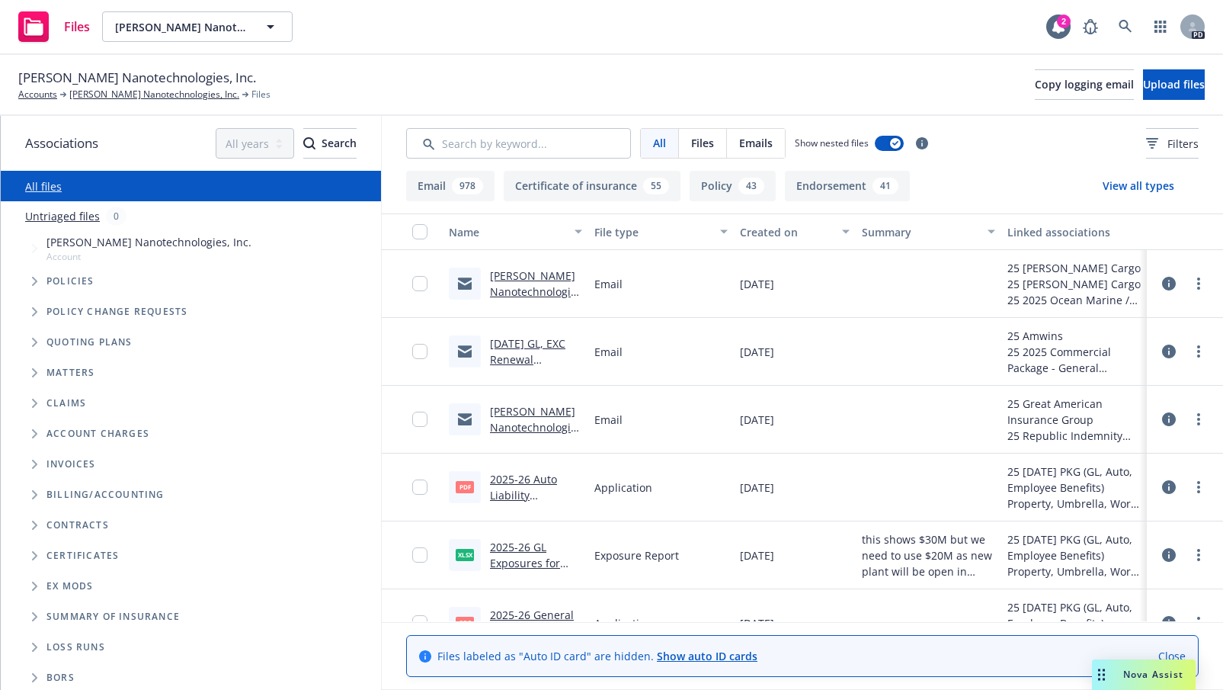
click at [33, 644] on icon "Folder Tree Example" at bounding box center [34, 646] width 5 height 9
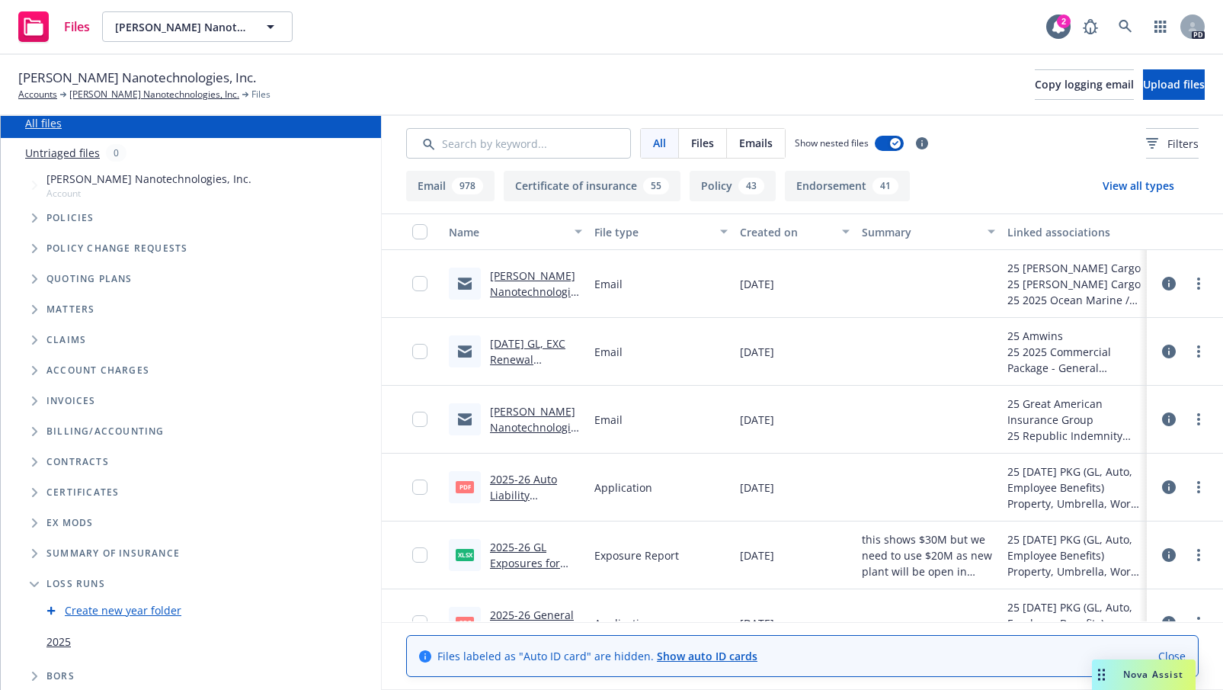
click at [61, 637] on link "2025" at bounding box center [58, 641] width 24 height 16
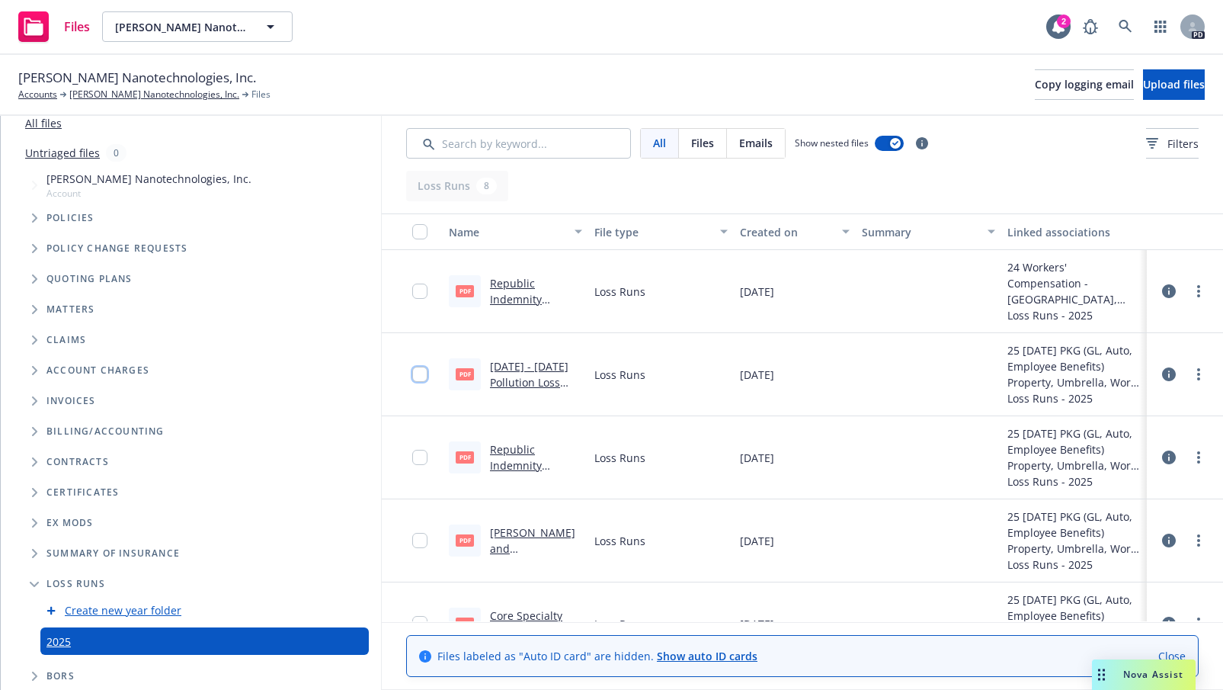
click at [420, 376] on input "checkbox" at bounding box center [419, 374] width 15 height 15
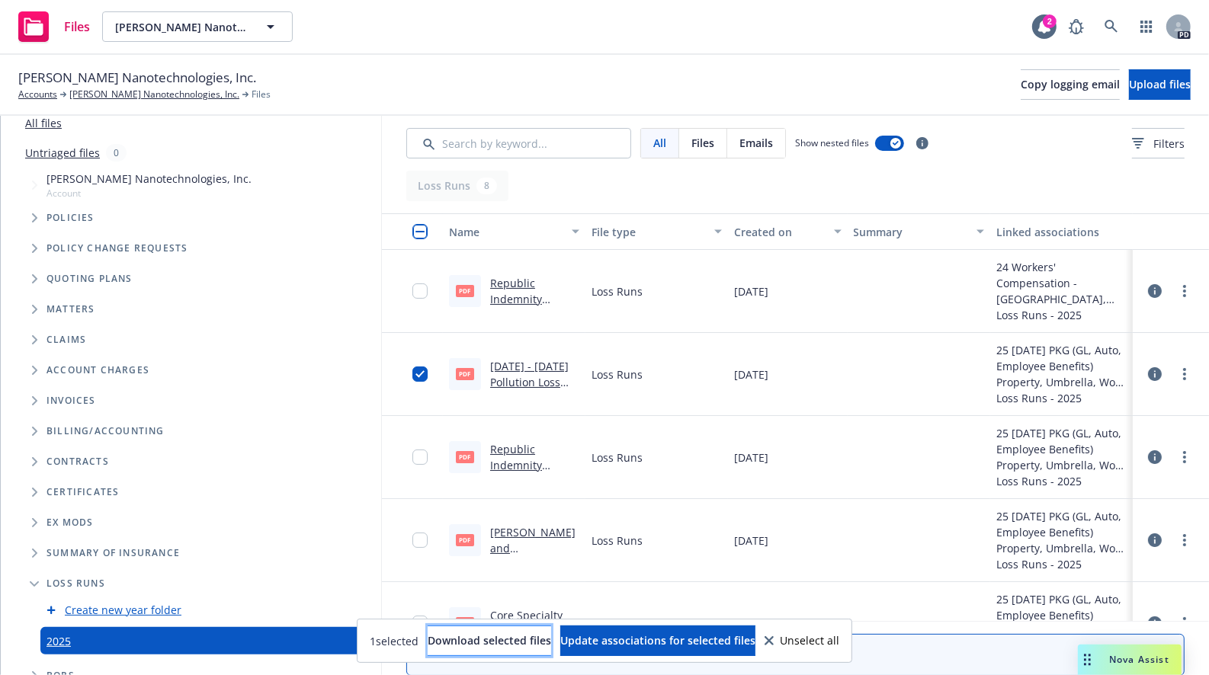
click at [465, 636] on span "Download selected files" at bounding box center [489, 640] width 123 height 14
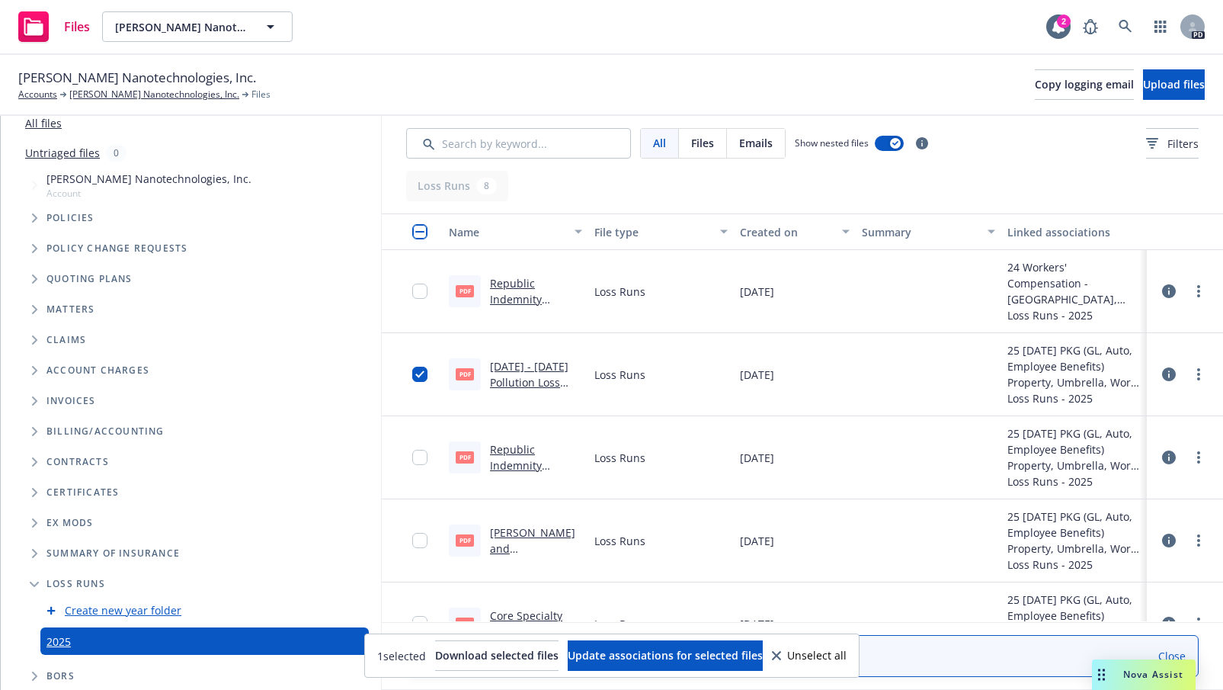
click at [692, 73] on div "Sila Nanotechnologies, Inc. Accounts Sila Nanotechnologies, Inc. Files Copy log…" at bounding box center [611, 85] width 1187 height 34
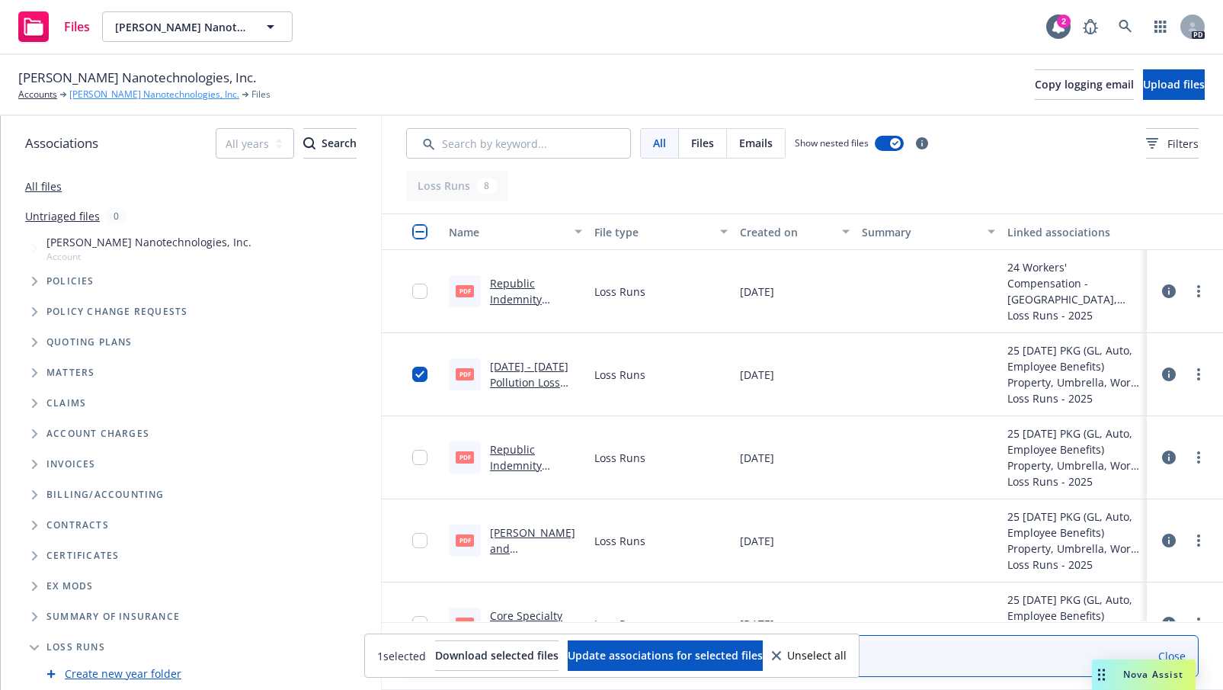
click at [123, 89] on link "[PERSON_NAME] Nanotechnologies, Inc." at bounding box center [154, 95] width 170 height 14
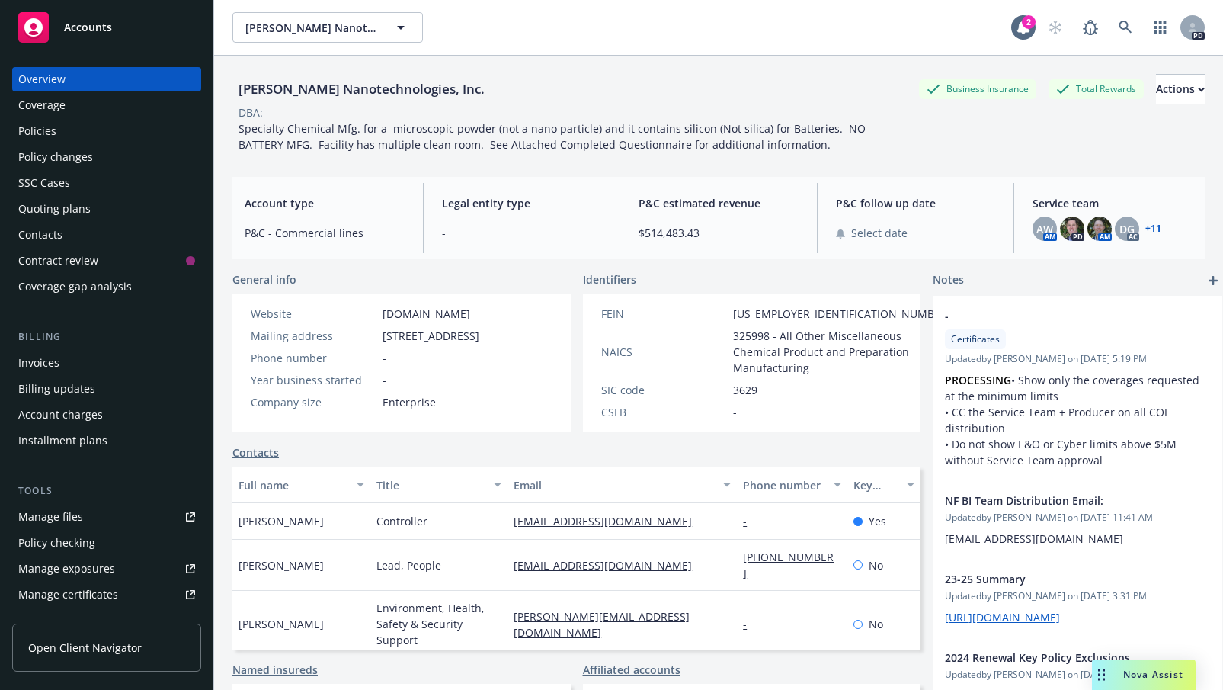
click at [42, 207] on div "Quoting plans" at bounding box center [54, 209] width 72 height 24
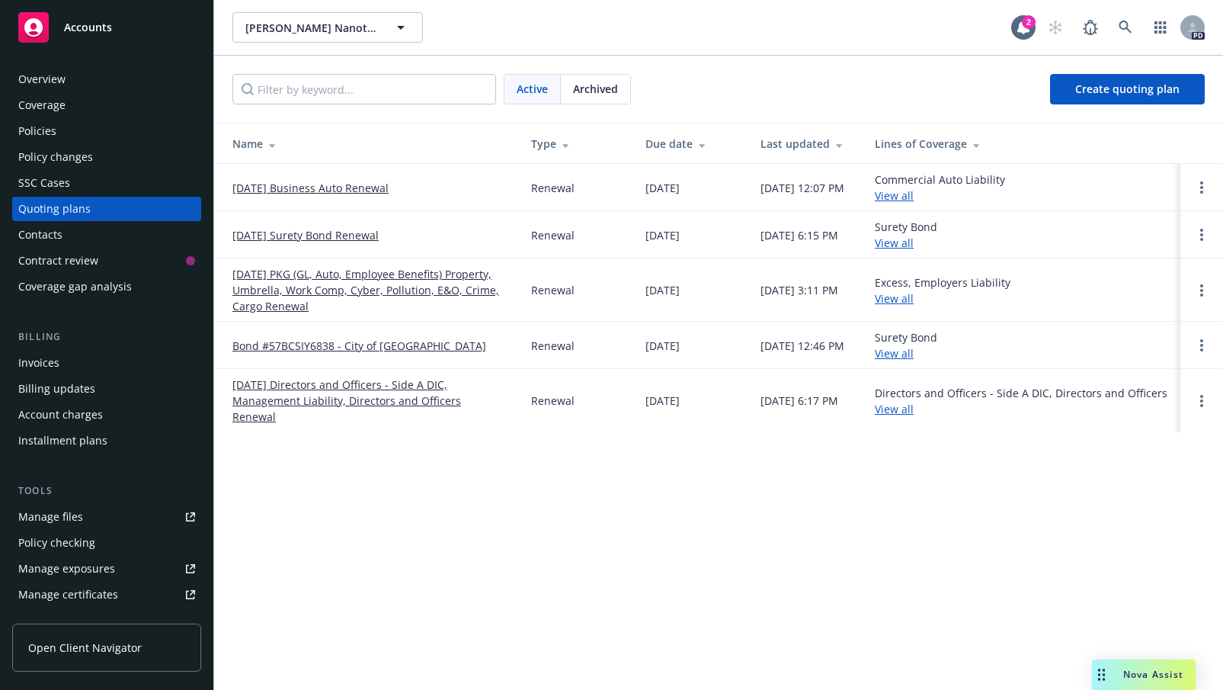
click at [328, 271] on link "[DATE] PKG (GL, Auto, Employee Benefits) Property, Umbrella, Work Comp, Cyber, …" at bounding box center [369, 290] width 274 height 48
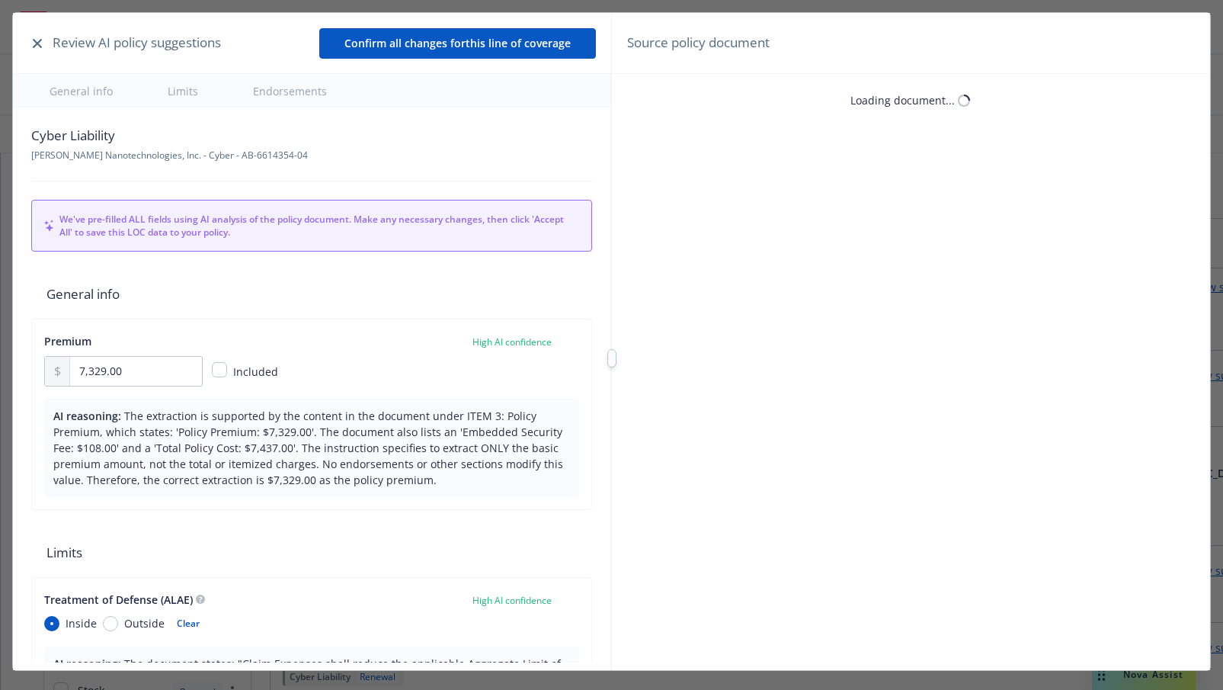
type textarea "x"
click at [37, 43] on icon "button" at bounding box center [37, 43] width 9 height 9
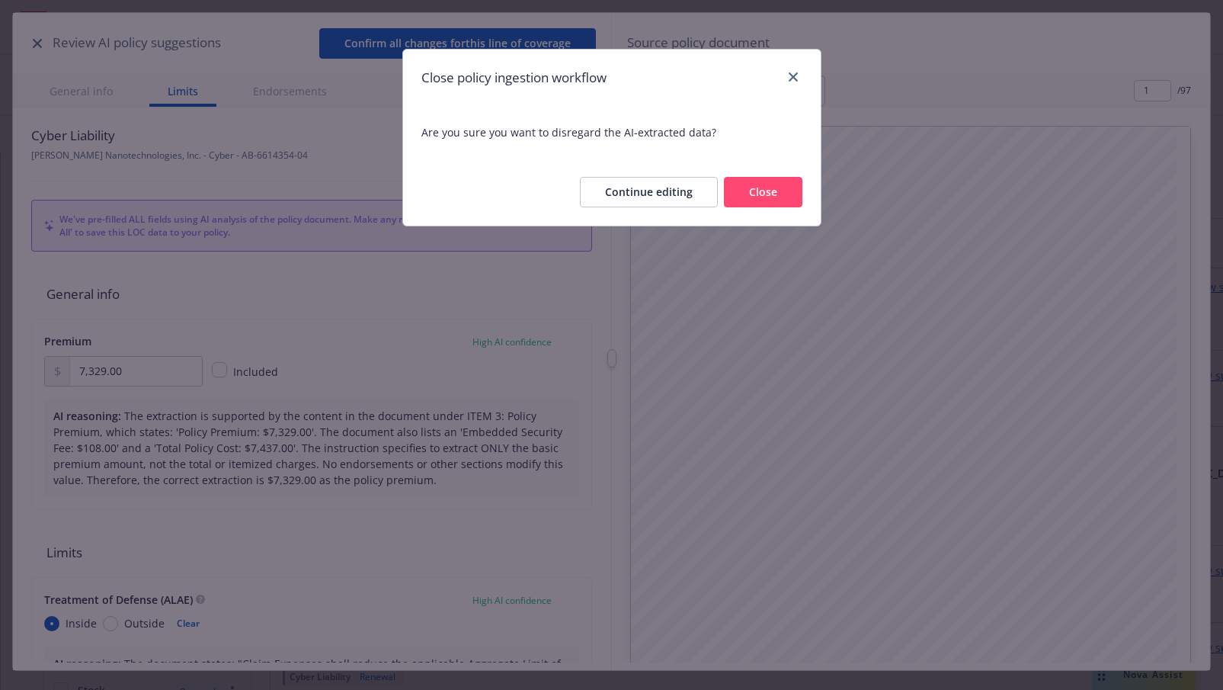
click at [771, 191] on button "Close" at bounding box center [763, 192] width 79 height 30
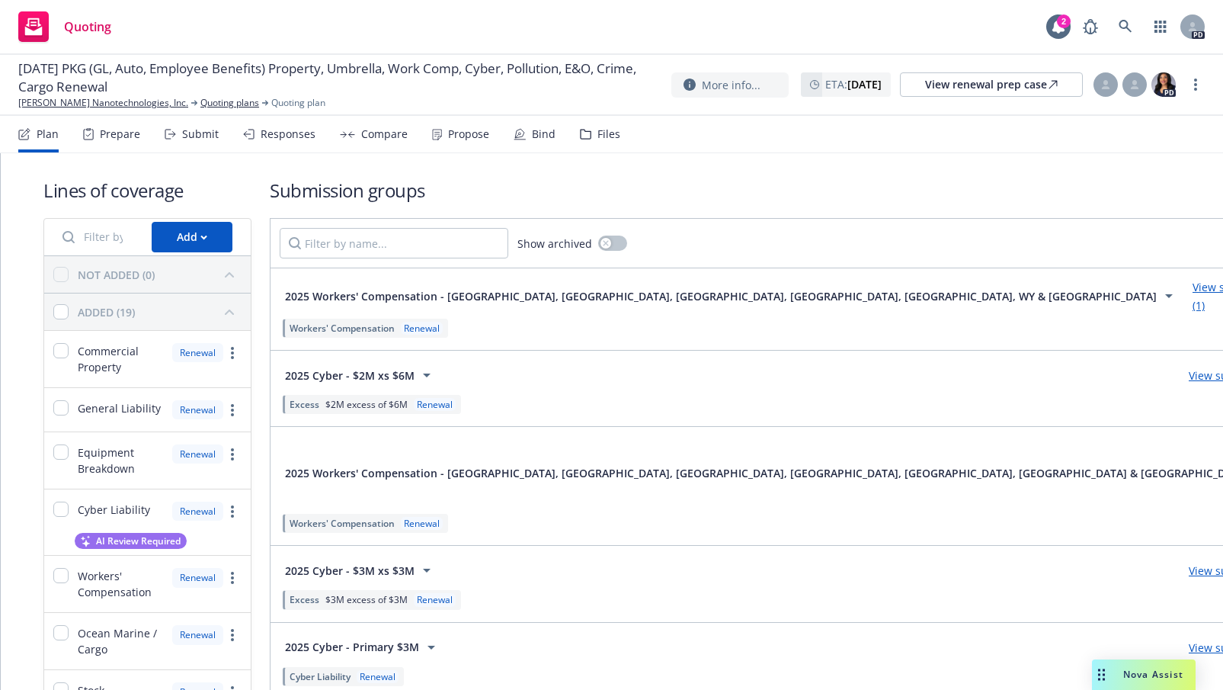
click at [197, 132] on div "Submit" at bounding box center [200, 134] width 37 height 12
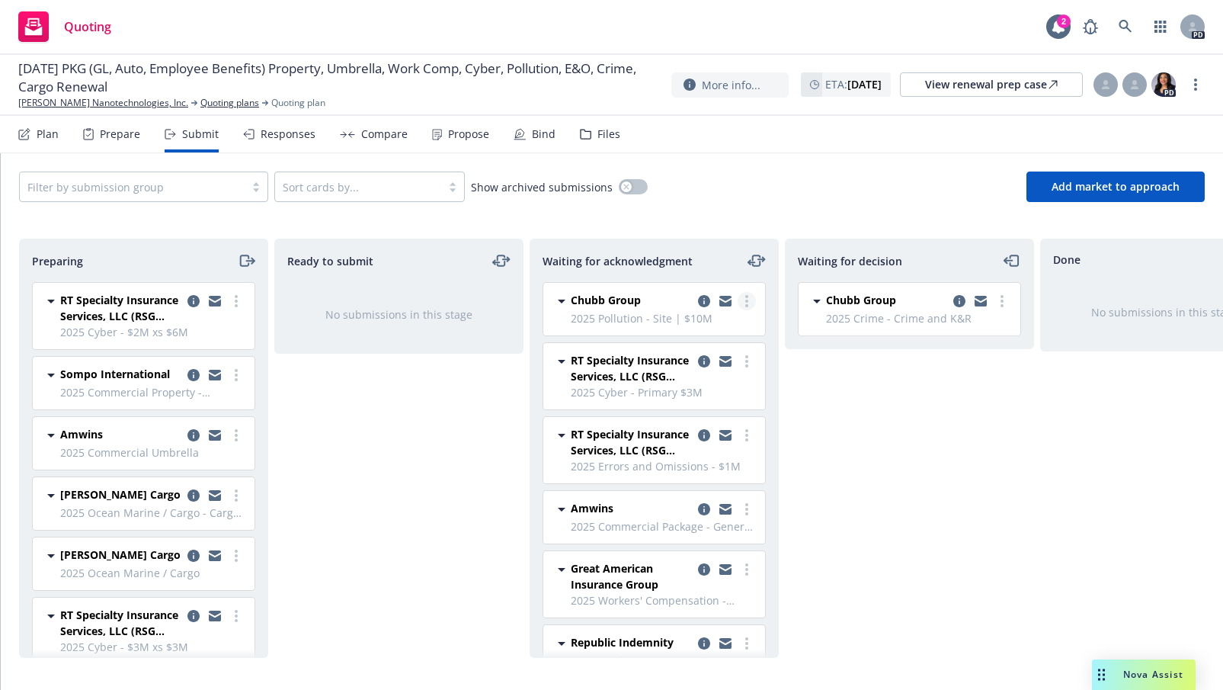
click at [745, 301] on circle "more" at bounding box center [746, 301] width 3 height 3
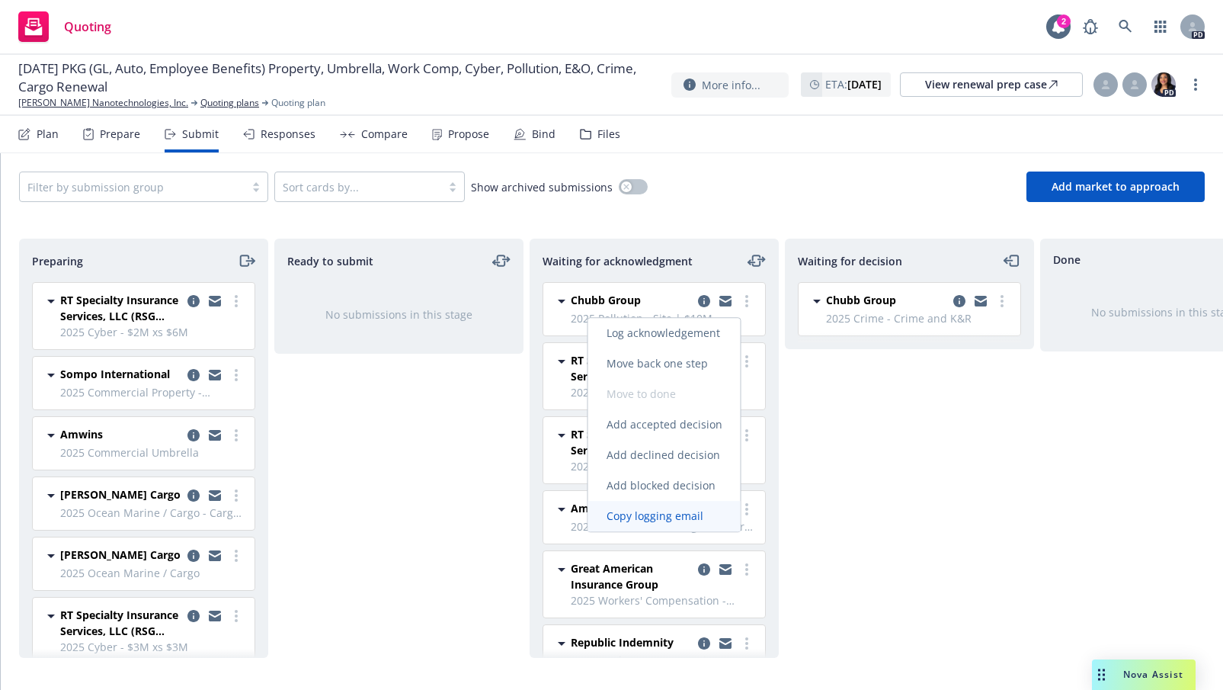
click at [684, 508] on span "Copy logging email" at bounding box center [654, 515] width 133 height 14
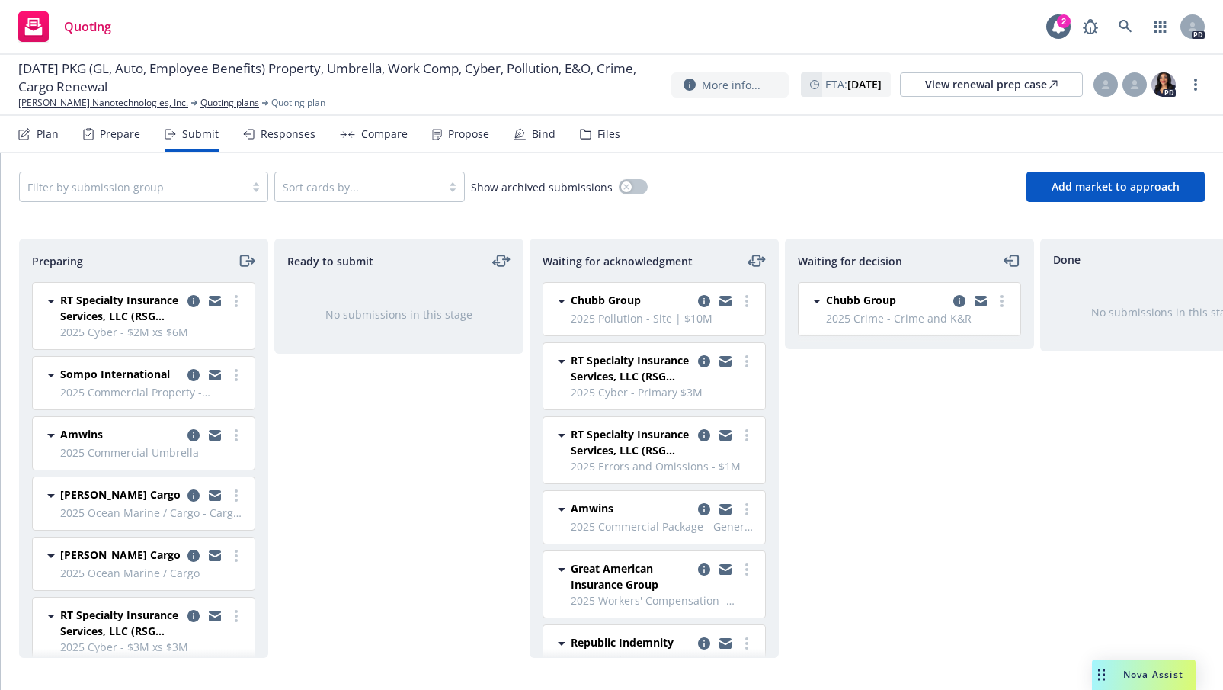
click at [835, 473] on div "Waiting for decision Chubb Group 2025 Crime - Crime and K&R [DATE] 3:53 PM" at bounding box center [909, 448] width 249 height 419
click at [1077, 191] on span "Add market to approach" at bounding box center [1116, 186] width 128 height 14
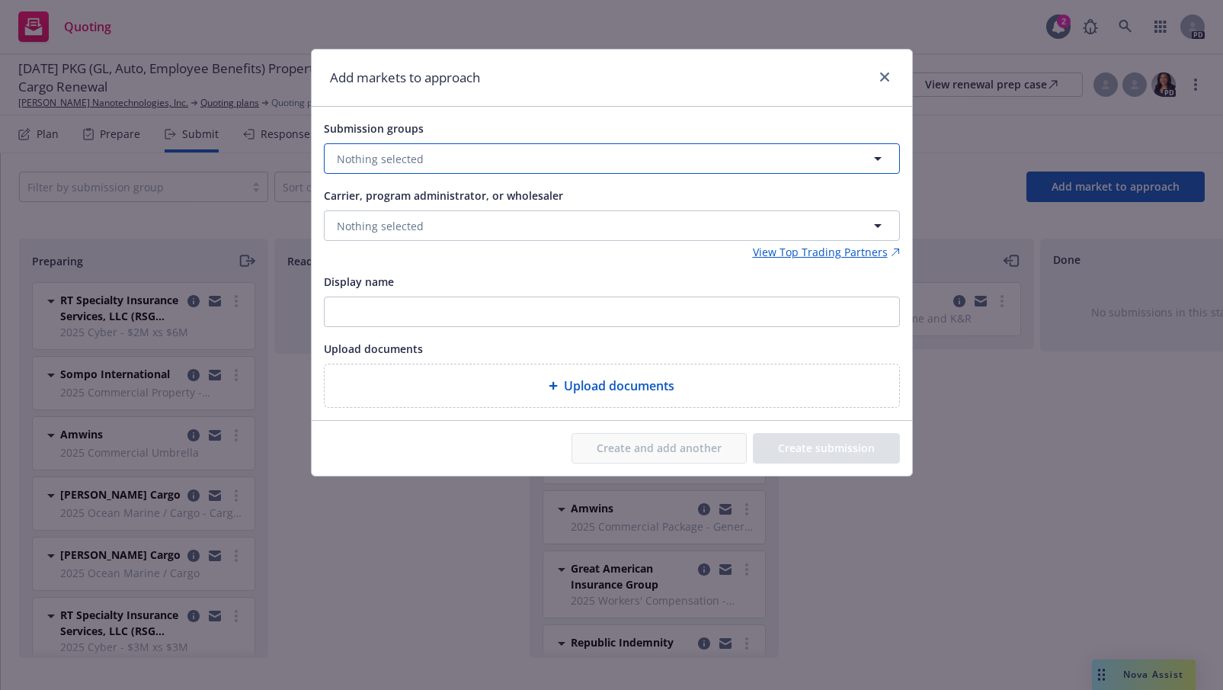
click at [485, 159] on button "Nothing selected" at bounding box center [612, 158] width 576 height 30
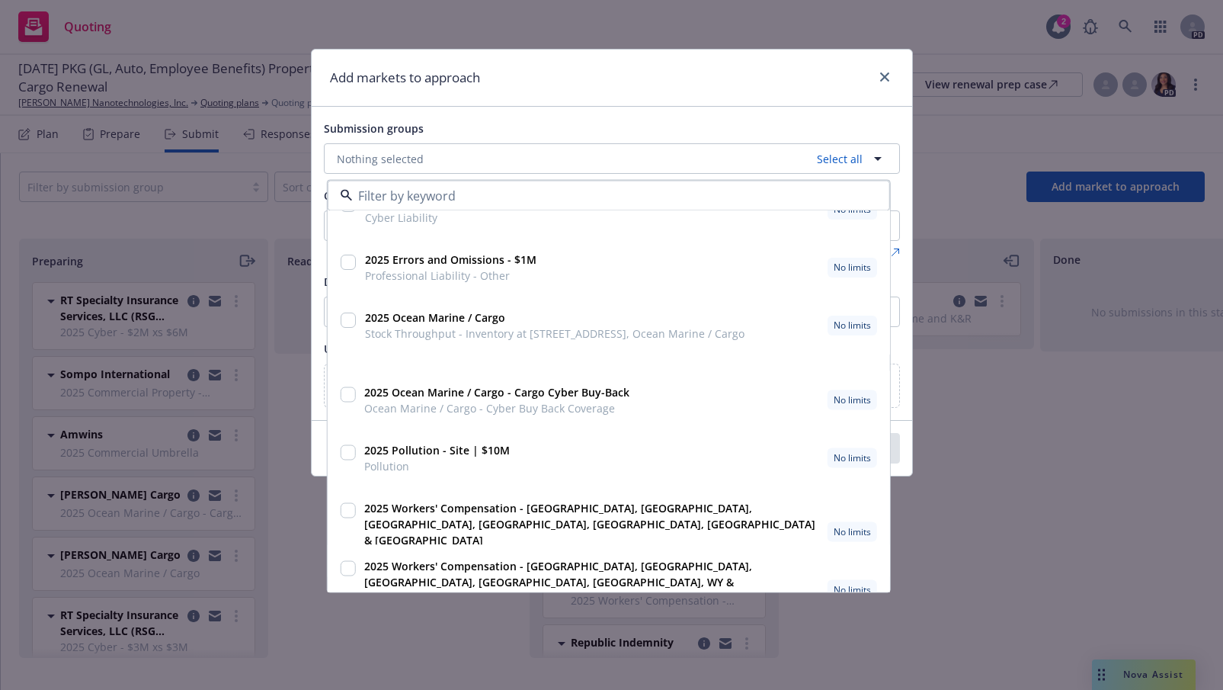
scroll to position [398, 0]
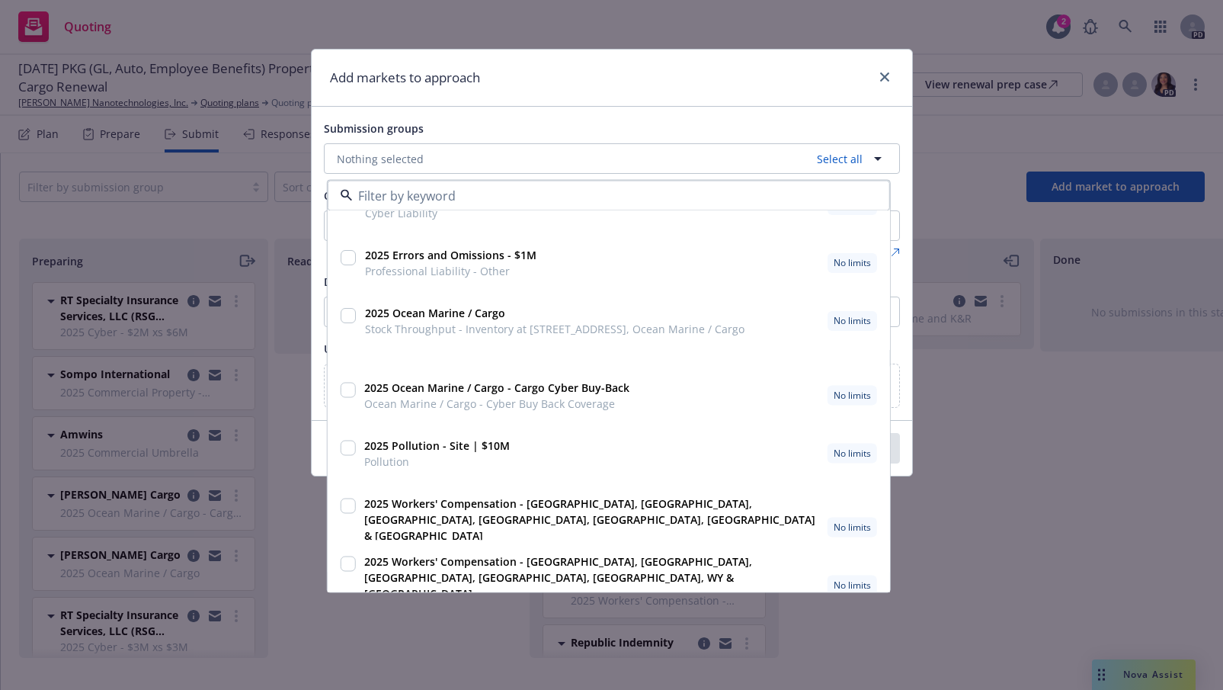
click at [351, 447] on input "checkbox" at bounding box center [347, 448] width 15 height 15
checkbox input "true"
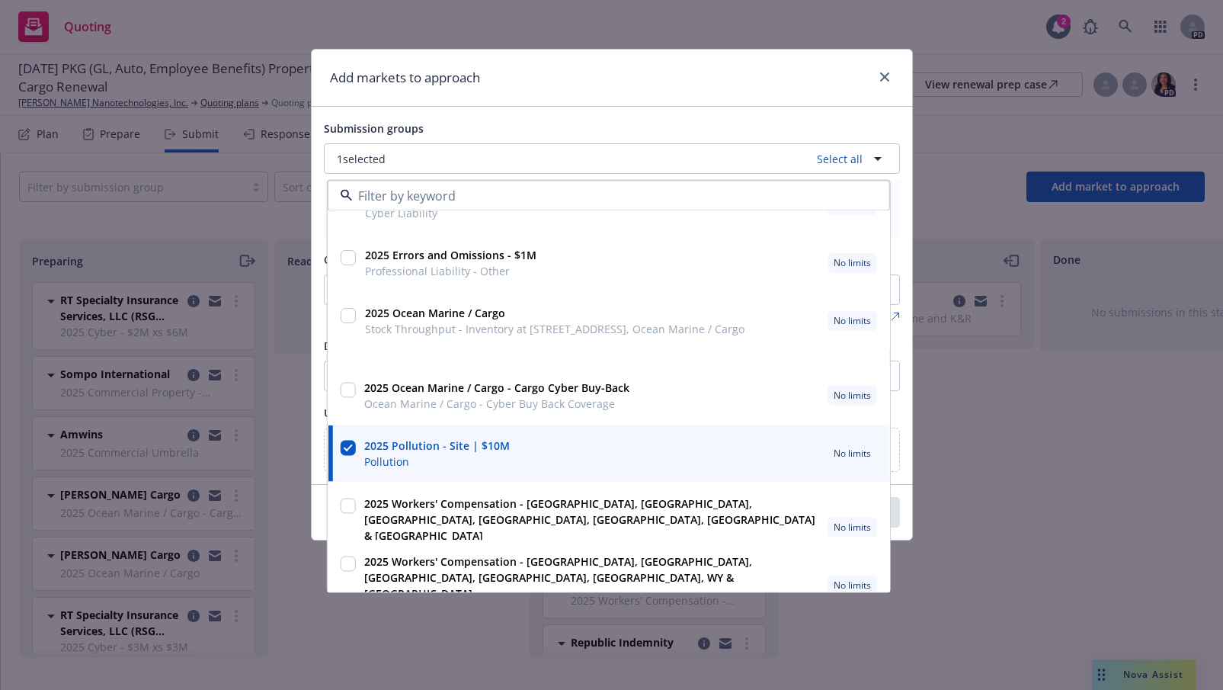
click at [958, 405] on div "Add markets to approach Submission groups 1 selected Select all 2025 Cyber - $3…" at bounding box center [611, 345] width 1223 height 690
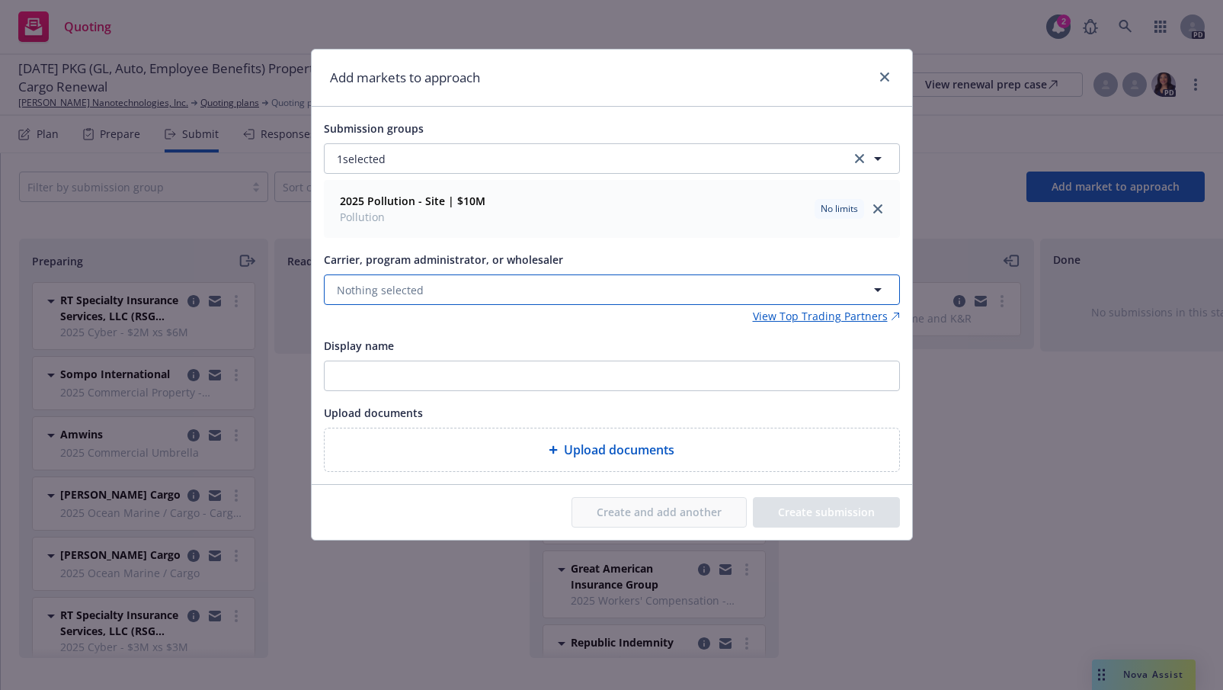
click at [474, 288] on button "Nothing selected" at bounding box center [612, 289] width 576 height 30
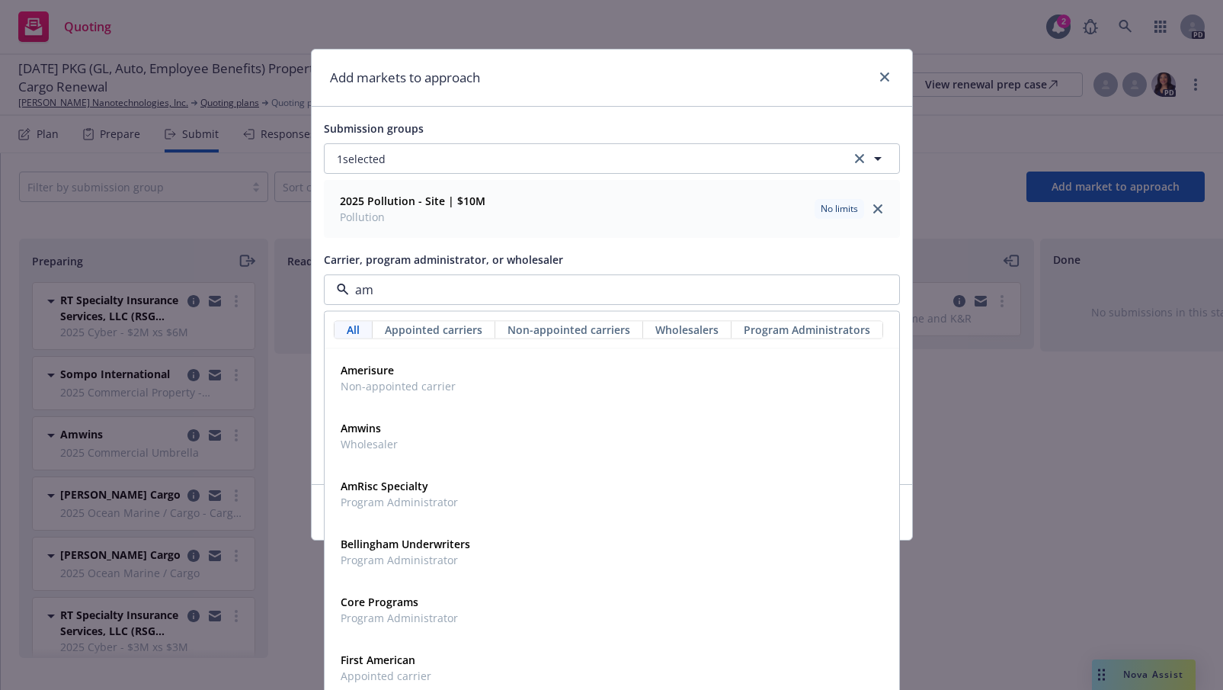
type input "amw"
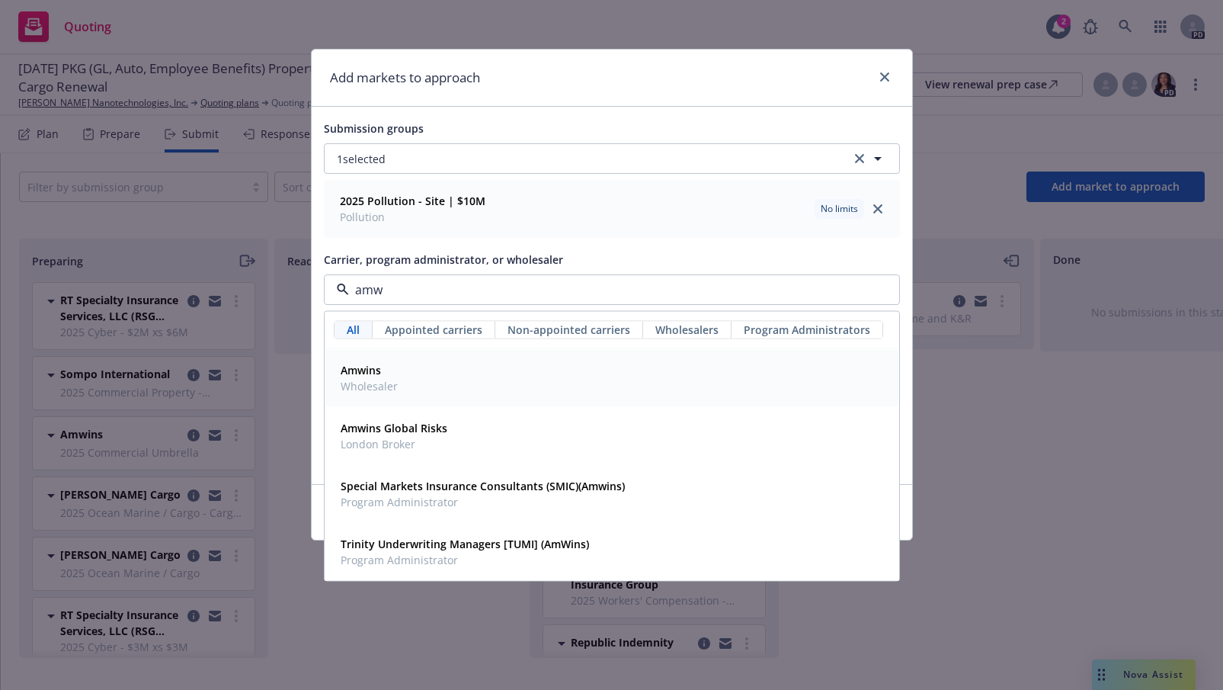
click at [395, 367] on span "Amwins" at bounding box center [369, 370] width 57 height 16
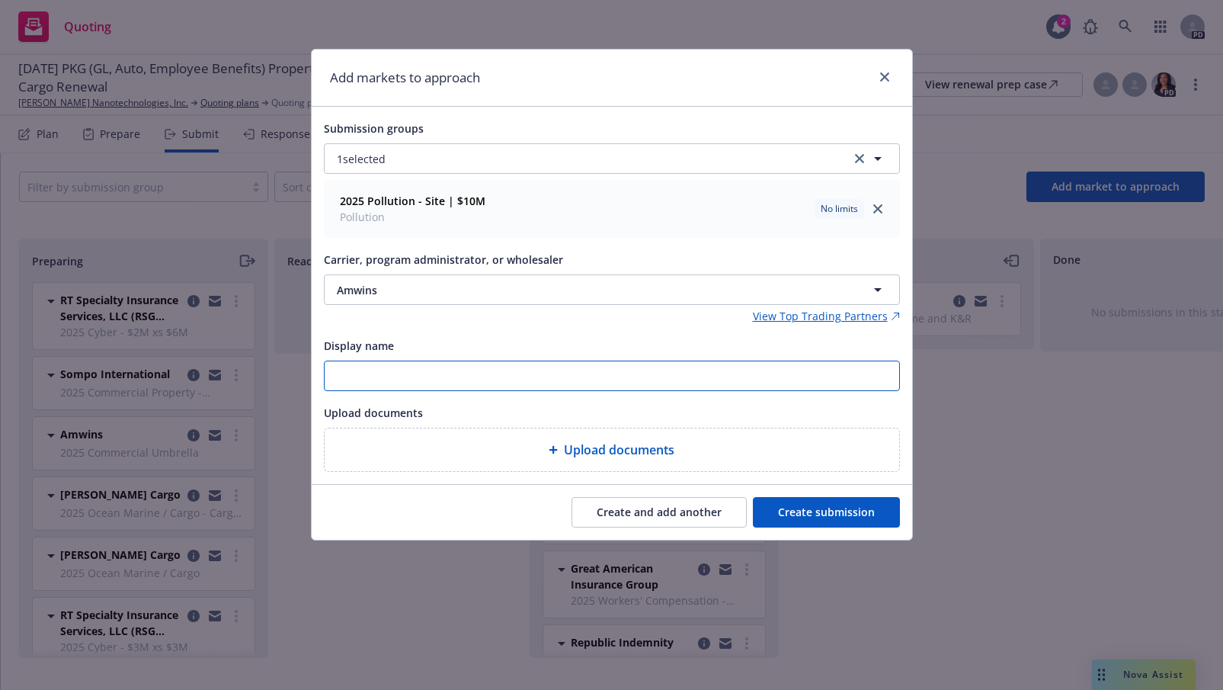
click at [402, 381] on input "Display name" at bounding box center [612, 375] width 575 height 29
type input "2025-28 Site Pollution Submission"
click at [494, 402] on div "Submission groups 1 selected 2025 Pollution - Site | $10M Pollution No limits C…" at bounding box center [612, 295] width 576 height 353
type textarea "x"
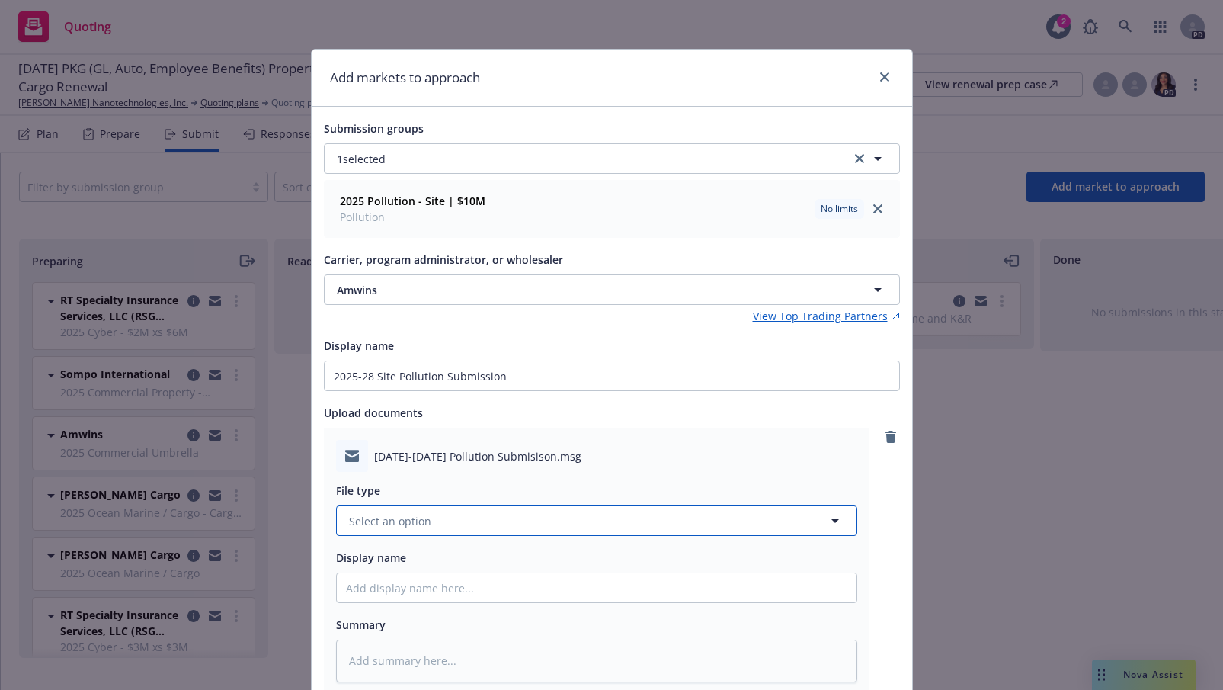
click at [826, 523] on icon "button" at bounding box center [835, 520] width 18 height 18
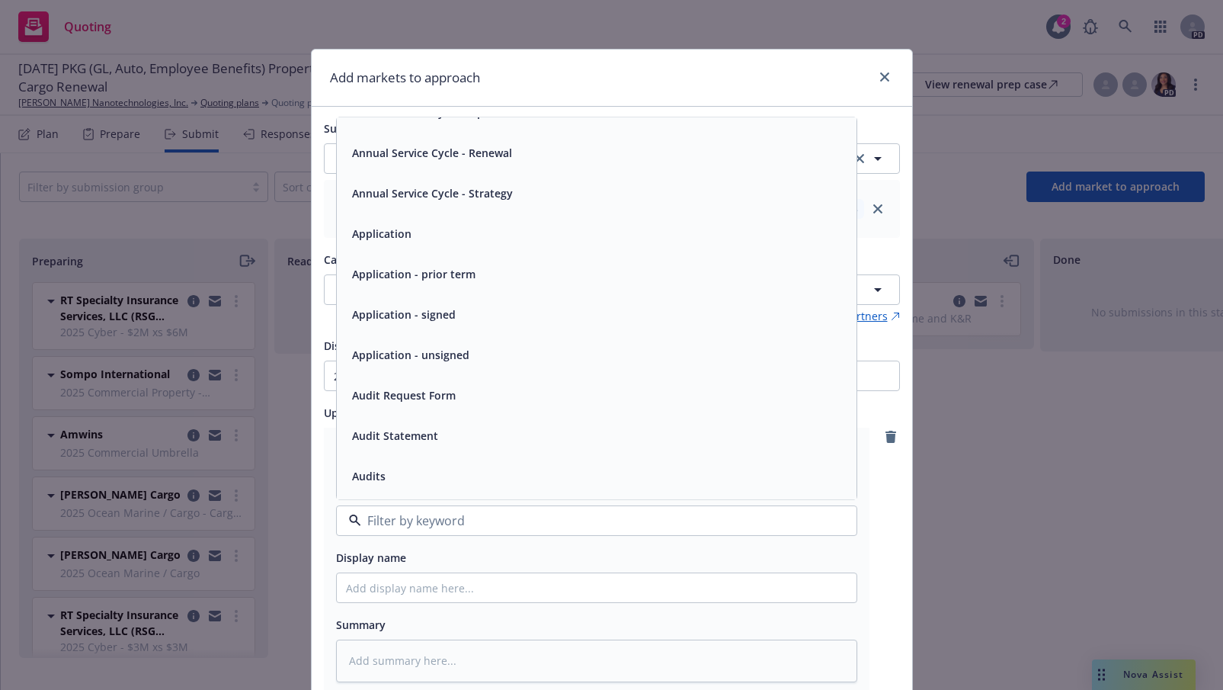
scroll to position [0, 0]
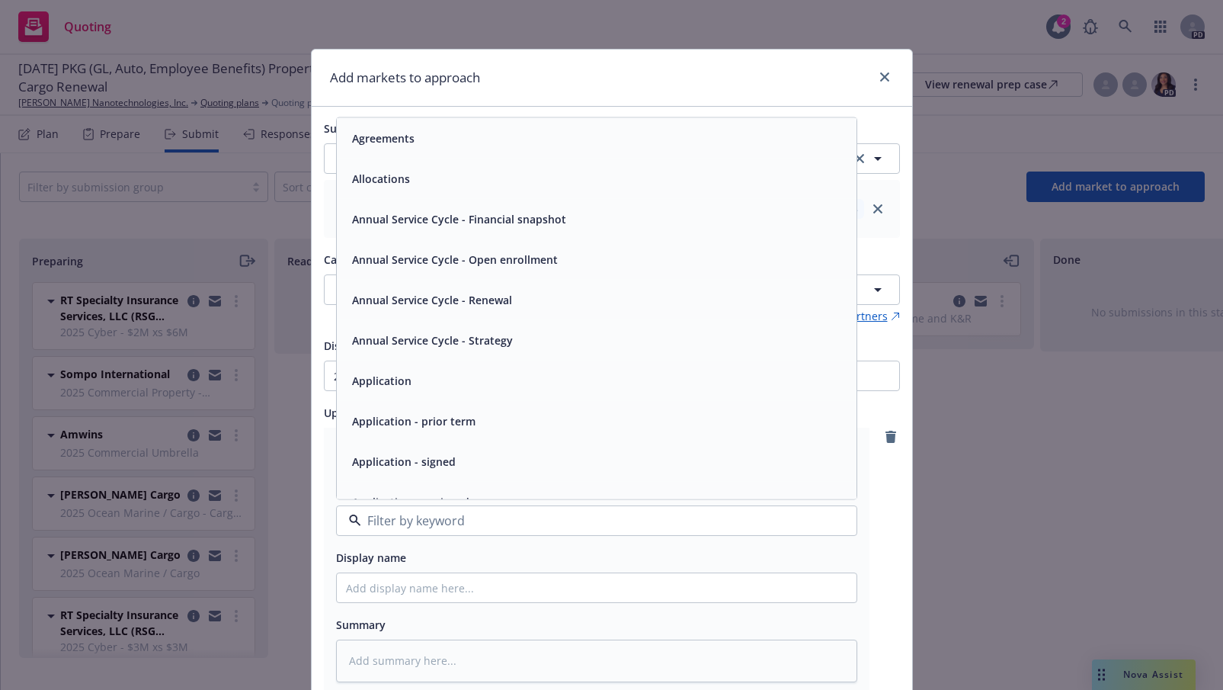
click at [772, 84] on div "Add markets to approach" at bounding box center [612, 78] width 601 height 57
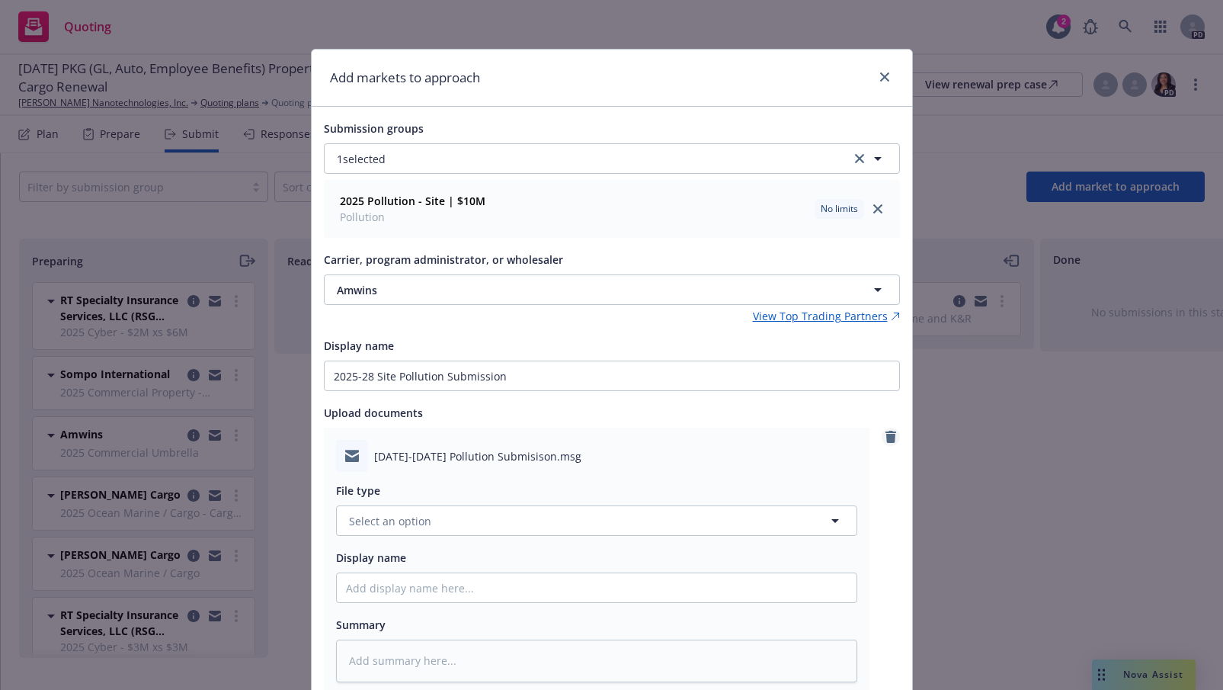
click at [886, 436] on icon "remove" at bounding box center [891, 437] width 11 height 12
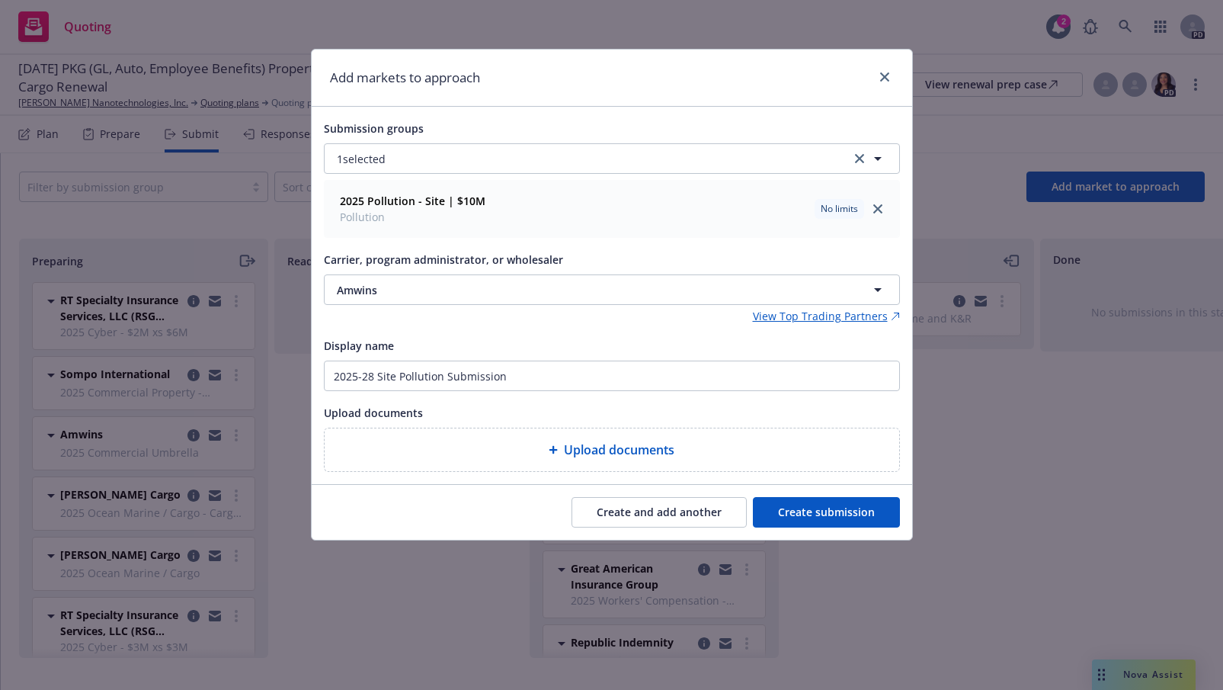
click at [828, 512] on button "Create submission" at bounding box center [826, 512] width 147 height 30
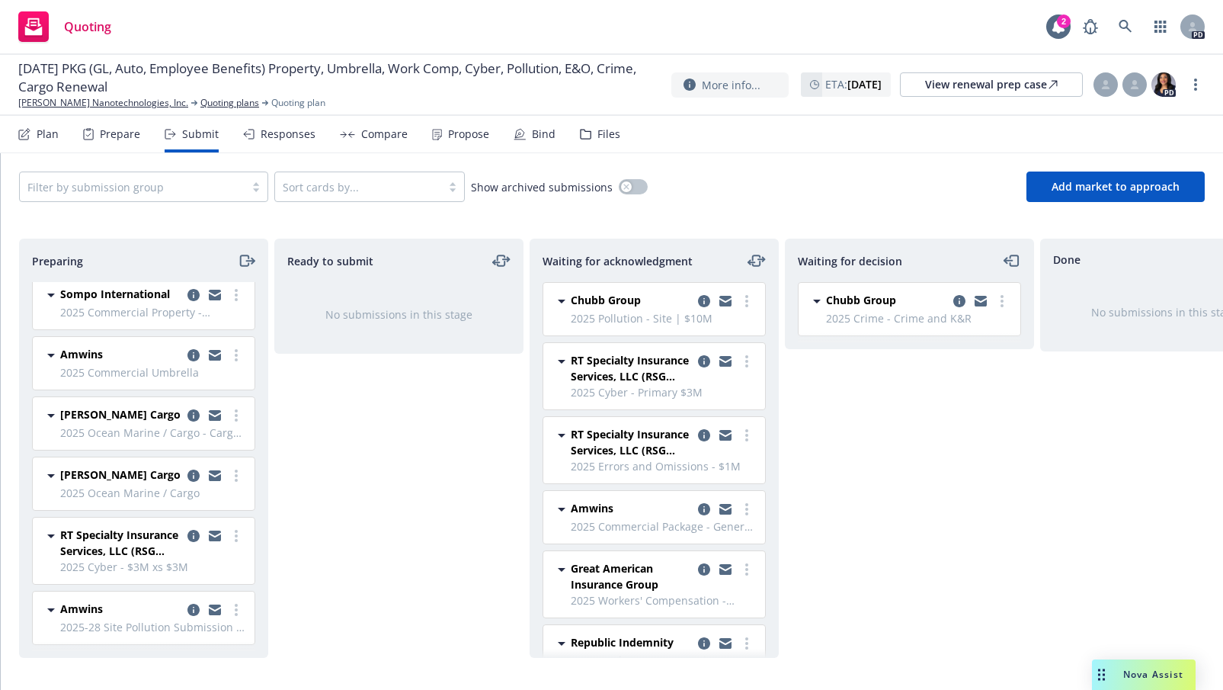
scroll to position [111, 0]
click at [227, 601] on link "more" at bounding box center [236, 610] width 18 height 18
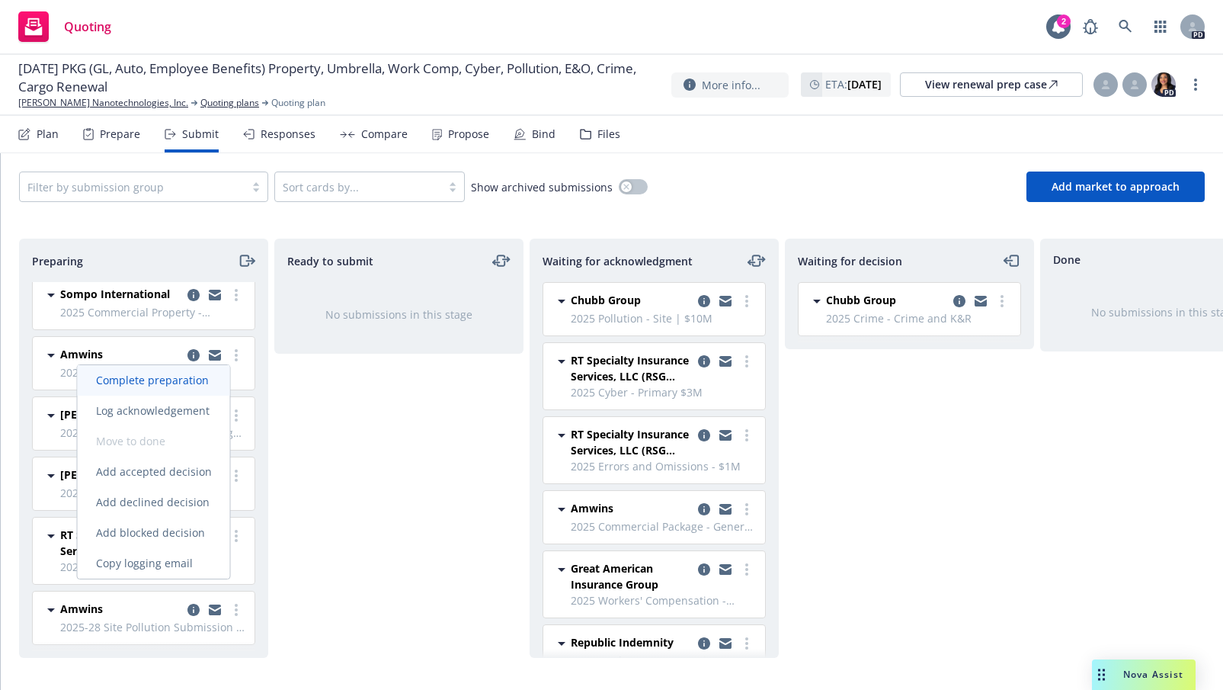
click at [168, 375] on span "Complete preparation" at bounding box center [152, 380] width 149 height 14
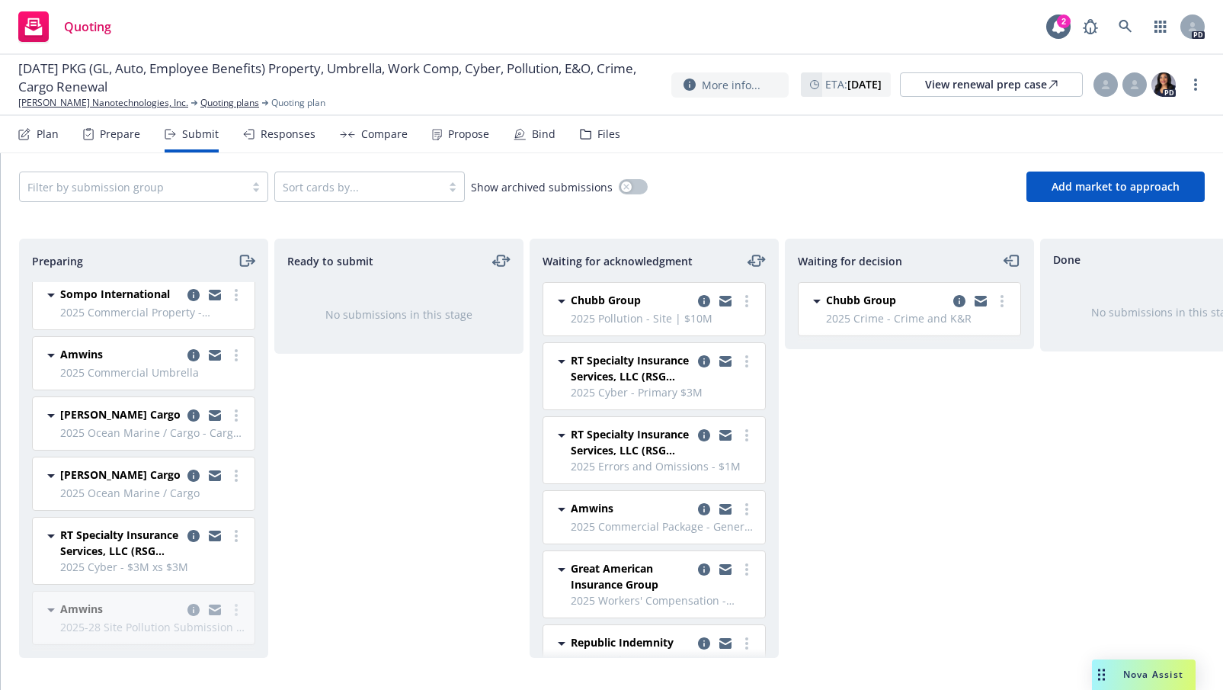
scroll to position [50, 0]
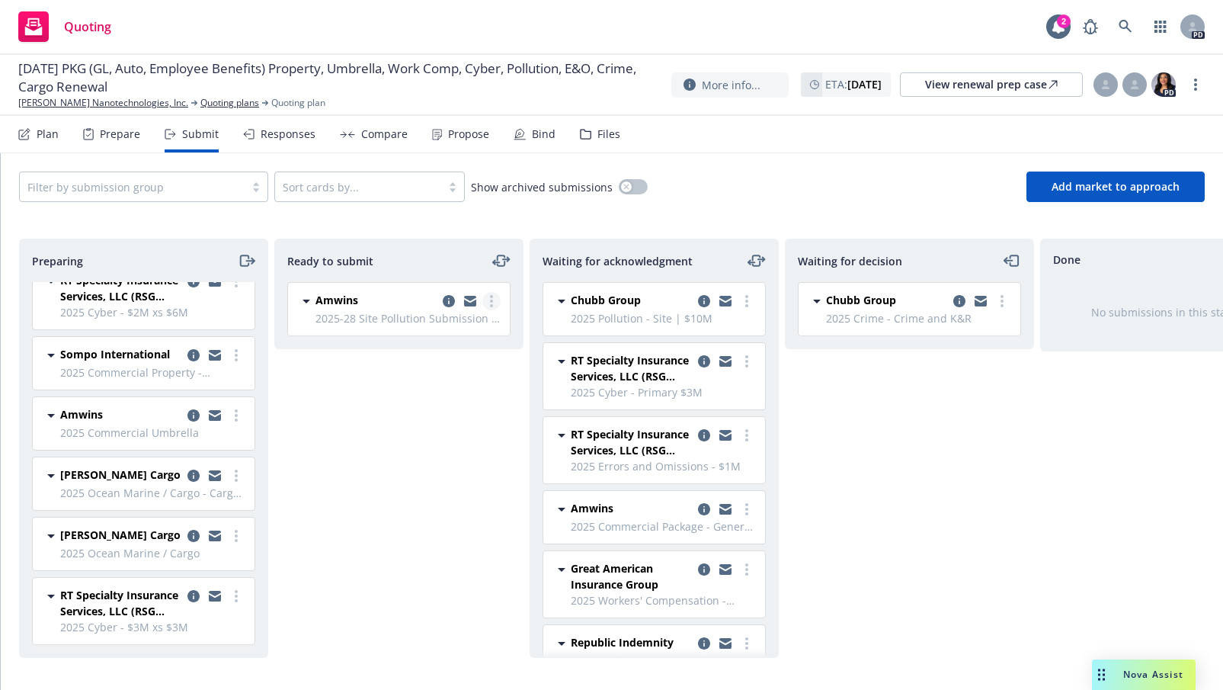
click at [490, 297] on circle "more" at bounding box center [491, 296] width 3 height 3
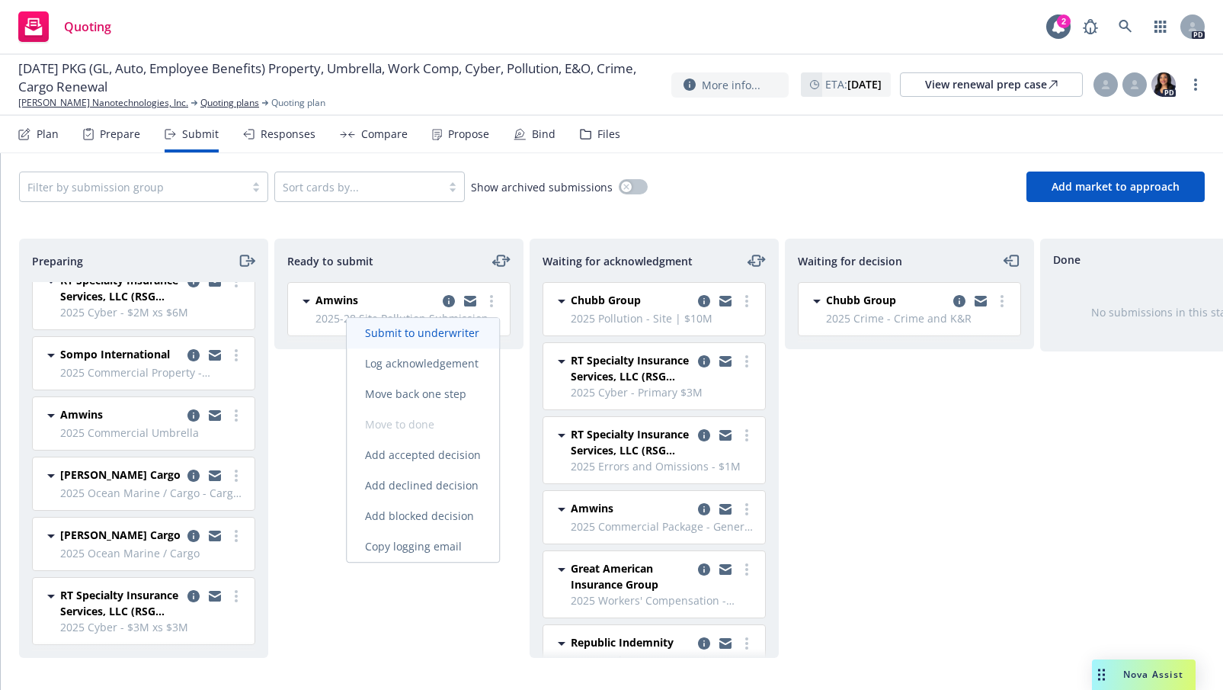
click at [439, 325] on link "Submit to underwriter" at bounding box center [423, 333] width 152 height 30
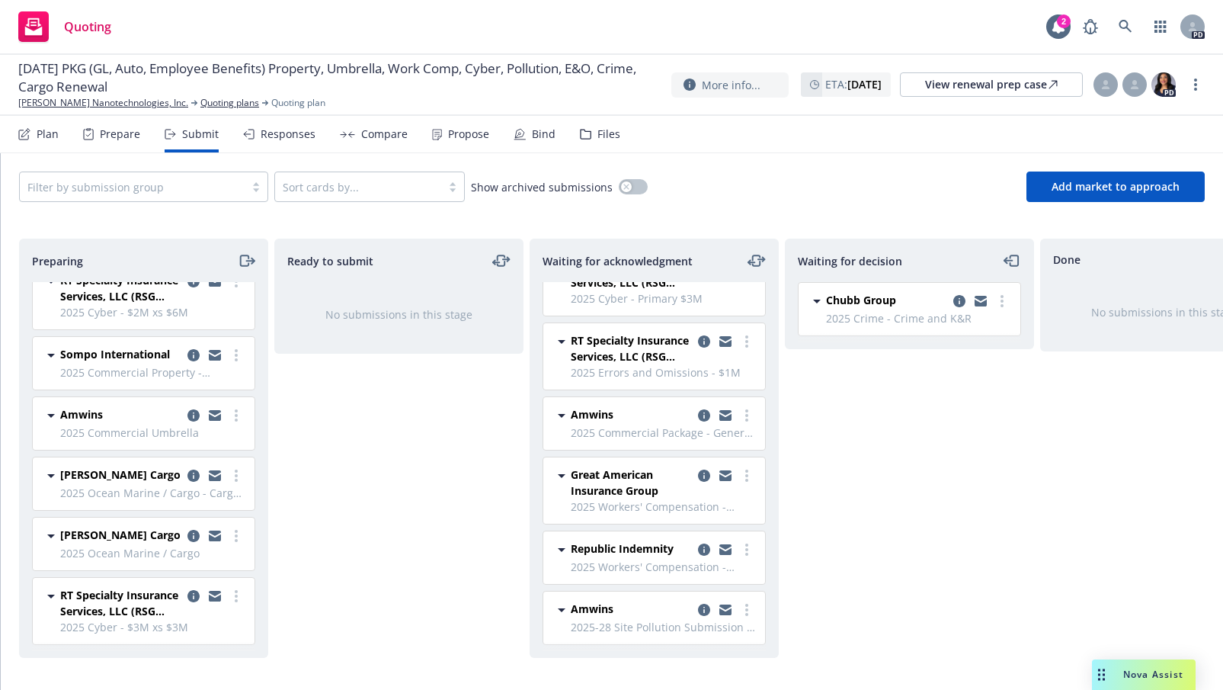
scroll to position [0, 0]
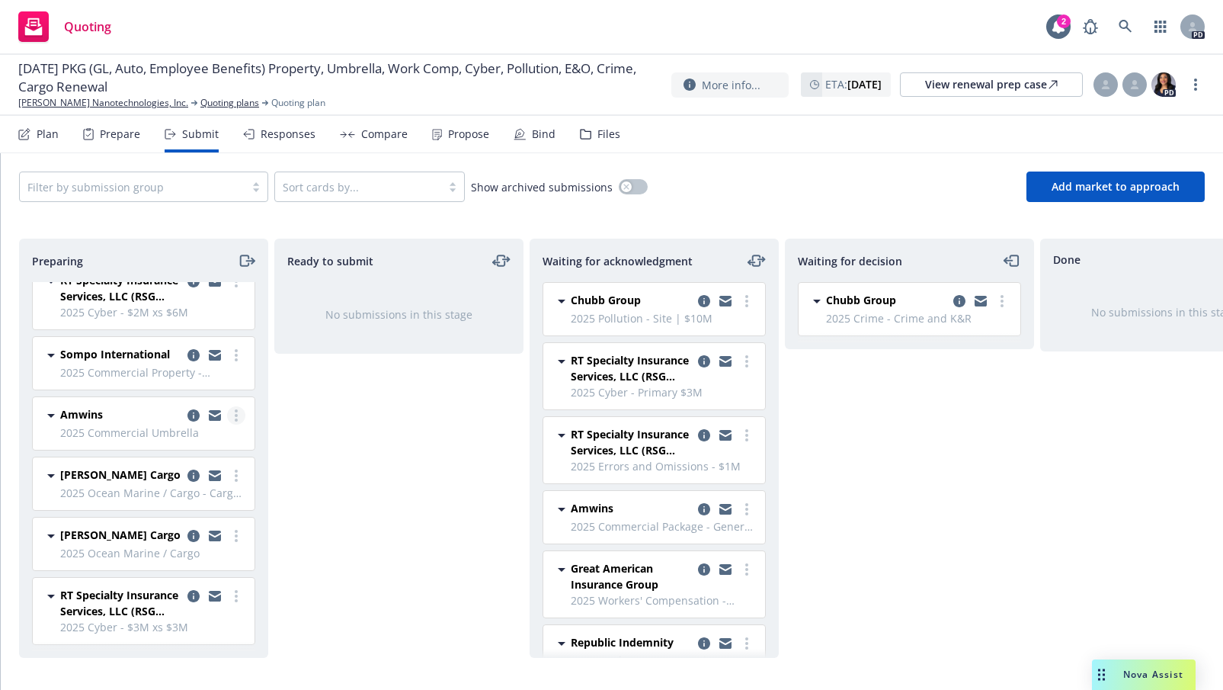
click at [227, 406] on link "more" at bounding box center [236, 415] width 18 height 18
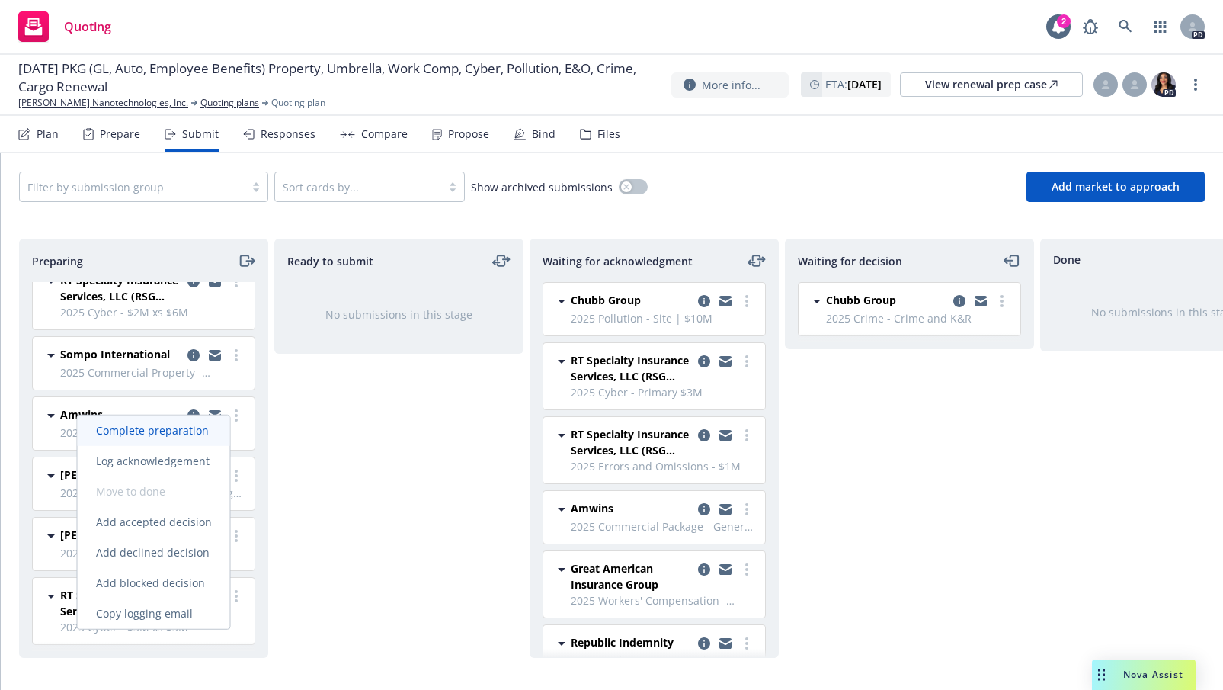
click at [197, 431] on span "Complete preparation" at bounding box center [152, 430] width 149 height 14
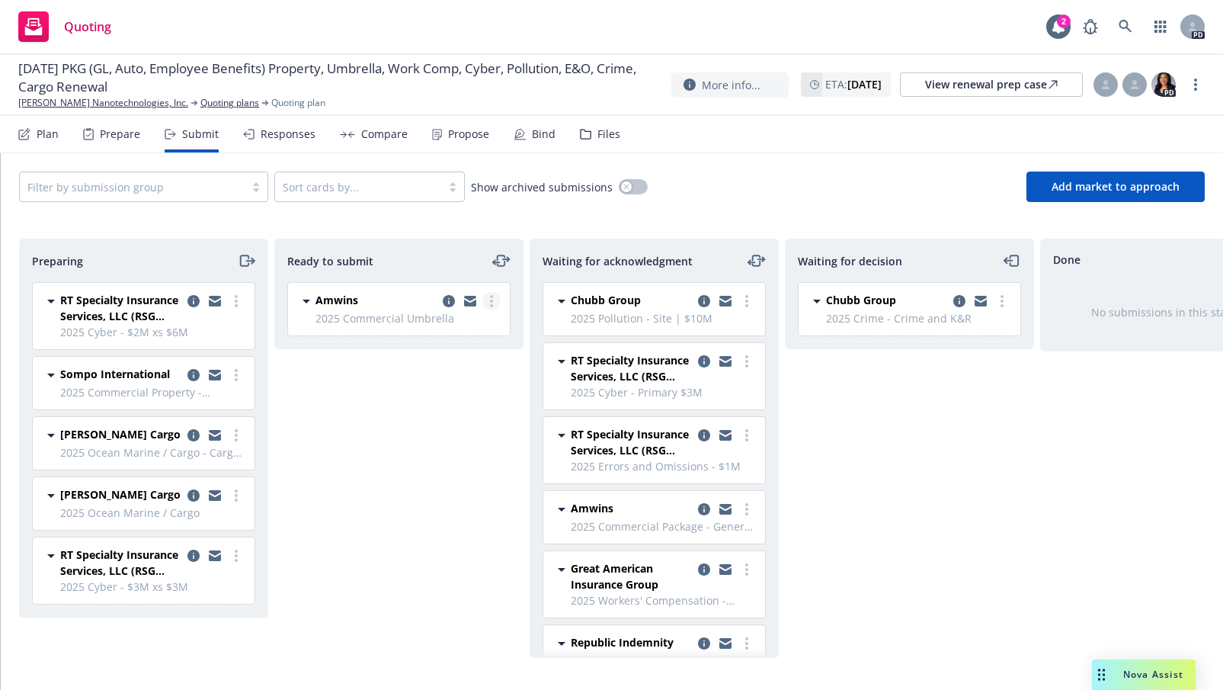
click at [488, 301] on link "more" at bounding box center [491, 301] width 18 height 18
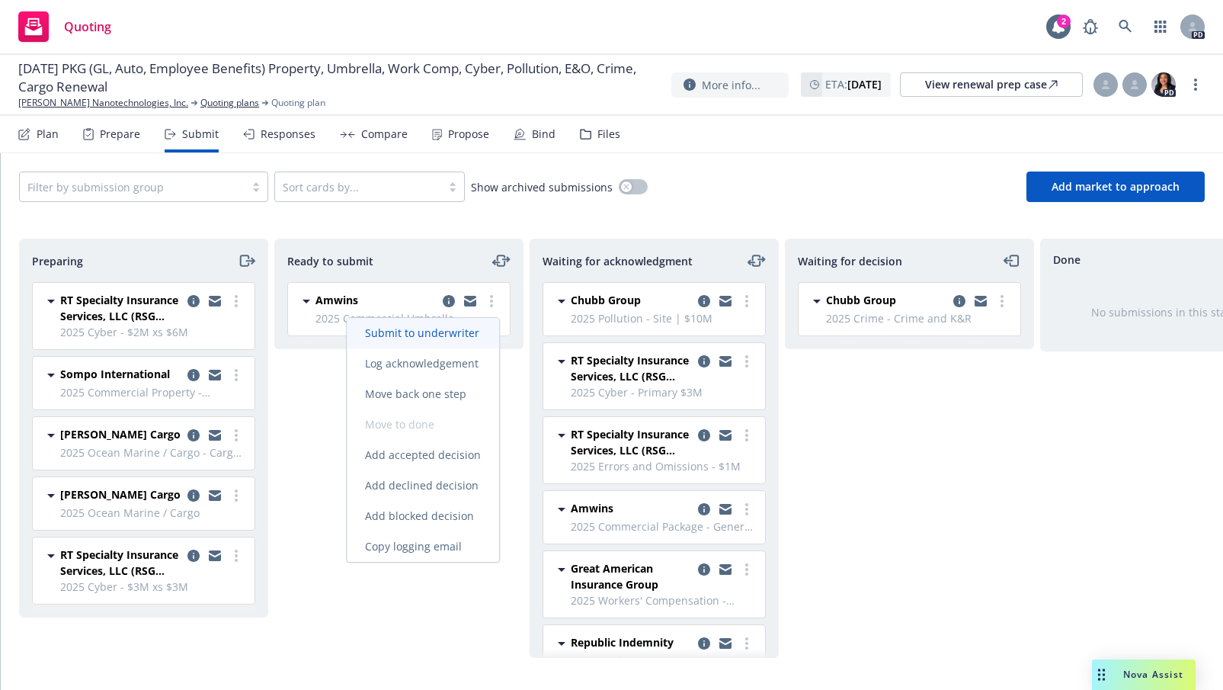
click at [447, 332] on span "Submit to underwriter" at bounding box center [422, 332] width 151 height 14
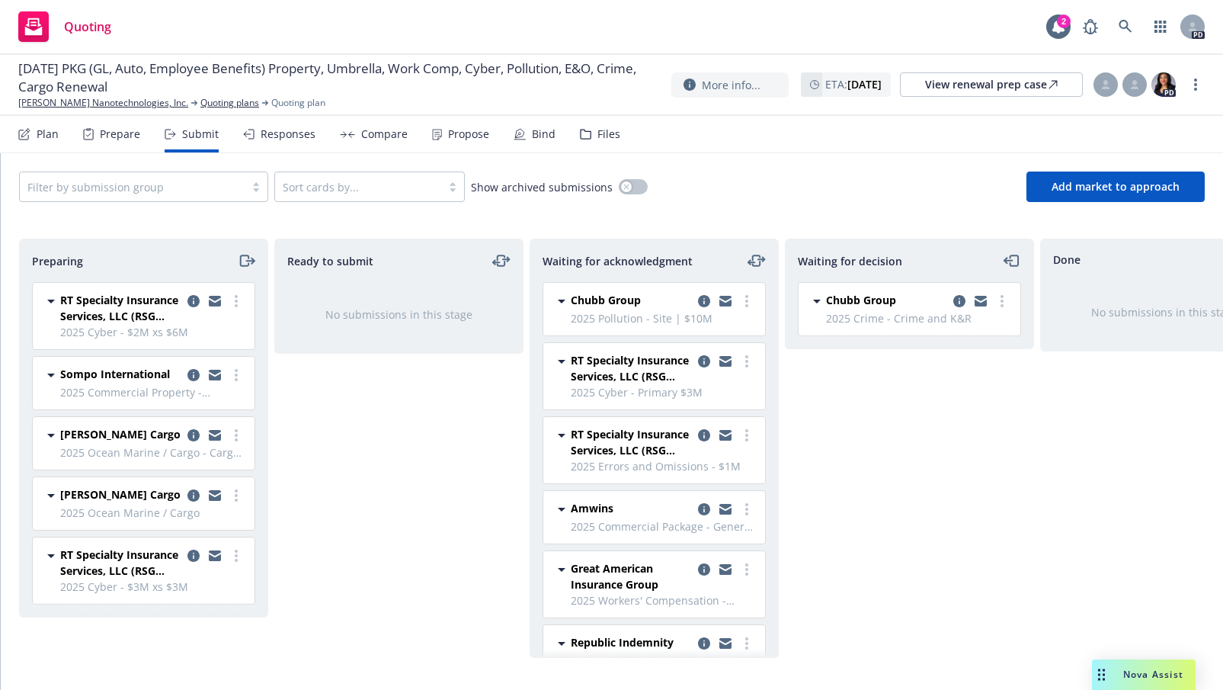
click at [447, 493] on div "Ready to submit No submissions in this stage" at bounding box center [398, 448] width 249 height 419
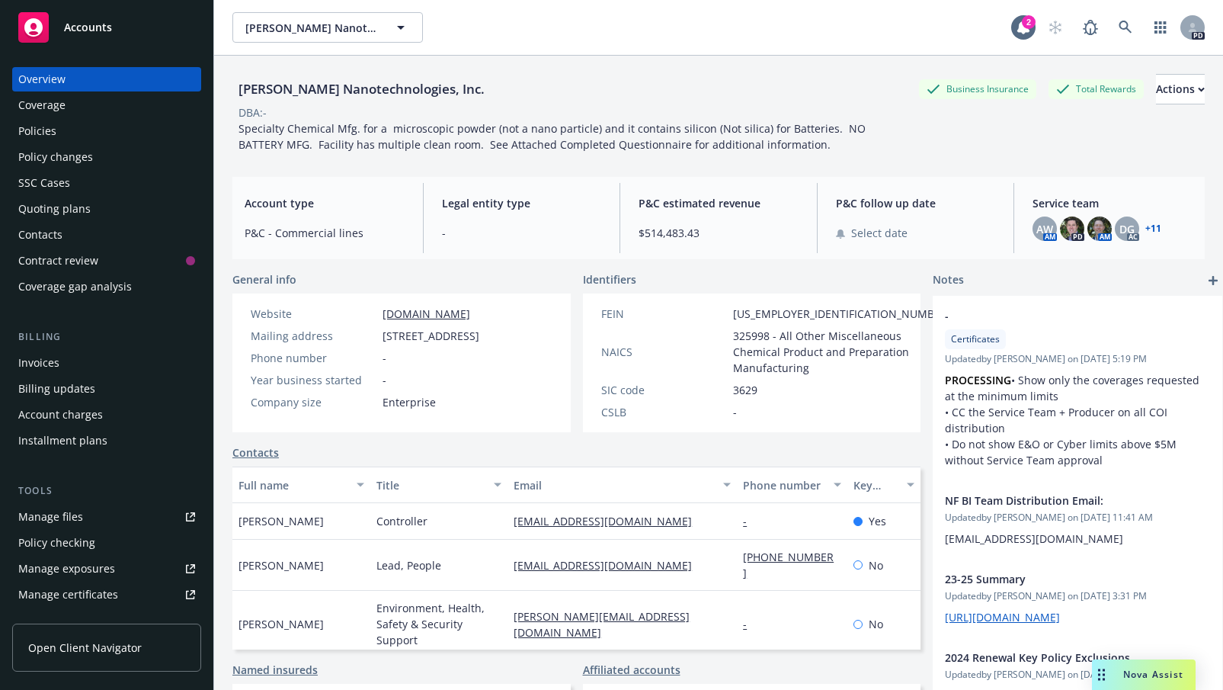
click at [46, 515] on div "Manage files" at bounding box center [50, 517] width 65 height 24
click at [406, 20] on icon "button" at bounding box center [401, 27] width 18 height 18
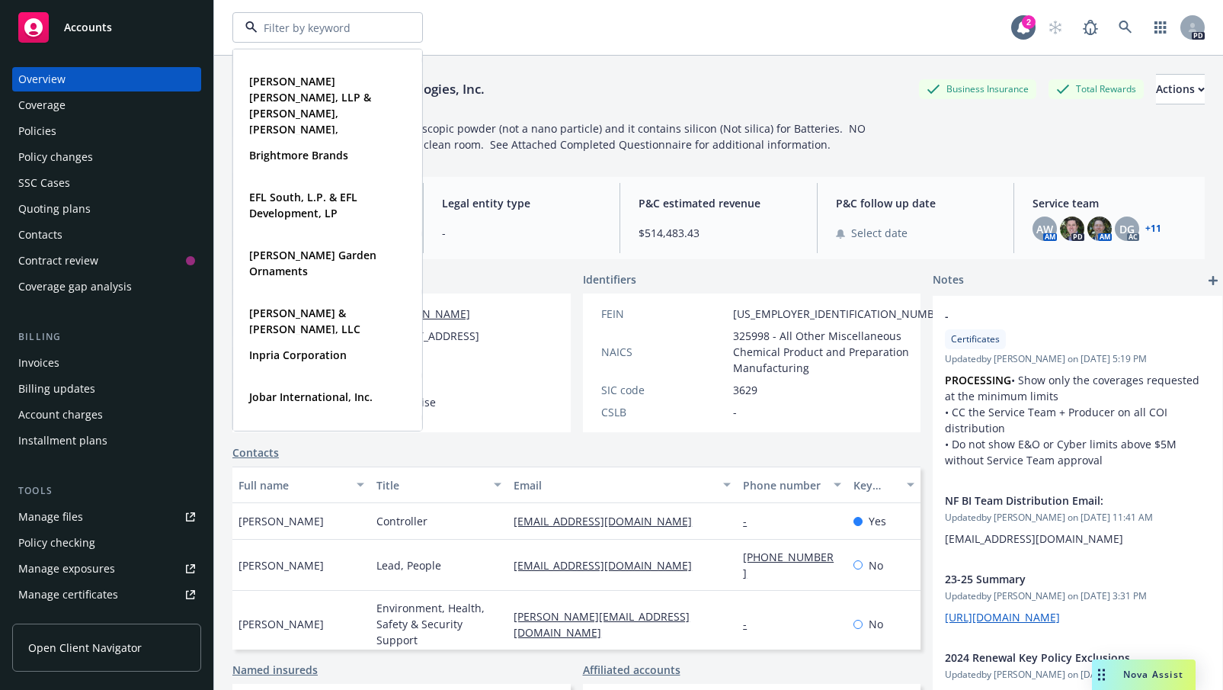
scroll to position [320, 0]
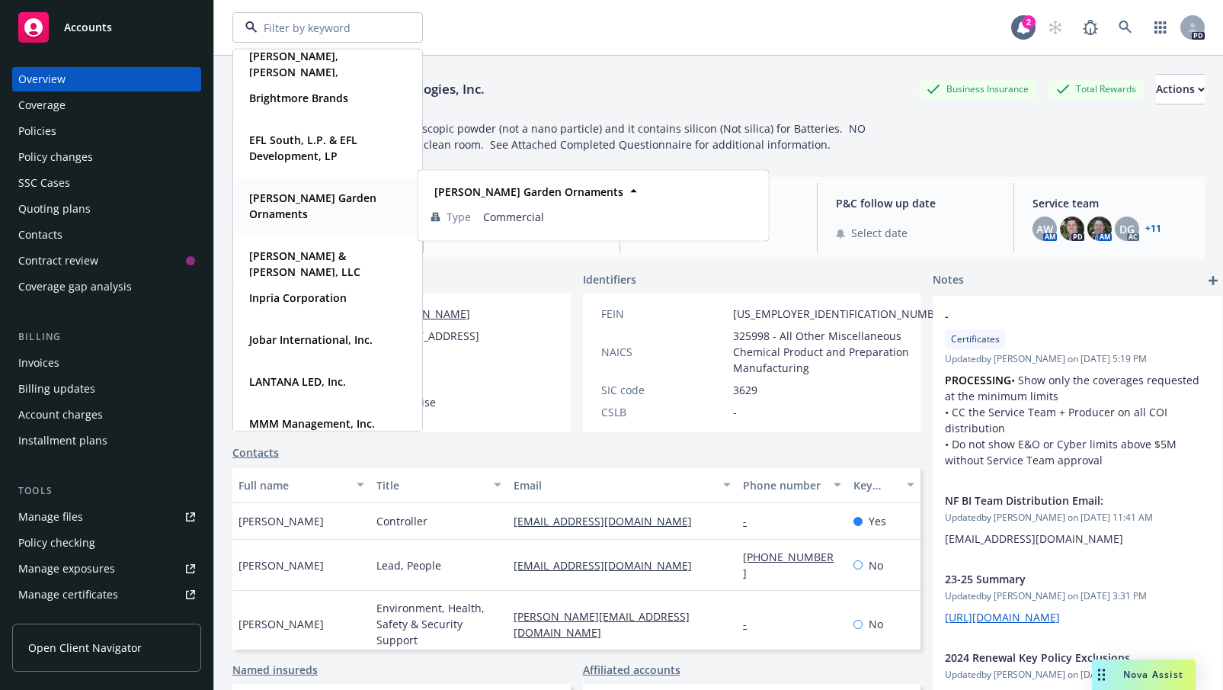
click at [274, 207] on strong "Giannini Garden Ornaments" at bounding box center [312, 206] width 127 height 30
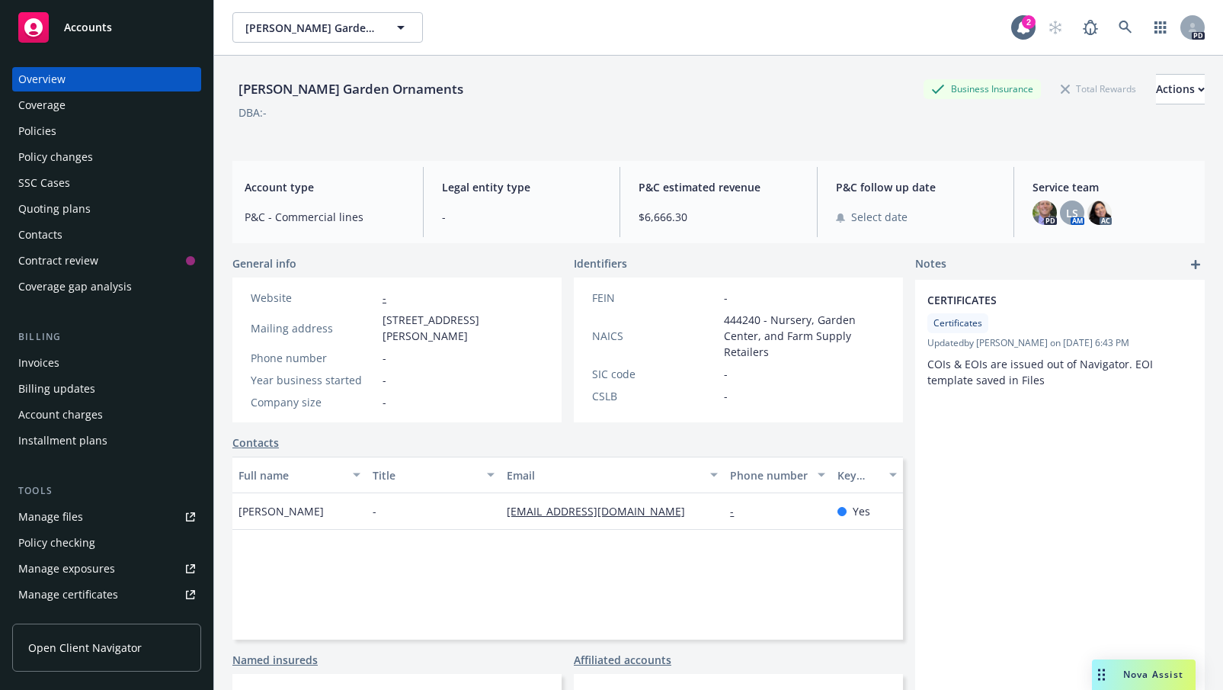
click at [24, 133] on div "Policies" at bounding box center [37, 131] width 38 height 24
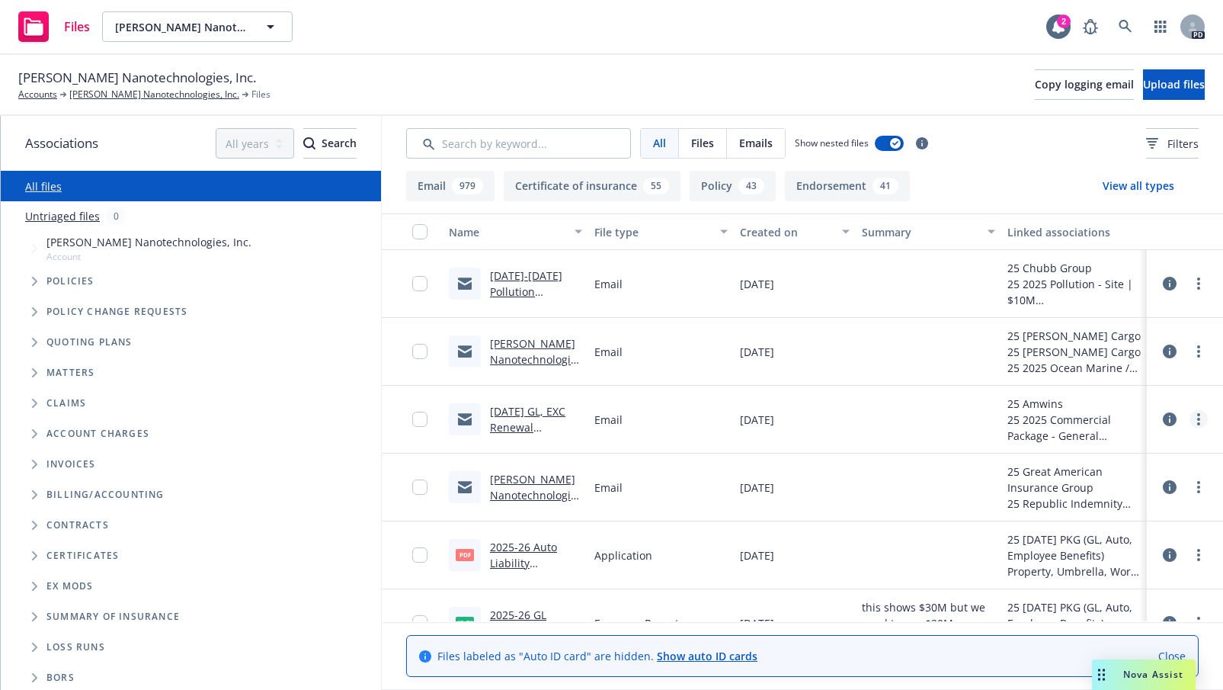
click at [1190, 416] on link "more" at bounding box center [1199, 419] width 18 height 18
click at [1090, 508] on link "Edit" at bounding box center [1117, 512] width 152 height 30
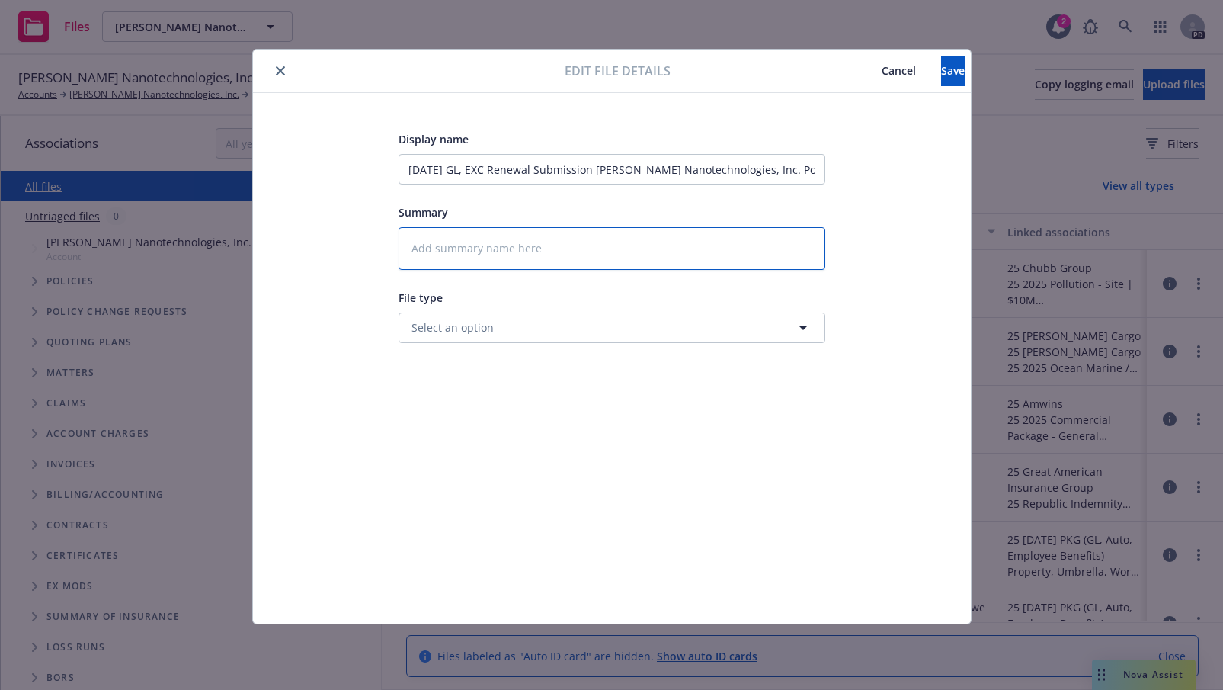
click at [469, 245] on textarea at bounding box center [612, 248] width 427 height 43
type textarea "x"
type textarea "S"
type textarea "x"
type textarea "Su"
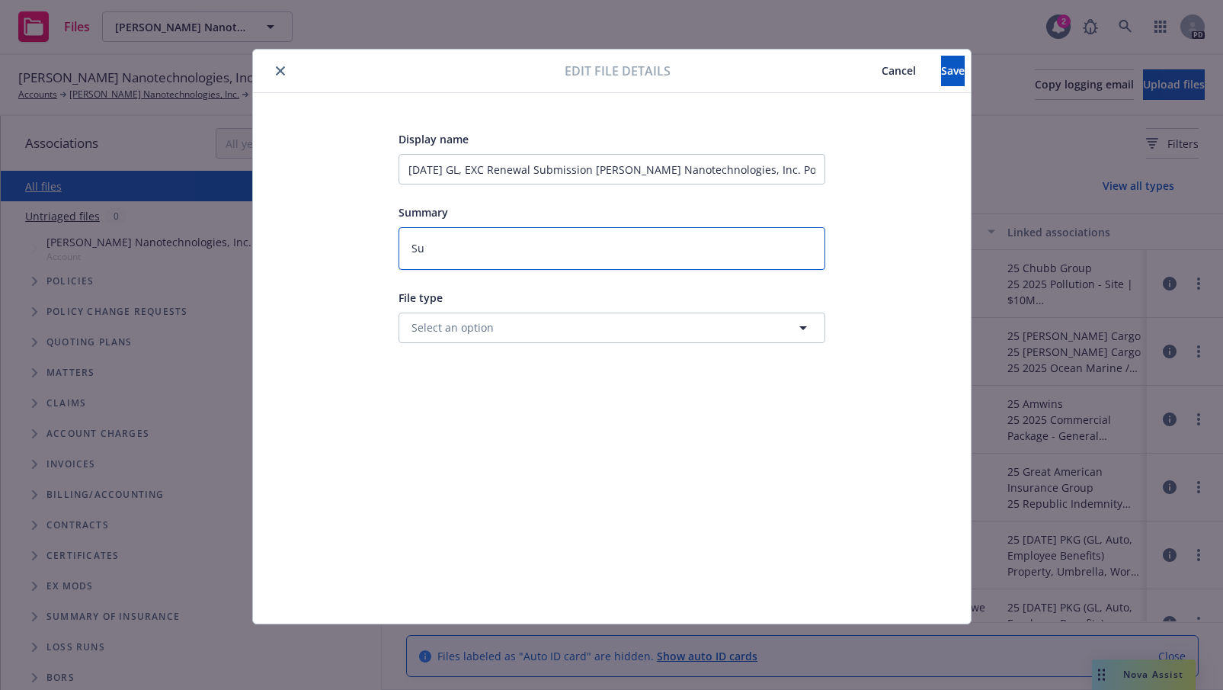
type textarea "x"
type textarea "Sub"
type textarea "x"
type textarea "Subm"
type textarea "x"
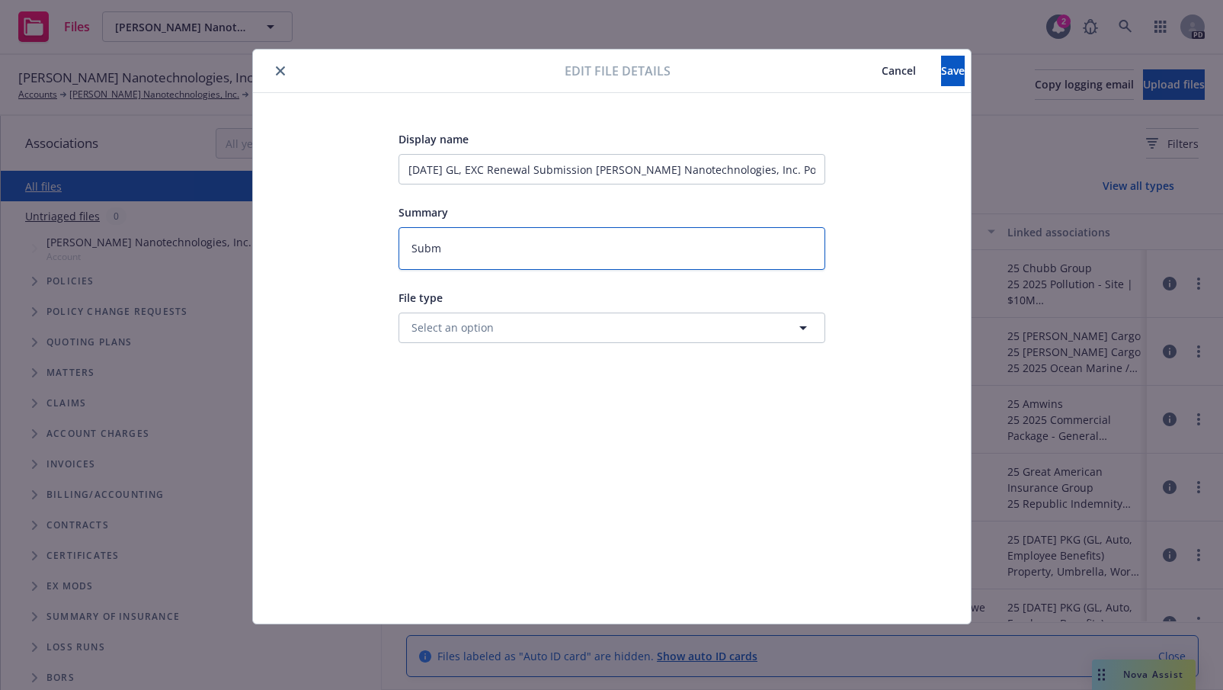
type textarea "Submi"
type textarea "x"
type textarea "Submis"
type textarea "x"
type textarea "Submiss"
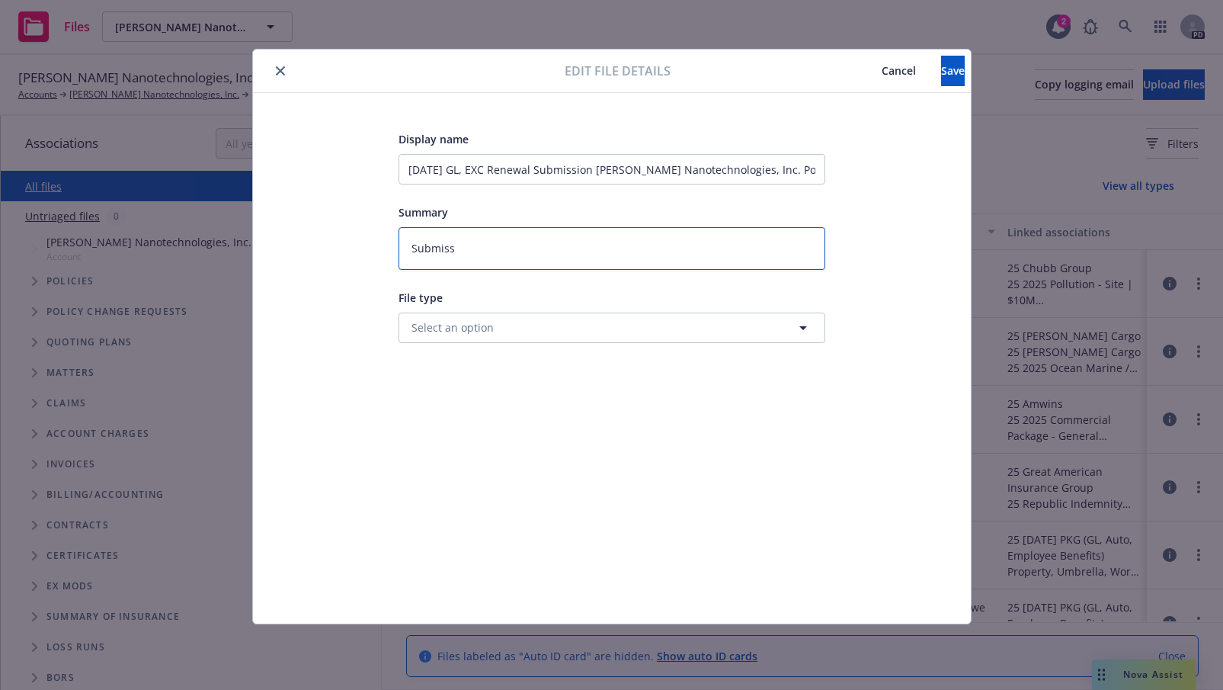
type textarea "x"
type textarea "Submissi"
type textarea "x"
type textarea "Submissio"
type textarea "x"
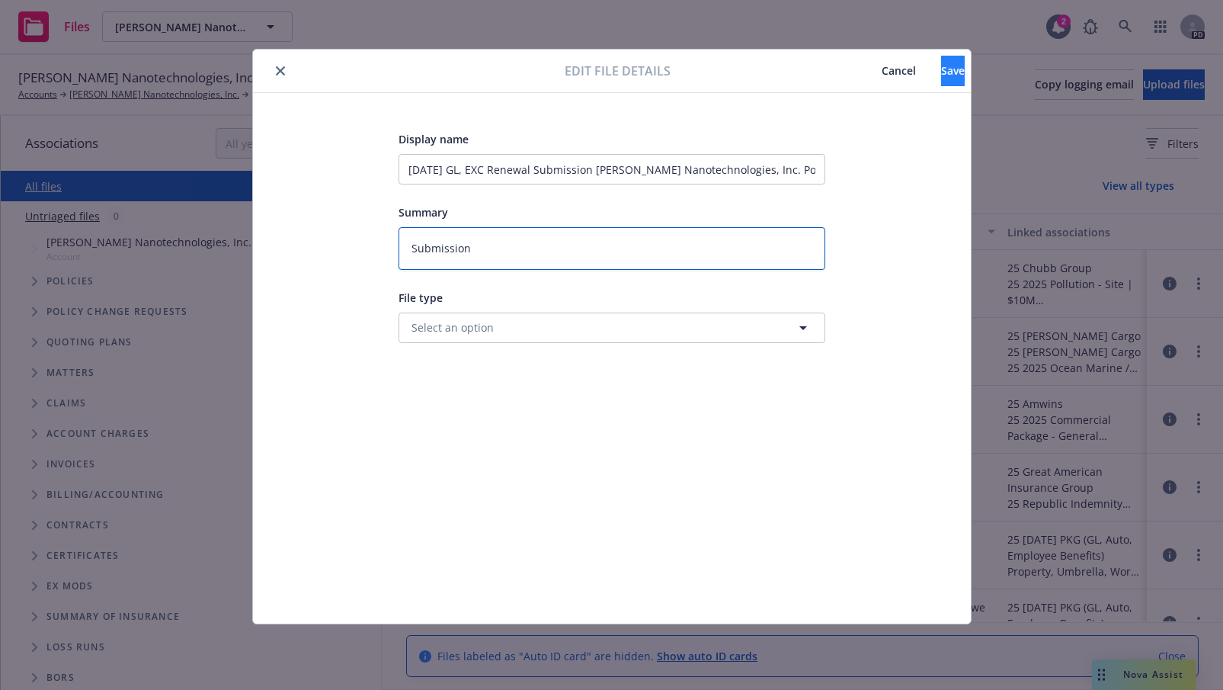
type textarea "Submission"
click at [941, 77] on span "Save" at bounding box center [953, 70] width 24 height 14
type textarea "x"
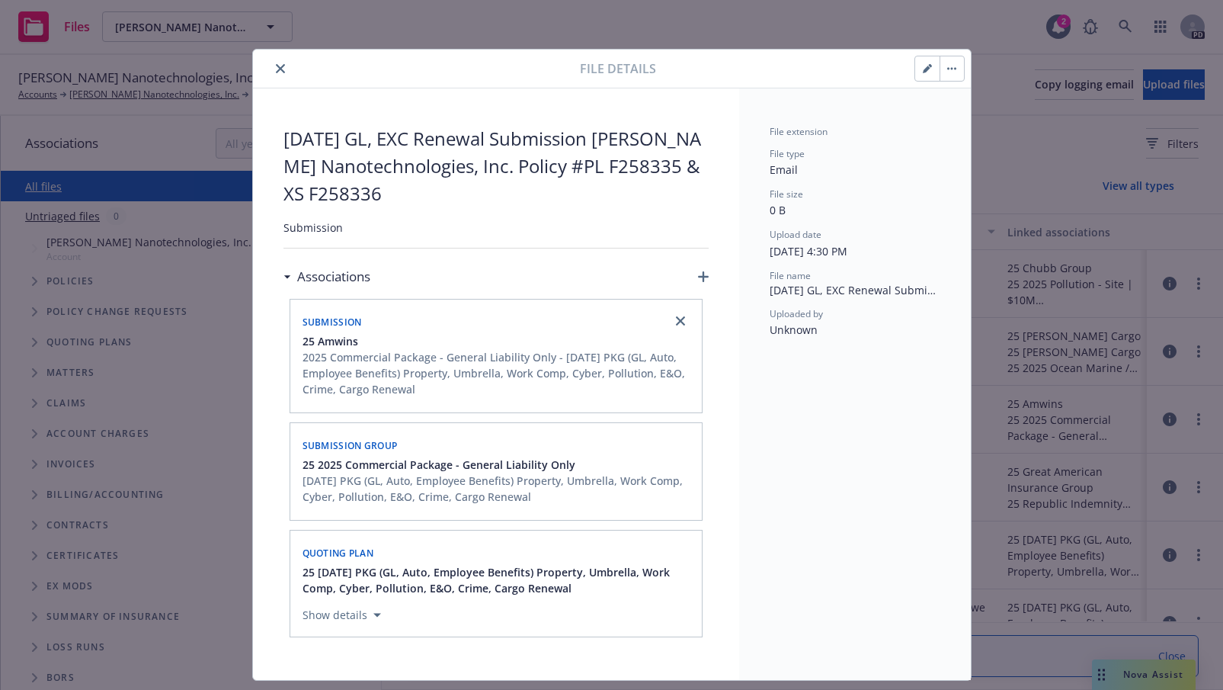
click at [276, 69] on icon "close" at bounding box center [280, 68] width 9 height 9
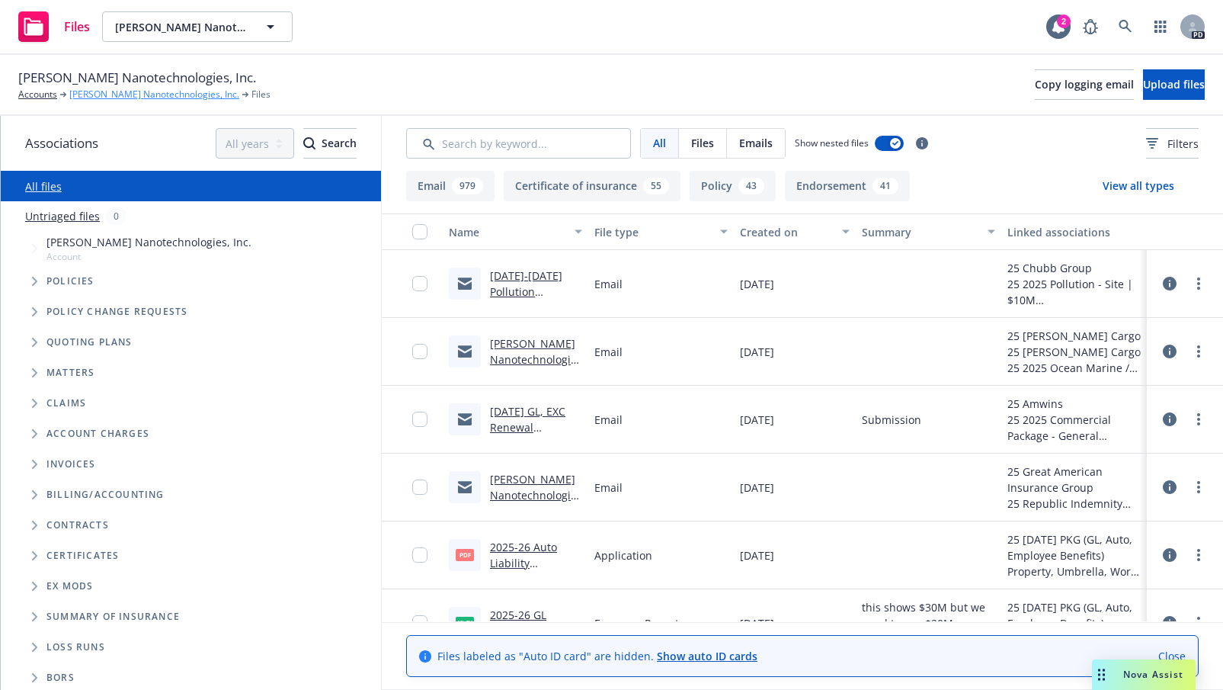
click at [117, 92] on link "[PERSON_NAME] Nanotechnologies, Inc." at bounding box center [154, 95] width 170 height 14
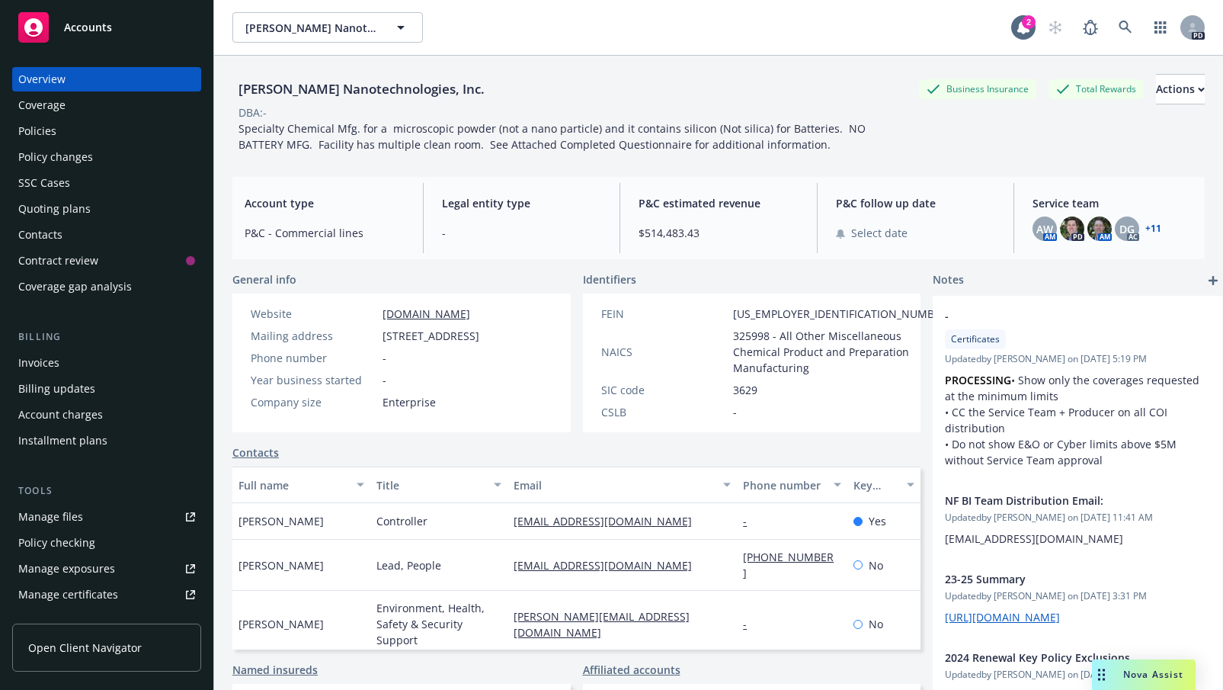
click at [40, 131] on div "Policies" at bounding box center [37, 131] width 38 height 24
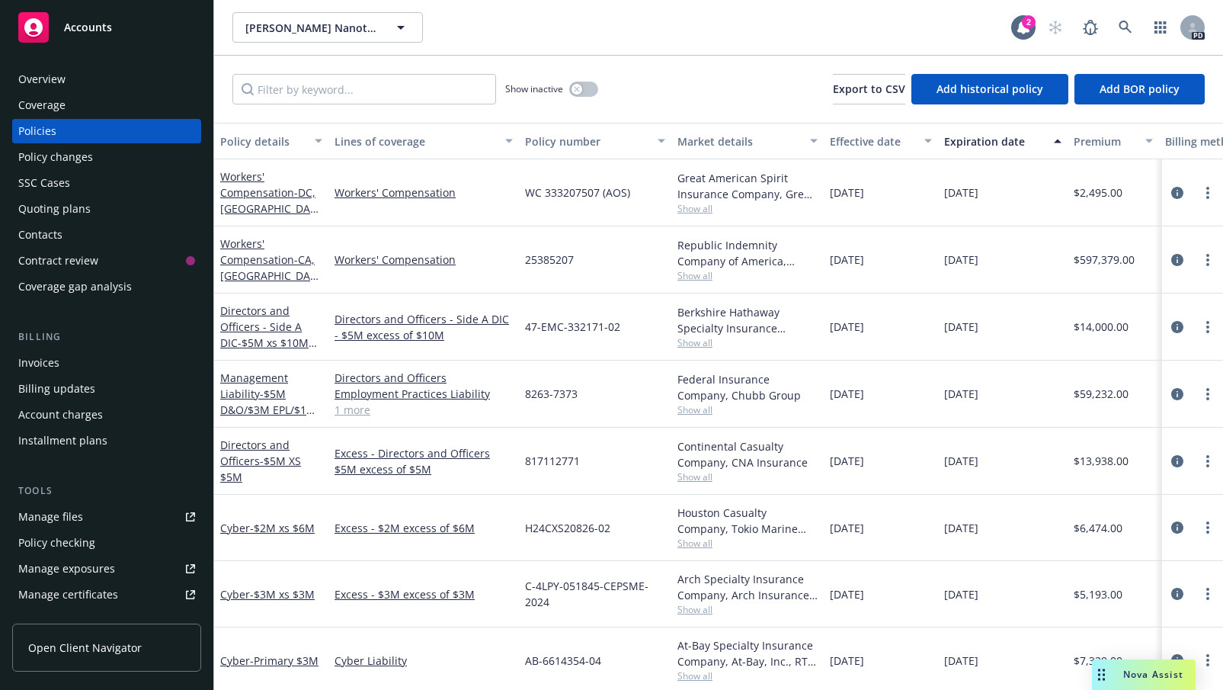
click at [39, 513] on div "Manage files" at bounding box center [50, 517] width 65 height 24
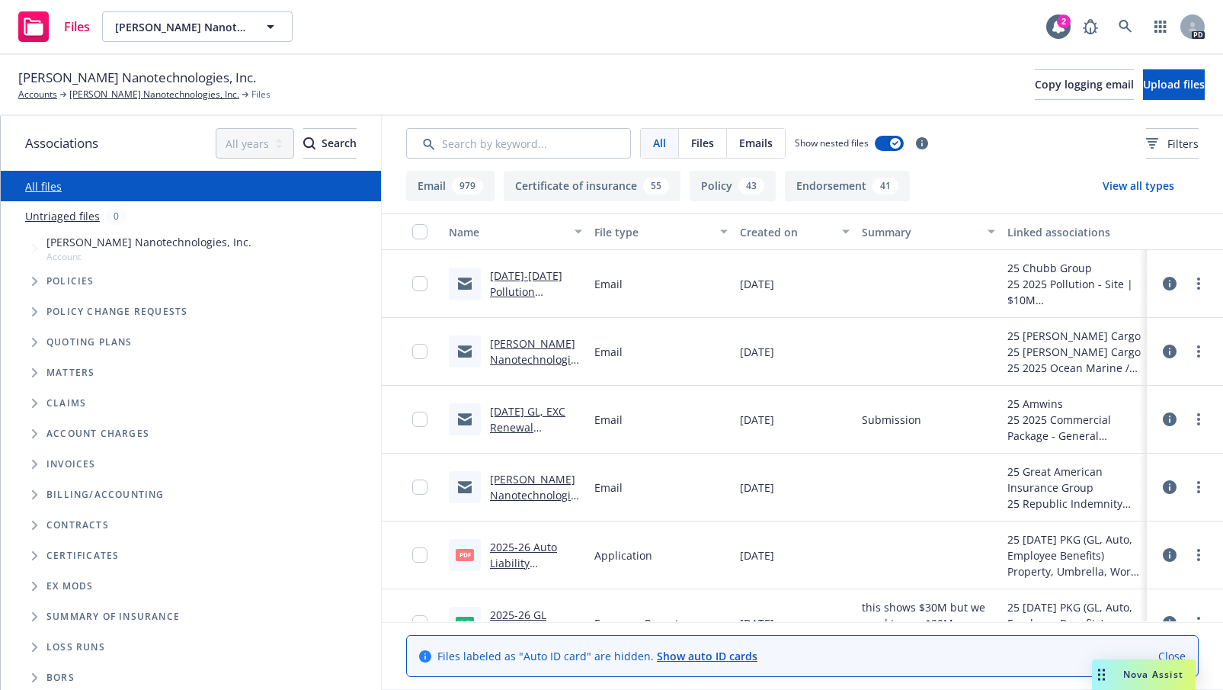
click at [519, 274] on link "[DATE]-[DATE] Pollution Submisison" at bounding box center [526, 291] width 72 height 46
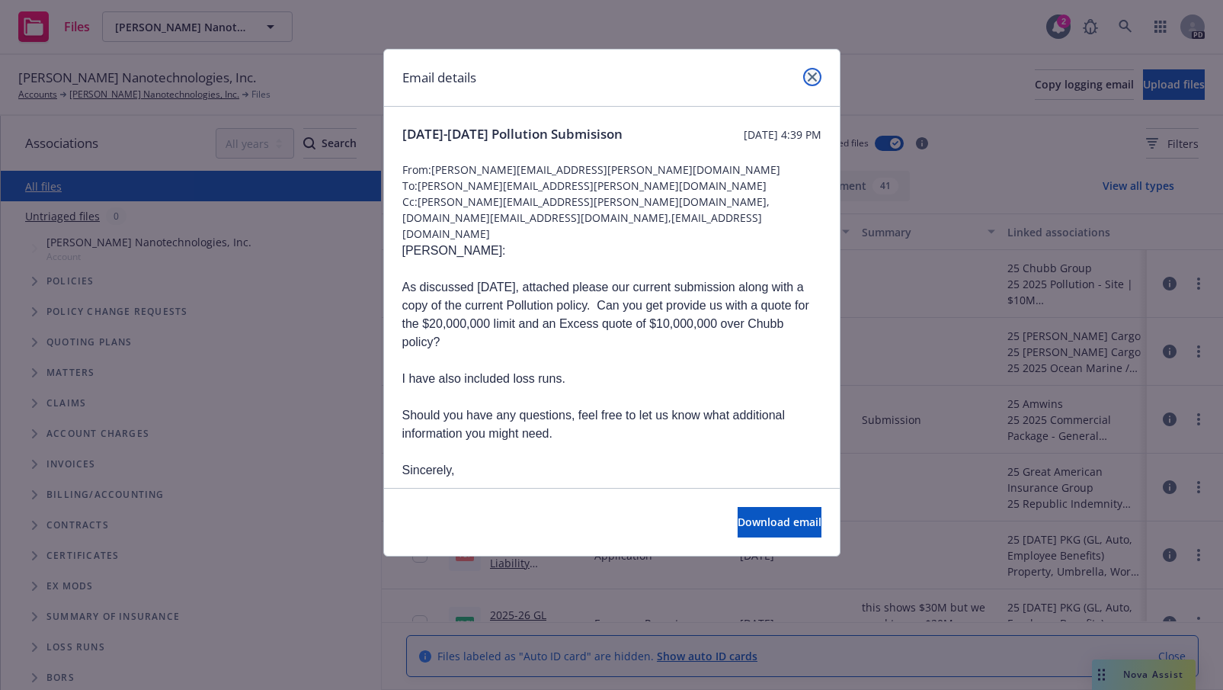
click at [808, 76] on icon "close" at bounding box center [812, 76] width 9 height 9
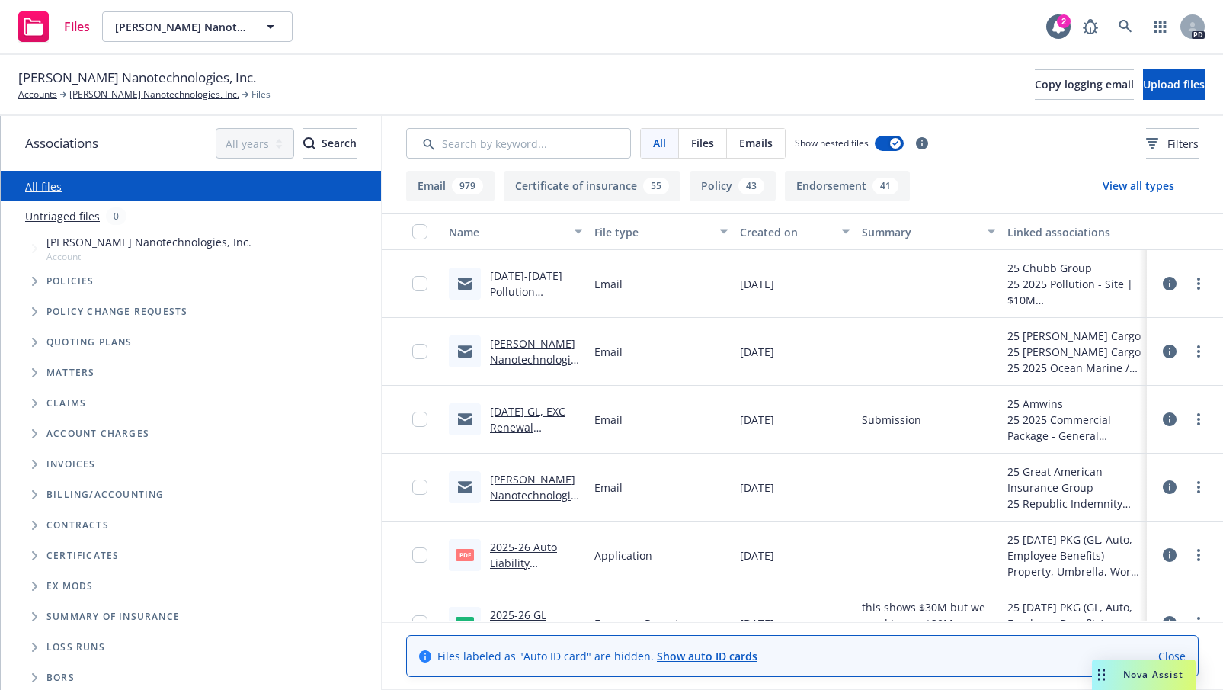
click at [505, 279] on link "[DATE]-[DATE] Pollution Submisison" at bounding box center [526, 291] width 72 height 46
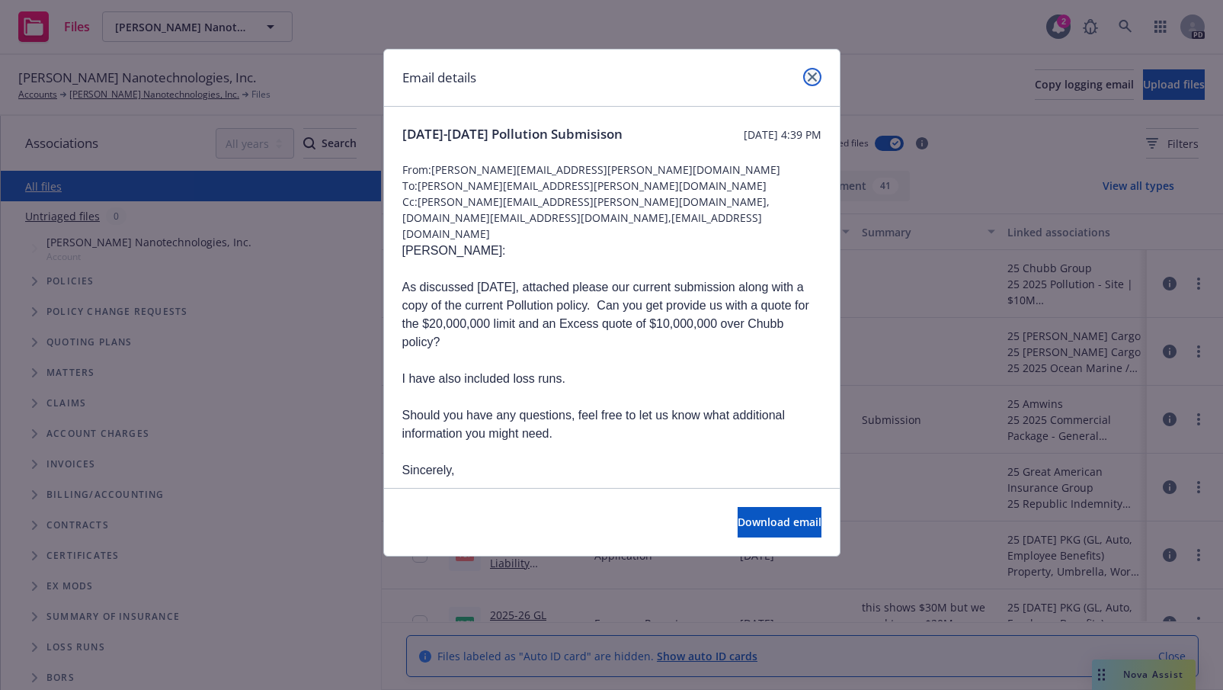
click at [812, 78] on icon "close" at bounding box center [812, 76] width 9 height 9
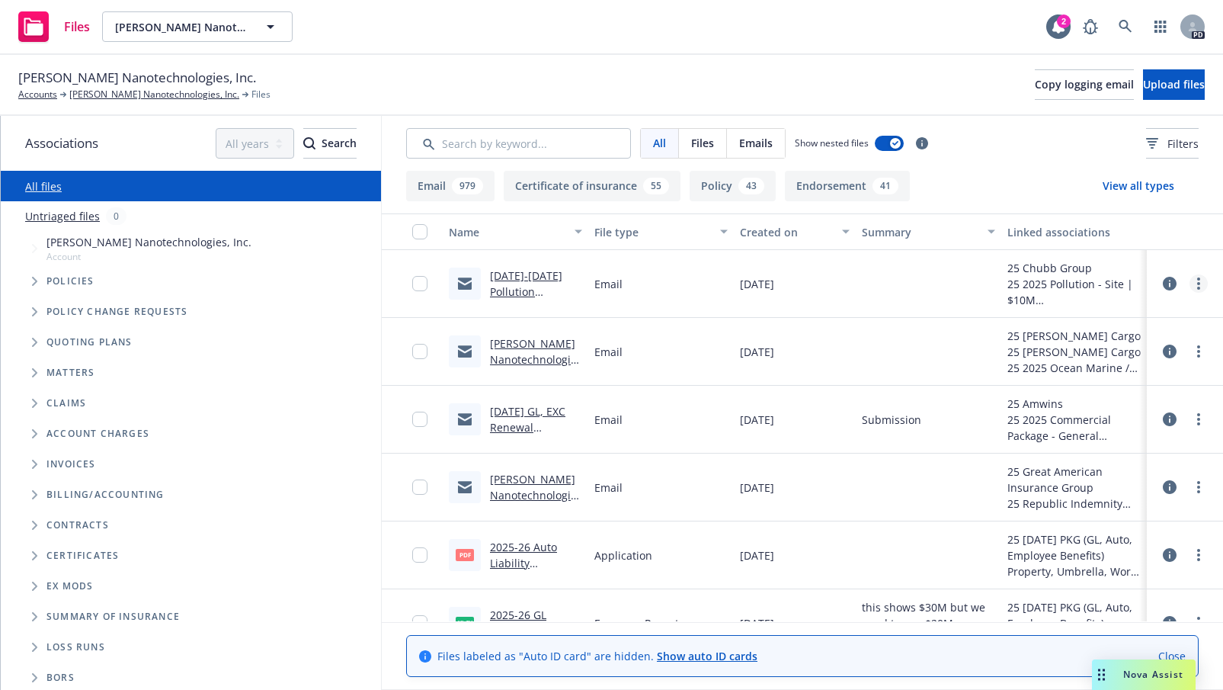
click at [1197, 280] on icon "more" at bounding box center [1198, 283] width 3 height 12
click at [1098, 377] on link "Edit" at bounding box center [1117, 376] width 152 height 30
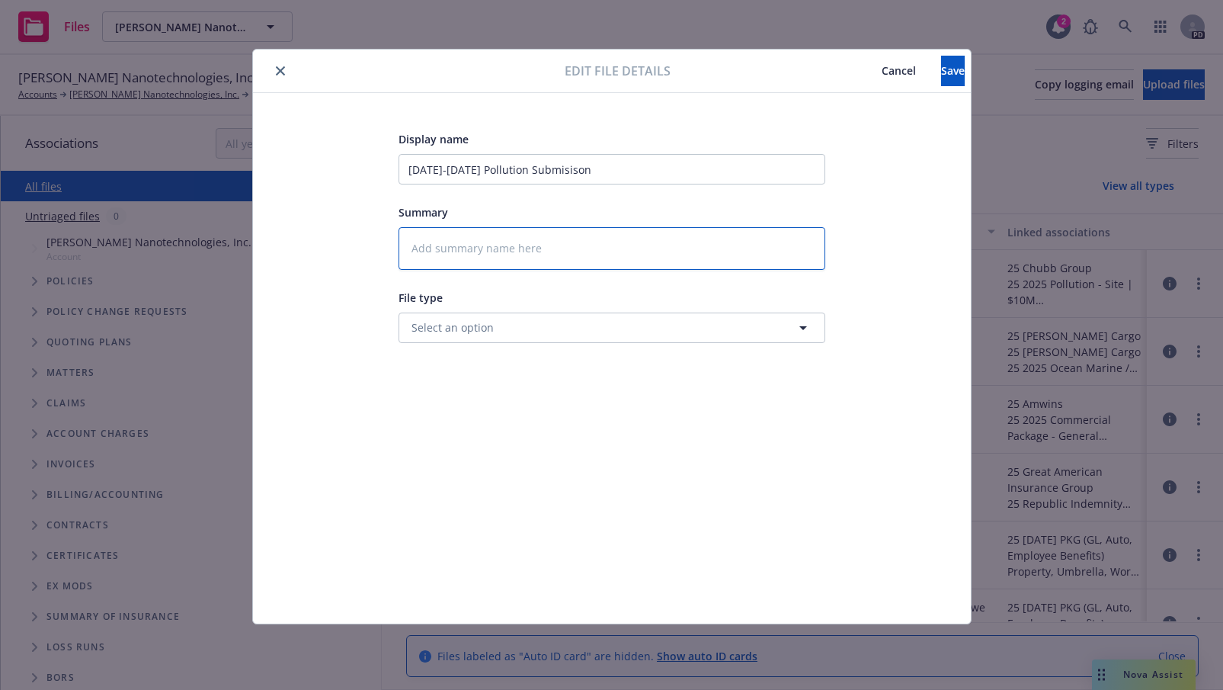
click at [442, 242] on textarea at bounding box center [612, 248] width 427 height 43
type textarea "S"
type textarea "x"
type textarea "Su"
type textarea "x"
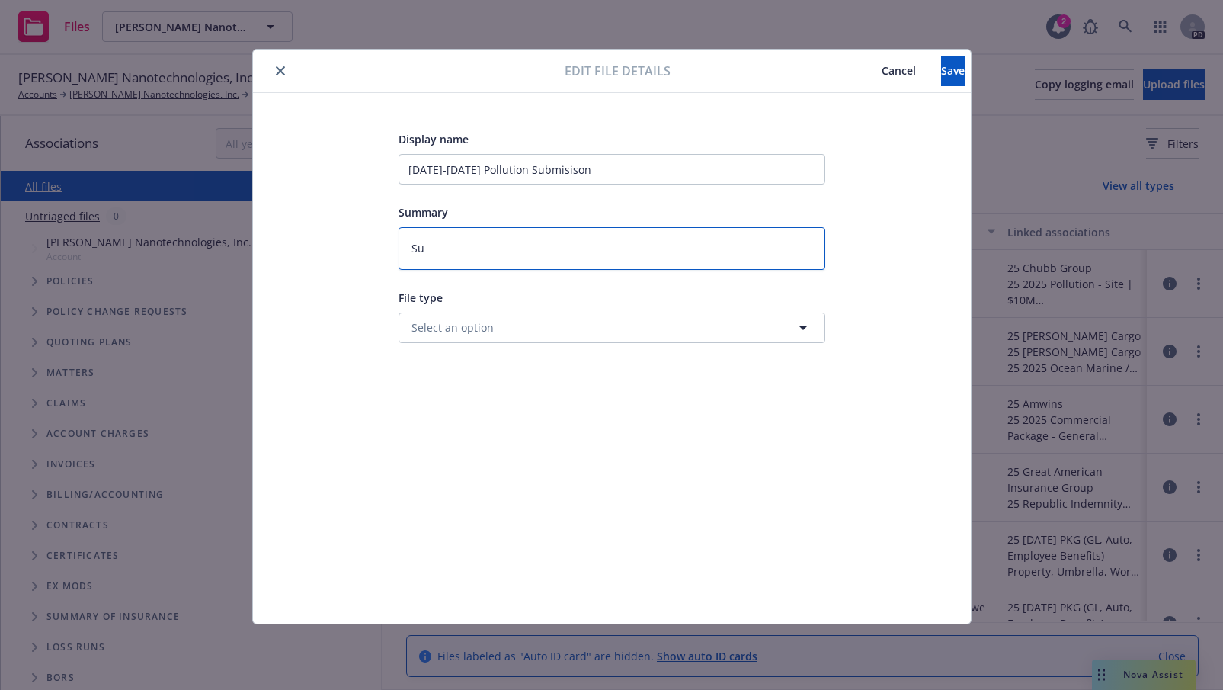
type textarea "Sub"
type textarea "x"
type textarea "Subkm"
type textarea "x"
type textarea "Subk"
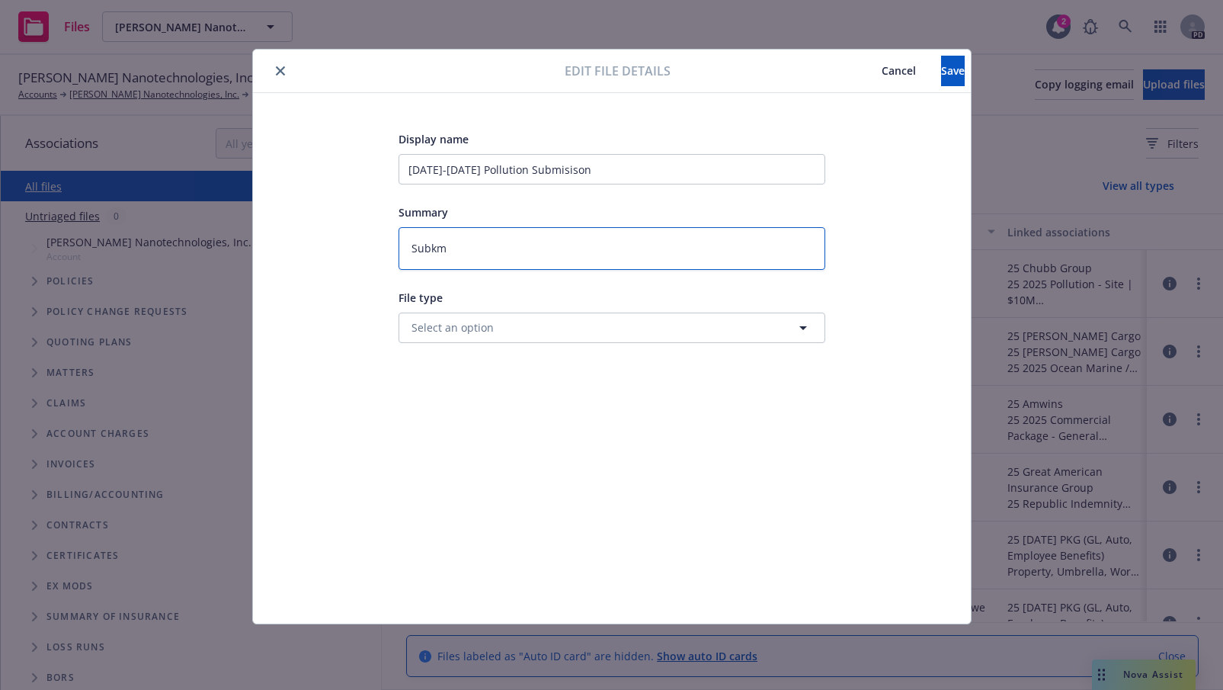
type textarea "x"
type textarea "Sub"
type textarea "x"
type textarea "Subm"
type textarea "x"
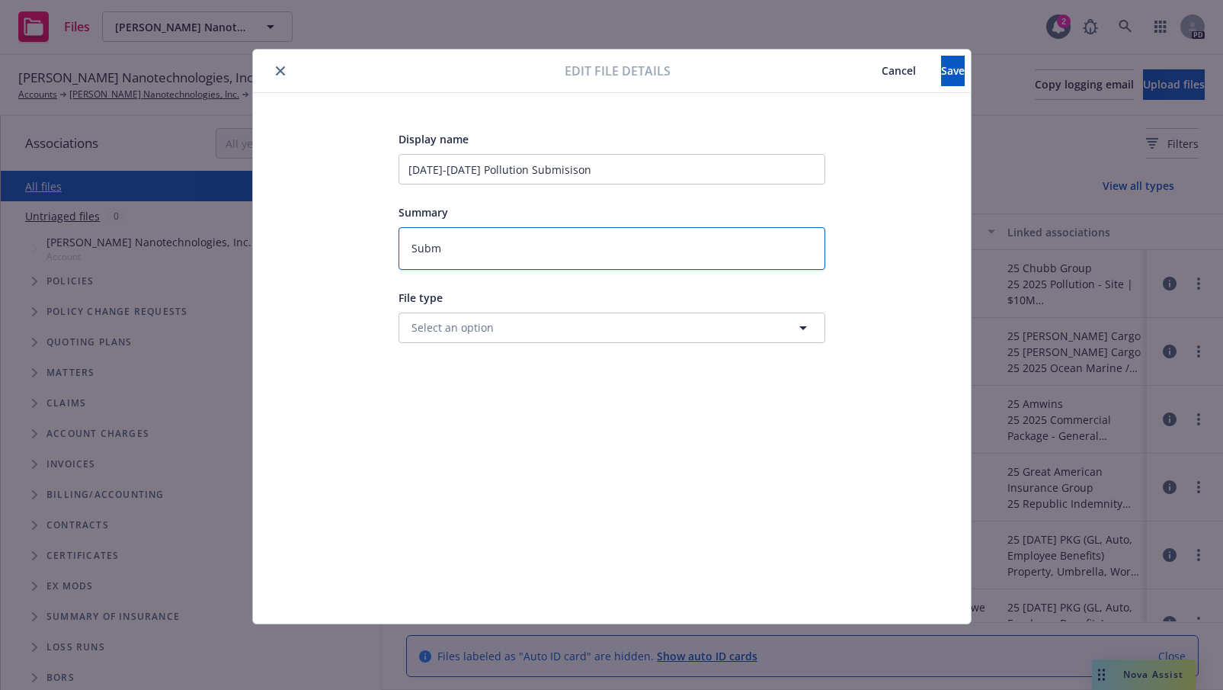
type textarea "Submi"
type textarea "x"
type textarea "Submis"
type textarea "x"
type textarea "Submiss"
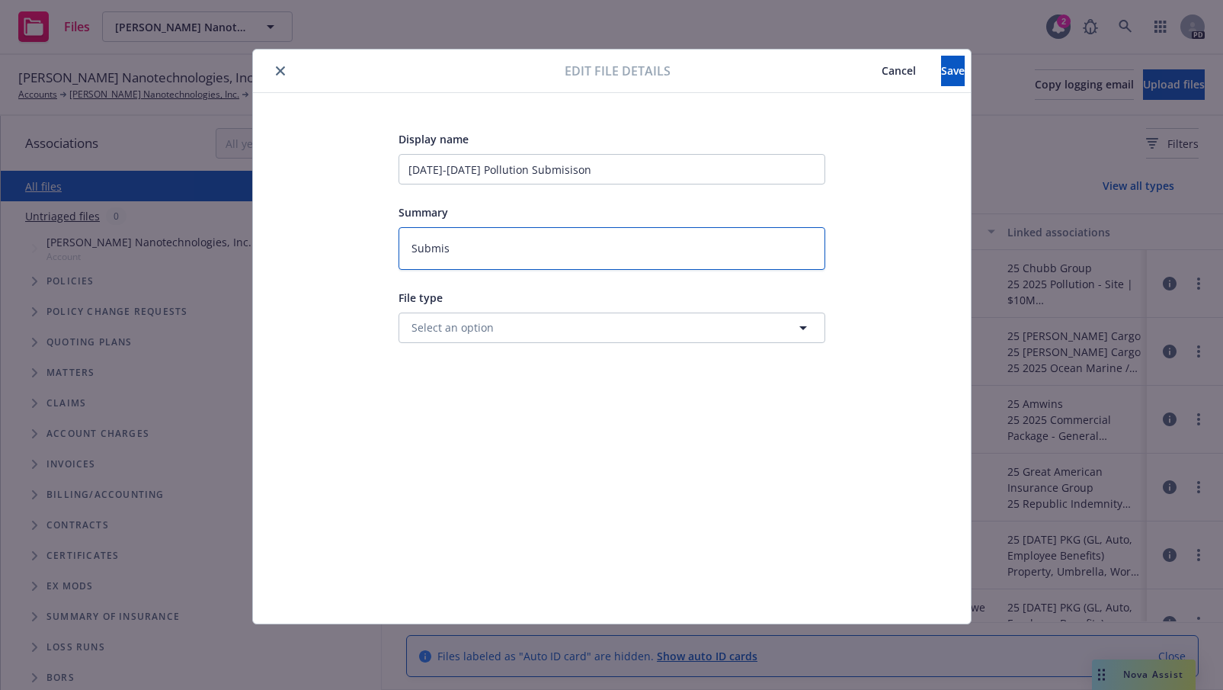
type textarea "x"
type textarea "Submissi"
type textarea "x"
type textarea "Submissio"
type textarea "x"
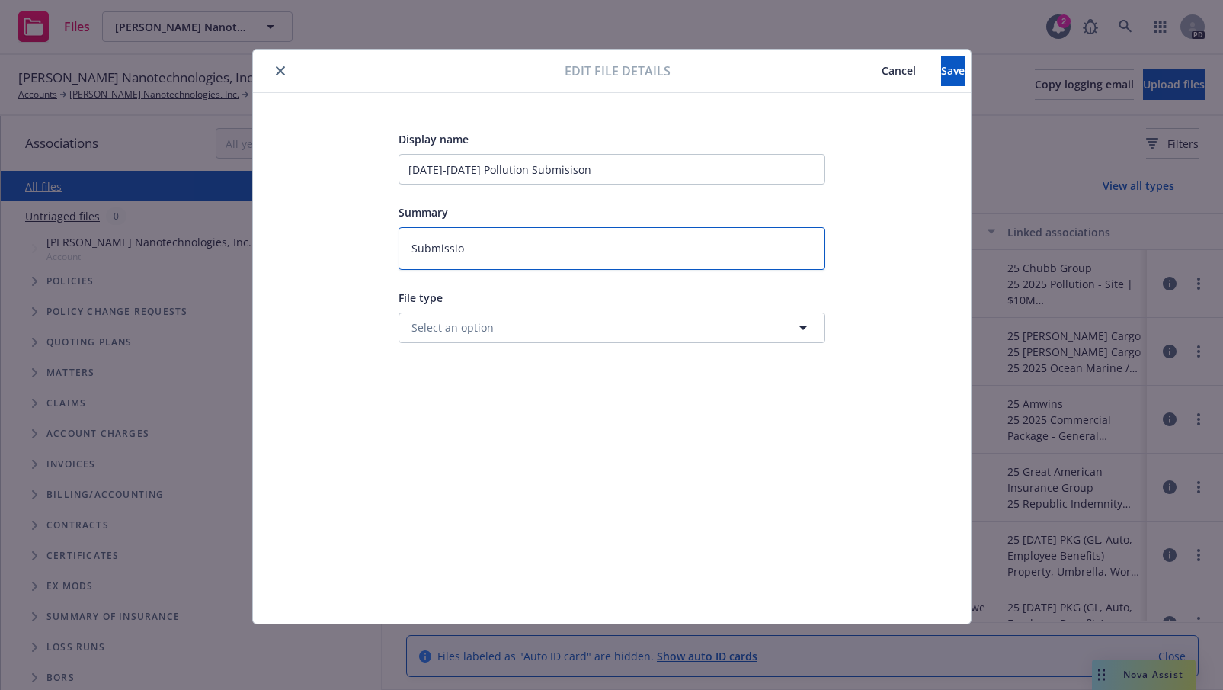
type textarea "Submission"
type textarea "x"
type textarea "Submission"
type textarea "x"
type textarea "Submission t"
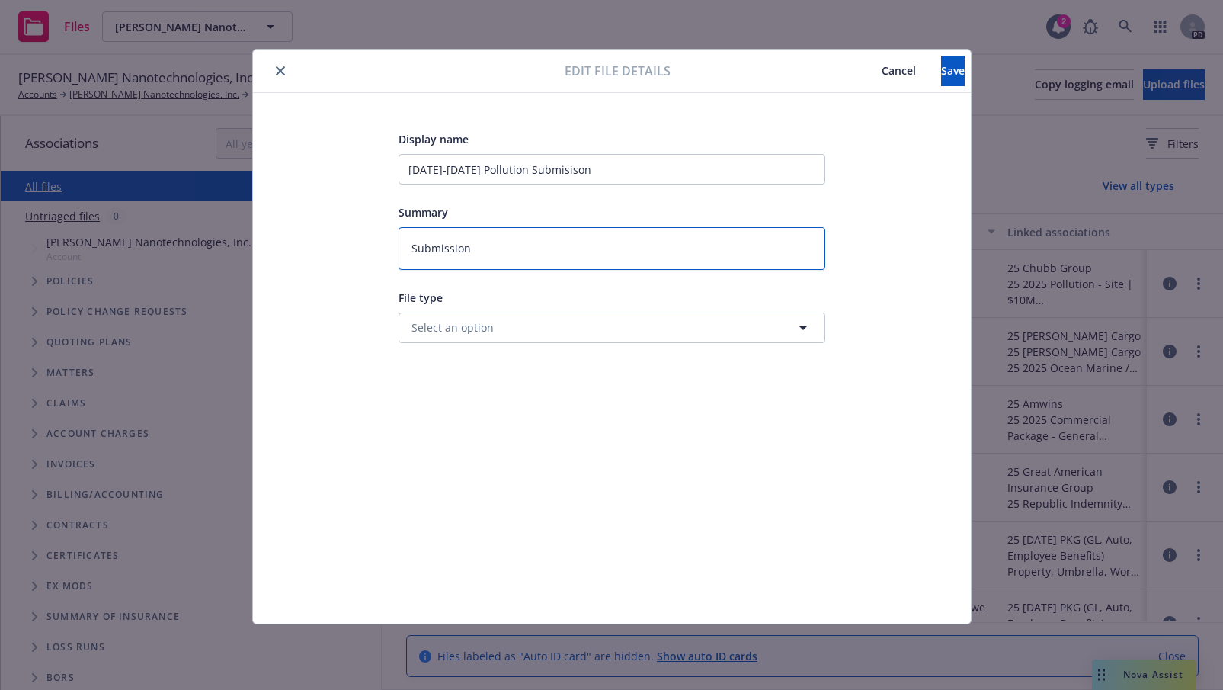
type textarea "x"
type textarea "Submission to"
type textarea "x"
type textarea "Submission to"
type textarea "x"
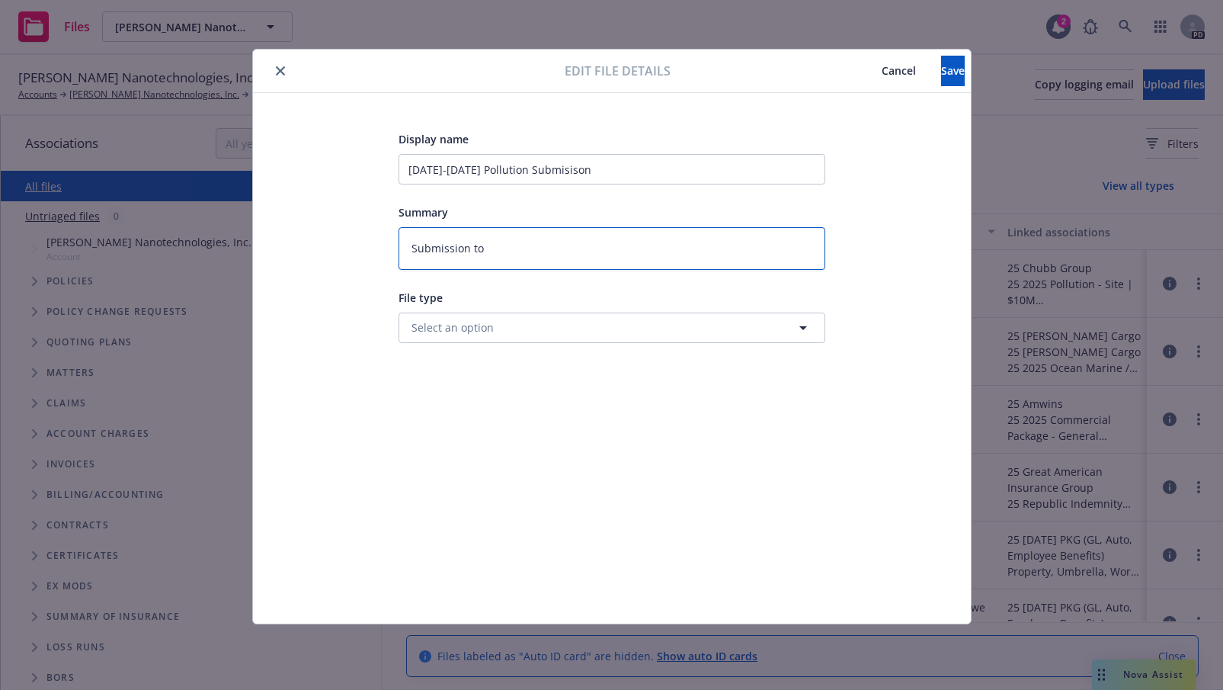
type textarea "Submission to A"
type textarea "x"
type textarea "Submission to Am"
type textarea "x"
type textarea "Submission to Amw"
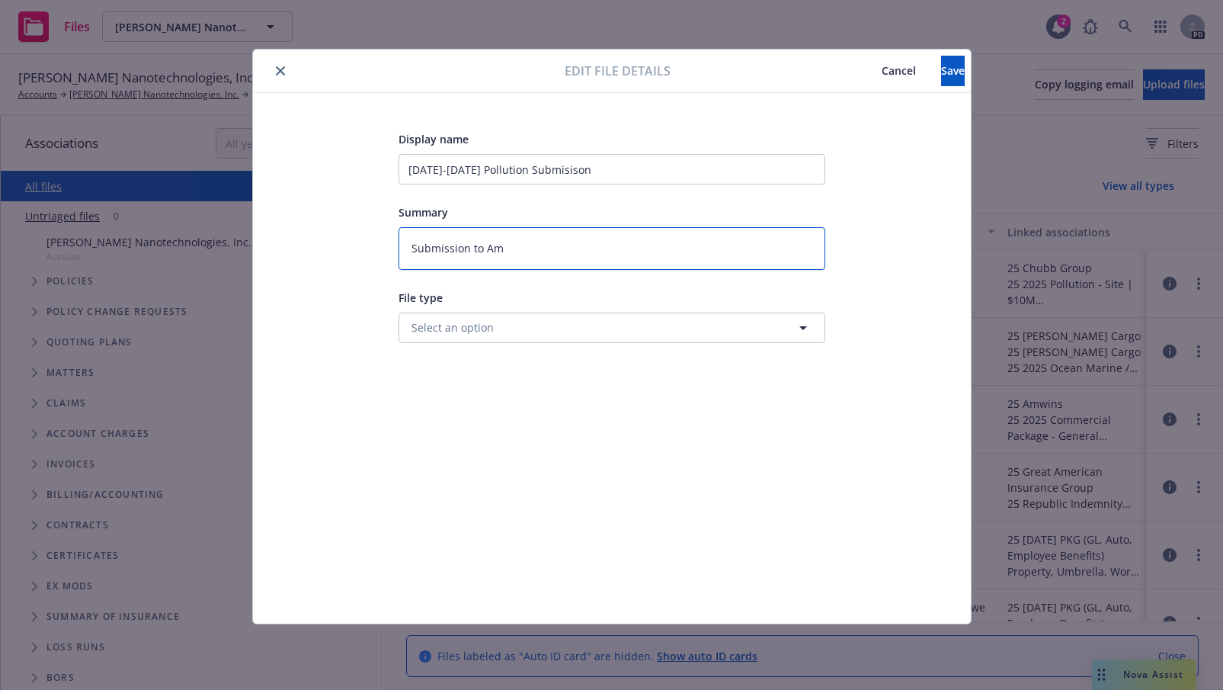
type textarea "x"
type textarea "Submission to Amwi"
type textarea "x"
type textarea "Submission to Amwin"
type textarea "x"
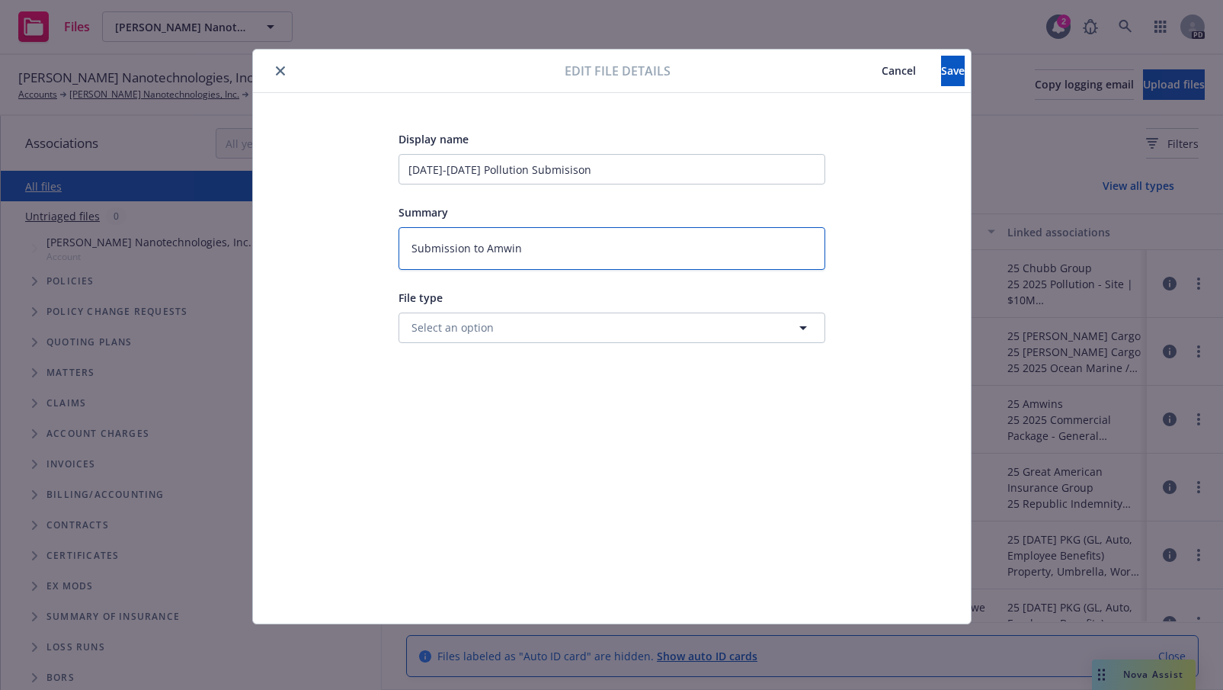
type textarea "Submission to Amwins"
type textarea "x"
type textarea "Submission to Amwins"
type textarea "x"
type textarea "Submission to Amwins f"
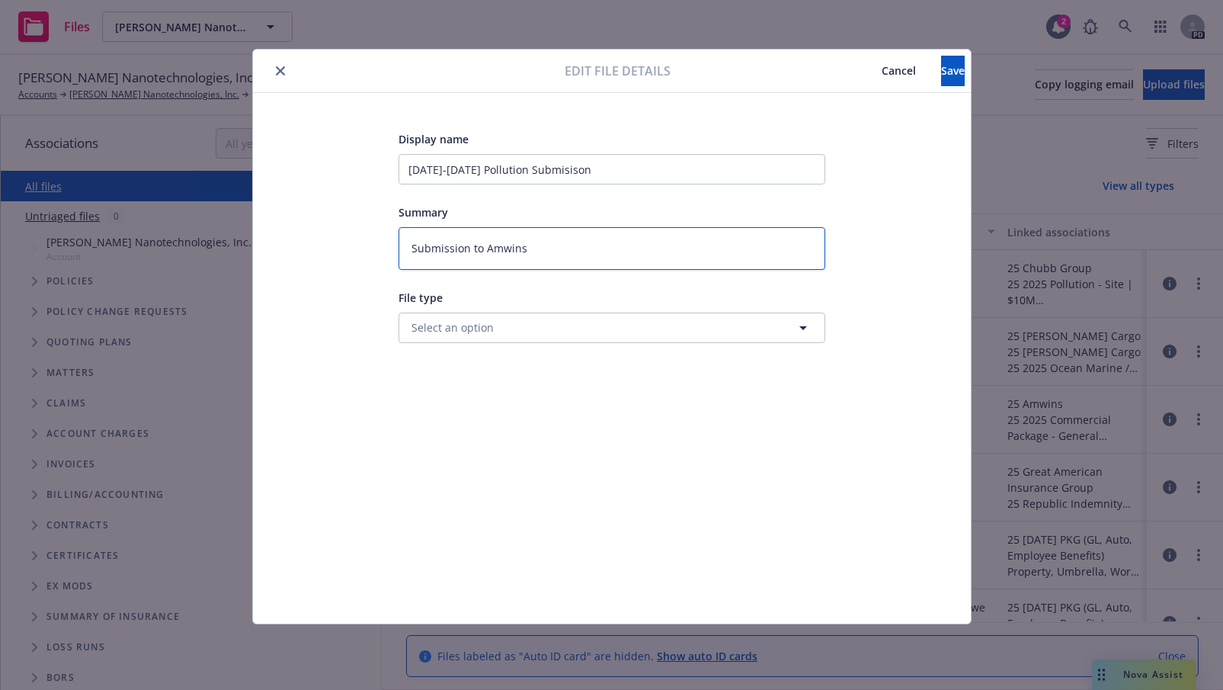
type textarea "x"
type textarea "Submission to Amwins fo"
type textarea "x"
type textarea "Submission to Amwins for"
type textarea "x"
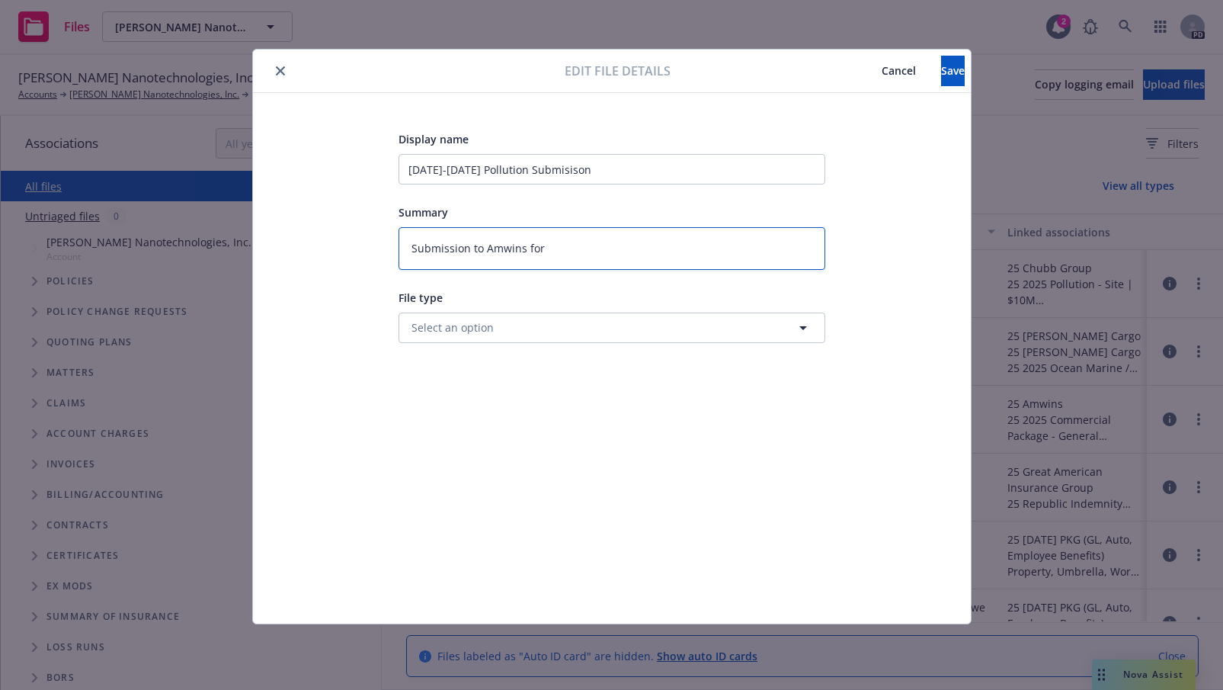
type textarea "Submission to Amwins for"
type textarea "x"
type textarea "Submission to Amwins for S"
type textarea "x"
type textarea "Submission to Amwins for Si"
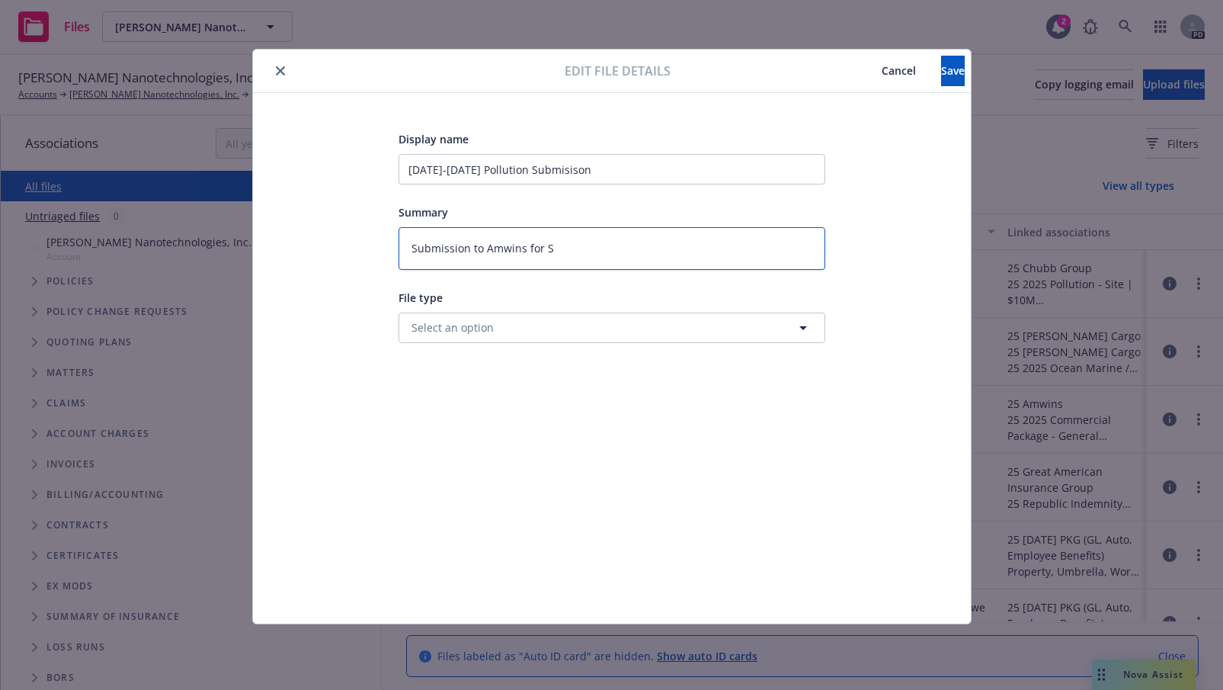
type textarea "x"
type textarea "Submission to Amwins for Sit"
type textarea "x"
type textarea "Submission to Amwins for Site"
type textarea "x"
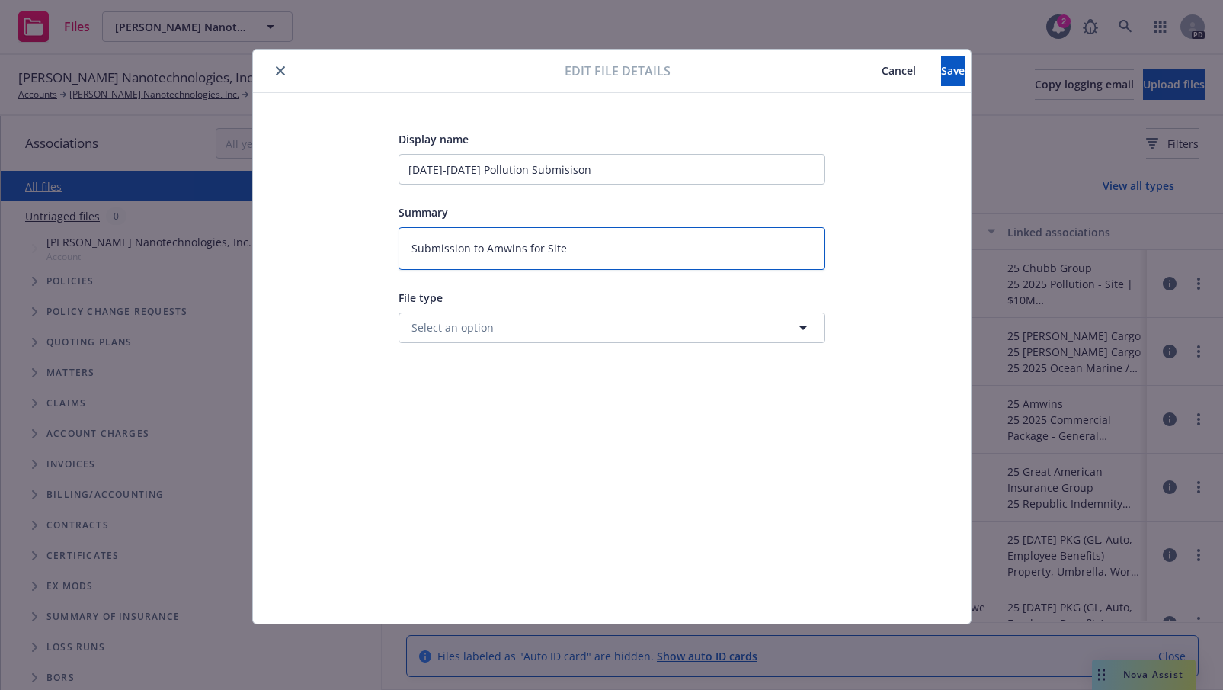
type textarea "Submission to Amwins for Site"
type textarea "x"
type textarea "Submission to Amwins for Site P"
type textarea "x"
type textarea "Submission to Amwins for Site Po"
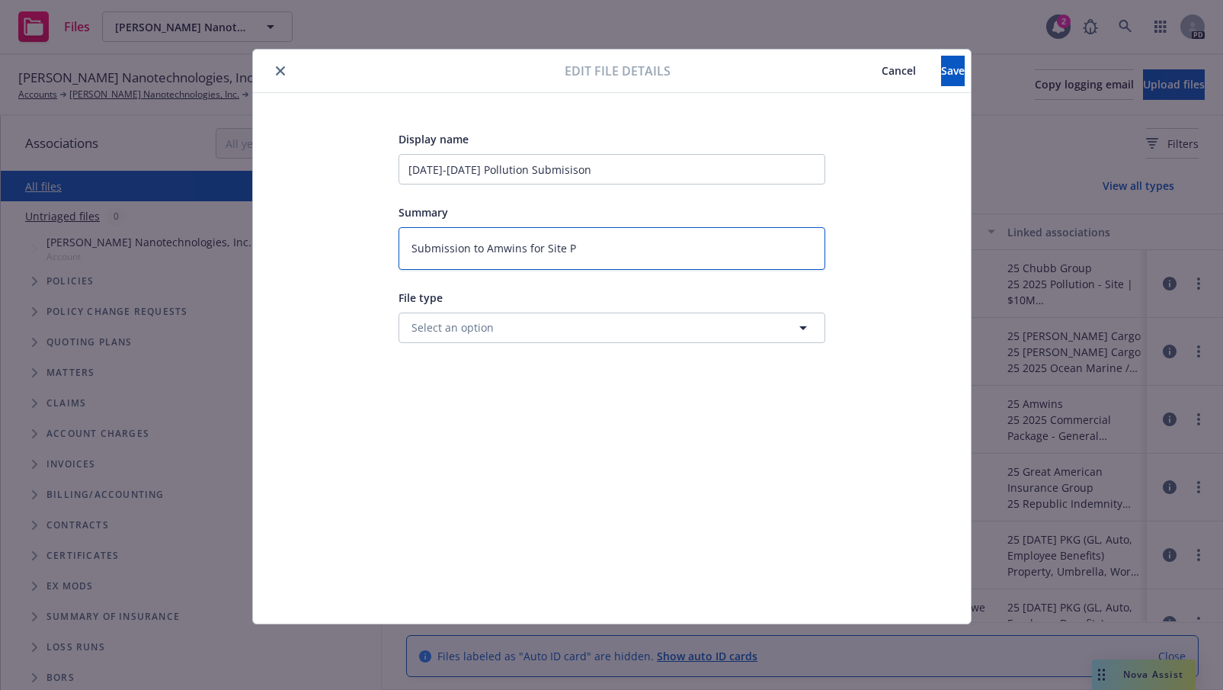
type textarea "x"
type textarea "Submission to Amwins for Site Pol"
type textarea "x"
type textarea "Submission to Amwins for Site Poll"
type textarea "x"
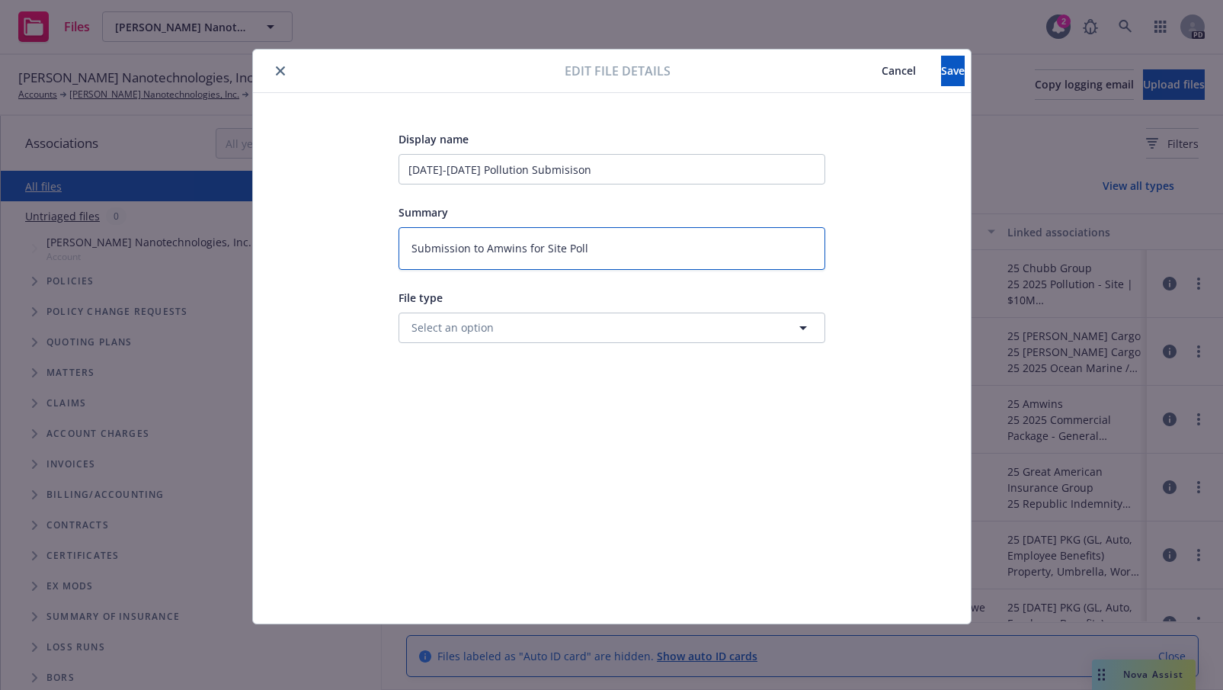
type textarea "Submission to Amwins for Site Pollu"
type textarea "x"
type textarea "Submission to Amwins for Site Pollut"
type textarea "x"
type textarea "Submission to Amwins for Site Polluti"
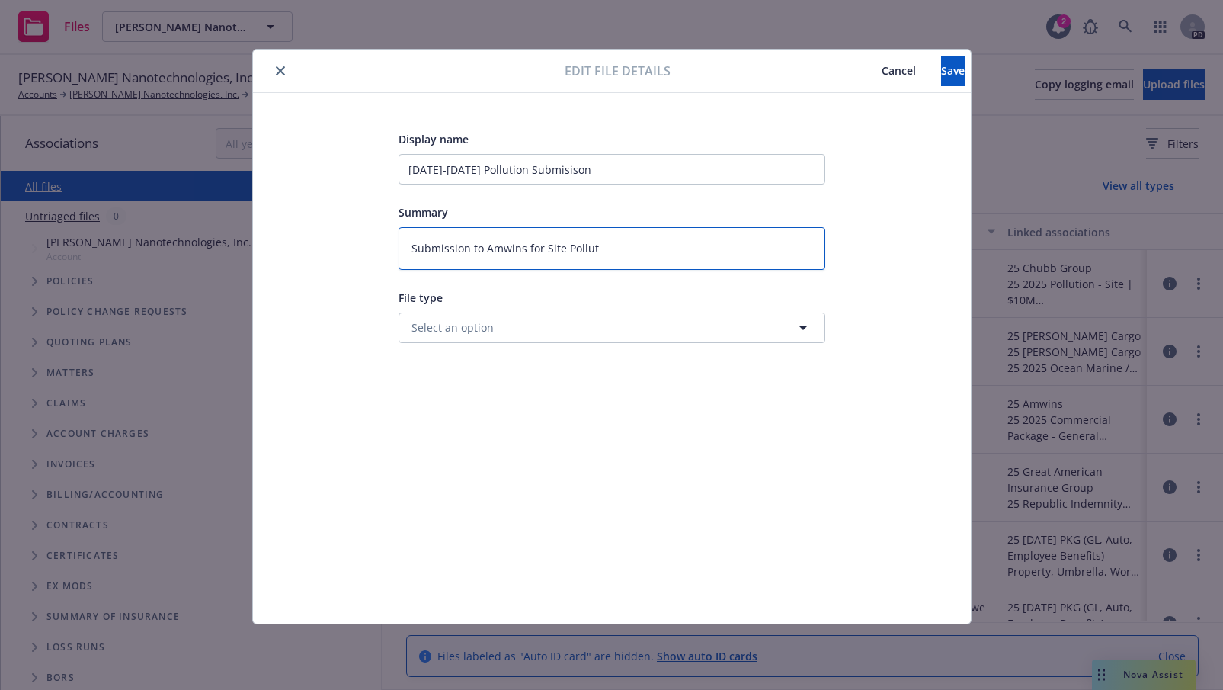
type textarea "x"
type textarea "Submission to Amwins for Site Pollutio"
type textarea "x"
type textarea "Submission to Amwins for Site Pollutioh"
type textarea "x"
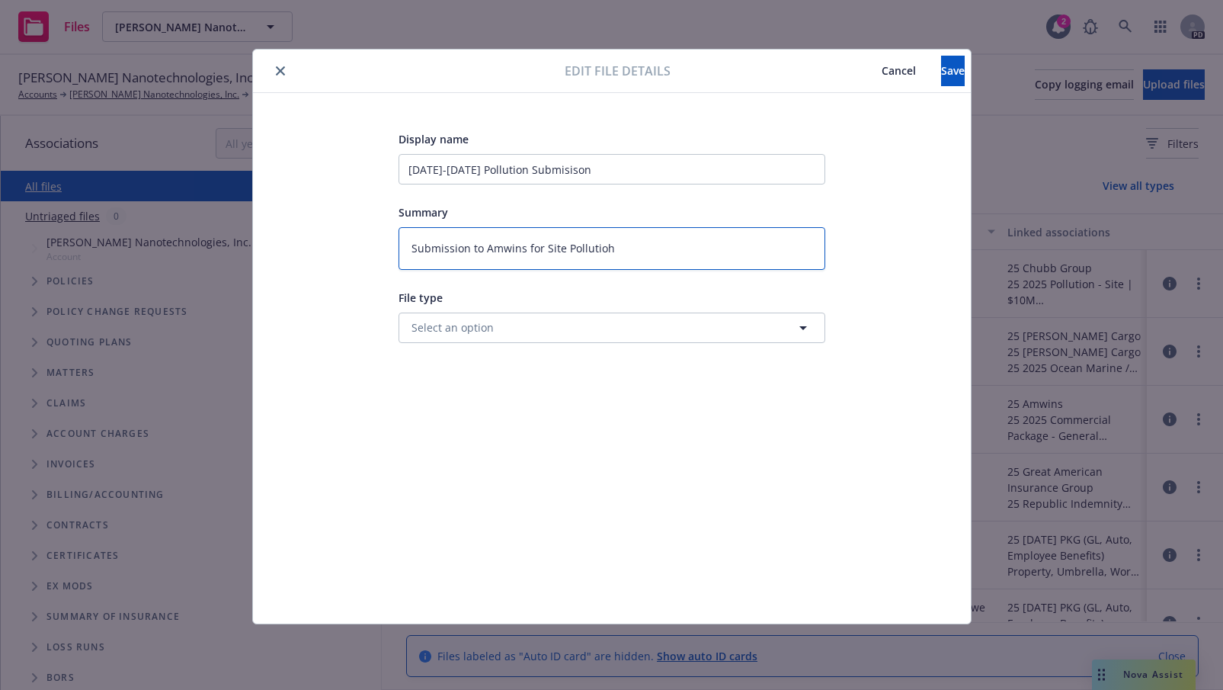
type textarea "Submission to Amwins for Site Pollutiohn"
type textarea "x"
type textarea "Submission to Amwins for Site Pollutiohn"
type textarea "x"
type textarea "Submission to Amwins for Site Pollutiohn"
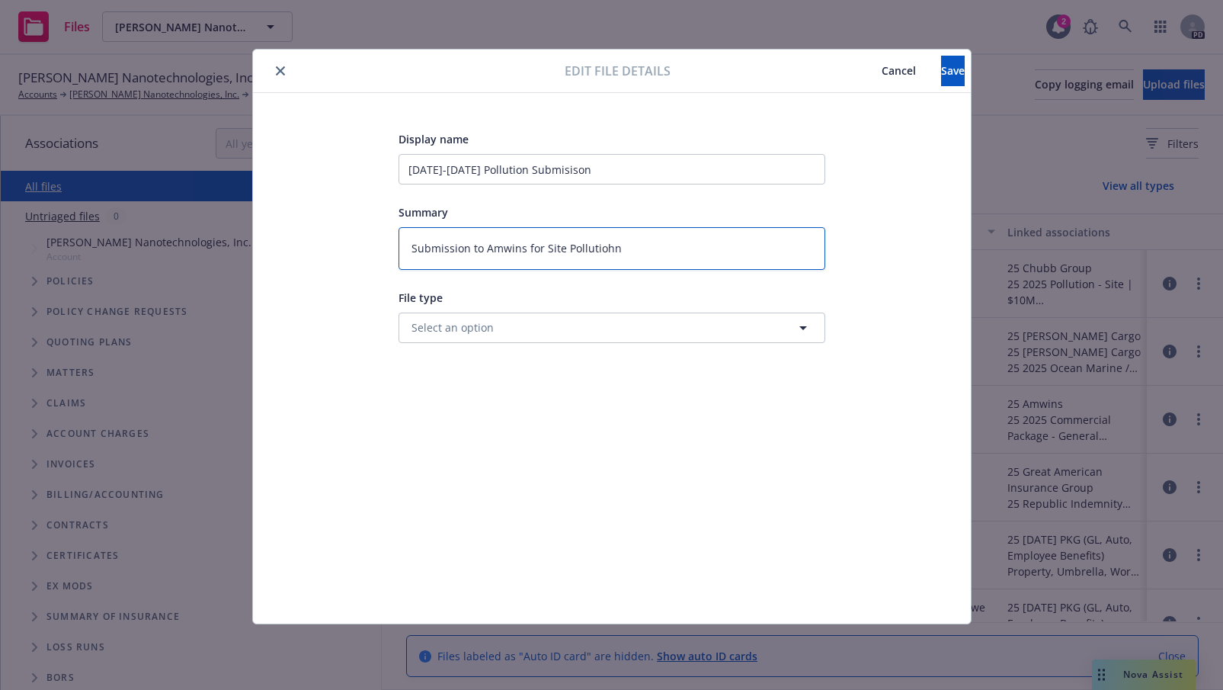
type textarea "x"
type textarea "Submission to Amwins for Site Pollutioh"
type textarea "x"
type textarea "Submission to Amwins for Site Pollutio"
type textarea "x"
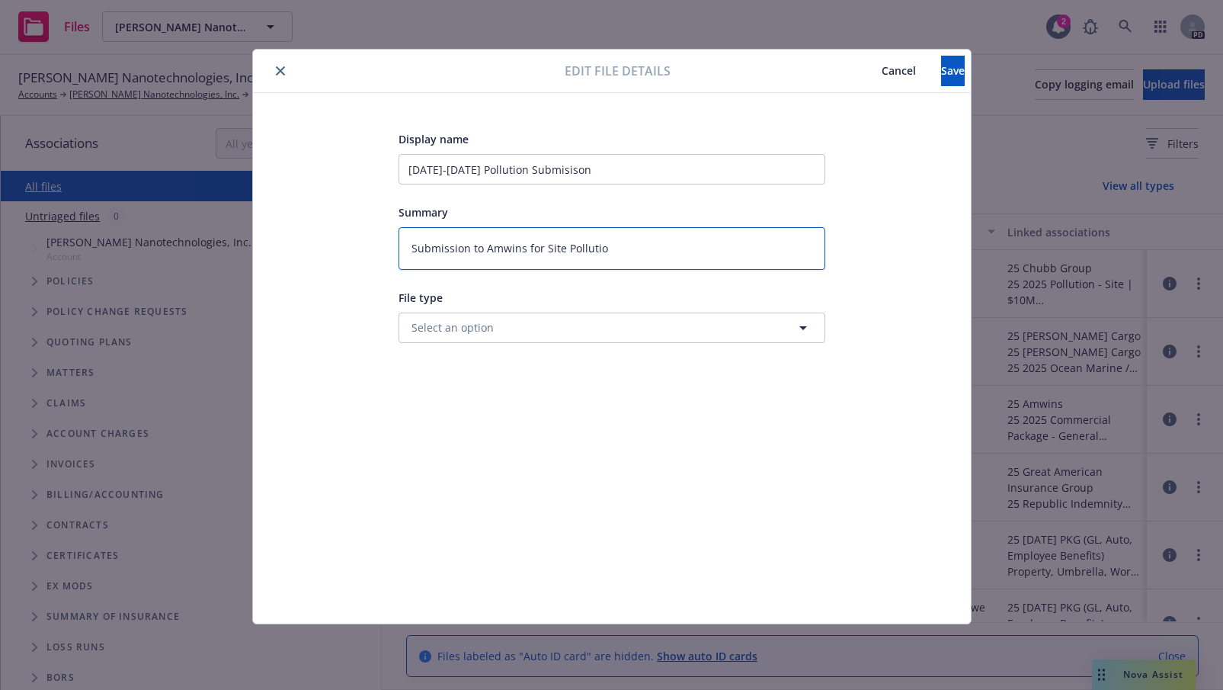
type textarea "Submission to Amwins for Site Pollution"
type textarea "x"
type textarea "Submission to Amwins for Site Pollution"
type textarea "x"
type textarea "Submission to Amwins for Site Pollution q"
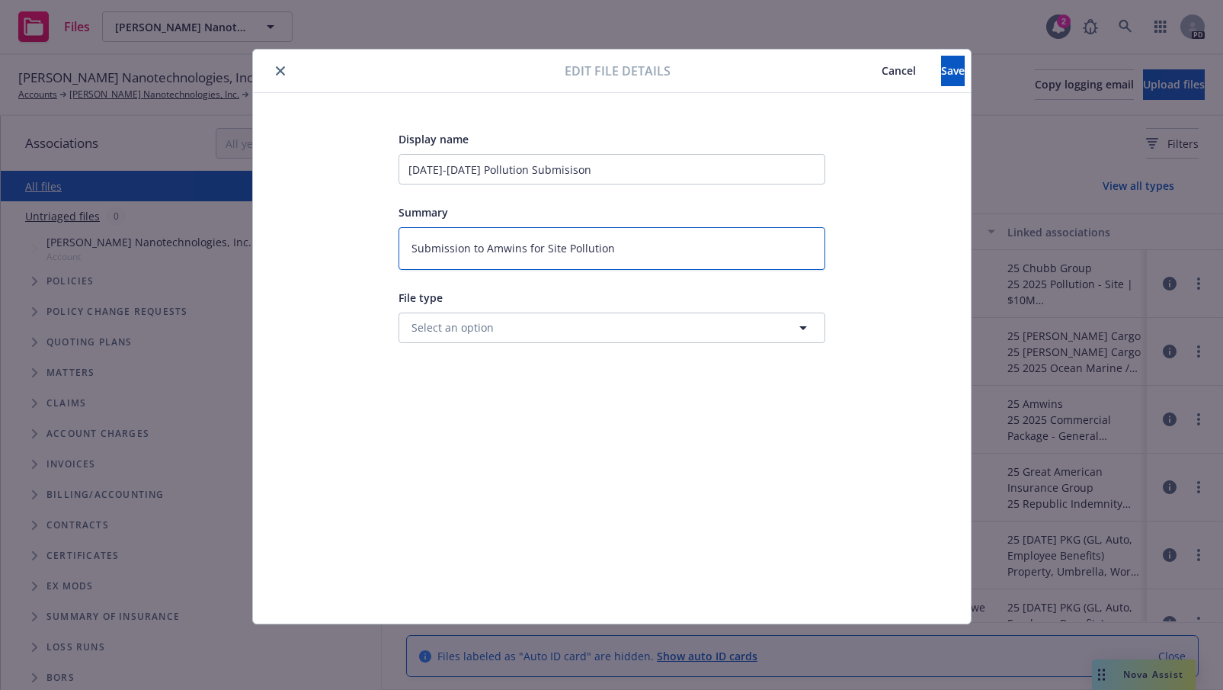
type textarea "x"
type textarea "Submission to Amwins for Site Pollution qu"
type textarea "x"
type textarea "Submission to Amwins for Site Pollution quo"
type textarea "x"
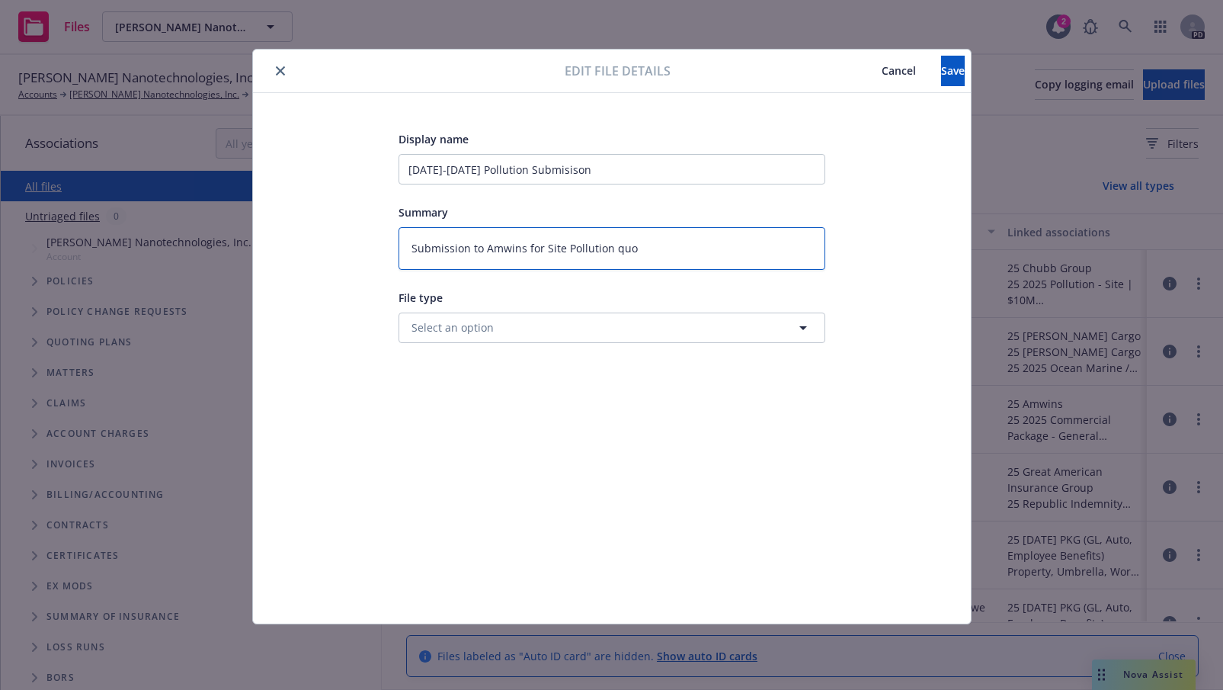
type textarea "Submission to Amwins for Site Pollution quot"
type textarea "x"
type textarea "Submission to Amwins for Site Pollution quote"
type textarea "x"
type textarea "Submission to Amwins for Site Pollution quote"
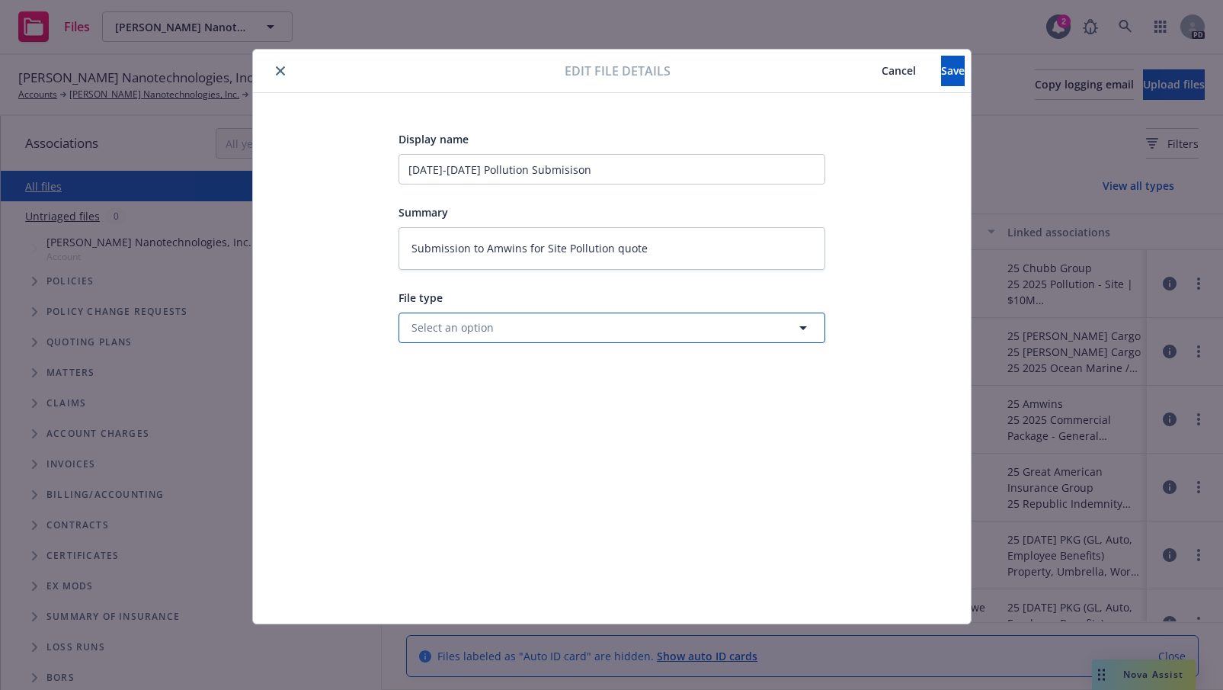
click at [511, 334] on button "Select an option" at bounding box center [612, 327] width 427 height 30
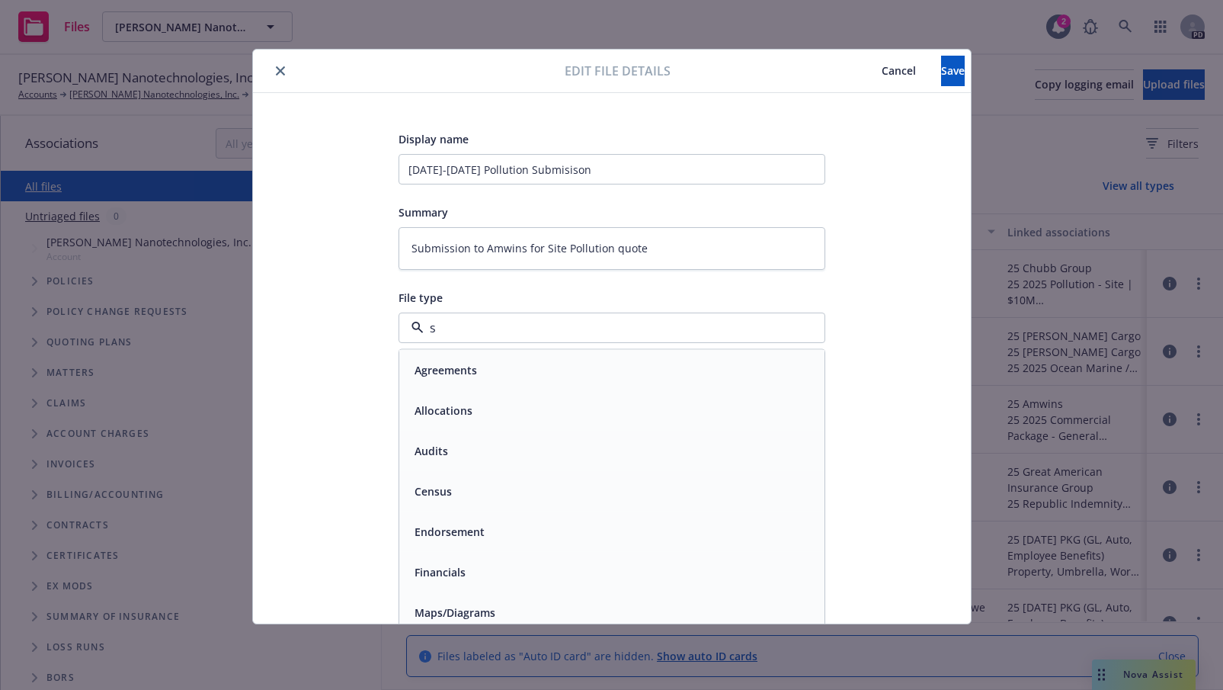
type input "su"
click at [495, 447] on div "Submission" at bounding box center [612, 450] width 407 height 22
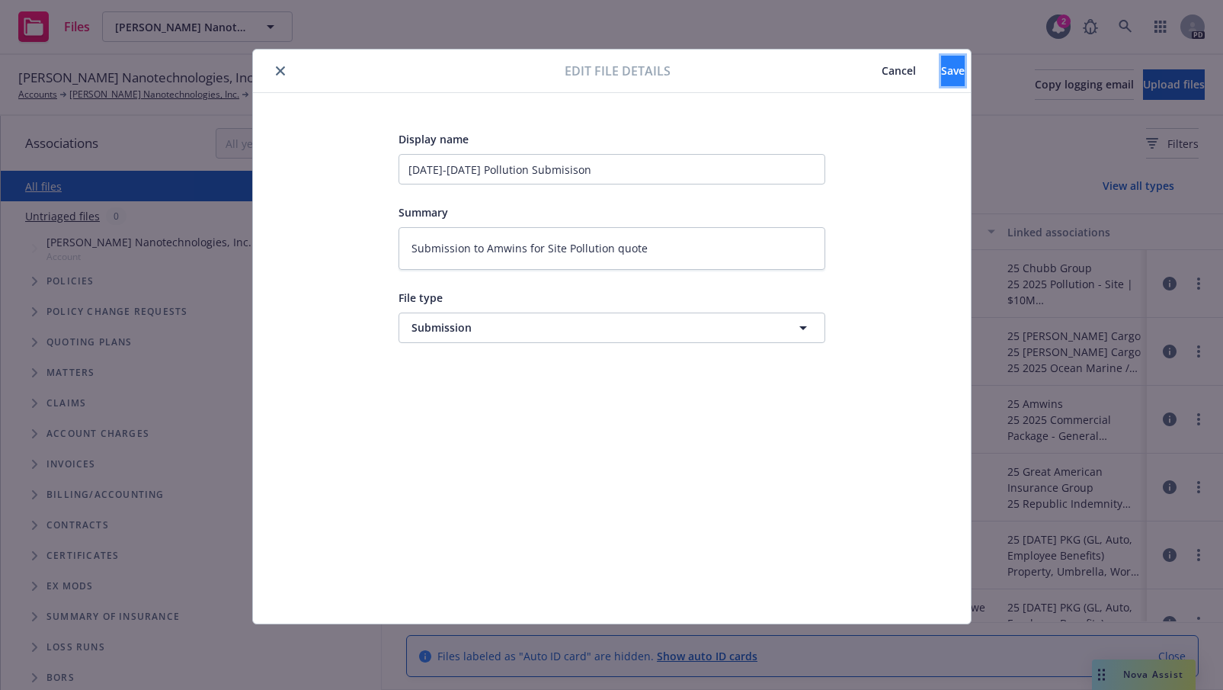
click at [941, 67] on span "Save" at bounding box center [953, 70] width 24 height 14
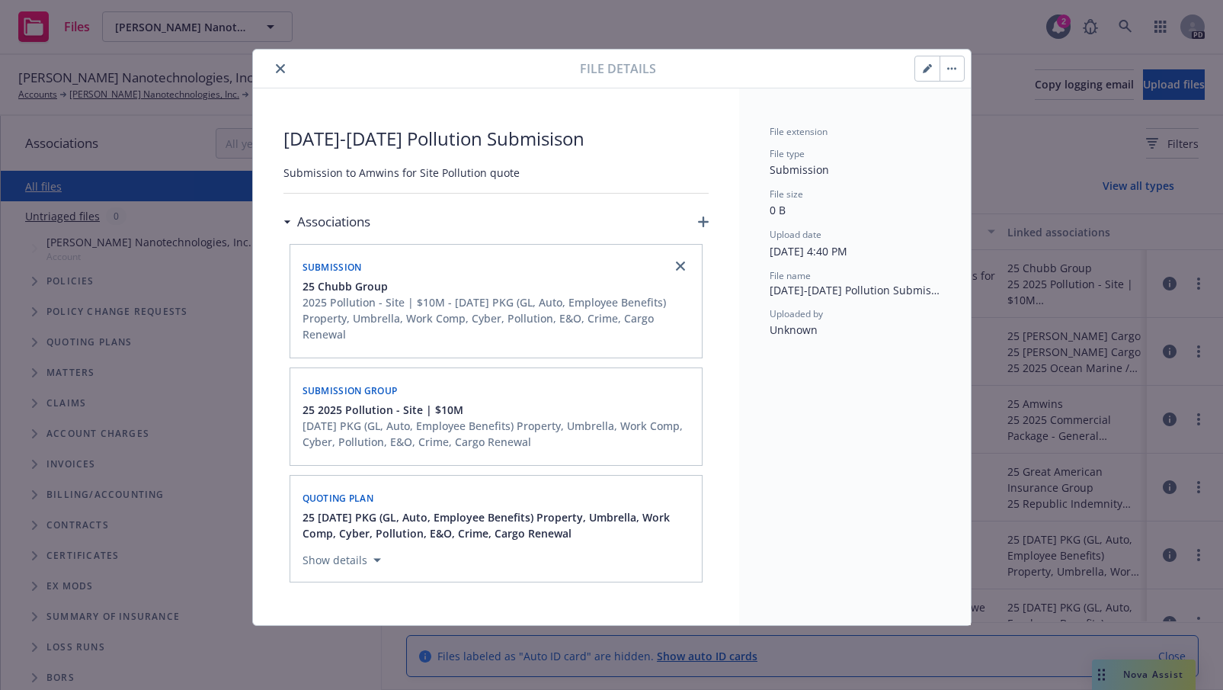
click at [307, 435] on div "[DATE] PKG (GL, Auto, Employee Benefits) Property, Umbrella, Work Comp, Cyber, …" at bounding box center [498, 434] width 390 height 32
click at [351, 418] on span "25 2025 Pollution - Site | $10M" at bounding box center [383, 410] width 161 height 16
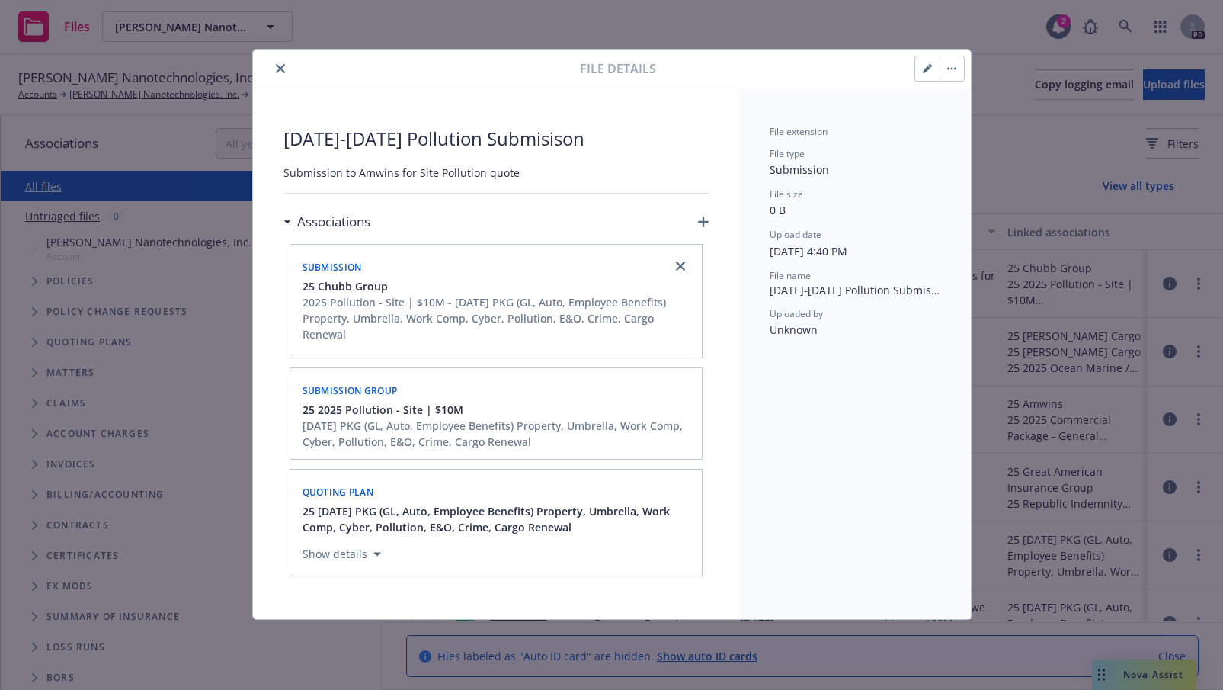
click at [359, 409] on span "25 2025 Pollution - Site | $10M" at bounding box center [383, 410] width 161 height 16
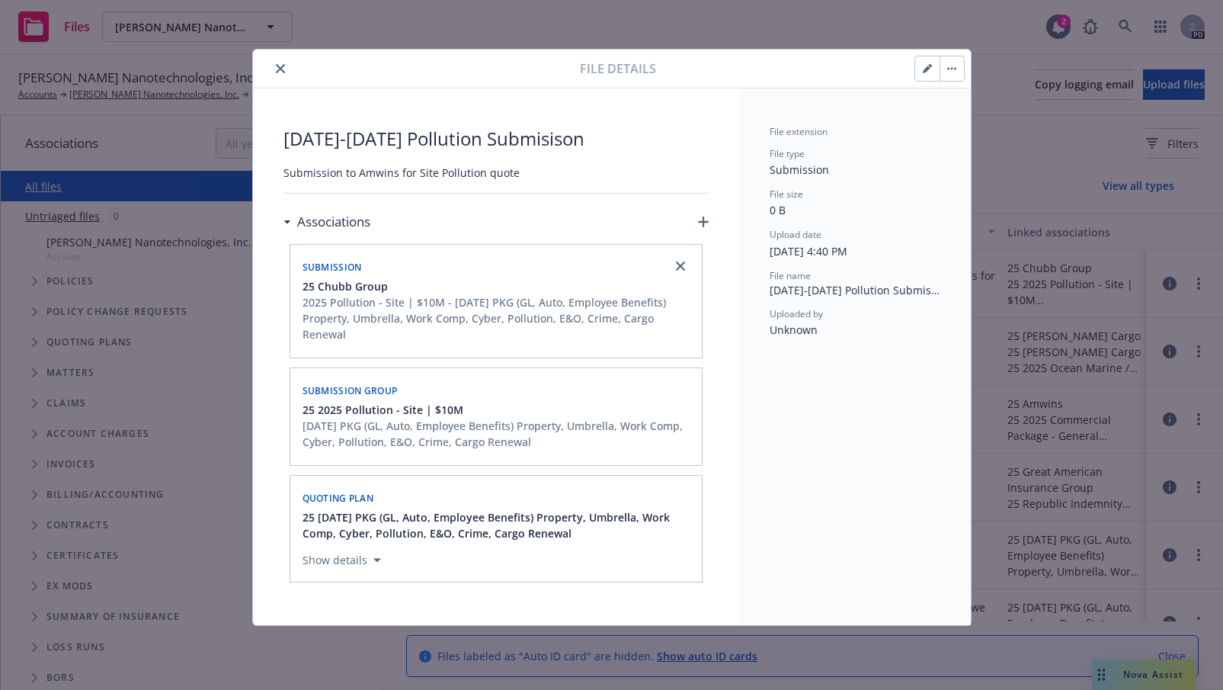
click at [359, 409] on span "25 2025 Pollution - Site | $10M" at bounding box center [383, 410] width 161 height 16
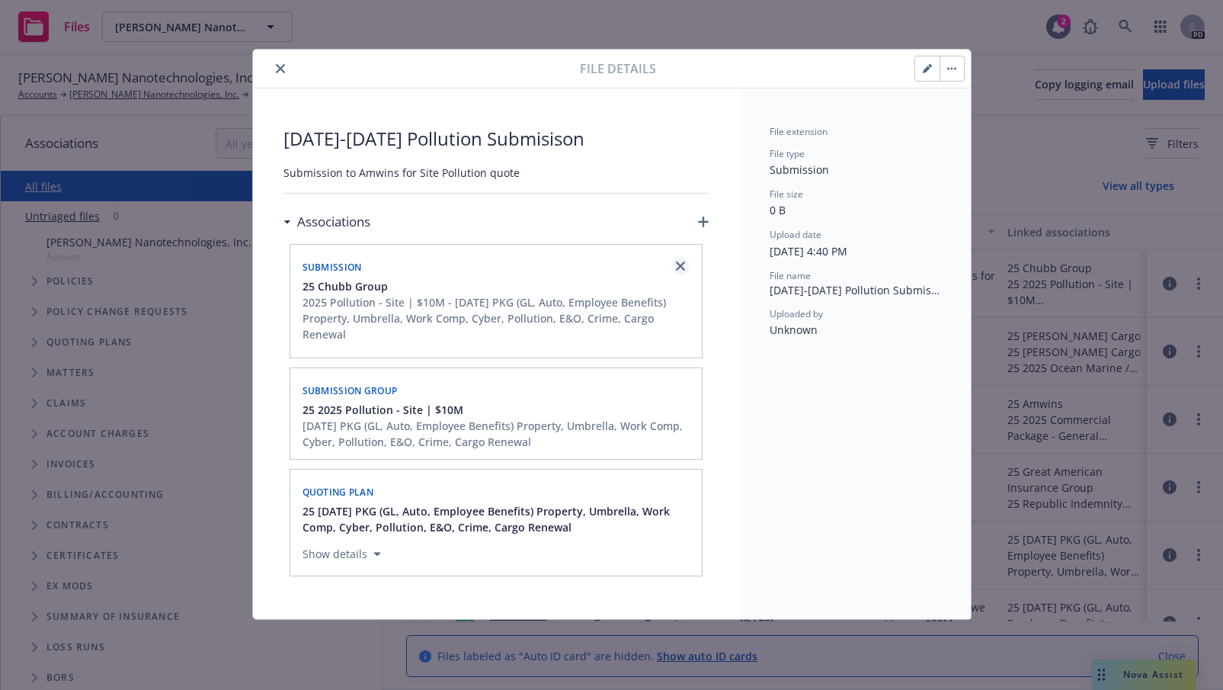
click at [680, 261] on icon "close" at bounding box center [680, 265] width 9 height 9
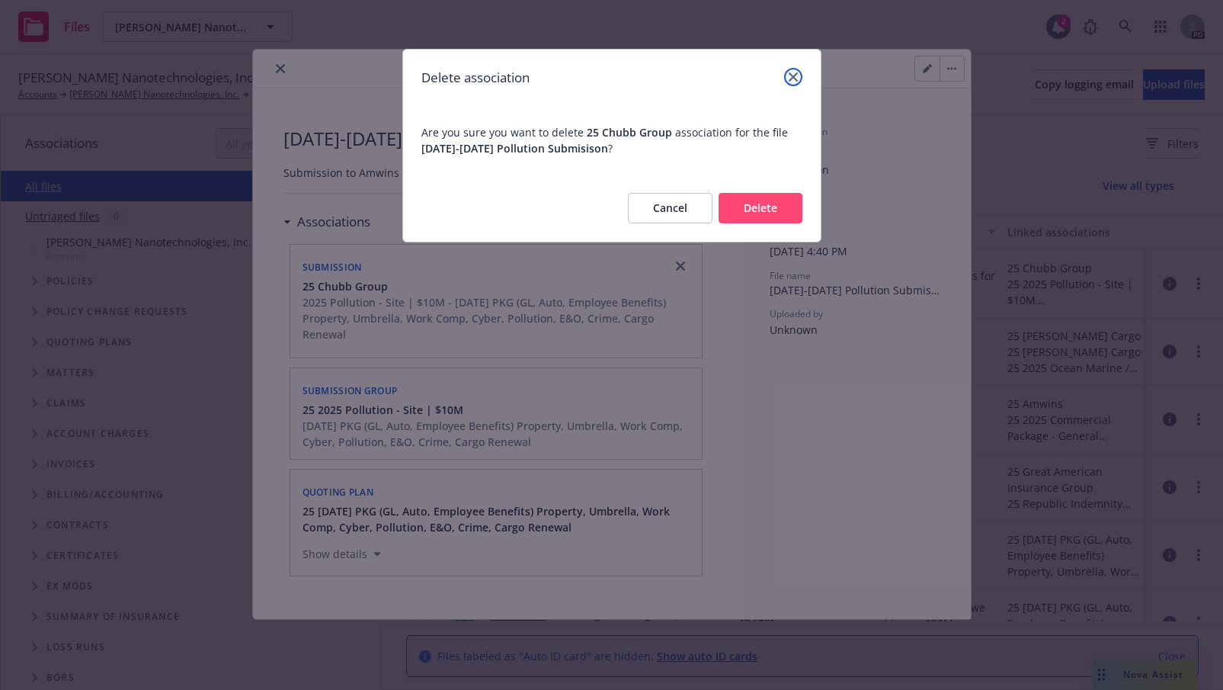
click at [789, 71] on link "close" at bounding box center [793, 77] width 18 height 18
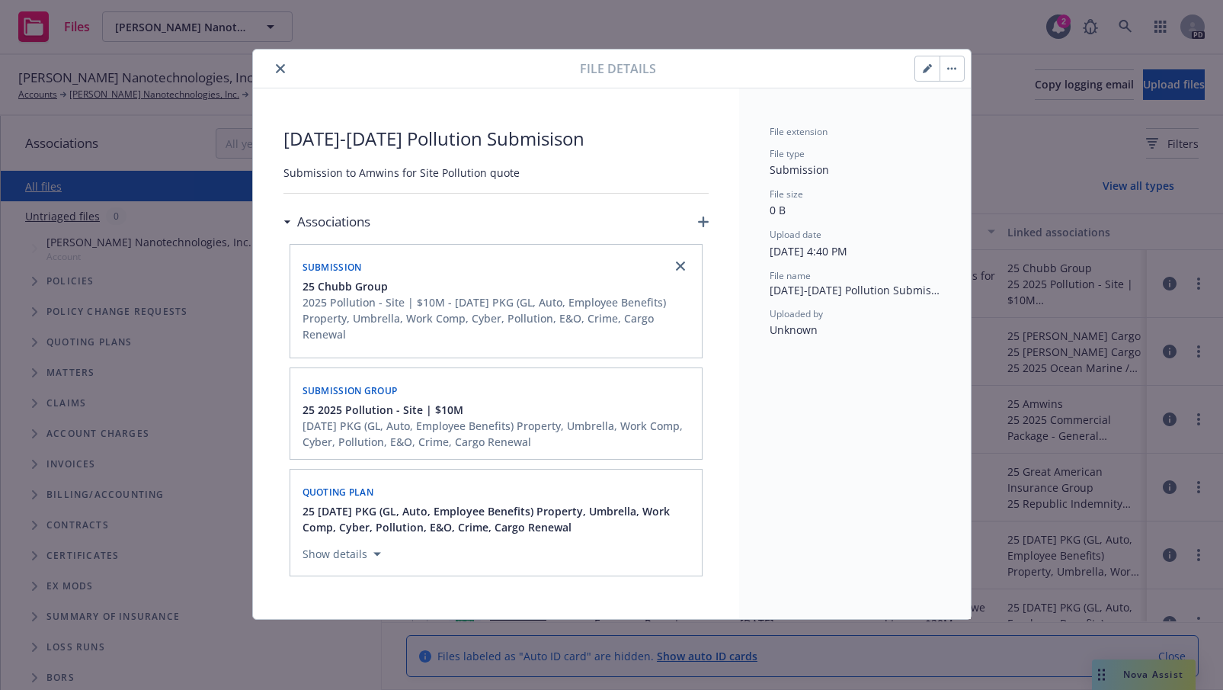
click at [283, 64] on icon "close" at bounding box center [280, 68] width 9 height 9
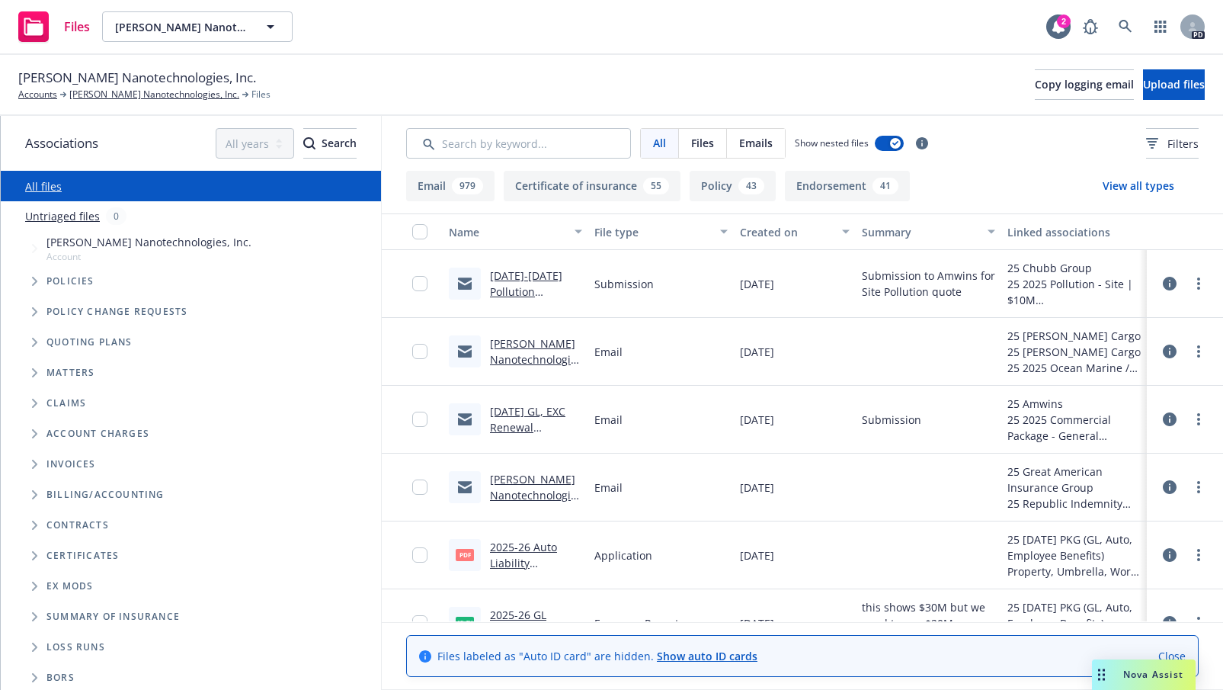
click at [514, 357] on link "[PERSON_NAME] Nanotechnologies Inc | Cargo Renewal Submission Effective [DATE]" at bounding box center [536, 383] width 92 height 95
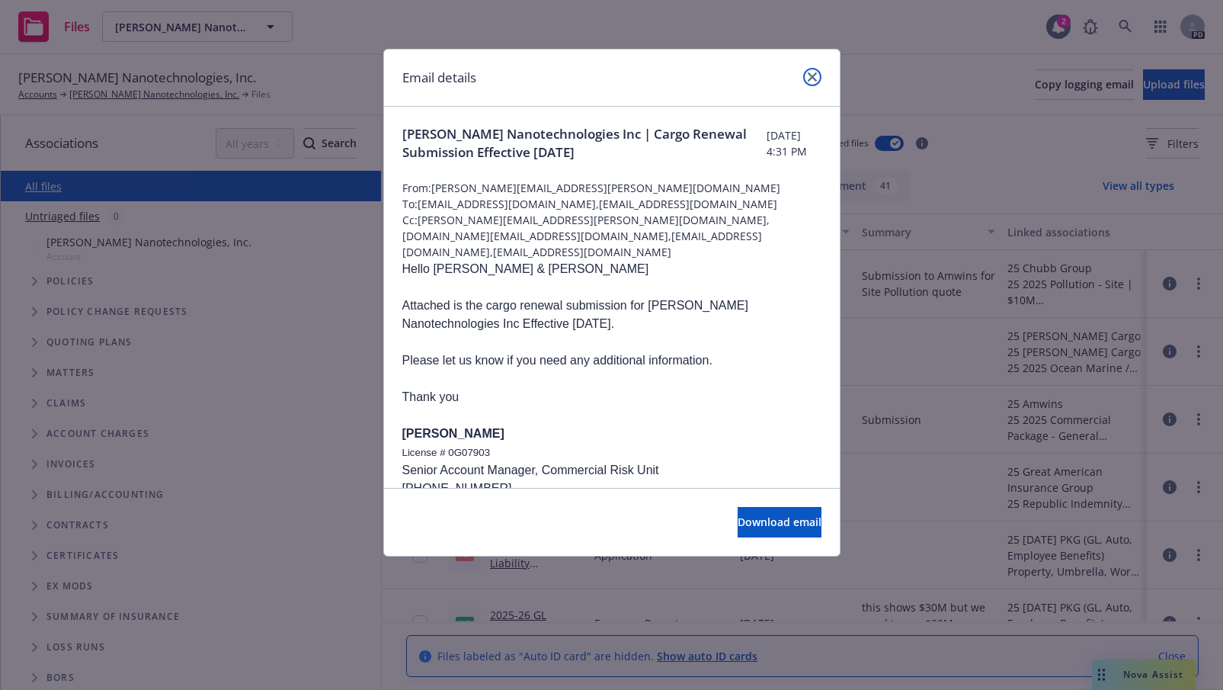
click at [810, 75] on icon "close" at bounding box center [812, 76] width 9 height 9
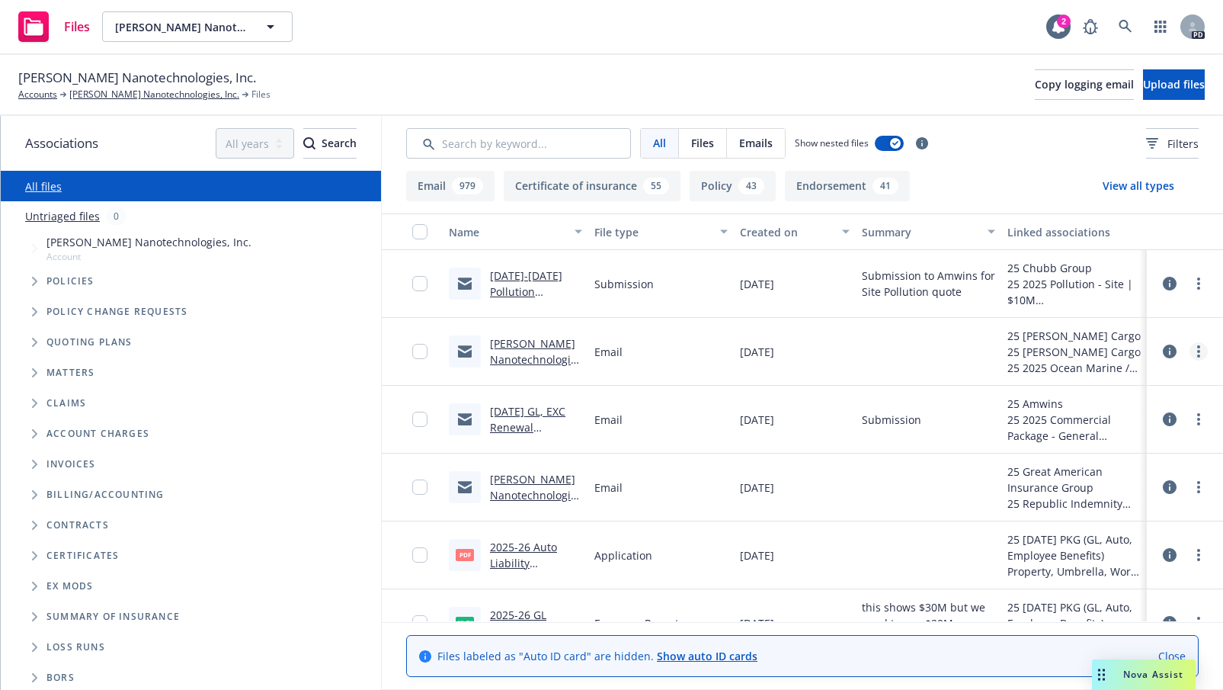
click at [1197, 345] on icon "more" at bounding box center [1198, 351] width 3 height 12
click at [1098, 439] on link "Edit" at bounding box center [1117, 443] width 152 height 30
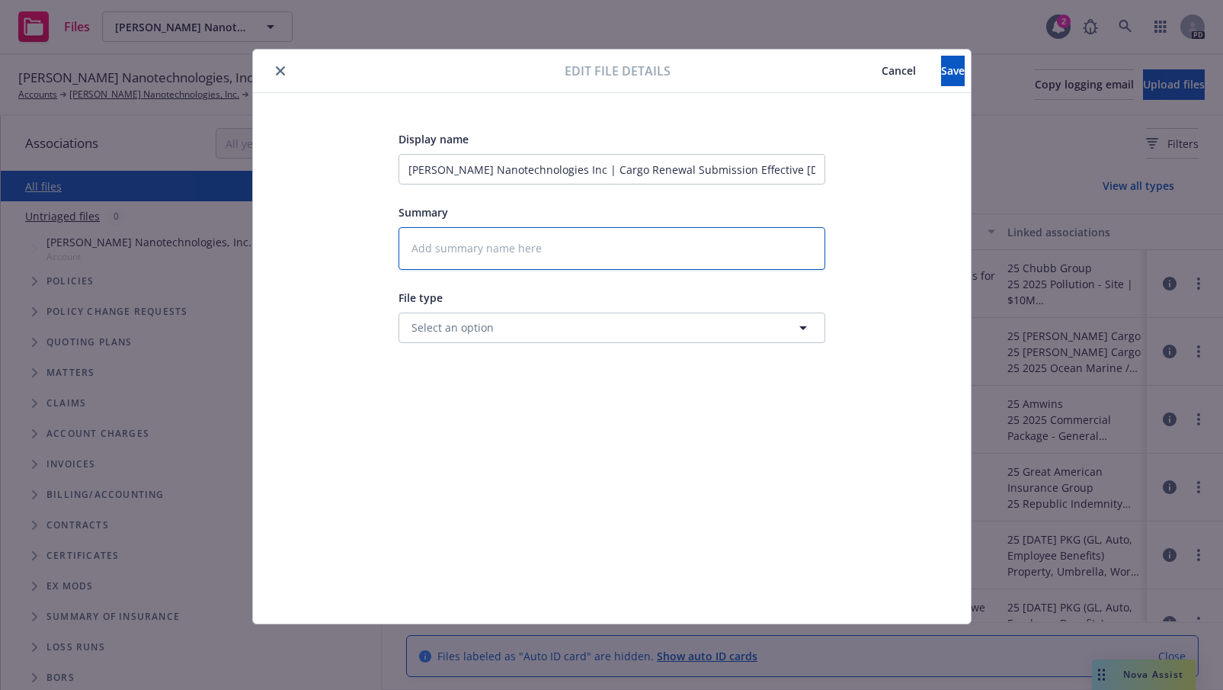
click at [451, 244] on textarea at bounding box center [612, 248] width 427 height 43
click at [444, 252] on textarea at bounding box center [612, 248] width 427 height 43
type textarea "x"
type textarea "C"
type textarea "x"
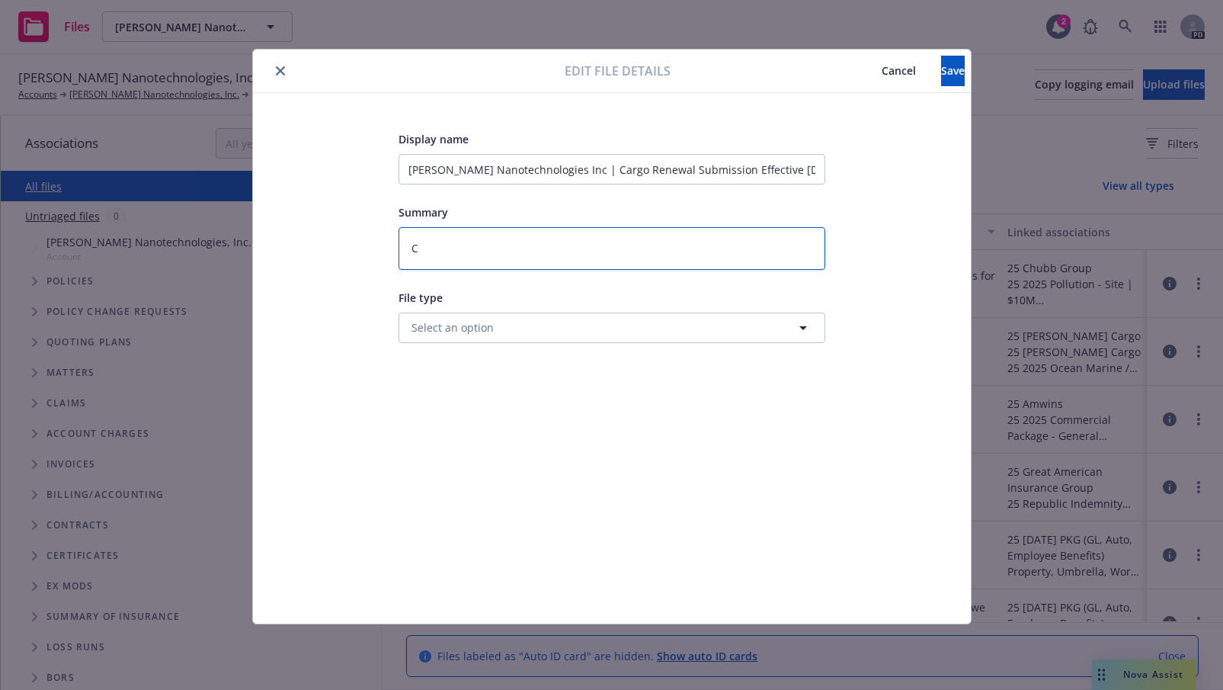
type textarea "Ca"
type textarea "x"
type textarea "Car"
type textarea "x"
type textarea "Carg"
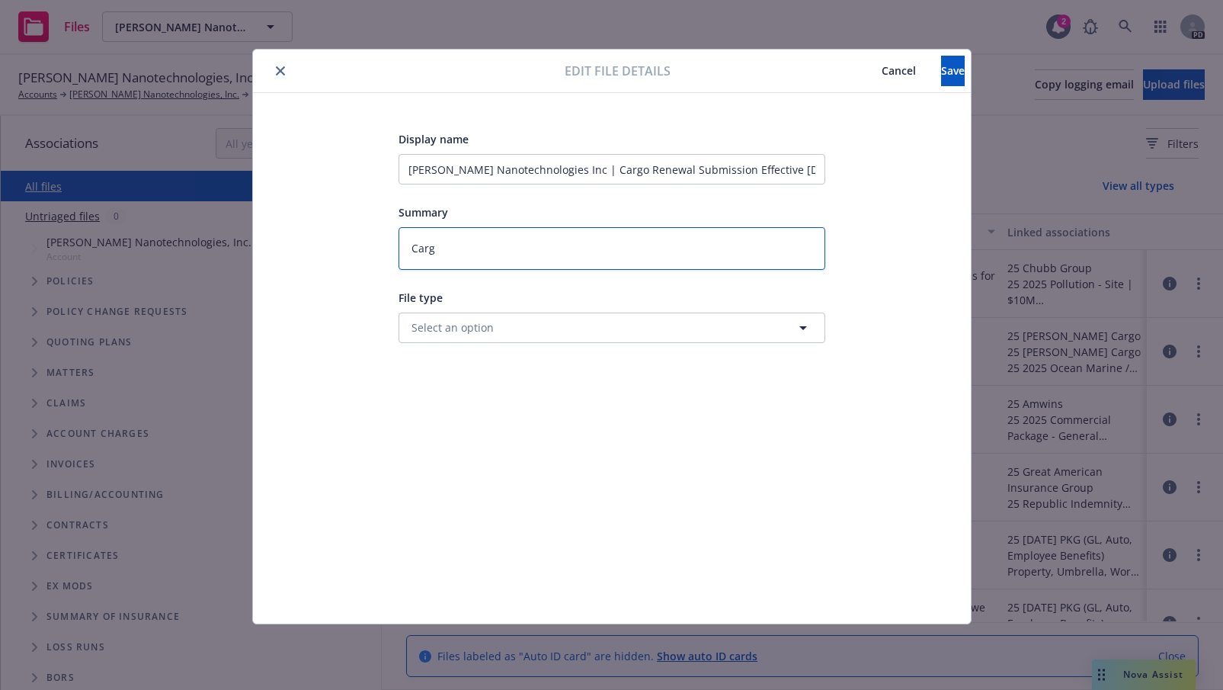
type textarea "x"
type textarea "Cargo"
type textarea "x"
type textarea "Cargo"
type textarea "x"
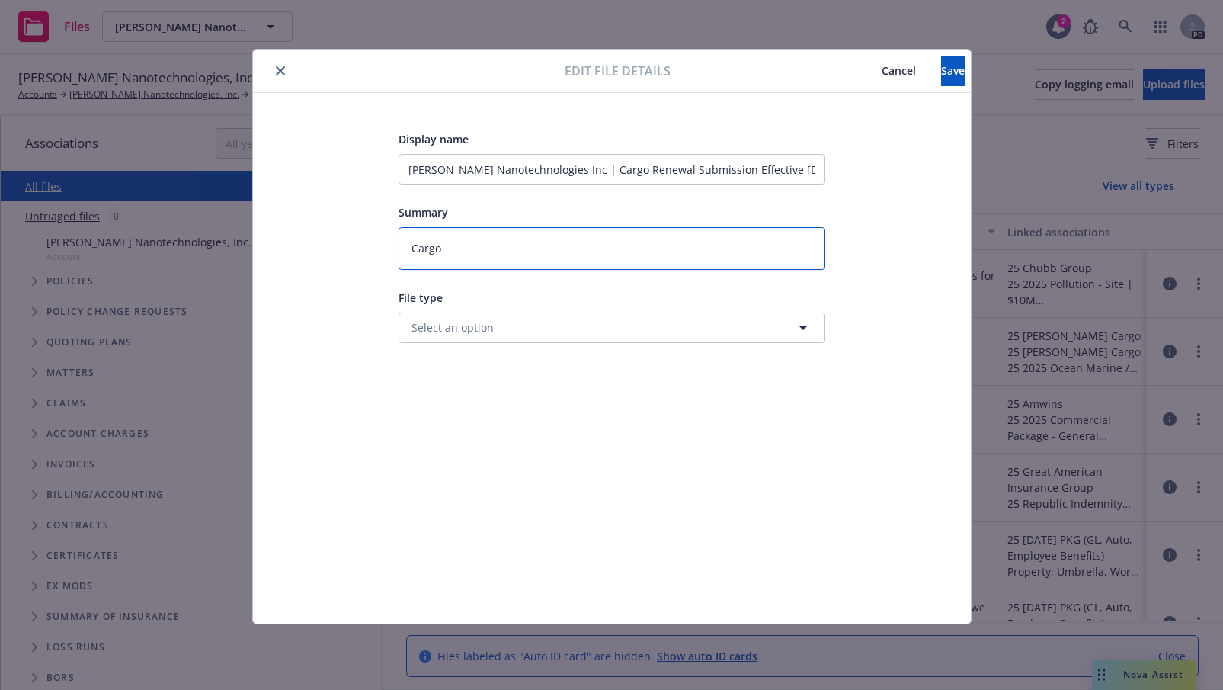
type textarea "Cargo S"
type textarea "x"
type textarea "Cargo Su"
type textarea "x"
type textarea "Cargo Sub"
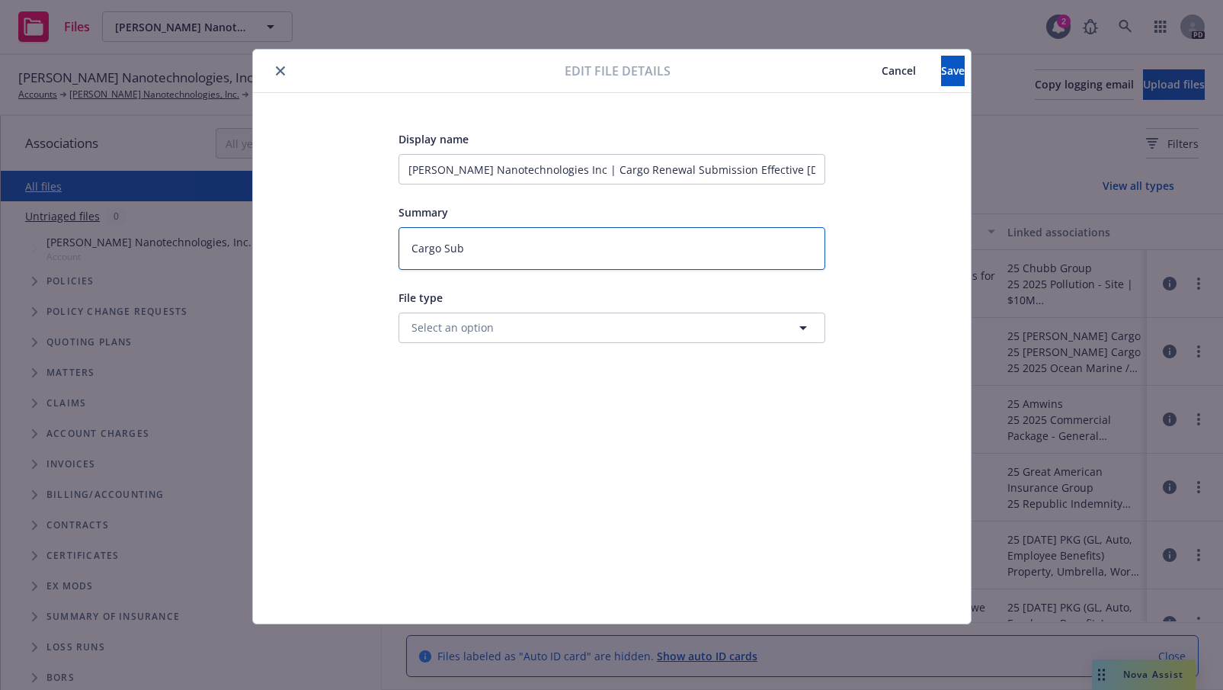
type textarea "x"
type textarea "Cargo Subm"
type textarea "x"
type textarea "Cargo Submi"
type textarea "x"
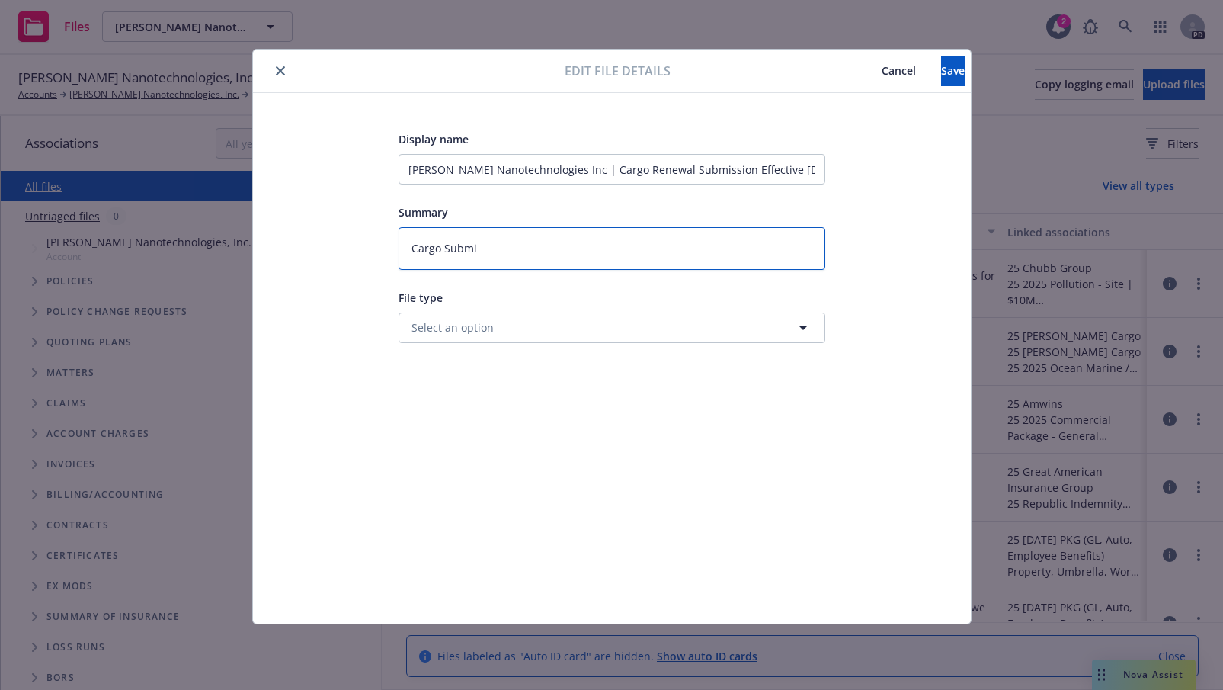
type textarea "Cargo Submis"
type textarea "x"
type textarea "Cargo Submiss"
type textarea "x"
type textarea "Cargo Submissi"
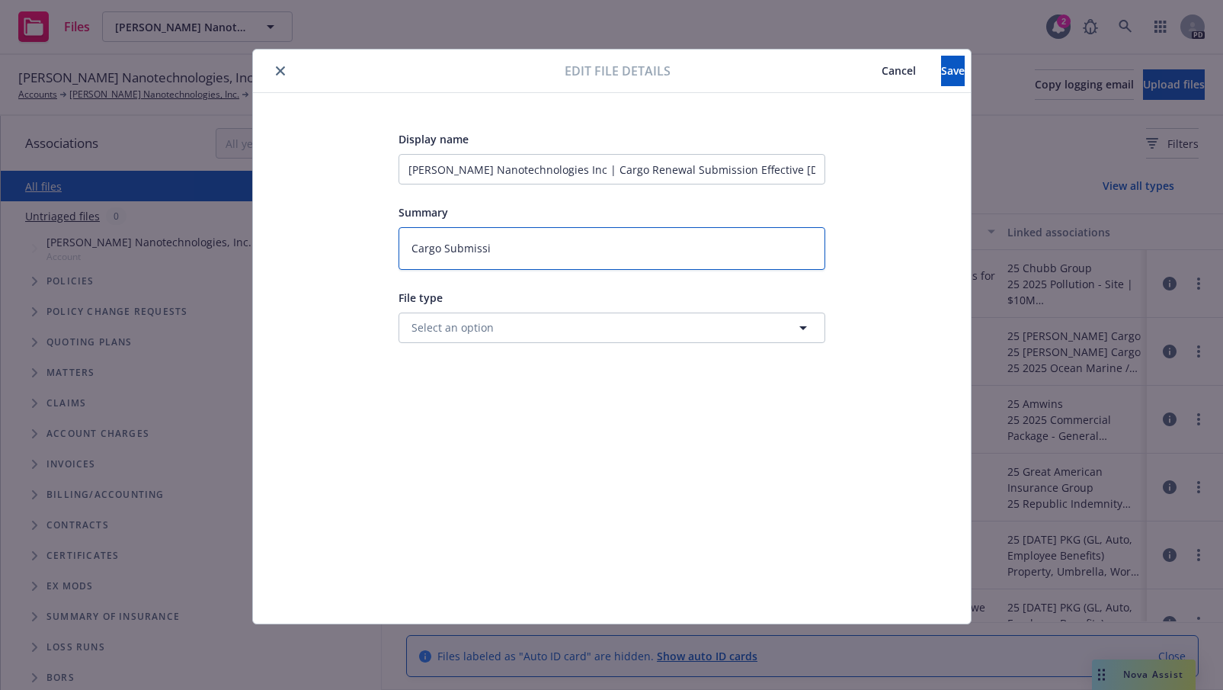
type textarea "x"
type textarea "Cargo Submissio"
type textarea "x"
type textarea "Cargo Submission"
click at [434, 318] on button "Select an option" at bounding box center [612, 327] width 427 height 30
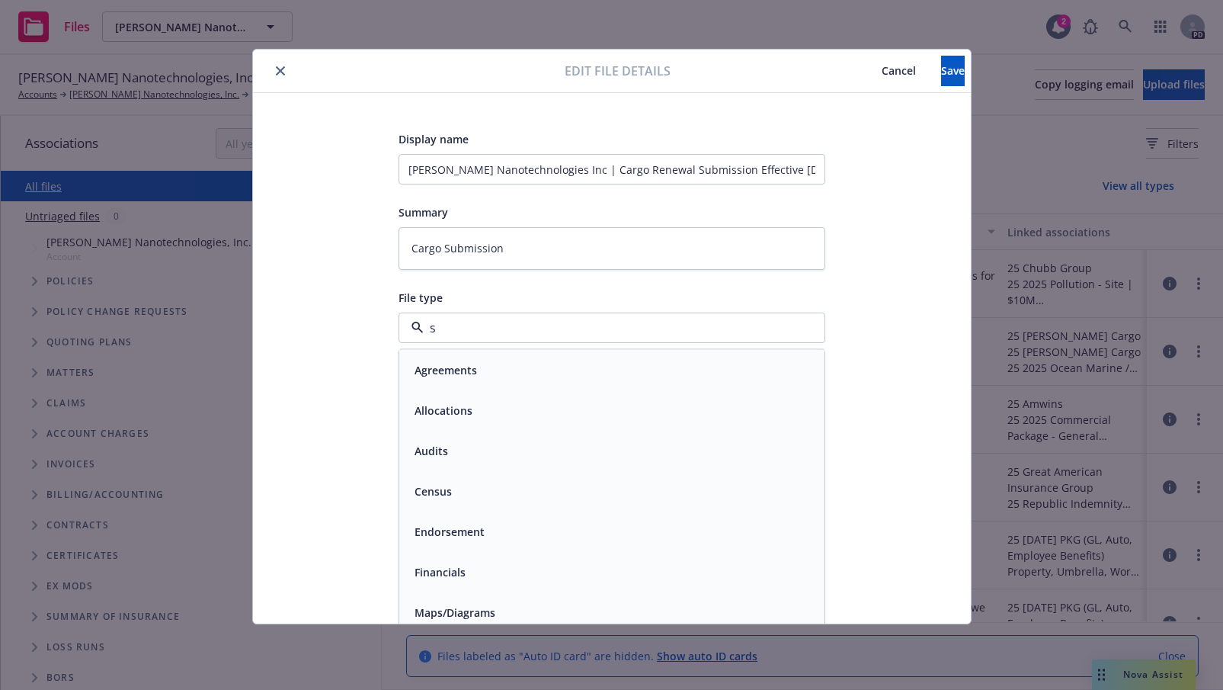
type input "su"
click at [482, 451] on div "Submission" at bounding box center [612, 450] width 407 height 22
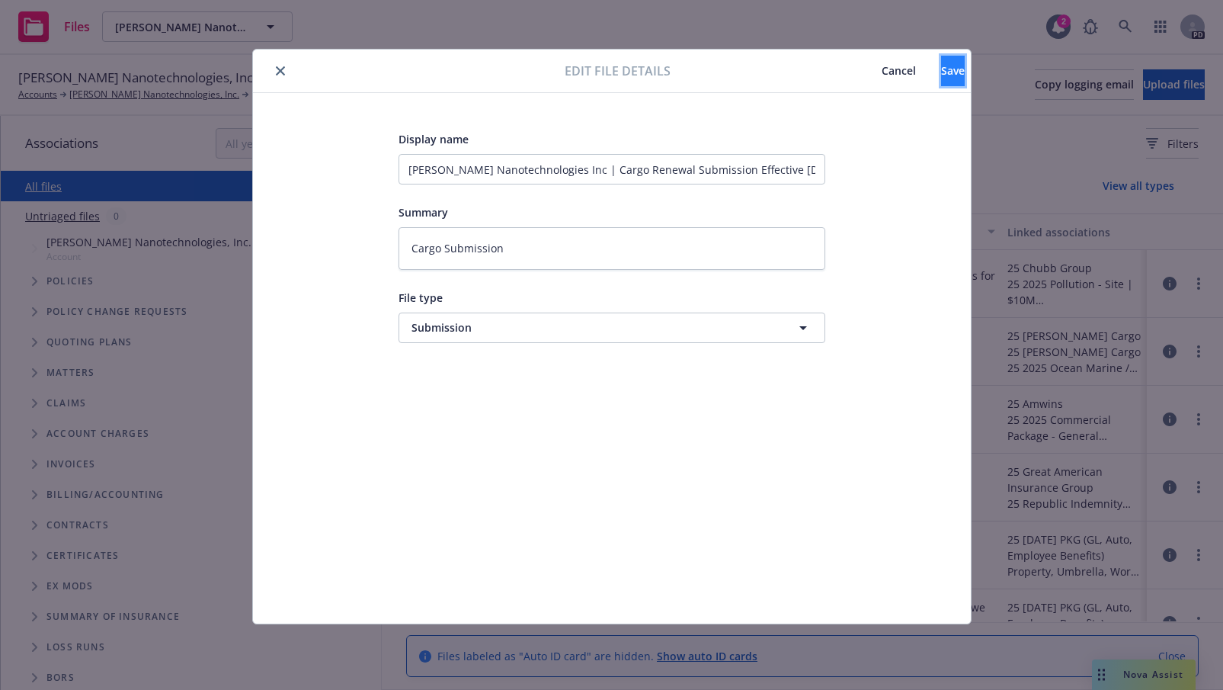
click at [941, 77] on span "Save" at bounding box center [953, 70] width 24 height 14
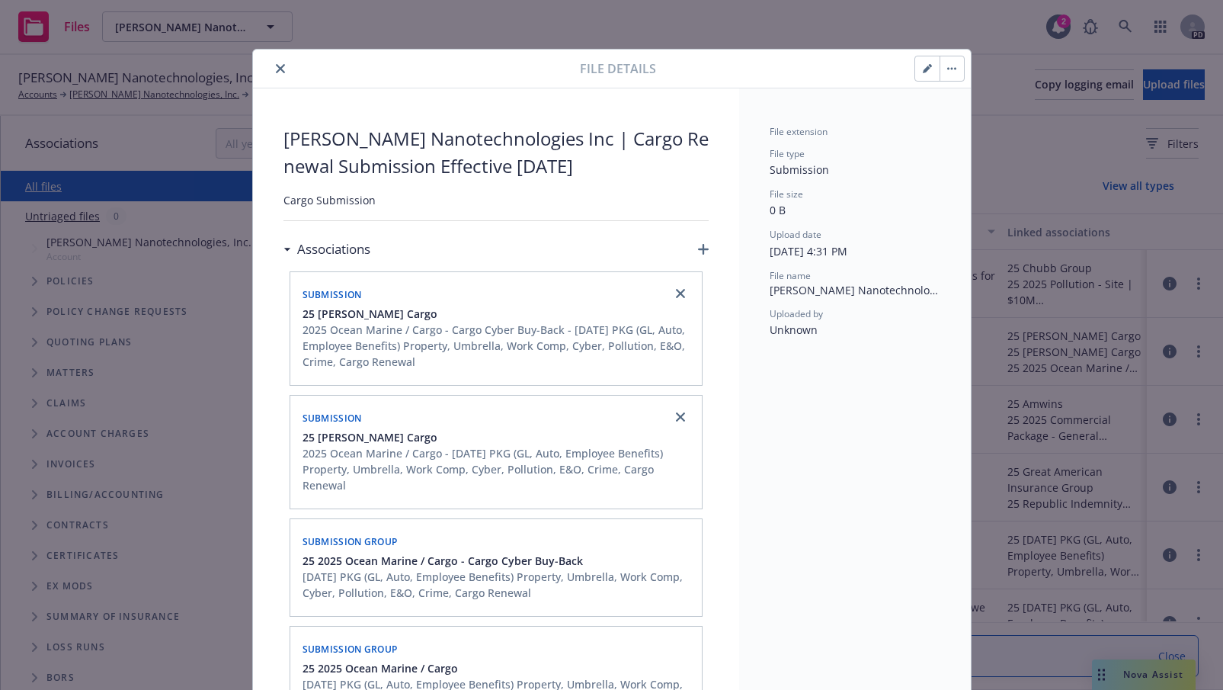
click at [276, 66] on icon "close" at bounding box center [280, 68] width 9 height 9
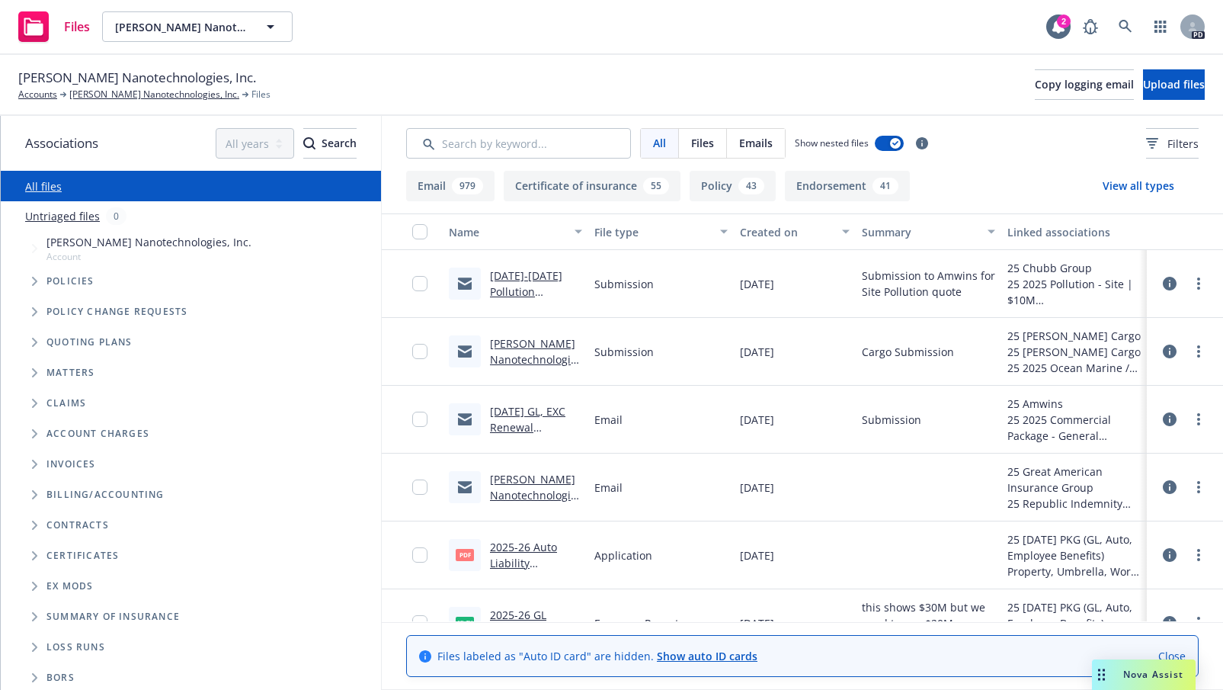
click at [524, 492] on link "[PERSON_NAME] Nanotechnologies Inc | [DATE] Workers Compensation Renewal Submis…" at bounding box center [536, 527] width 92 height 111
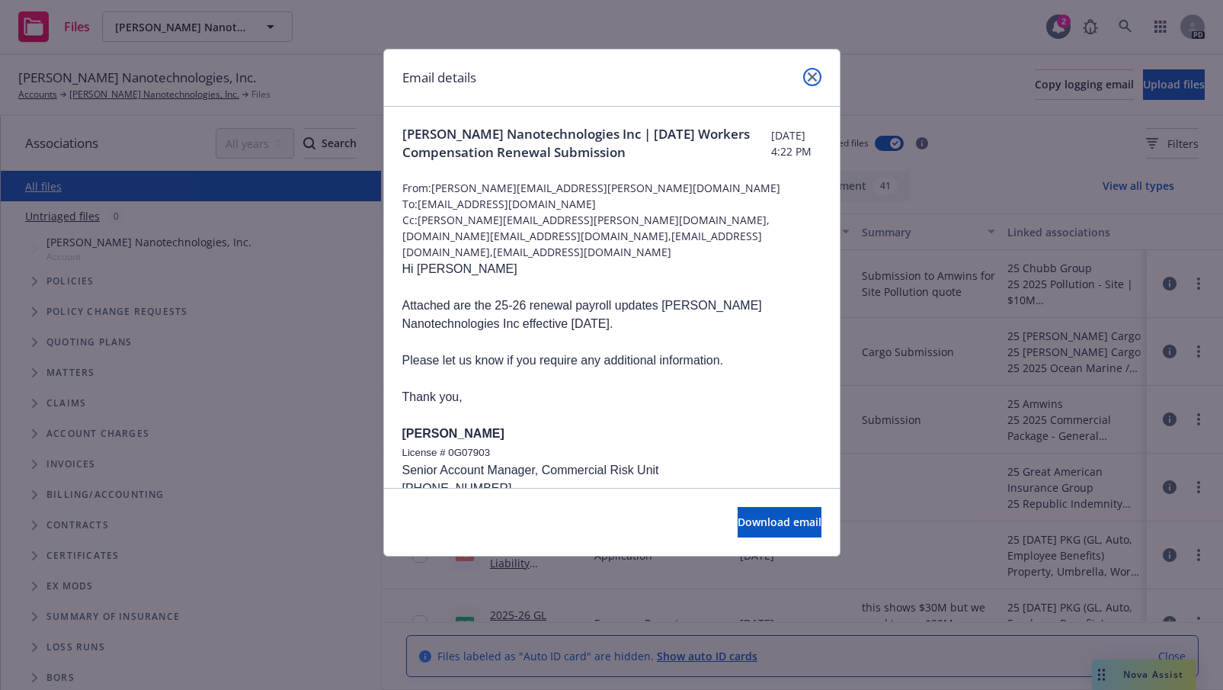
click at [813, 72] on icon "close" at bounding box center [812, 76] width 9 height 9
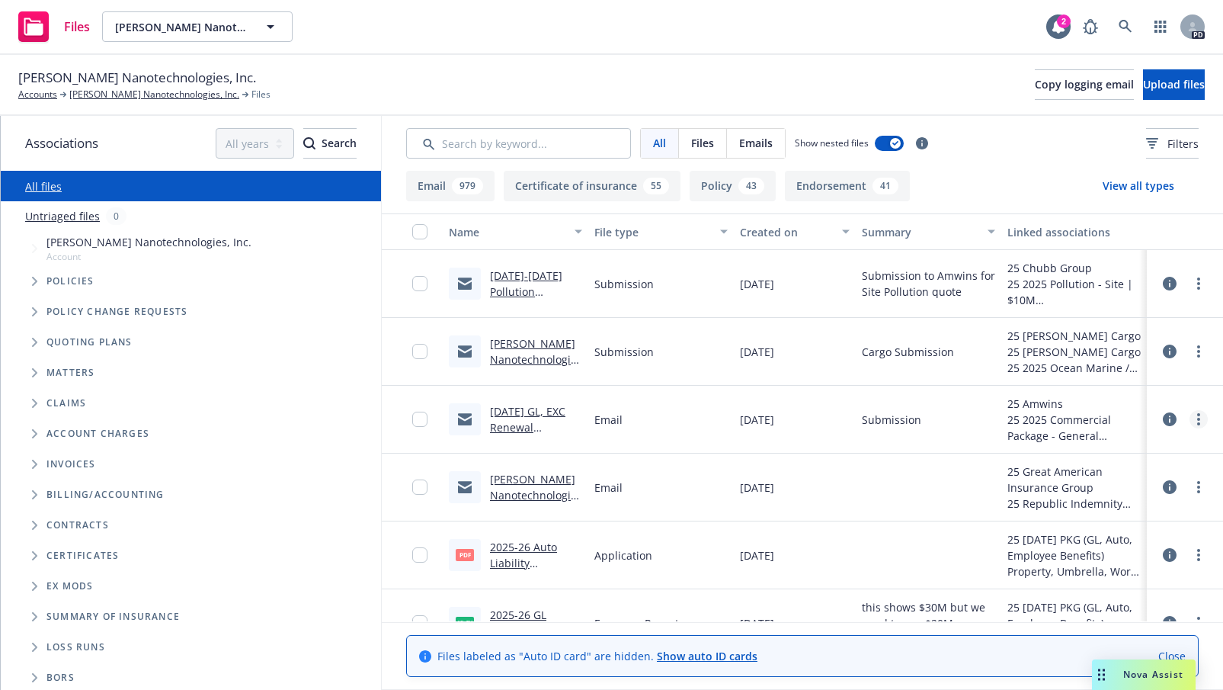
click at [1190, 417] on link "more" at bounding box center [1199, 419] width 18 height 18
click at [494, 492] on link "[PERSON_NAME] Nanotechnologies Inc | [DATE] Workers Compensation Renewal Submis…" at bounding box center [536, 527] width 92 height 111
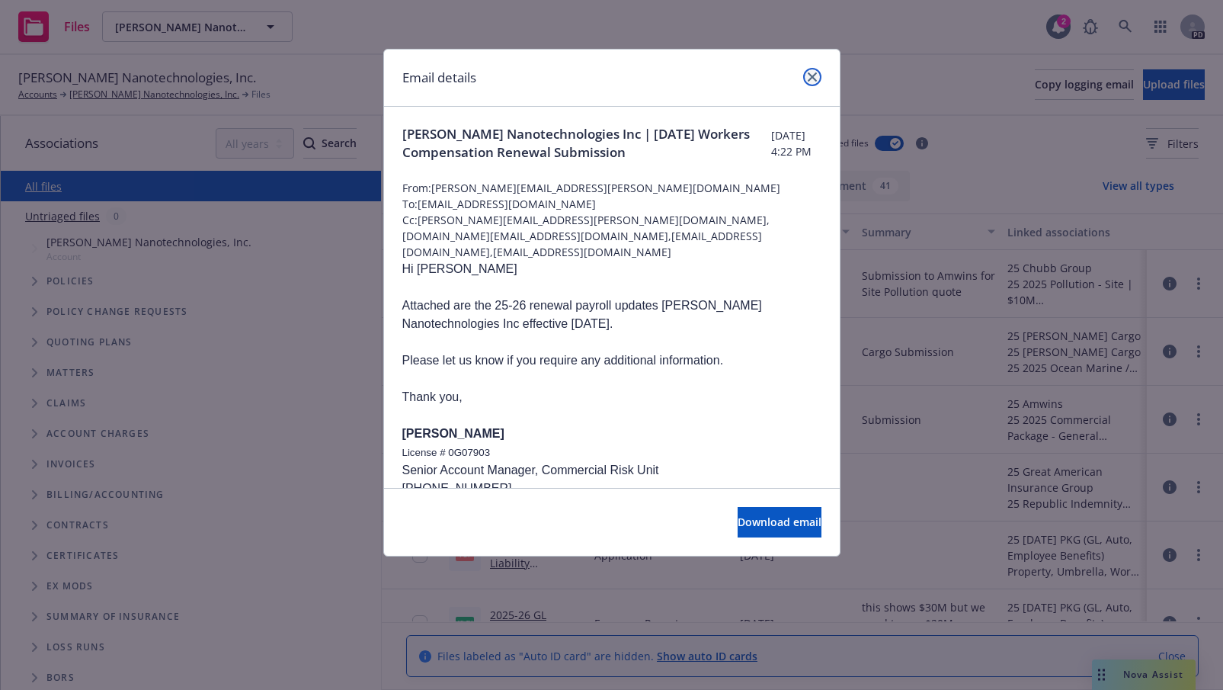
click at [809, 78] on icon "close" at bounding box center [812, 76] width 9 height 9
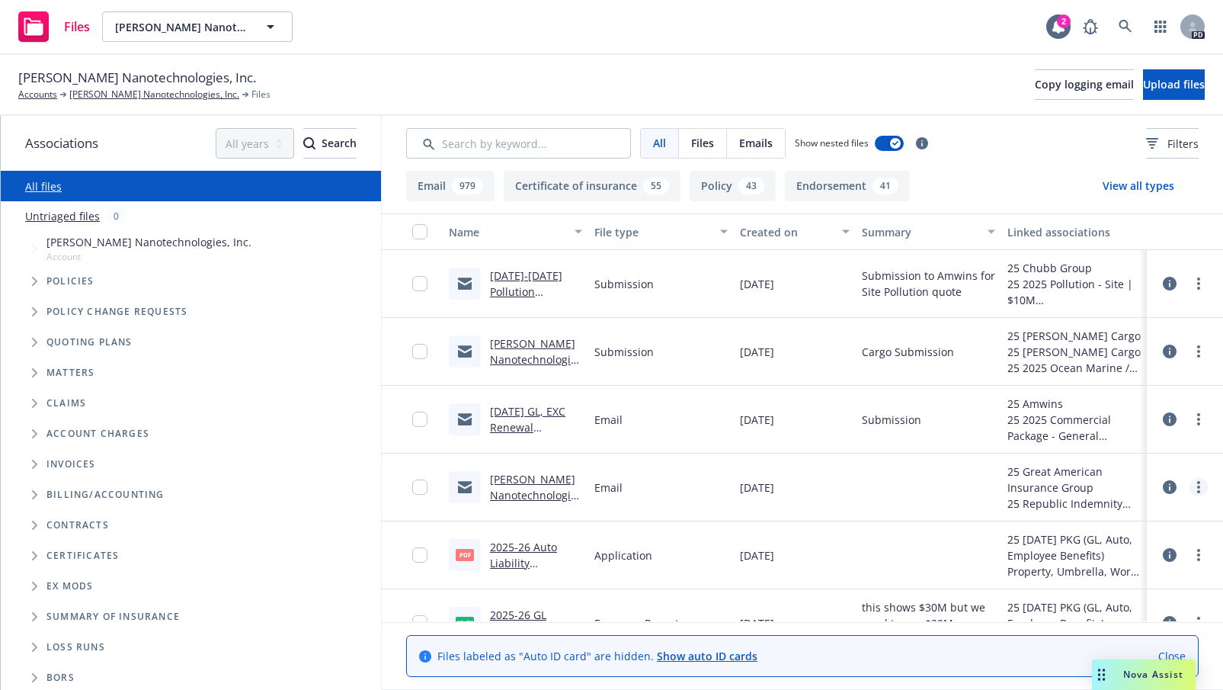
click at [1197, 486] on icon "more" at bounding box center [1198, 487] width 3 height 12
click at [1091, 577] on link "Edit" at bounding box center [1117, 580] width 152 height 30
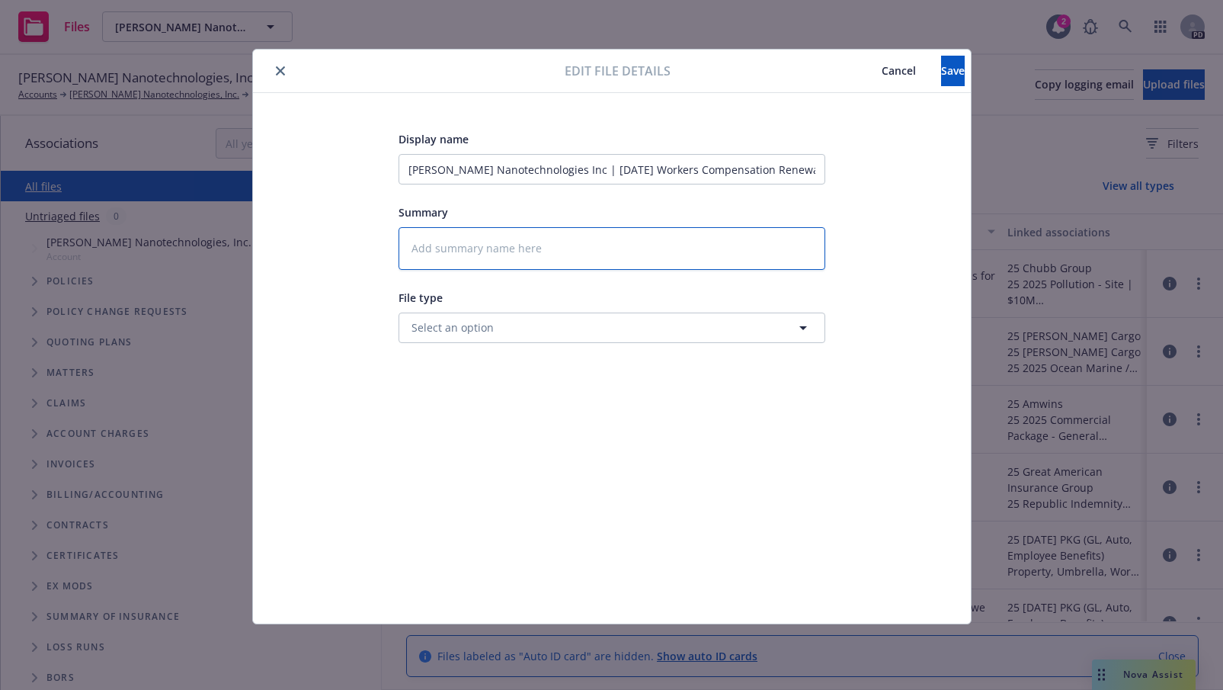
click at [482, 252] on textarea at bounding box center [612, 248] width 427 height 43
type textarea "x"
type textarea "W"
type textarea "x"
type textarea "WC"
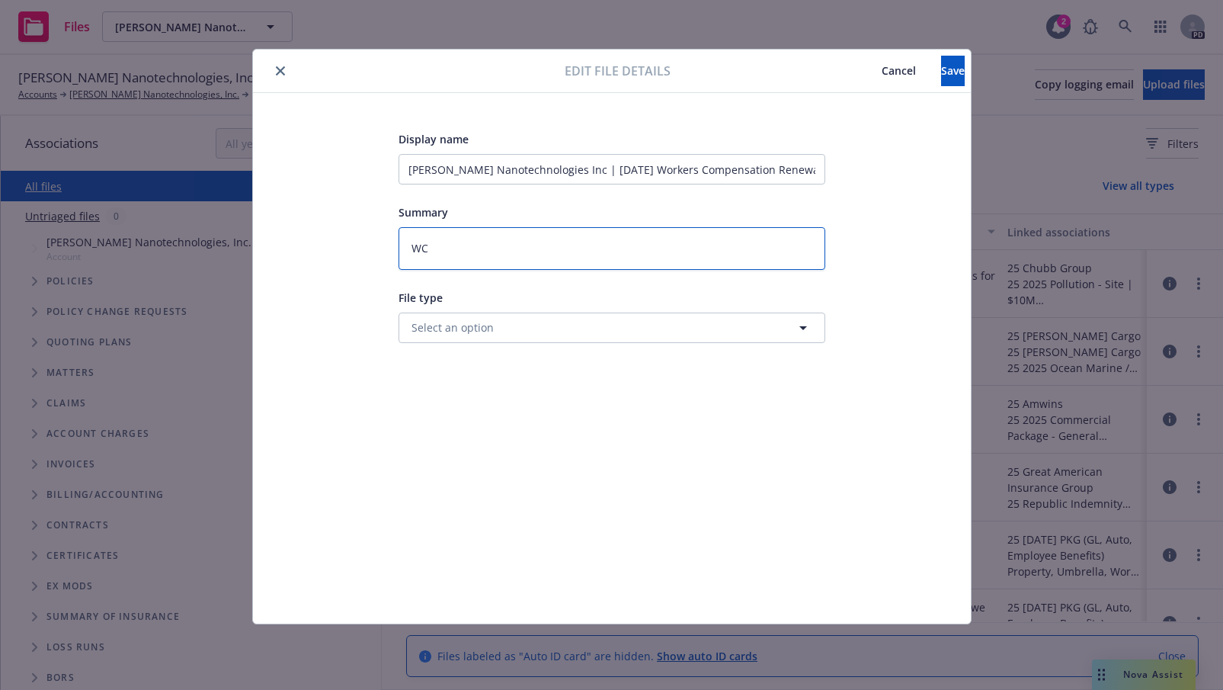
type textarea "x"
type textarea "WC"
type textarea "x"
type textarea "WC S"
type textarea "x"
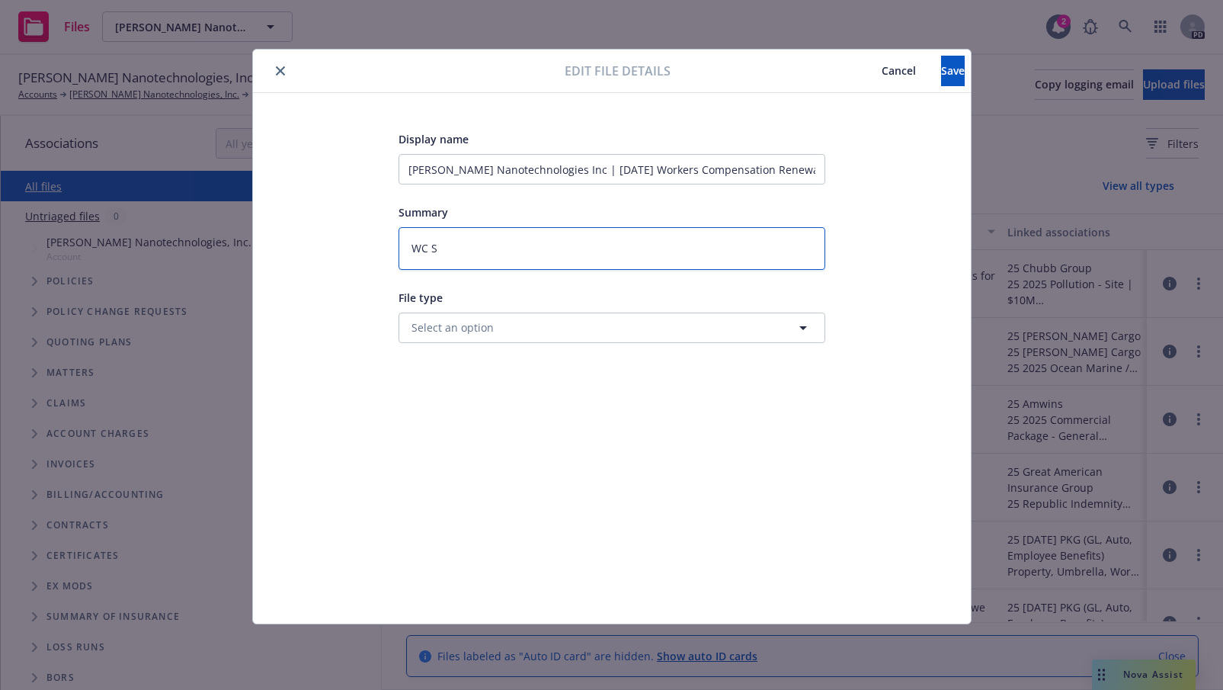
type textarea "[PERSON_NAME]"
type textarea "x"
type textarea "WC Sub"
type textarea "x"
type textarea "WC Subm"
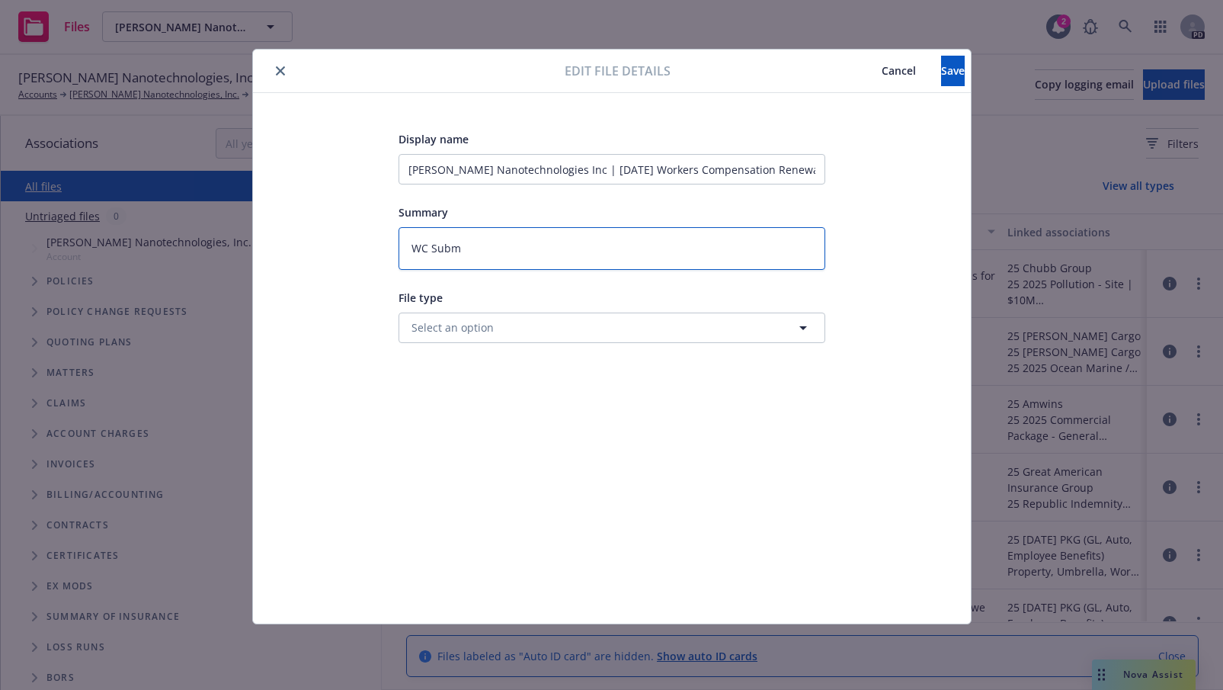
type textarea "x"
type textarea "WC Submi"
type textarea "x"
type textarea "WC Submis"
type textarea "x"
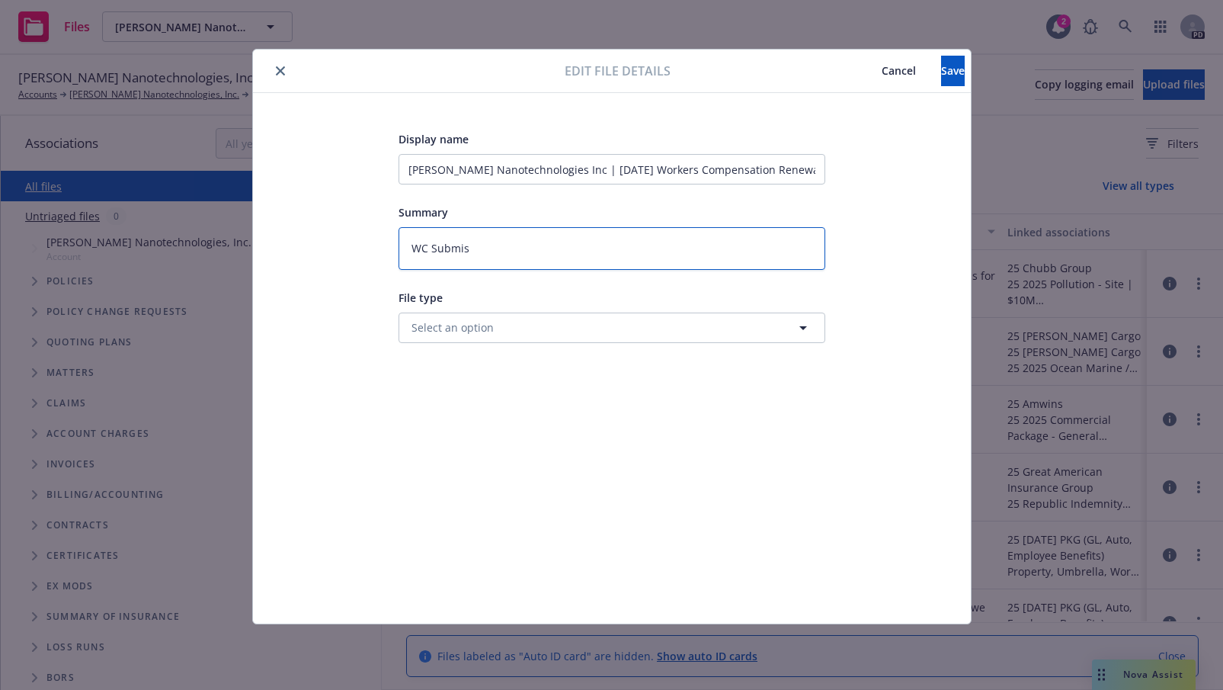
type textarea "WC Submiss"
type textarea "x"
type textarea "WC Submissi"
type textarea "x"
type textarea "WC Submissio"
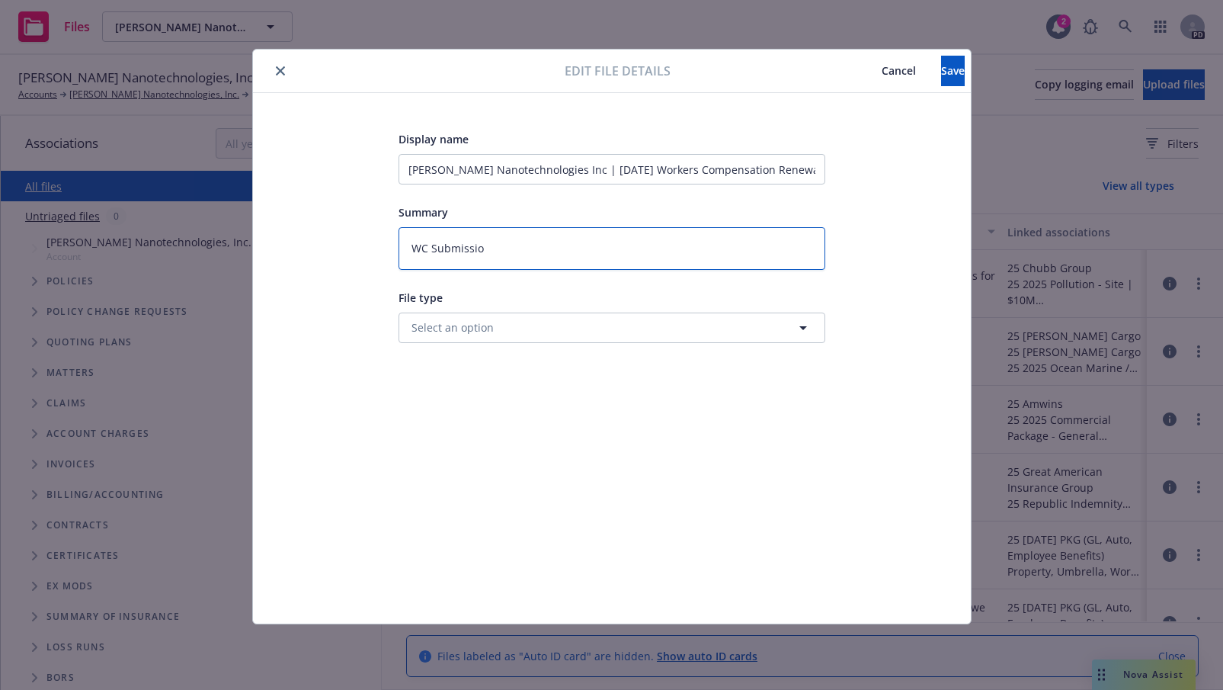
type textarea "x"
type textarea "WC Submission"
click at [493, 334] on button "Select an option" at bounding box center [612, 327] width 427 height 30
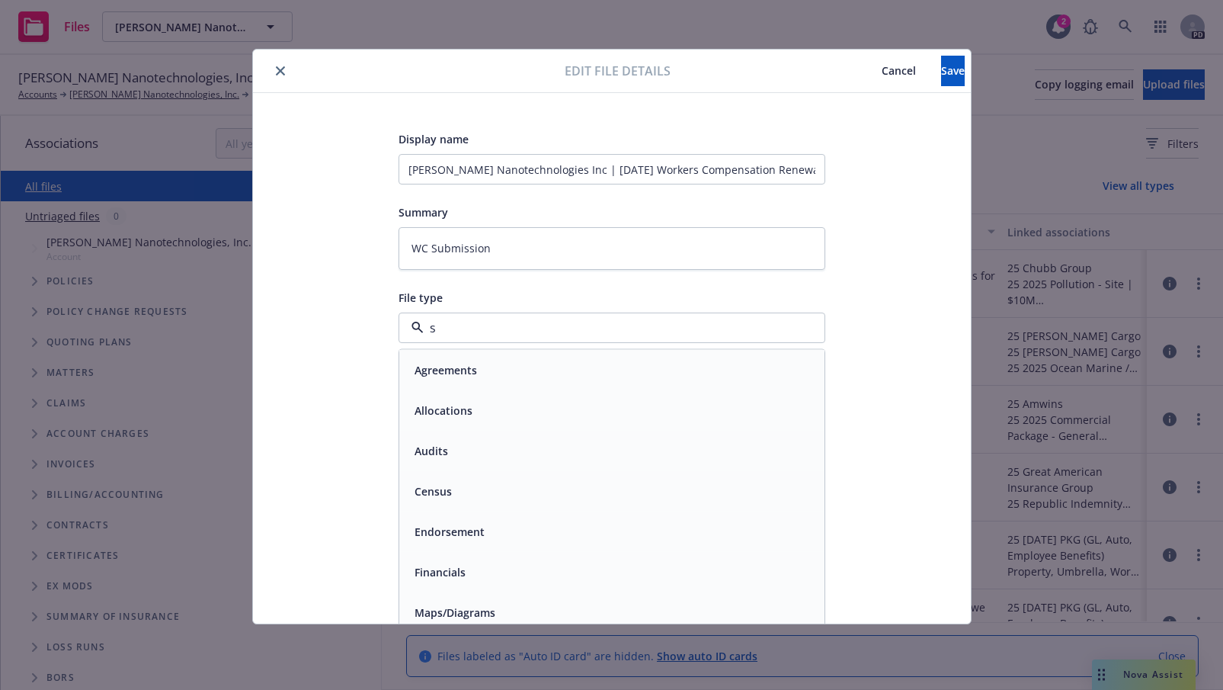
type input "su"
click at [473, 443] on span "Submission" at bounding box center [445, 450] width 60 height 16
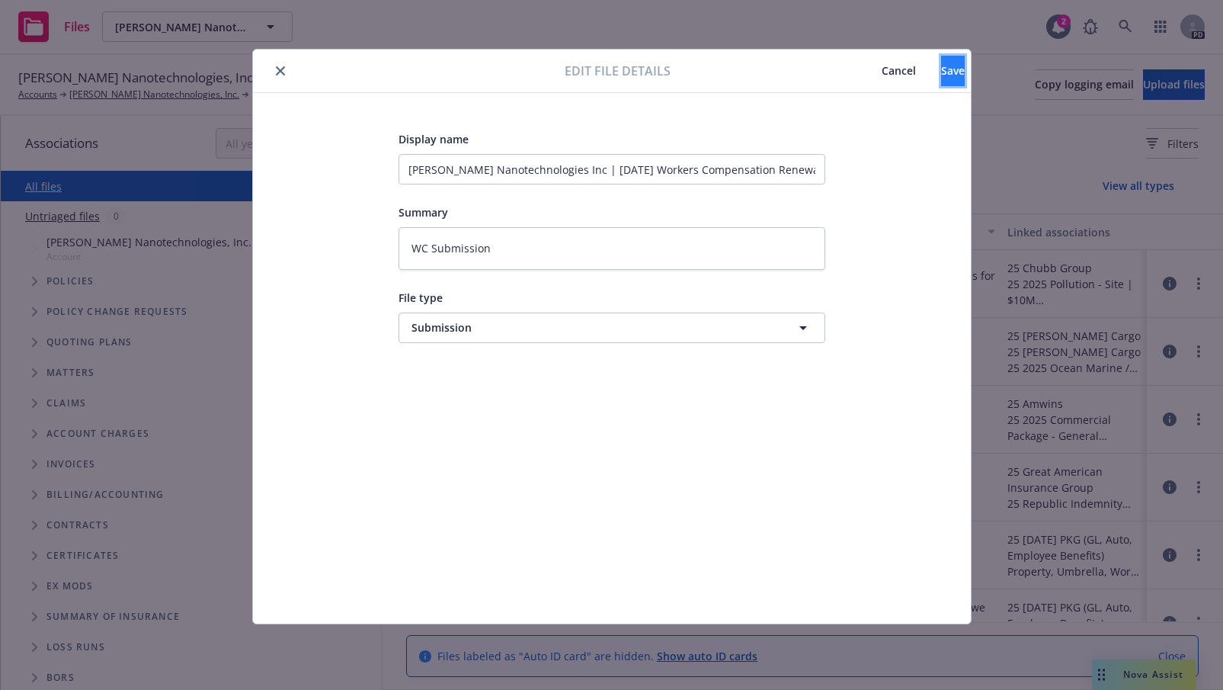
click at [941, 66] on span "Save" at bounding box center [953, 70] width 24 height 14
type textarea "x"
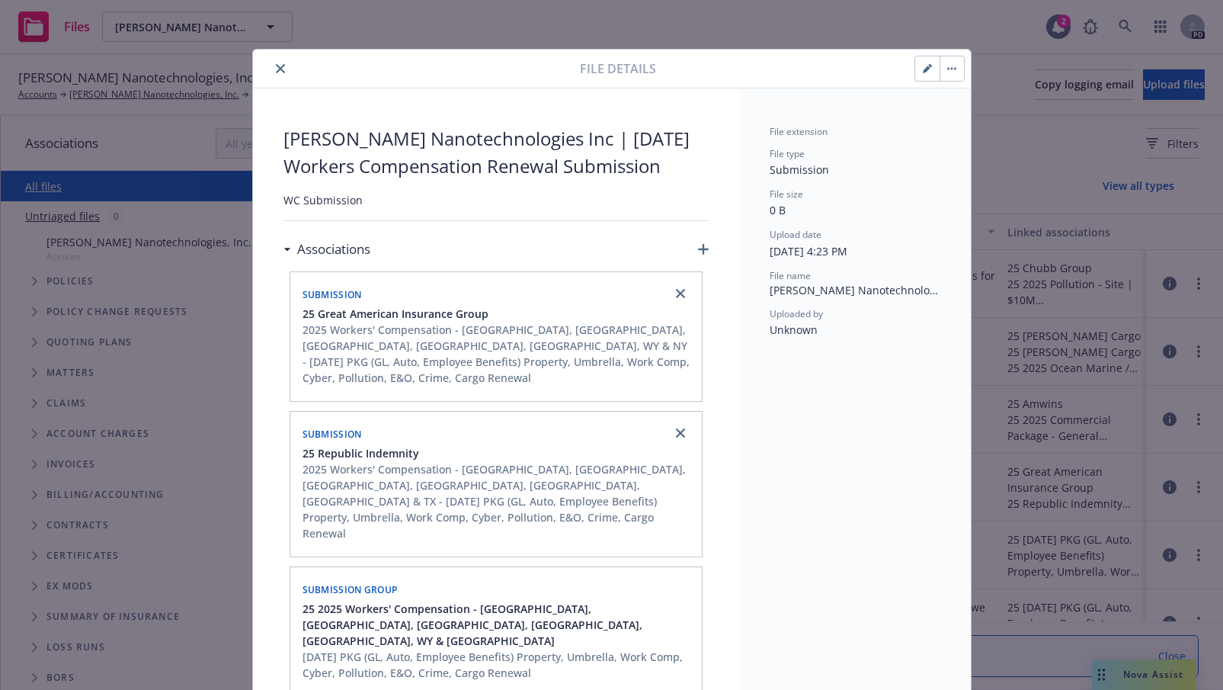
click at [274, 62] on button "close" at bounding box center [280, 68] width 18 height 18
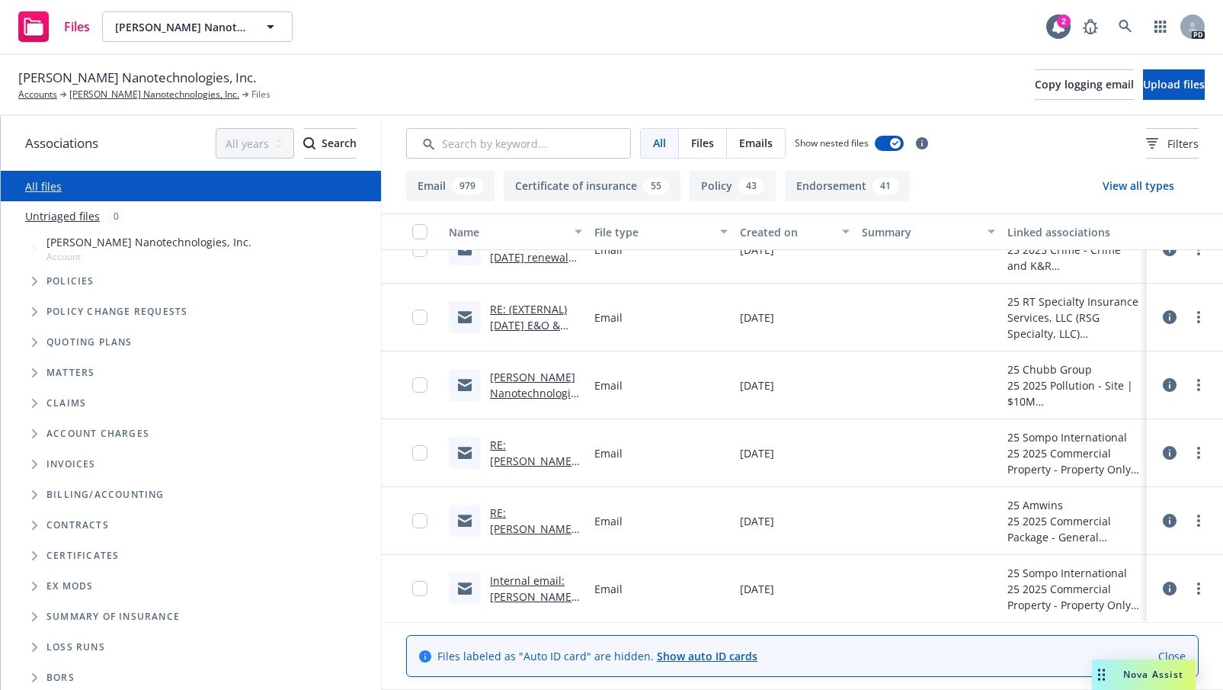
scroll to position [724, 0]
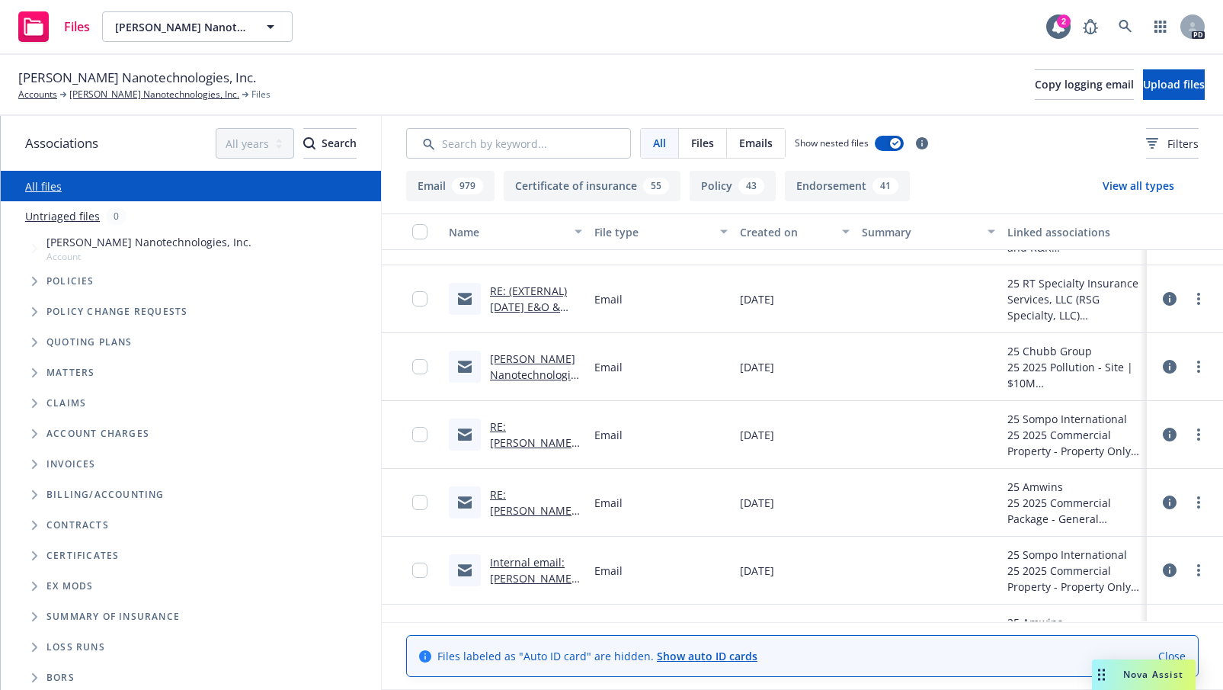
click at [516, 370] on link "[PERSON_NAME] Nanotechnologies Inc | [DATE] Site Pollution Renewal Submission" at bounding box center [536, 390] width 92 height 79
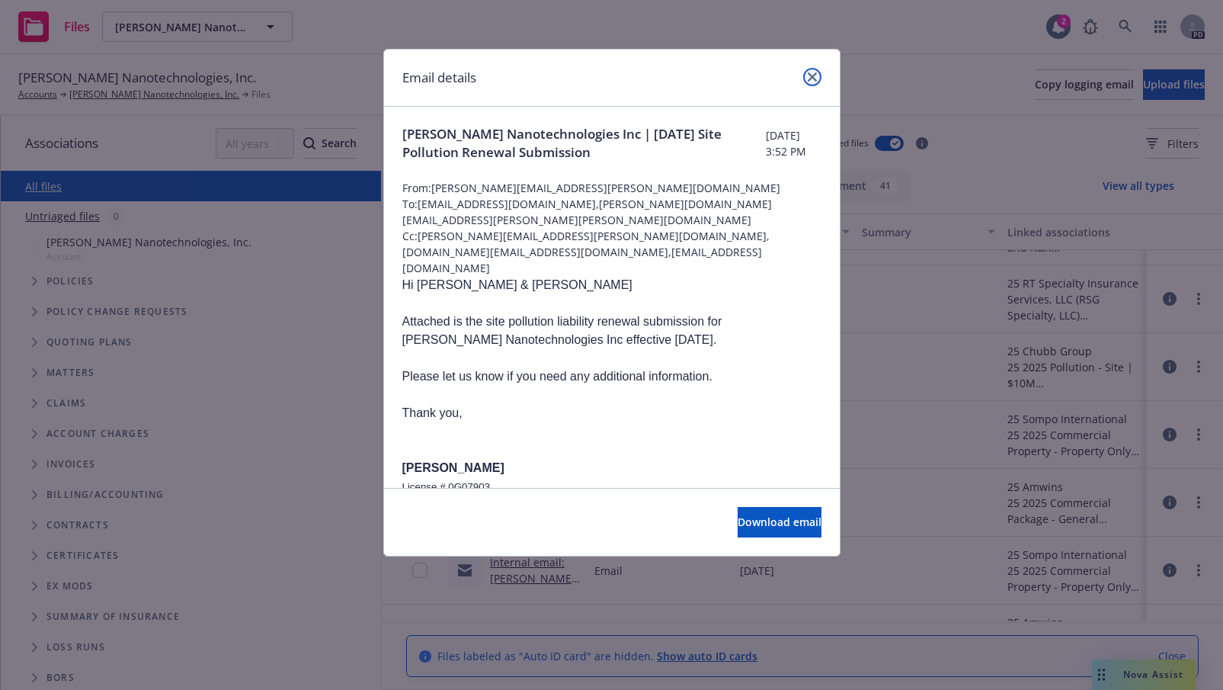
click at [812, 76] on icon "close" at bounding box center [812, 76] width 9 height 9
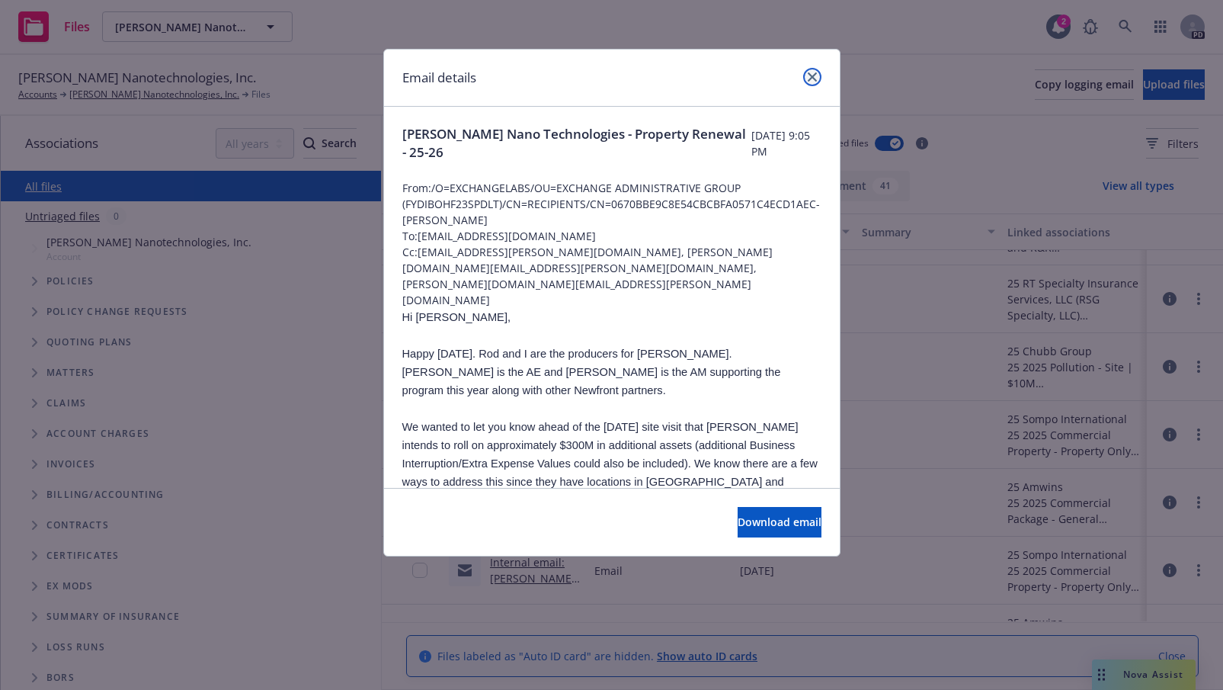
click at [808, 72] on icon "close" at bounding box center [812, 76] width 9 height 9
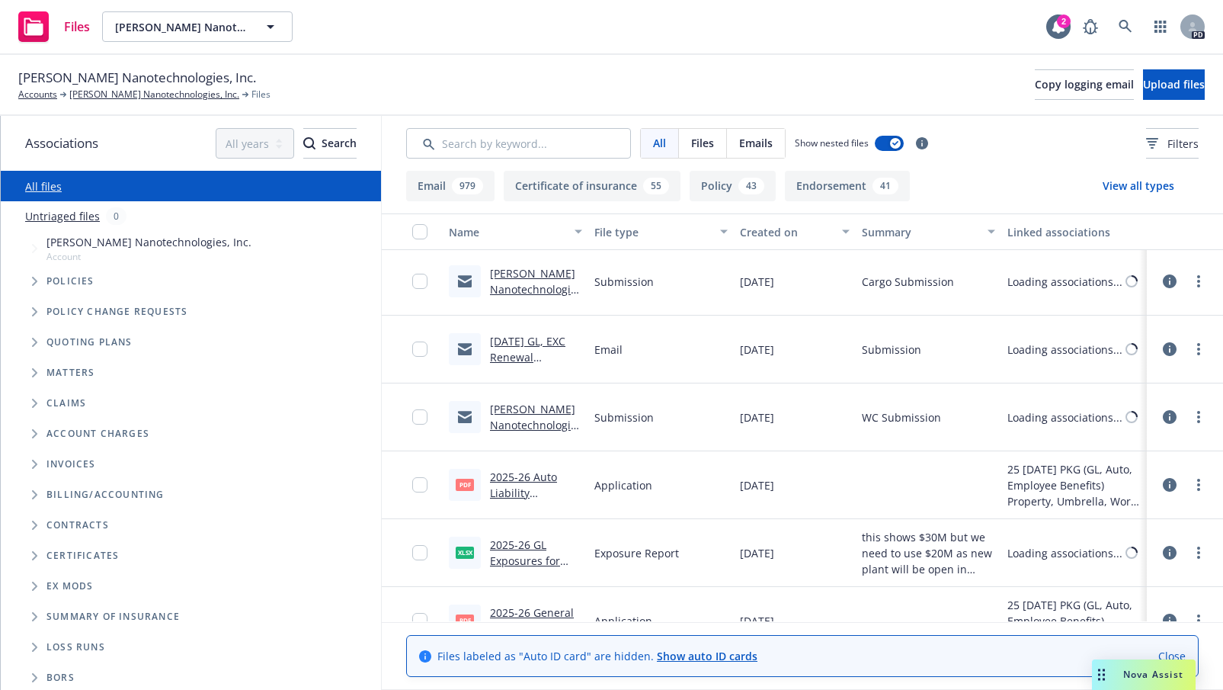
scroll to position [0, 0]
